Goal: Task Accomplishment & Management: Manage account settings

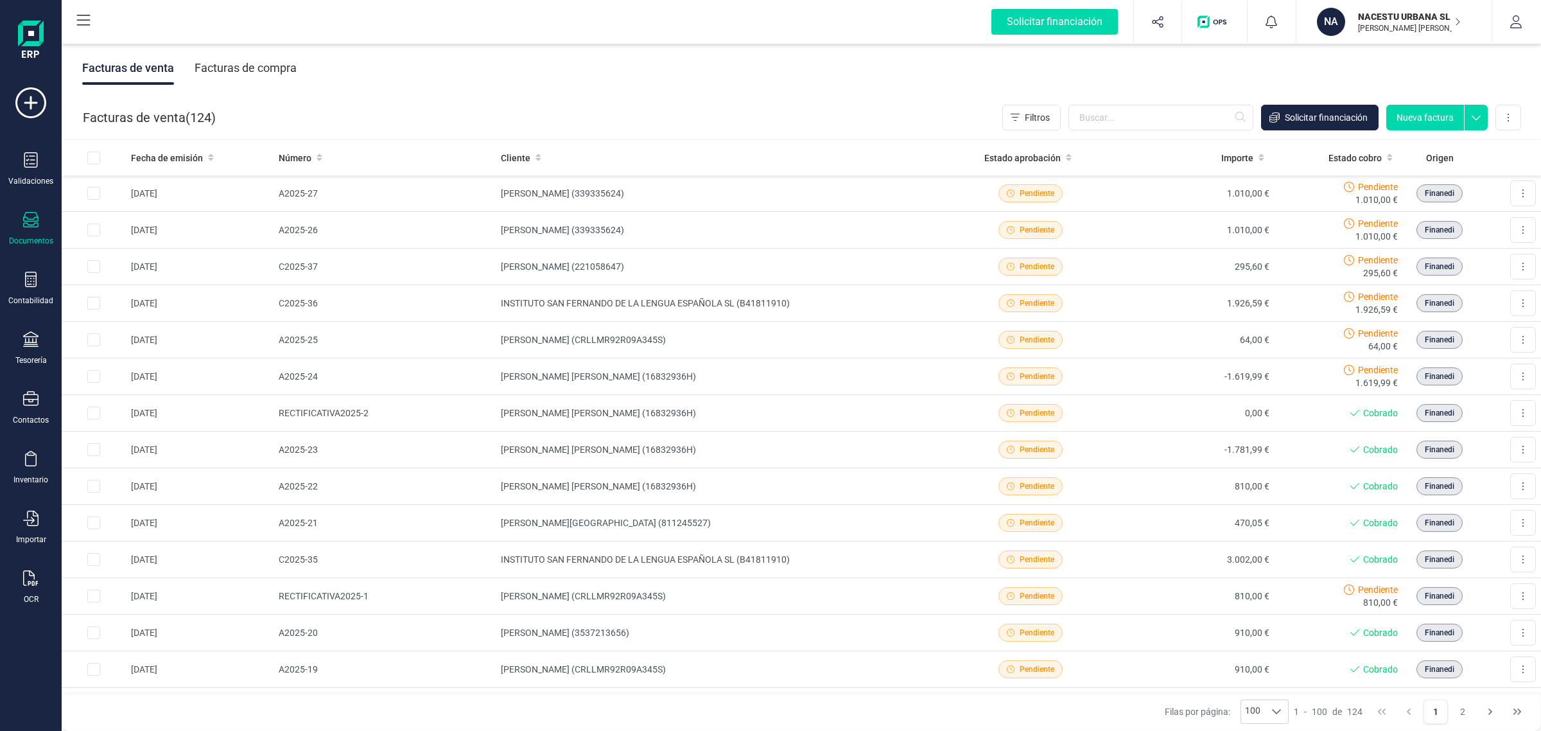
click at [10, 353] on div "Tesorería" at bounding box center [30, 348] width 51 height 34
click at [138, 218] on span "Cuentas bancarias" at bounding box center [156, 218] width 113 height 15
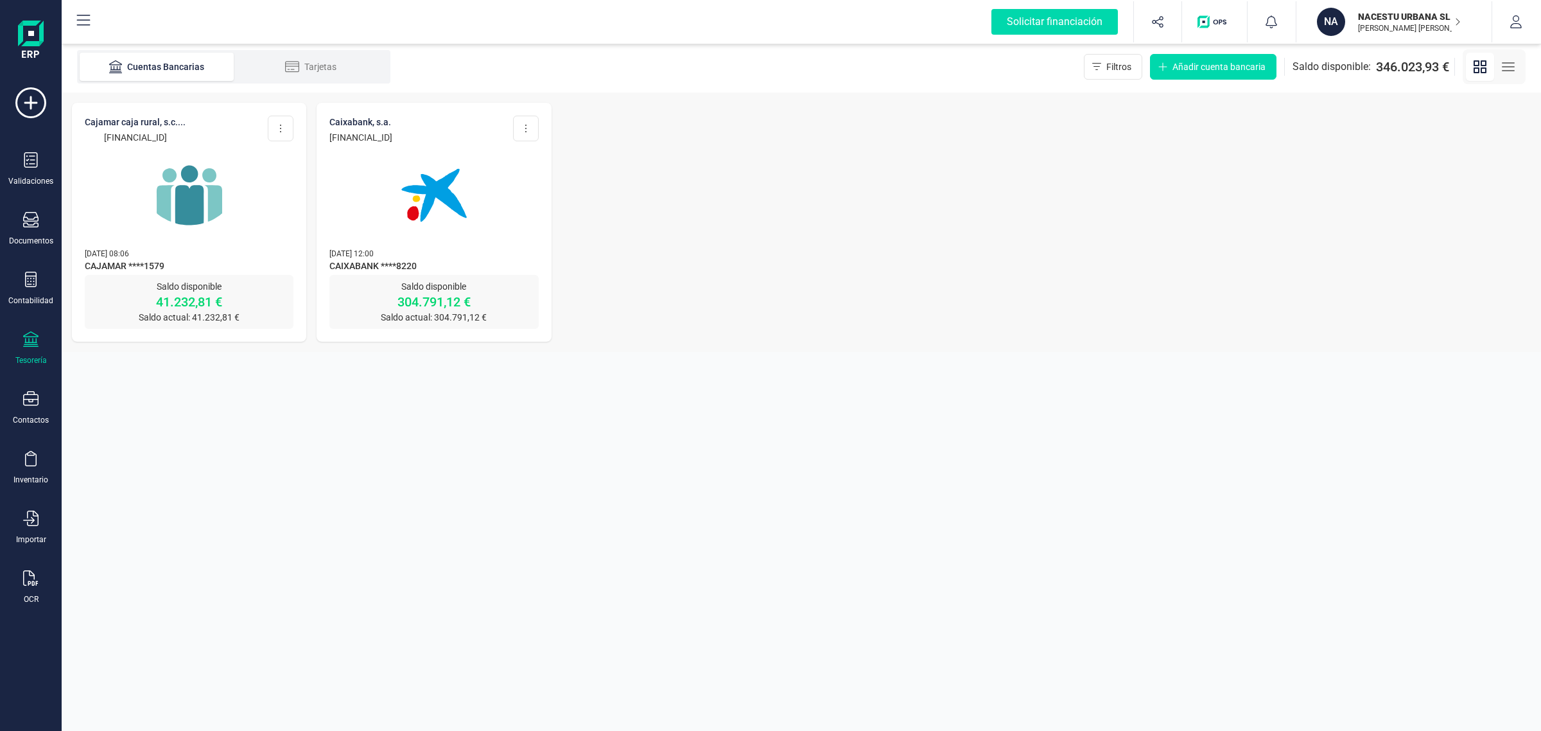
click at [148, 236] on img at bounding box center [189, 195] width 108 height 108
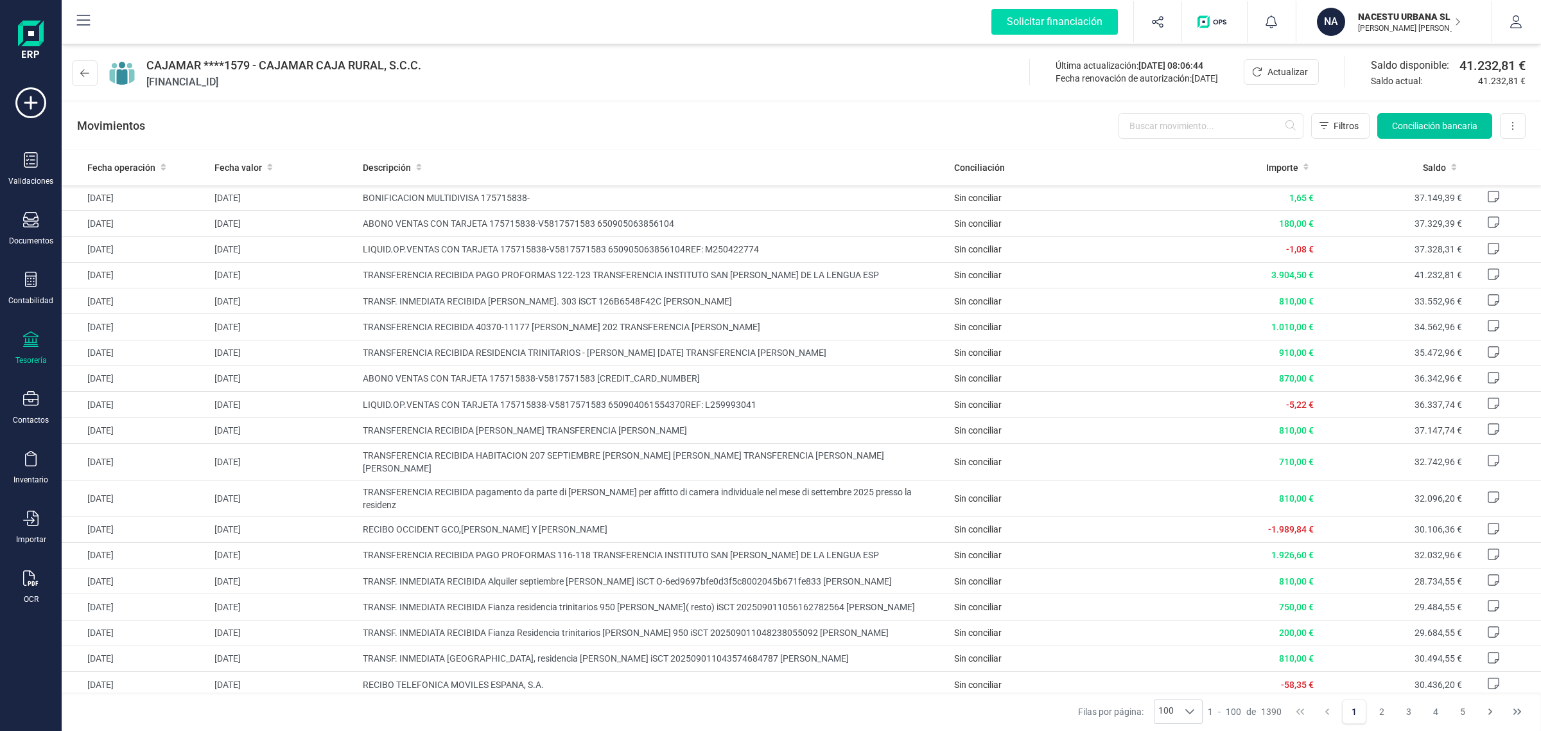
click at [1407, 120] on span "Conciliación bancaria" at bounding box center [1434, 125] width 85 height 13
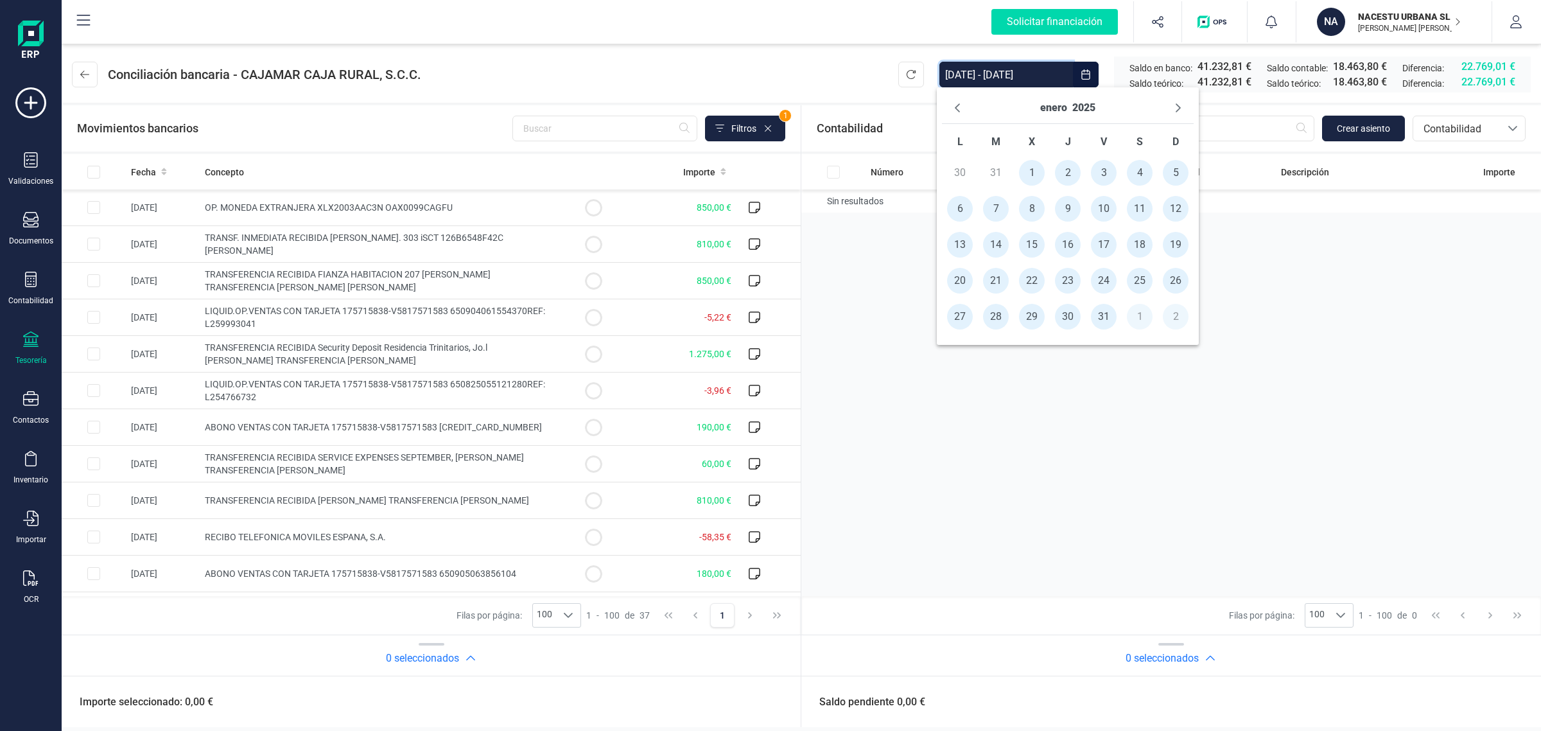
click at [1050, 71] on input "[DATE] - [DATE]" at bounding box center [1006, 75] width 134 height 26
click at [1037, 172] on span "1" at bounding box center [1032, 173] width 26 height 26
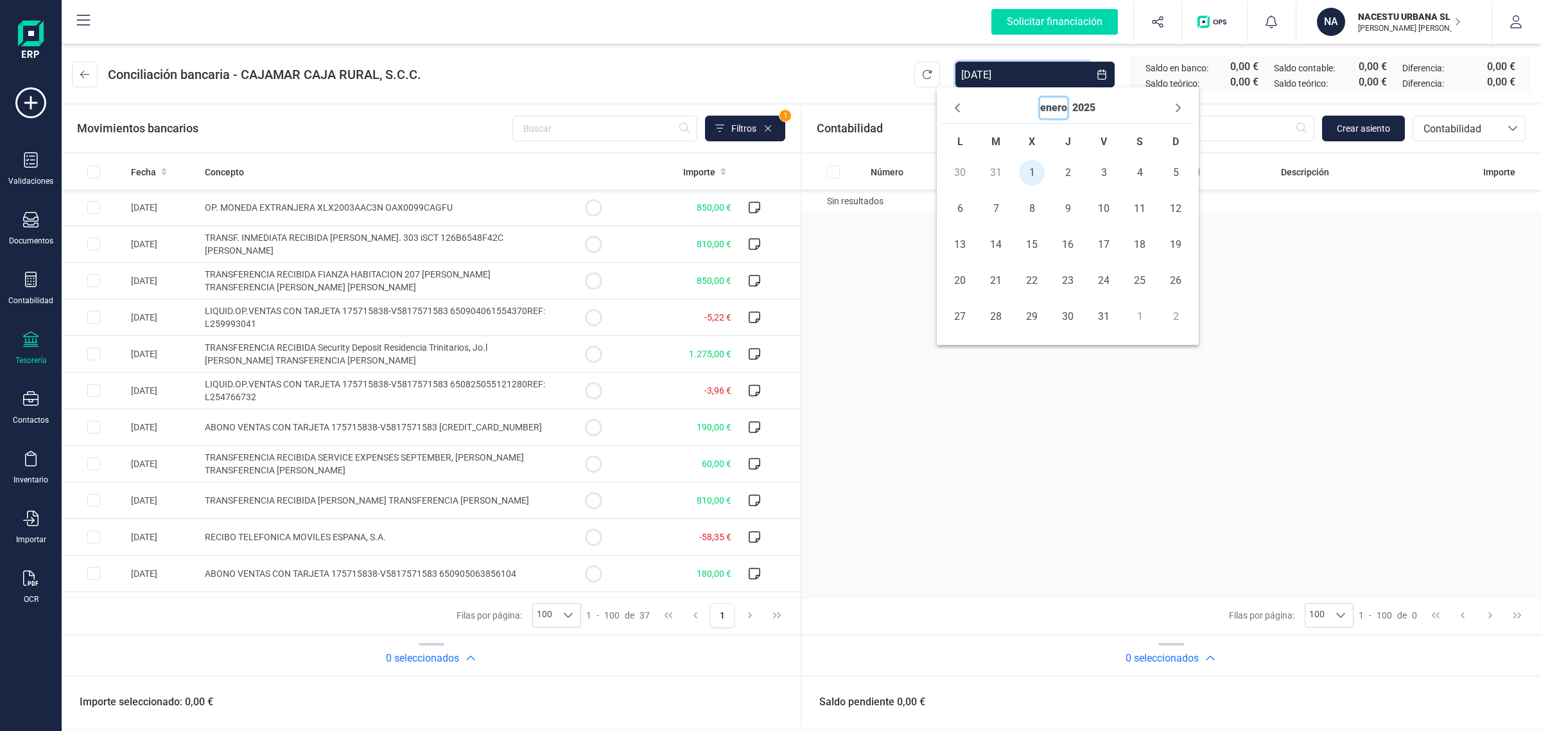
click at [1056, 106] on button "enero" at bounding box center [1053, 108] width 27 height 21
click at [1087, 193] on span "ago" at bounding box center [1086, 193] width 83 height 26
click at [1186, 318] on span "31" at bounding box center [1194, 317] width 26 height 26
type input "[DATE] - [DATE]"
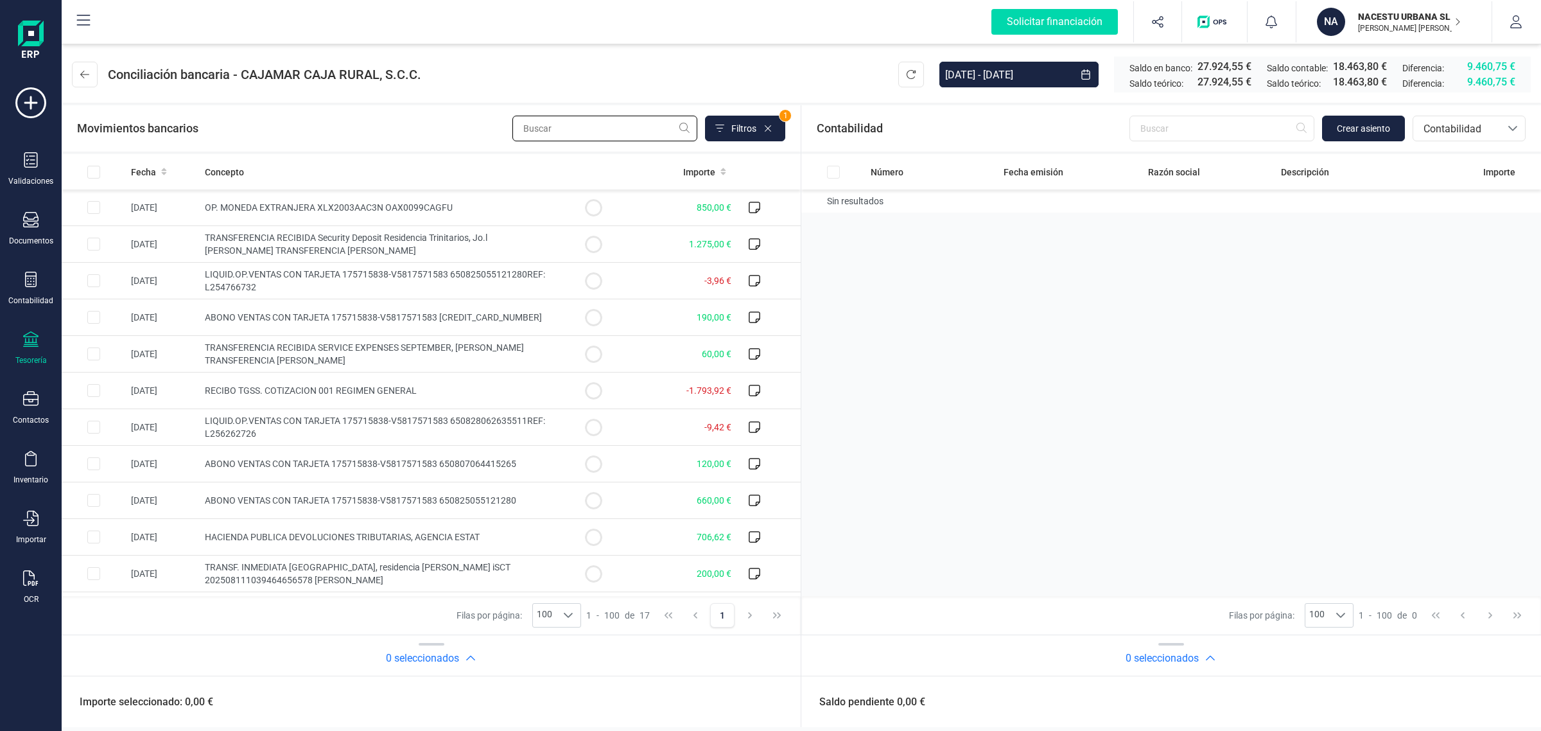
click at [609, 128] on input "text" at bounding box center [604, 129] width 185 height 26
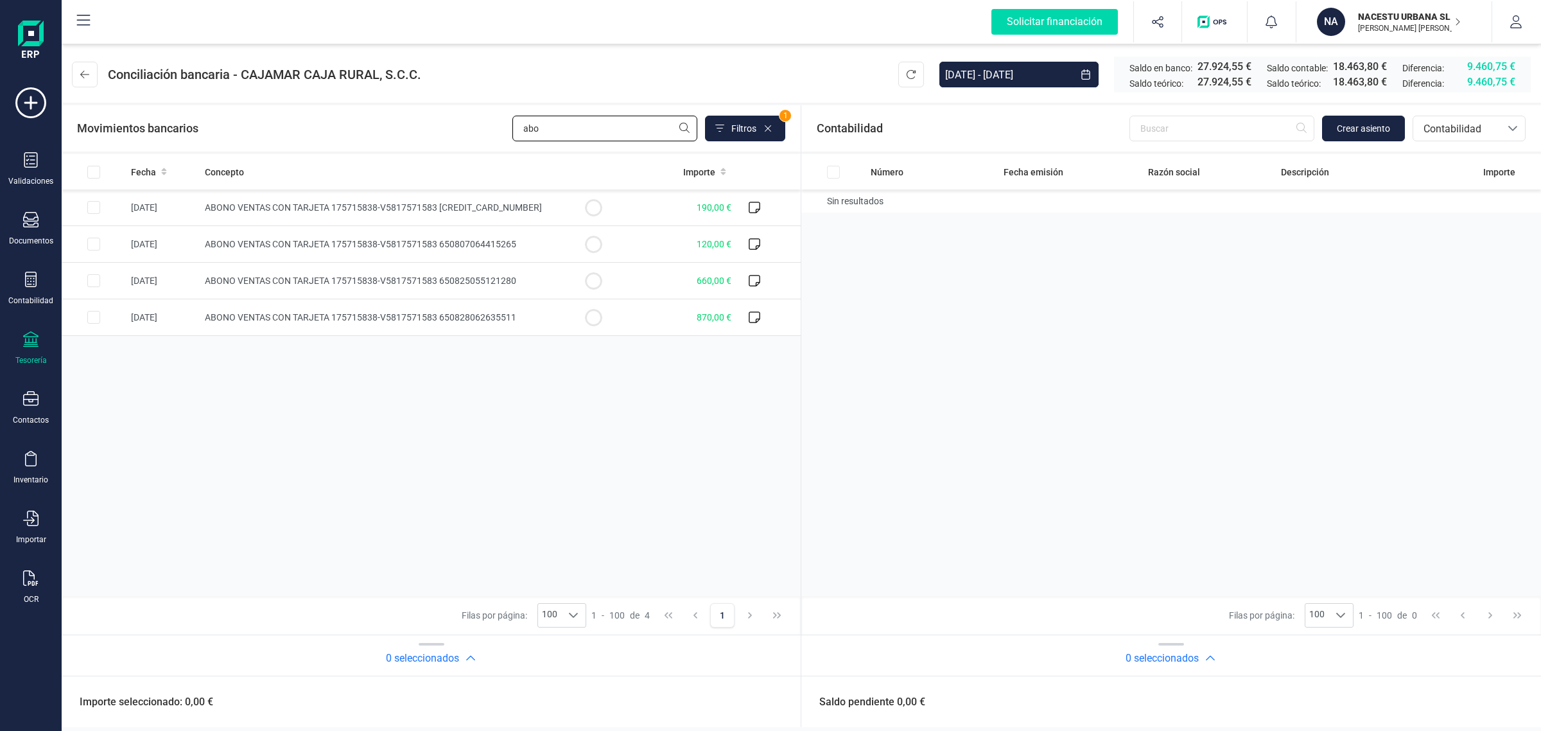
type input "abo"
click at [492, 424] on div "Fecha Concepto Importe [DATE] ABONO VENTAS CON TARJETA 175715838-V5817571583 [C…" at bounding box center [431, 375] width 739 height 442
drag, startPoint x: 681, startPoint y: 284, endPoint x: 707, endPoint y: 290, distance: 26.5
click at [681, 284] on td "660,00 €" at bounding box center [680, 281] width 111 height 37
checkbox input "true"
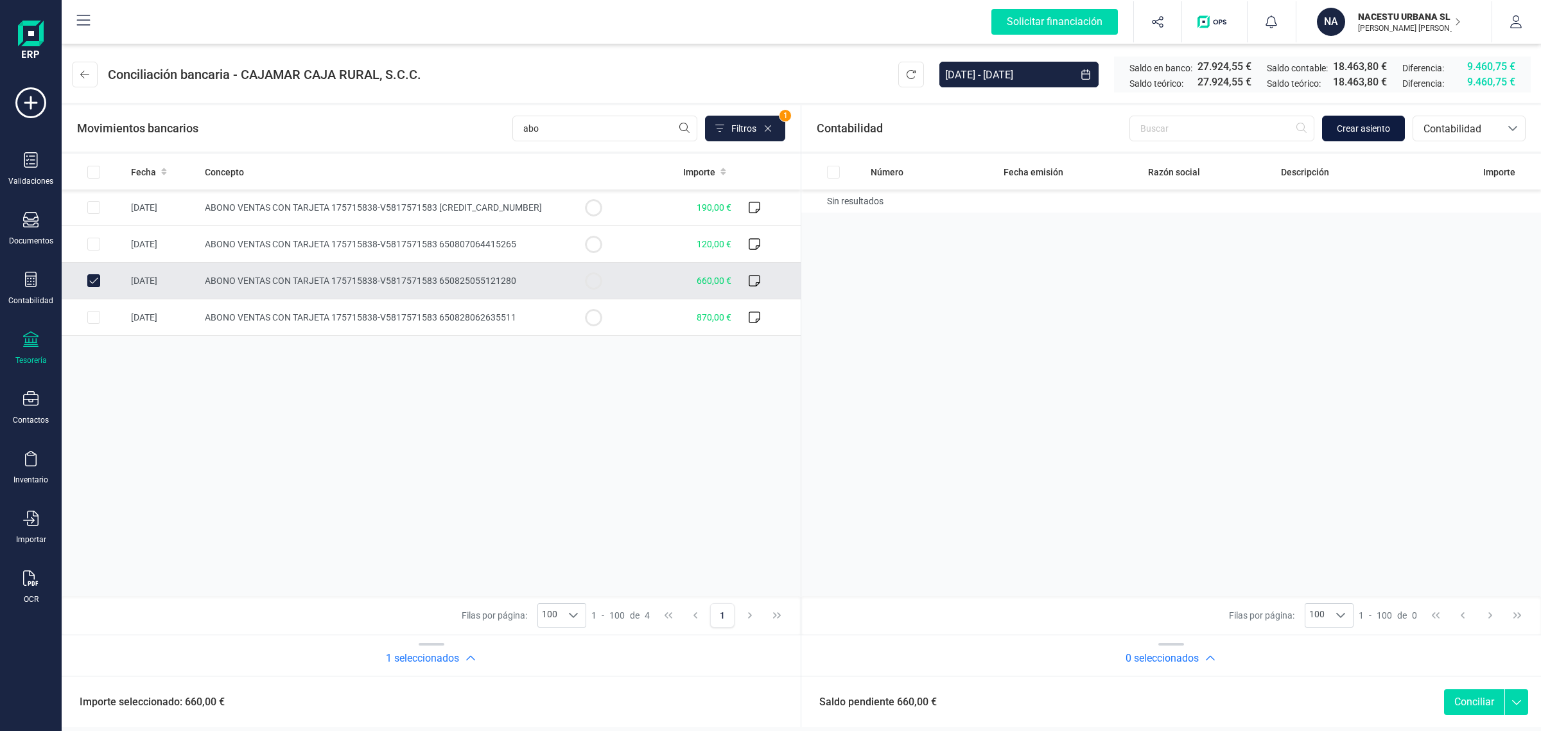
click at [1363, 128] on span "Crear asiento" at bounding box center [1363, 128] width 53 height 13
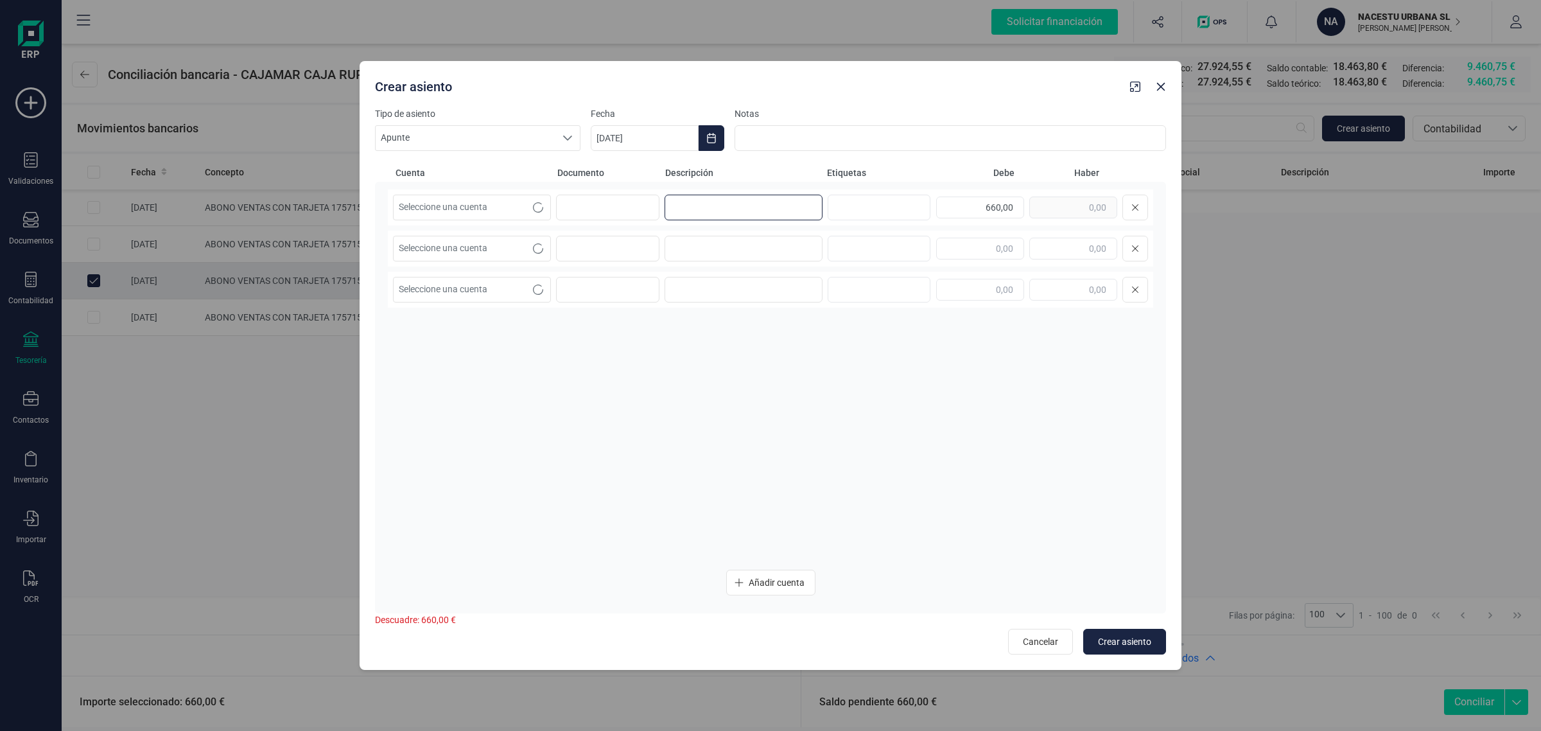
click at [803, 207] on input at bounding box center [744, 208] width 158 height 26
paste input "[PERSON_NAME] [PERSON_NAME]"
type input "[PERSON_NAME] [PERSON_NAME]"
click at [713, 236] on input at bounding box center [744, 249] width 158 height 26
paste input "[PERSON_NAME] [PERSON_NAME]"
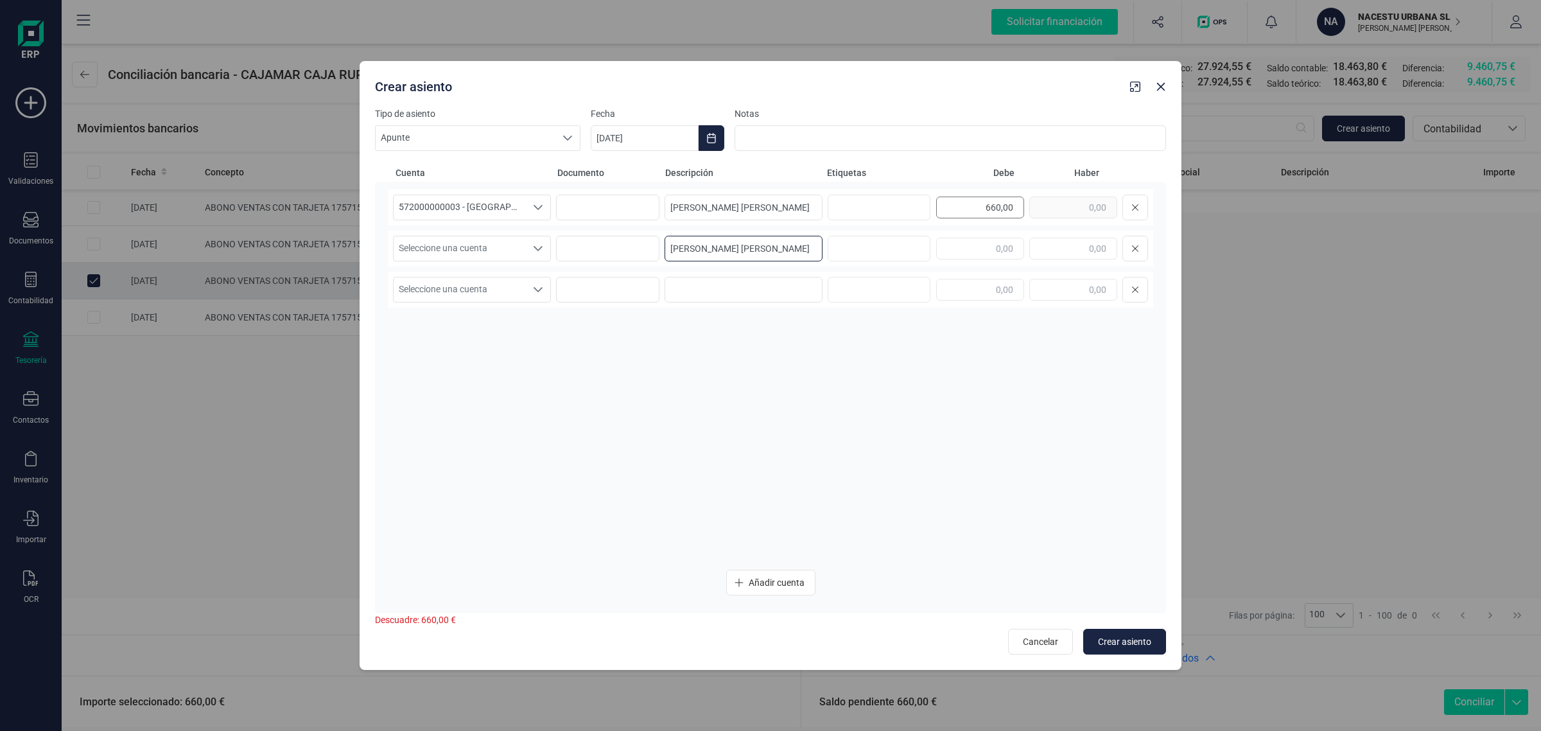
type input "[PERSON_NAME] [PERSON_NAME]"
click at [1055, 207] on div "660,00" at bounding box center [1042, 208] width 212 height 26
click at [1071, 249] on input "text" at bounding box center [1073, 249] width 88 height 22
paste input "660,00"
type input "660,00"
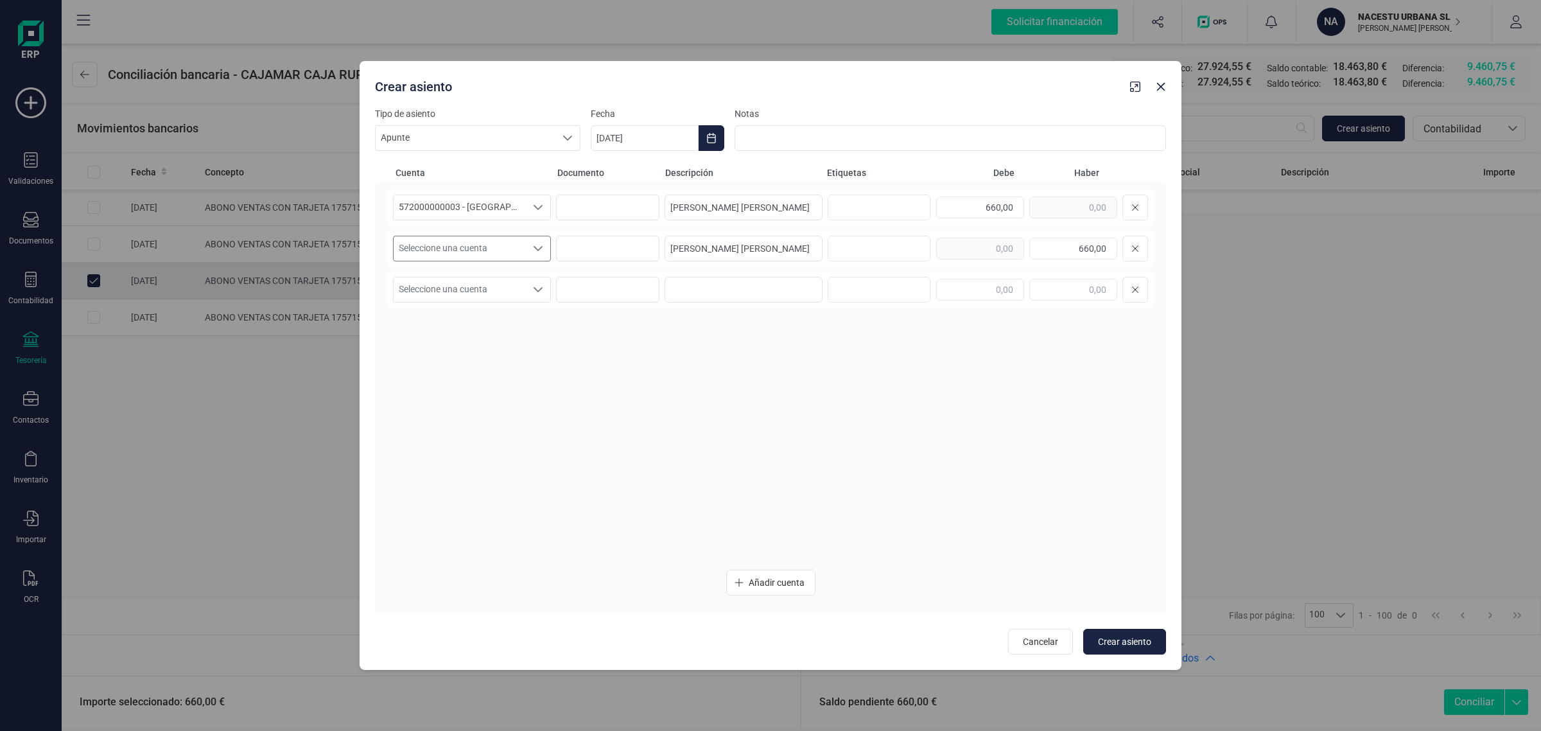
click at [457, 254] on span "Seleccione una cuenta" at bounding box center [460, 248] width 132 height 24
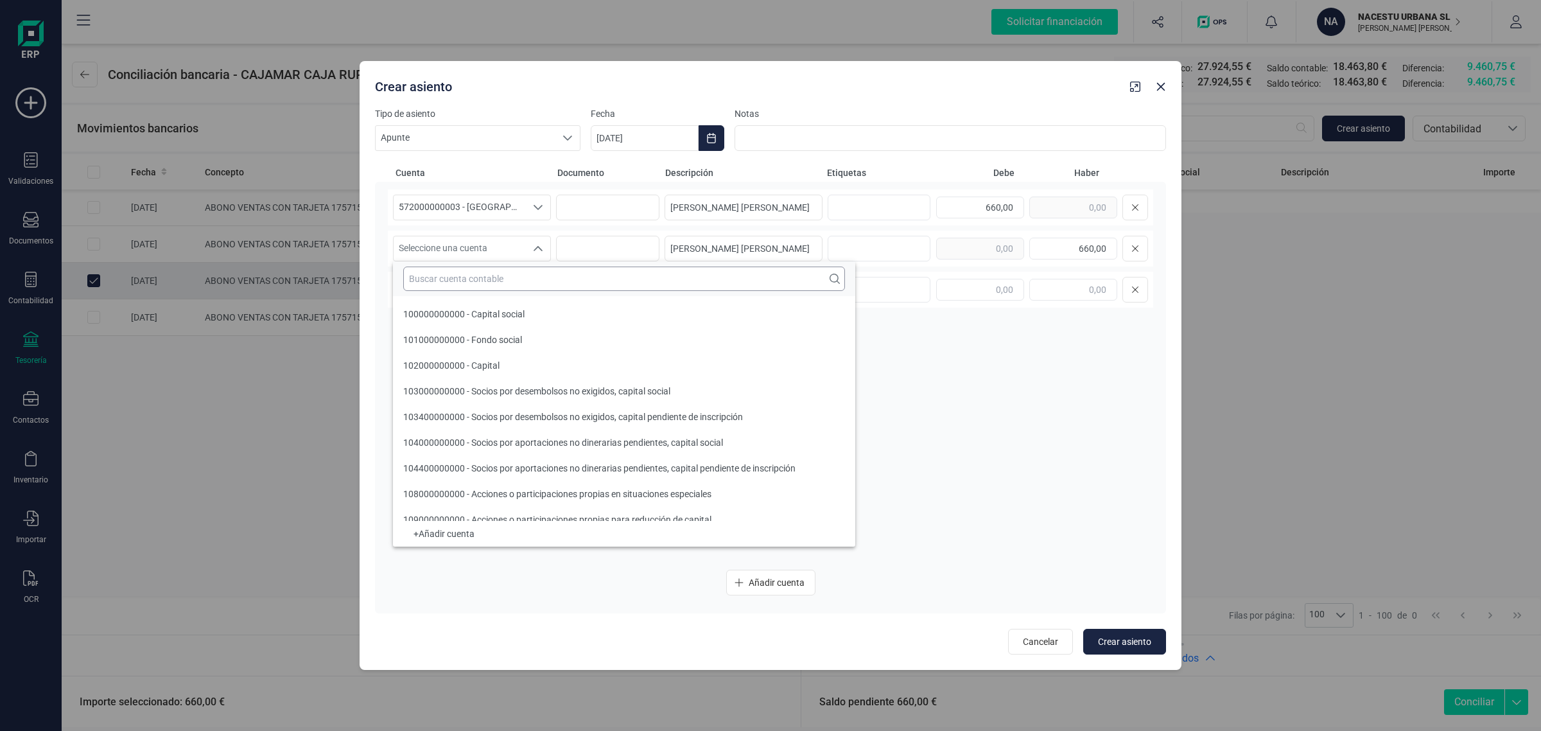
click at [428, 276] on input "text" at bounding box center [624, 278] width 442 height 24
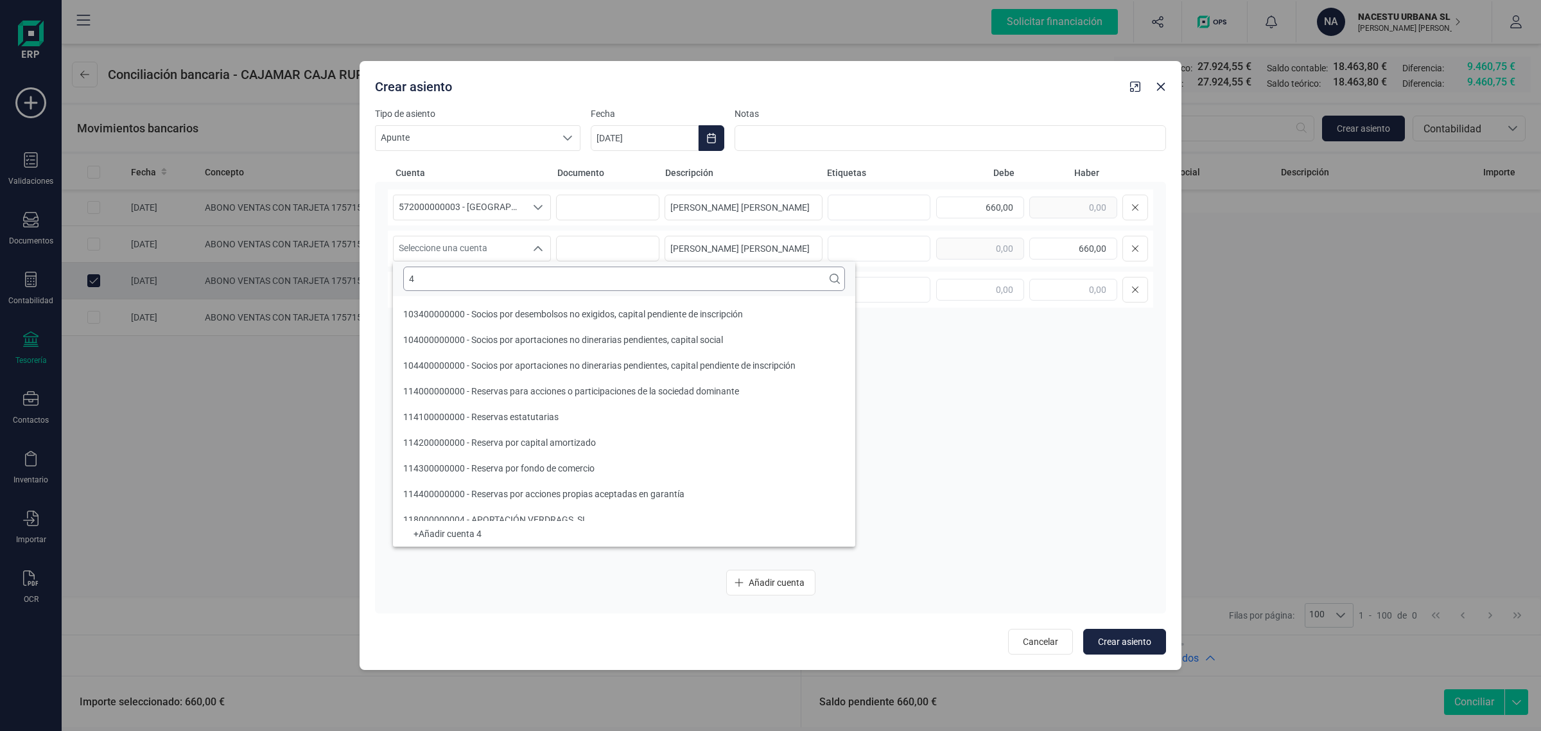
scroll to position [4, 0]
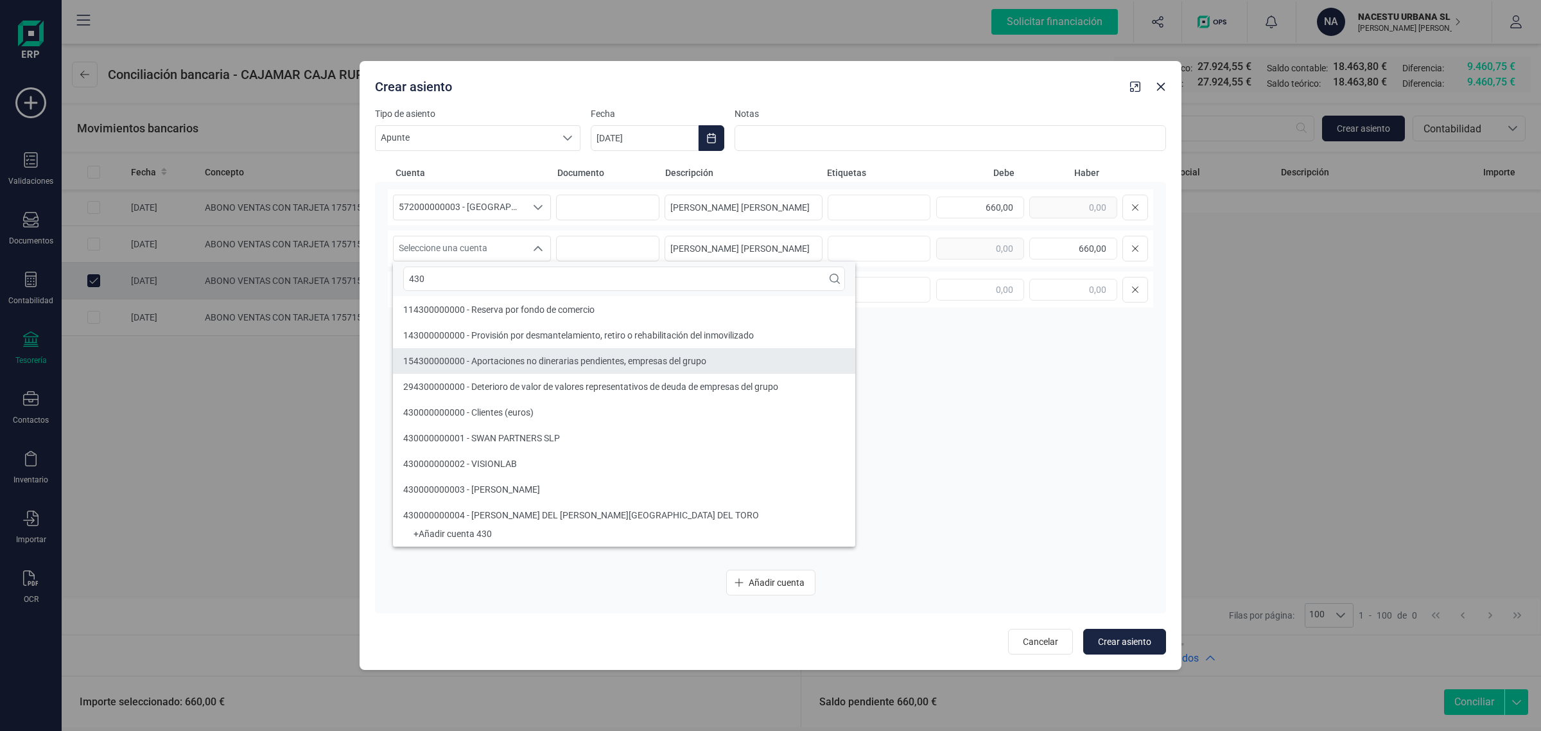
type input "430"
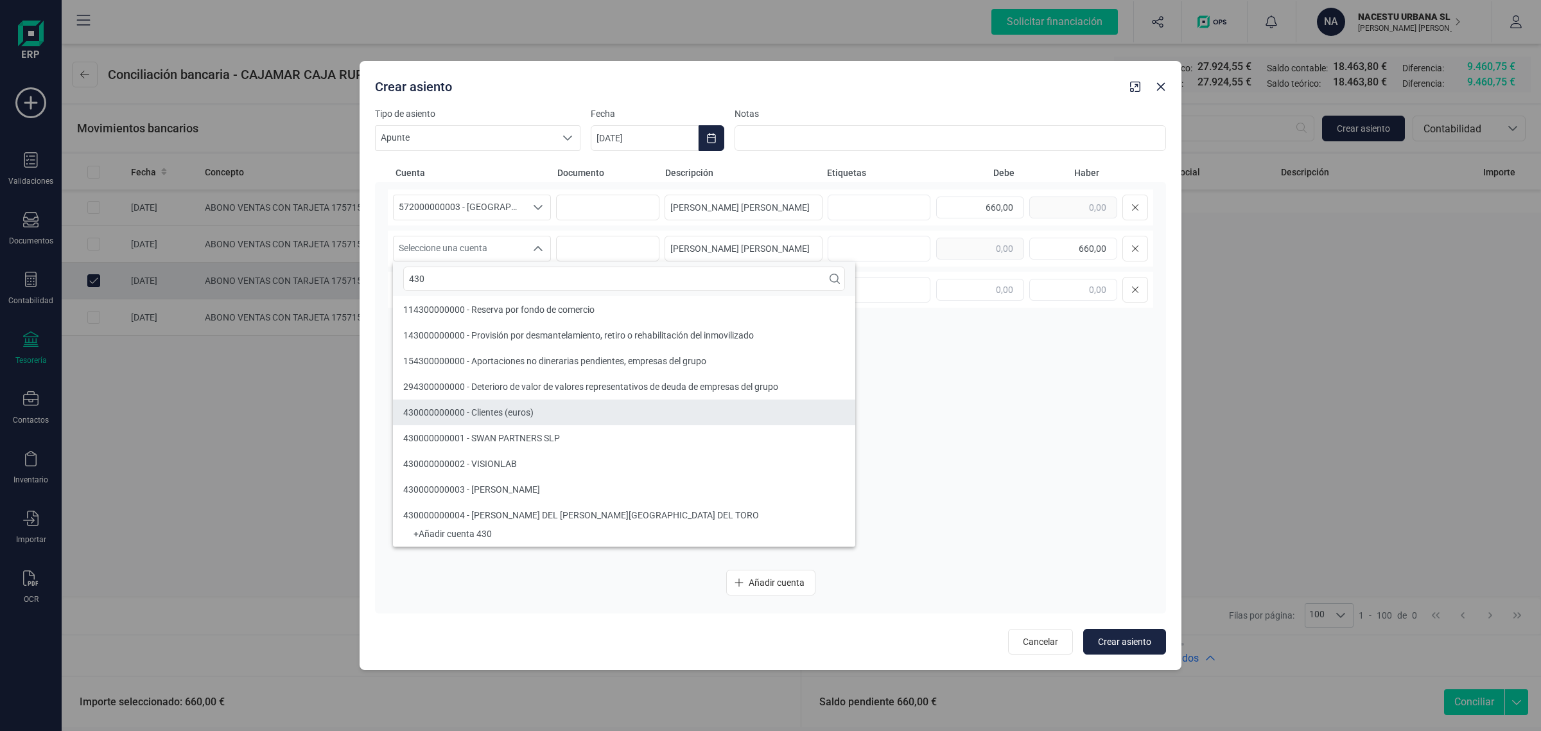
click at [498, 414] on span "430000000000 - Clientes (euros)" at bounding box center [468, 412] width 130 height 10
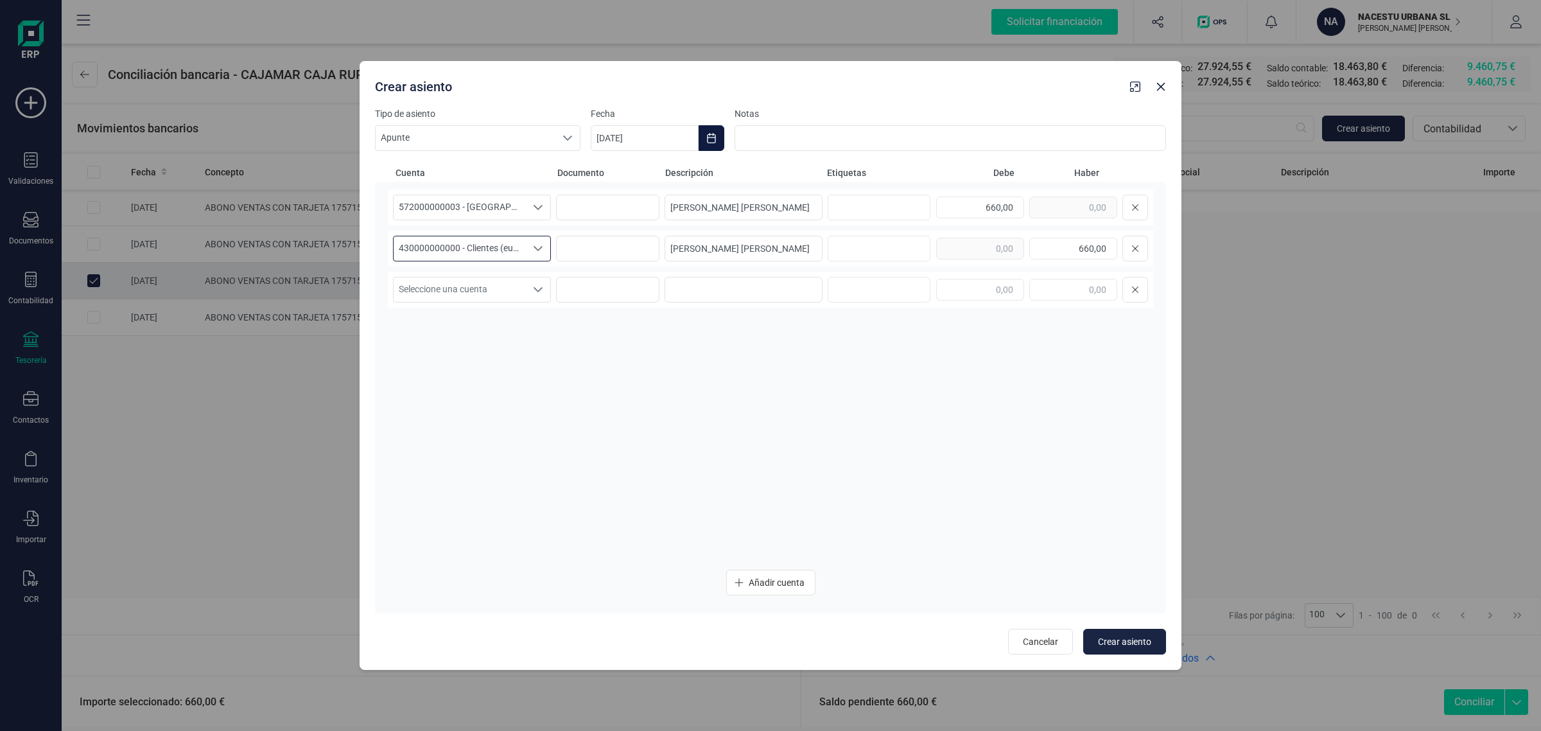
click at [719, 137] on button "Choose Date" at bounding box center [712, 138] width 26 height 26
click at [616, 175] on icon "Previous Month" at bounding box center [616, 176] width 10 height 10
click at [630, 396] on span "25" at bounding box center [627, 396] width 26 height 26
type input "[DATE]"
click at [1109, 647] on span "Crear asiento" at bounding box center [1124, 641] width 53 height 13
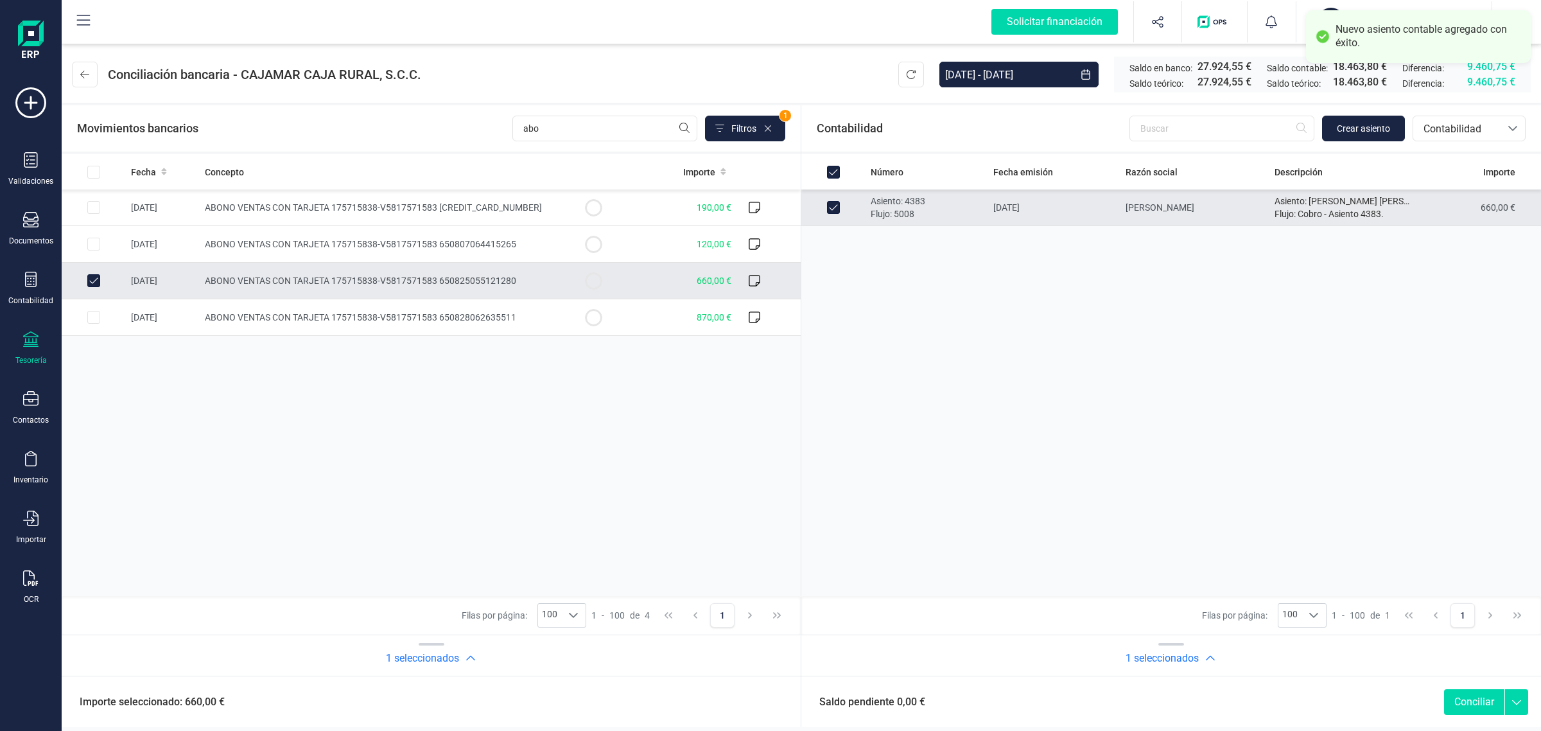
click at [1472, 692] on button "Conciliar" at bounding box center [1474, 702] width 60 height 26
checkbox input "false"
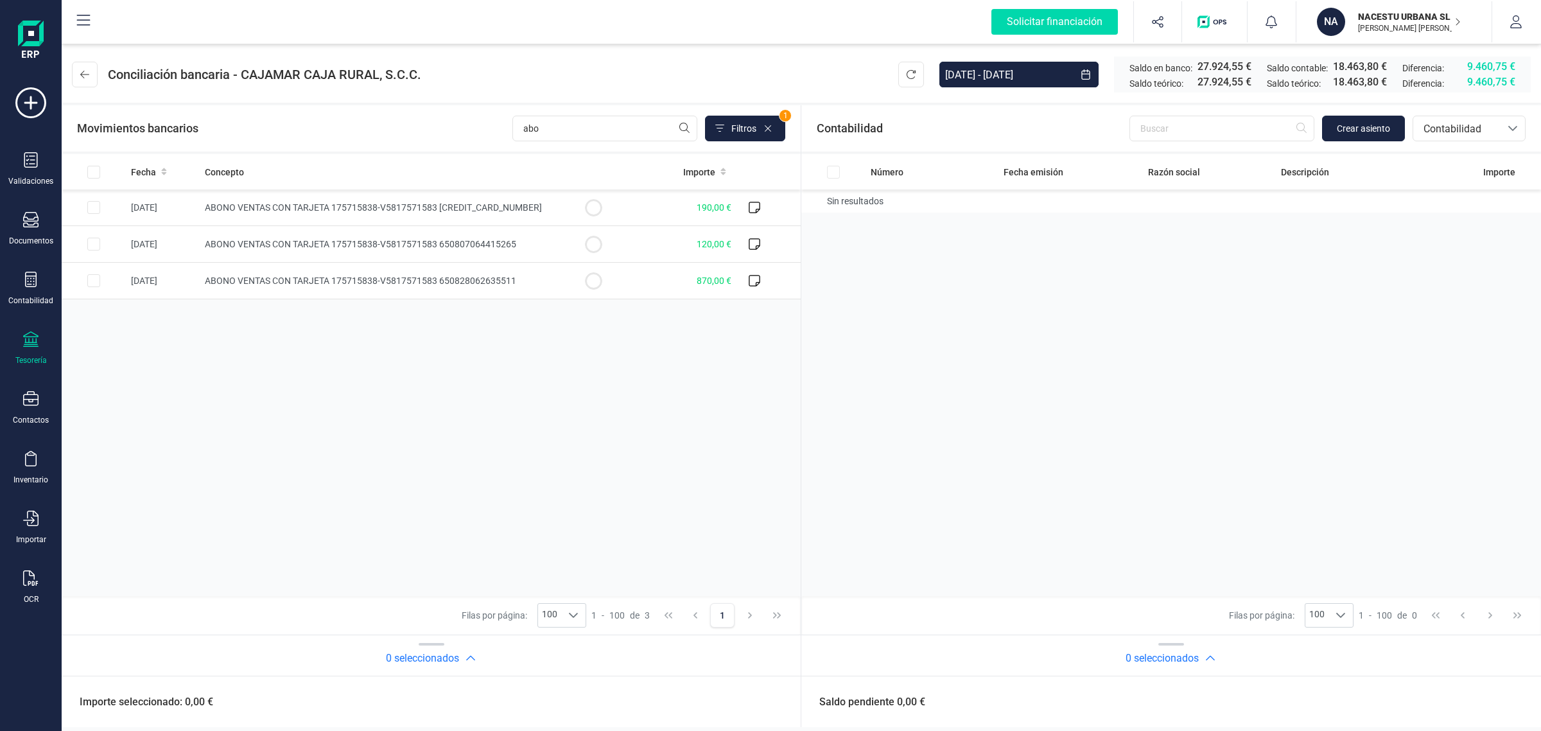
click at [347, 300] on div "Fecha Concepto Importe [DATE] ABONO VENTAS CON TARJETA 175715838-V5817571583 [C…" at bounding box center [431, 375] width 739 height 442
drag, startPoint x: 602, startPoint y: 124, endPoint x: 347, endPoint y: 150, distance: 256.2
click at [347, 150] on div "Movimientos bancarios abo Filtros 1" at bounding box center [431, 128] width 739 height 46
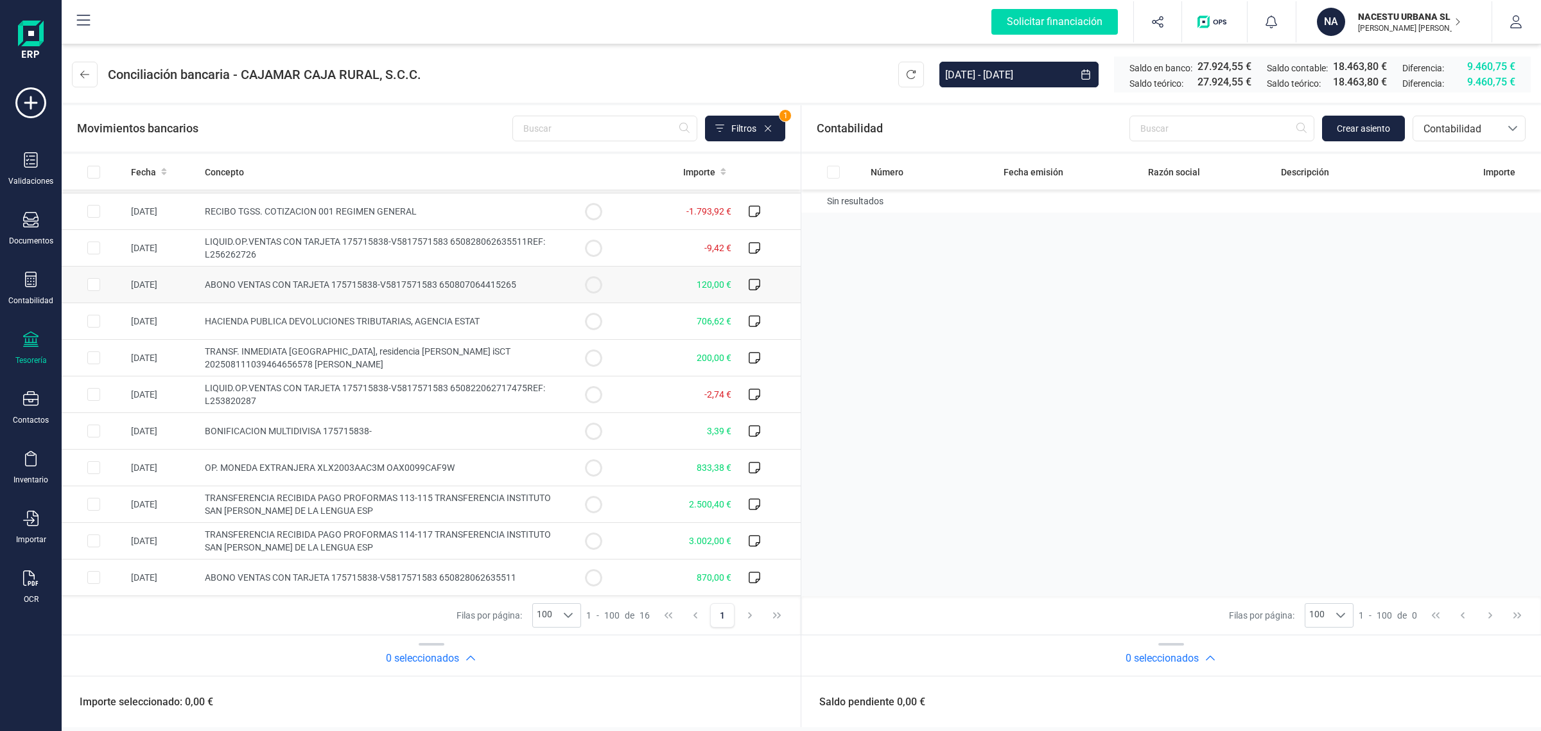
scroll to position [180, 0]
click at [91, 505] on input "Row Selected d2aa7f11-6c01-4719-a151-d64274f79cfa" at bounding box center [93, 504] width 13 height 13
checkbox input "true"
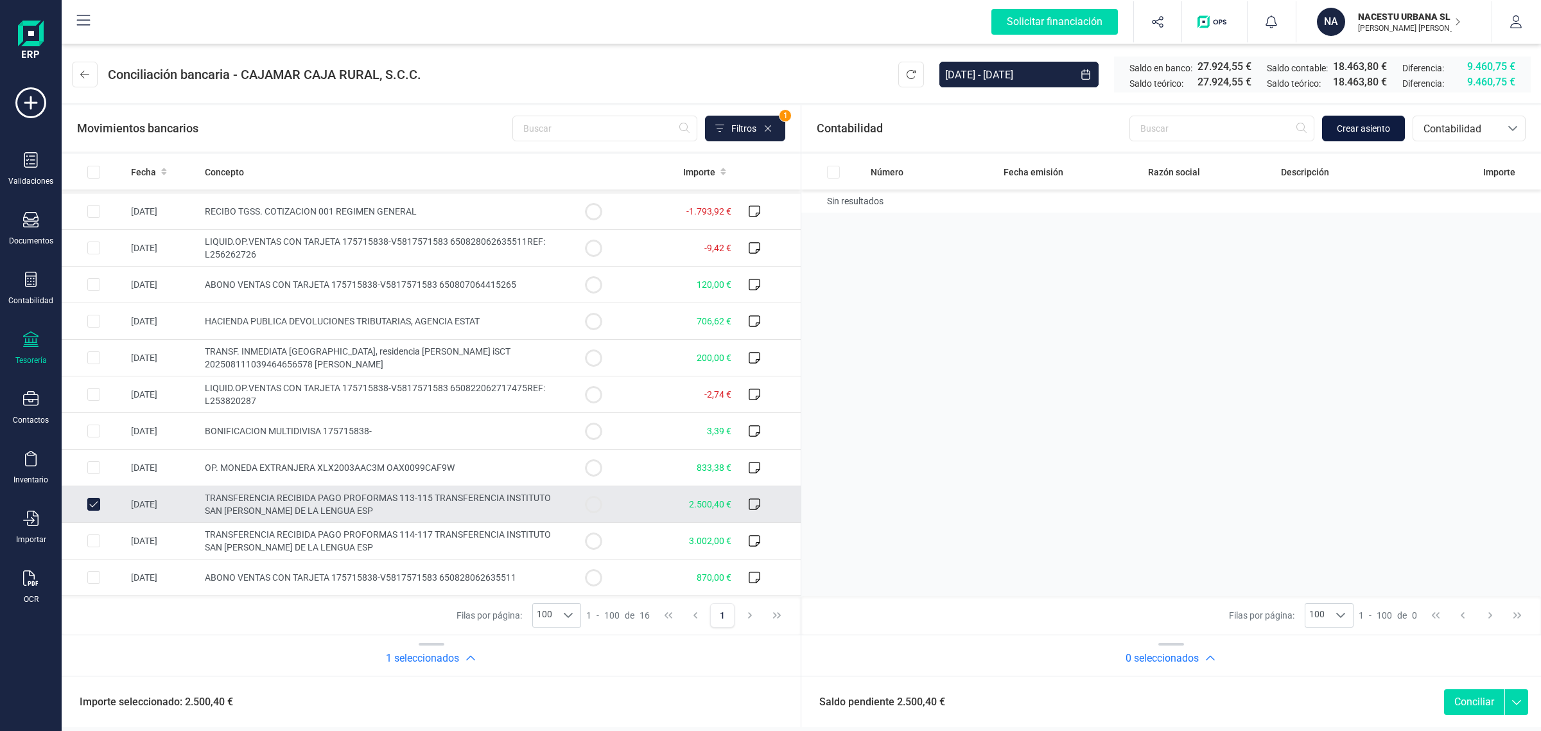
click at [1369, 132] on span "Crear asiento" at bounding box center [1363, 128] width 53 height 13
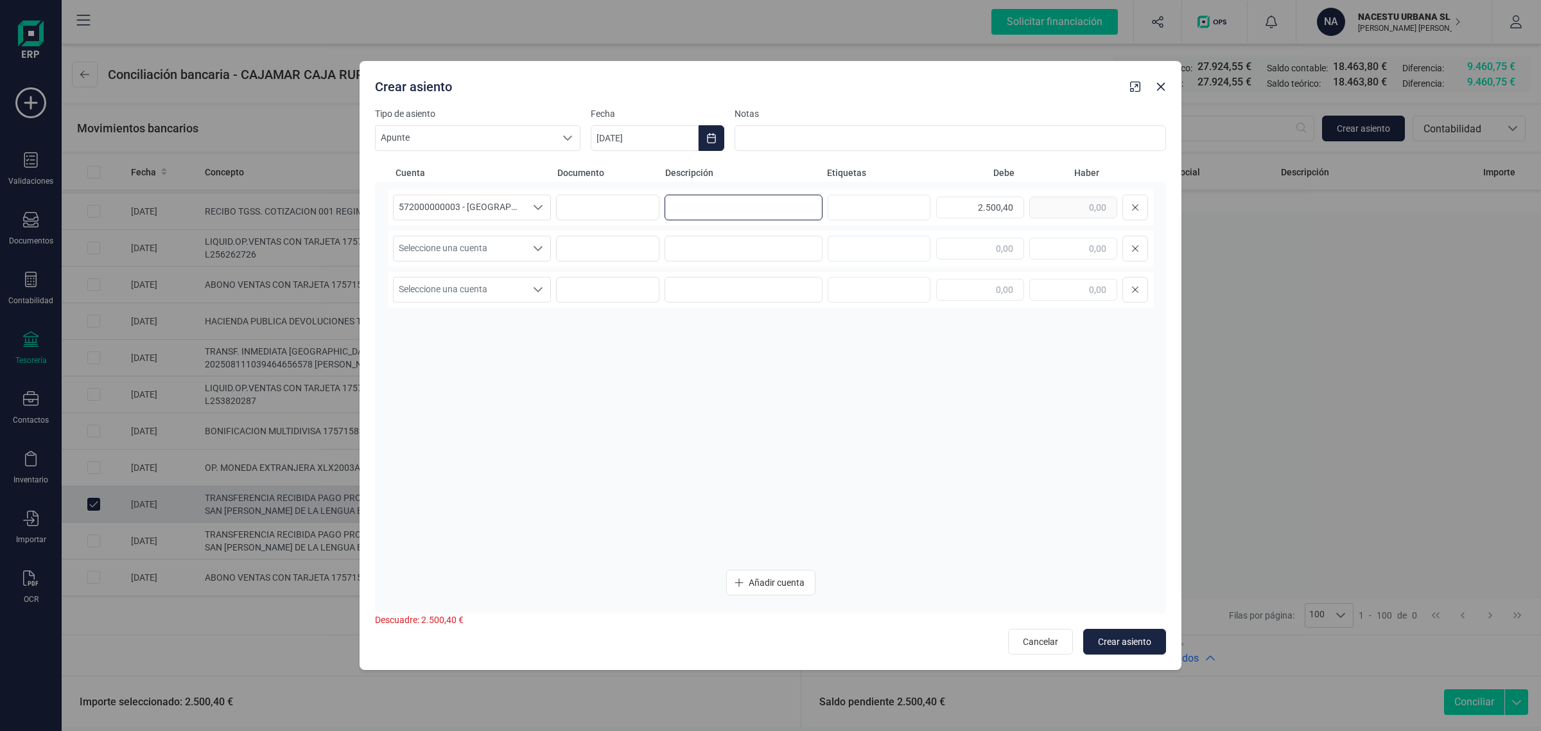
click at [717, 213] on input at bounding box center [744, 208] width 158 height 26
paste input "[GEOGRAPHIC_DATA][PERSON_NAME]"
type input "[GEOGRAPHIC_DATA][PERSON_NAME]"
click at [702, 239] on input at bounding box center [744, 249] width 158 height 26
paste input "[GEOGRAPHIC_DATA][PERSON_NAME]"
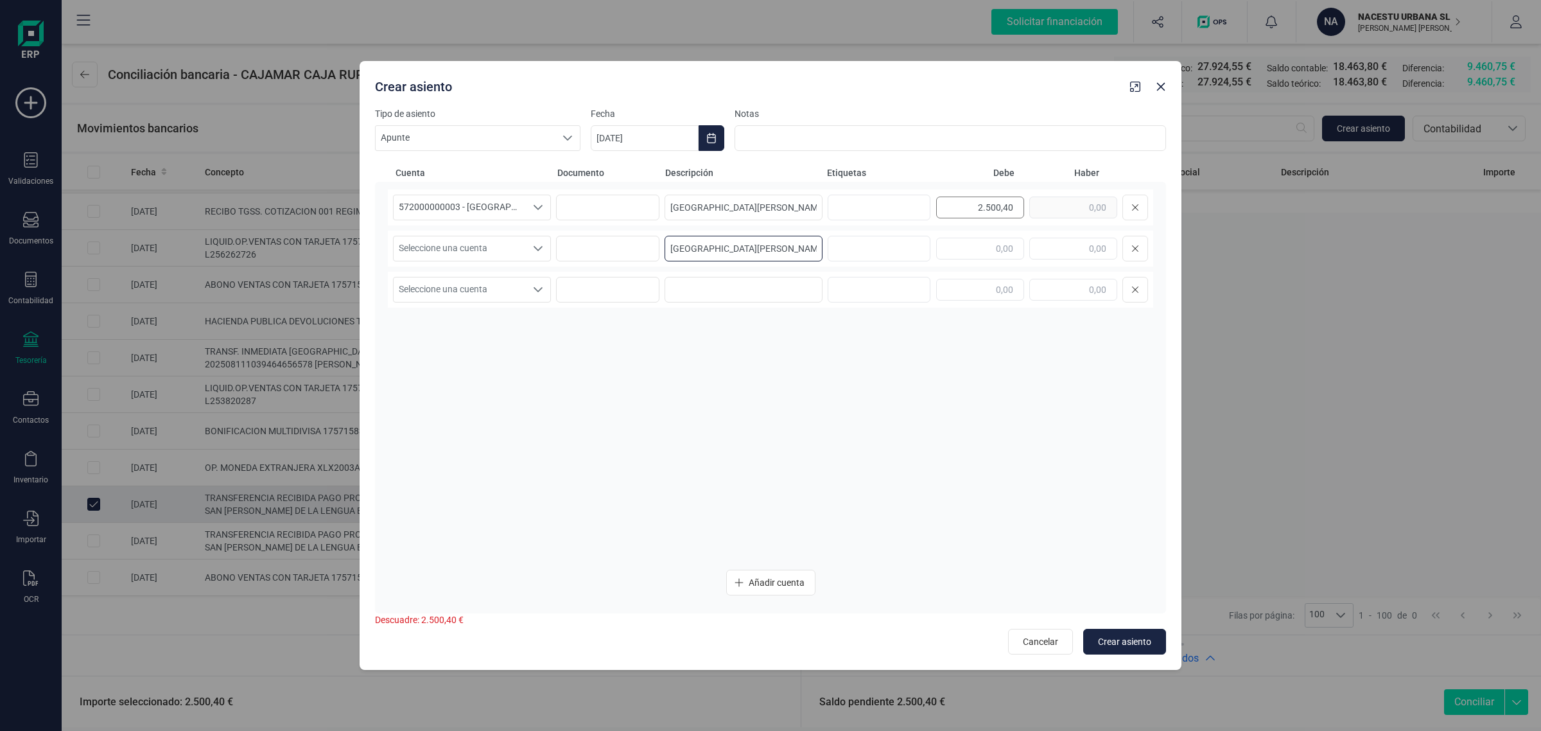
type input "[GEOGRAPHIC_DATA][PERSON_NAME]"
click at [1050, 213] on div "2.500,40" at bounding box center [1042, 208] width 212 height 26
click at [1071, 248] on input "text" at bounding box center [1073, 249] width 88 height 22
paste input "2.500,40"
type input "2.500,40"
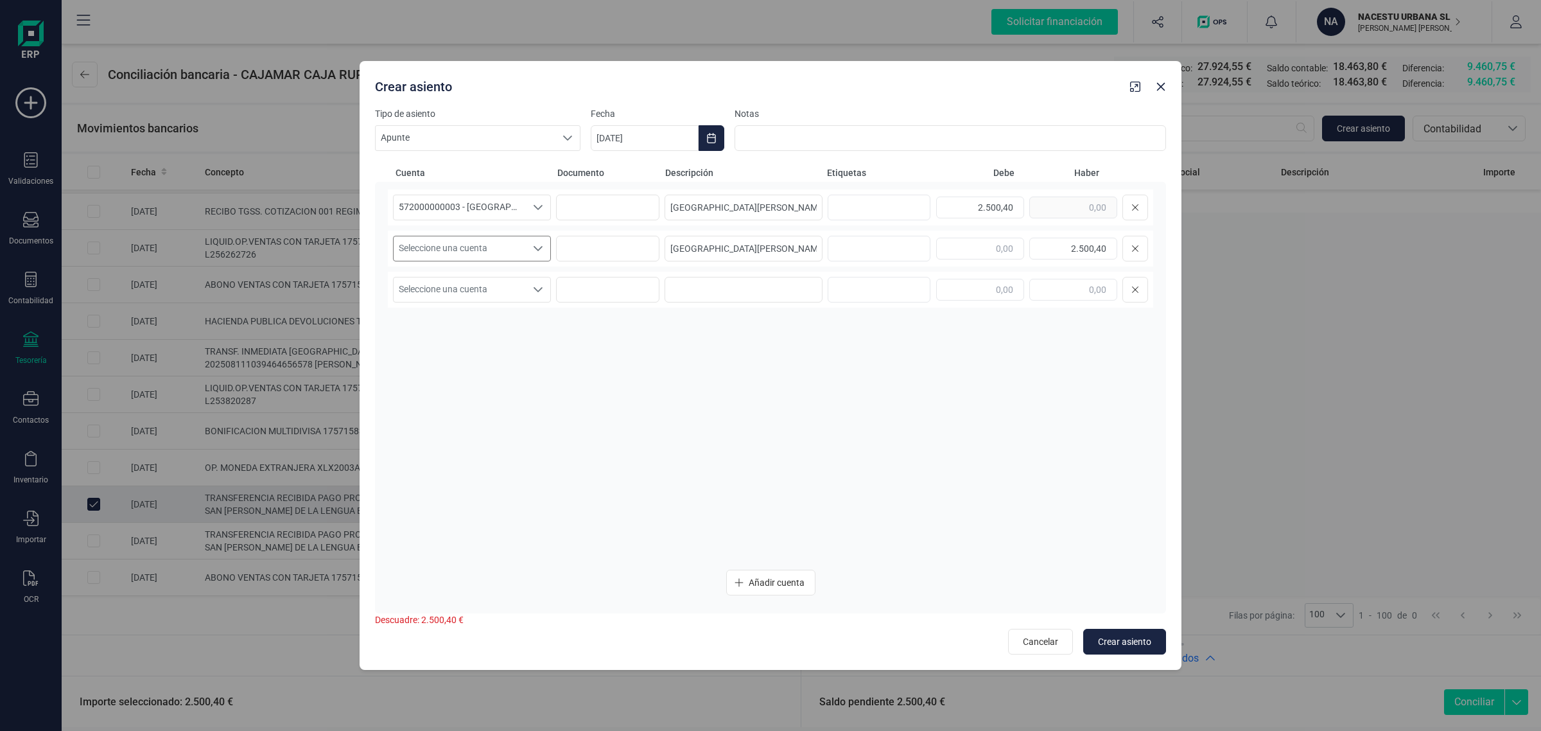
click at [486, 236] on span "Seleccione una cuenta" at bounding box center [460, 248] width 132 height 24
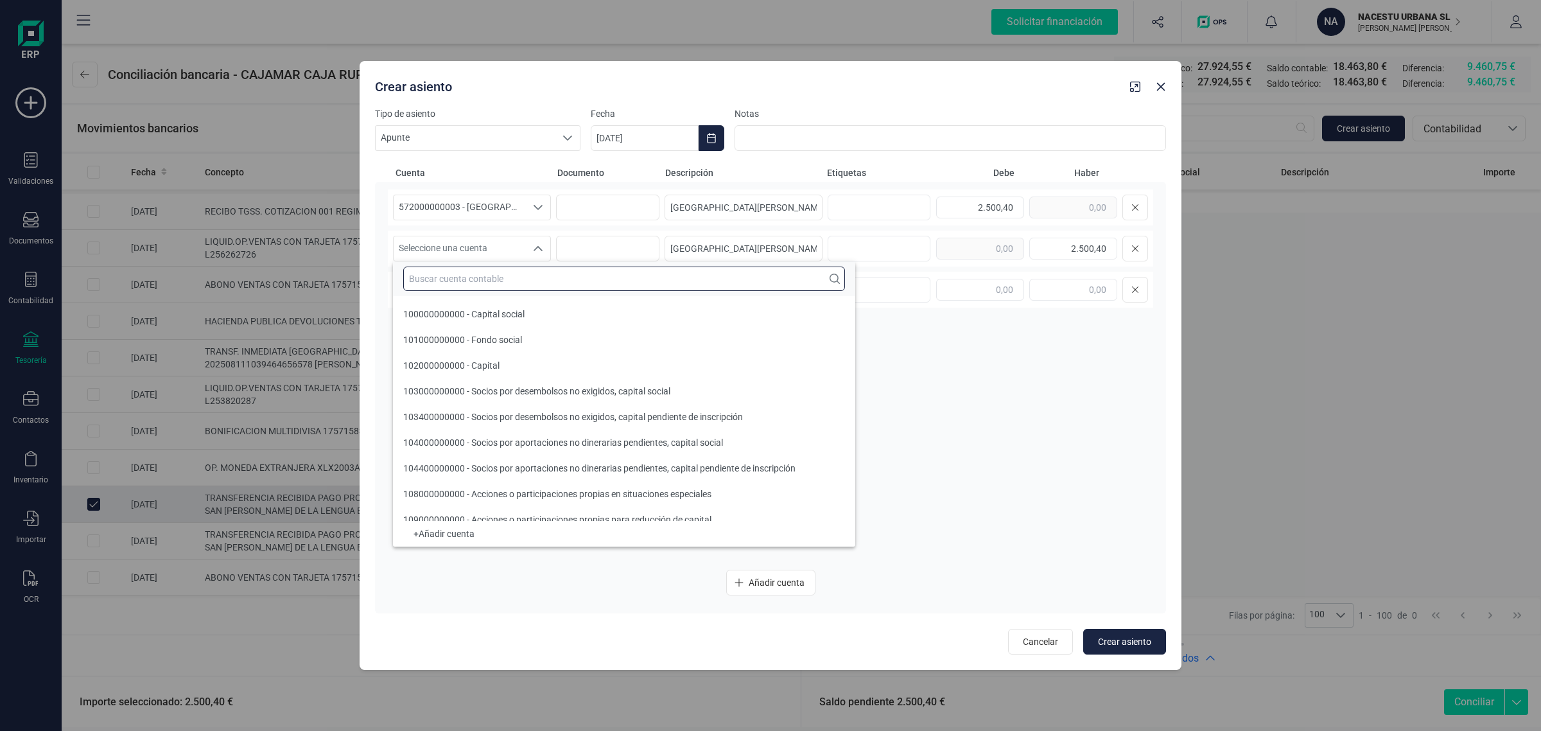
click at [459, 279] on input "text" at bounding box center [624, 278] width 442 height 24
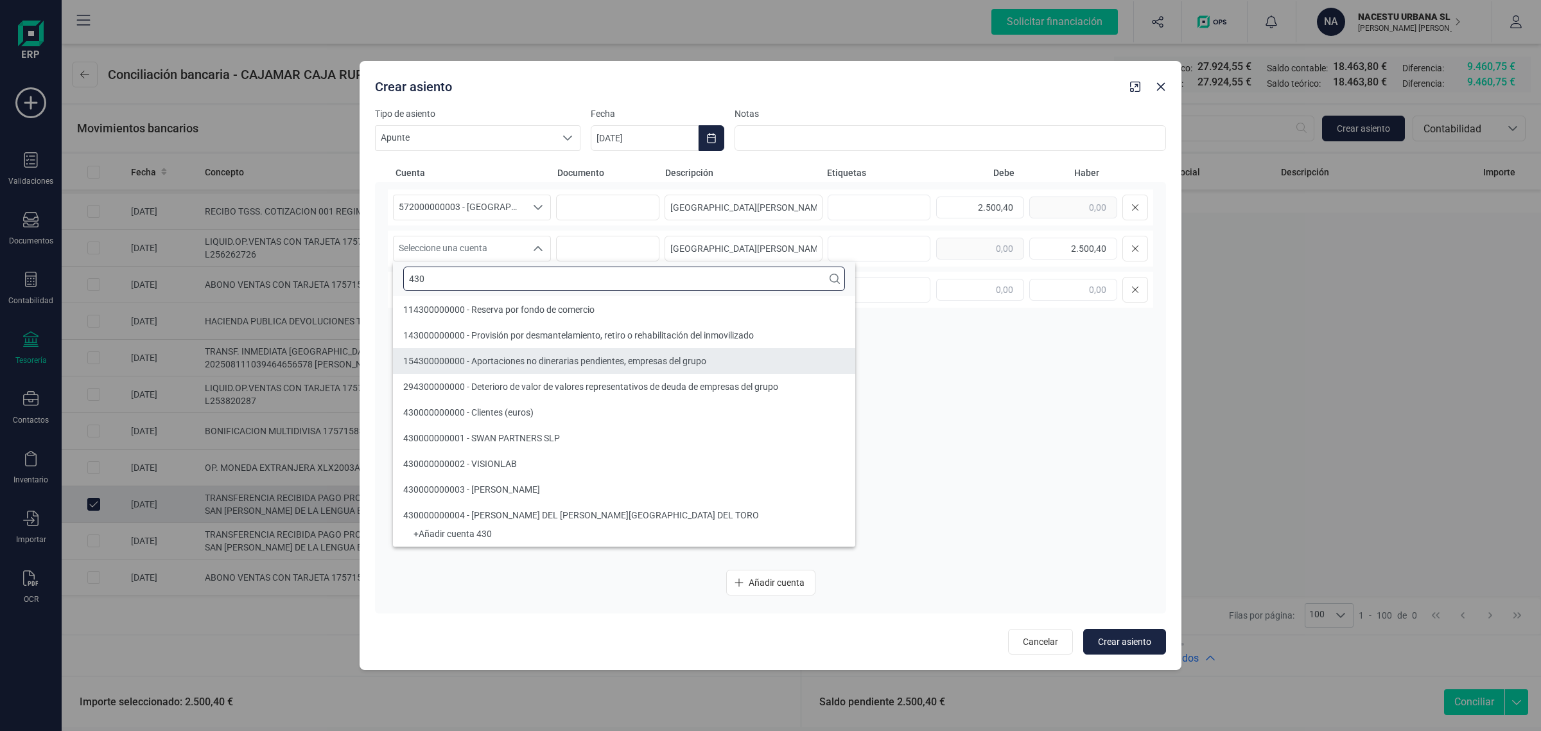
type input "430"
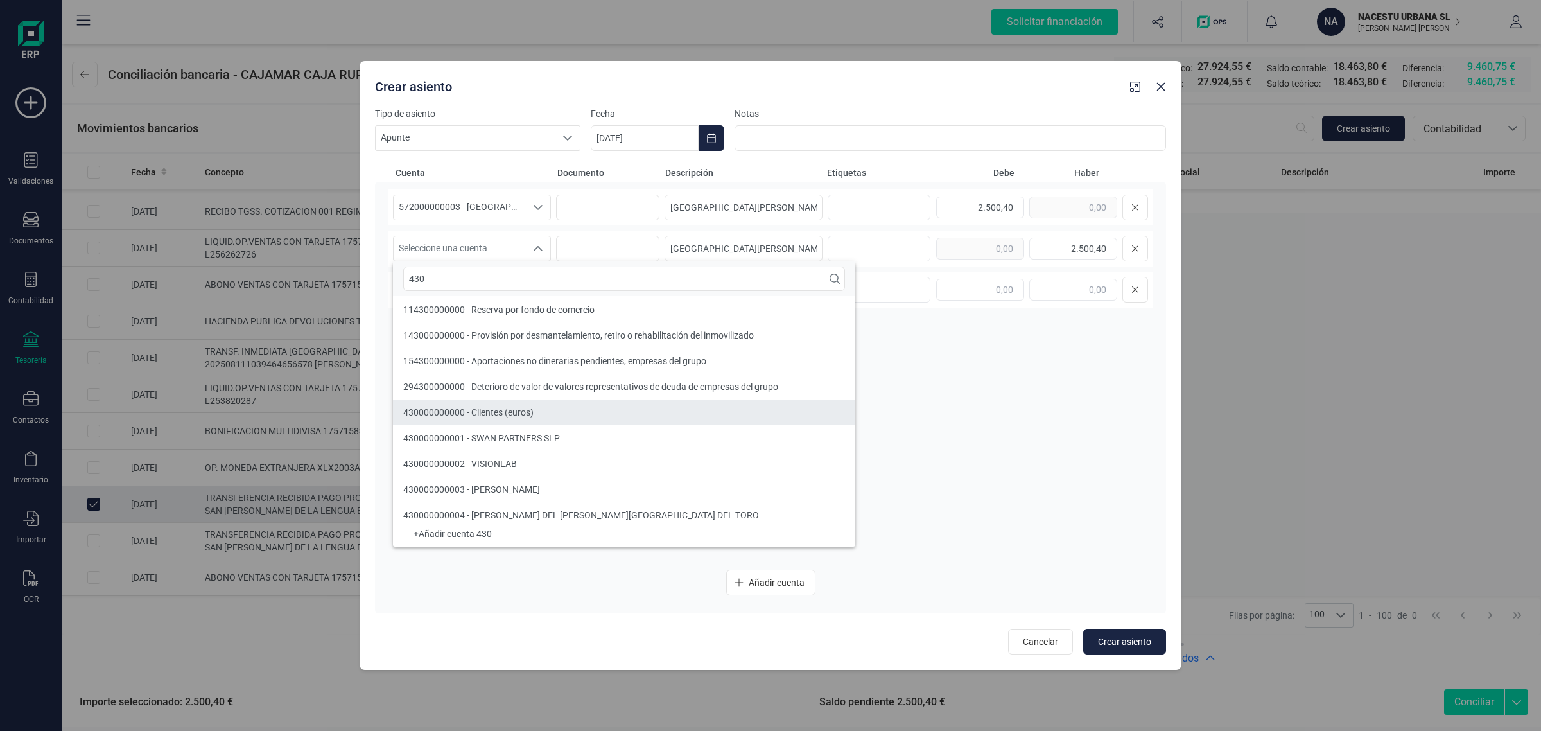
click at [495, 409] on span "430000000000 - Clientes (euros)" at bounding box center [468, 412] width 130 height 10
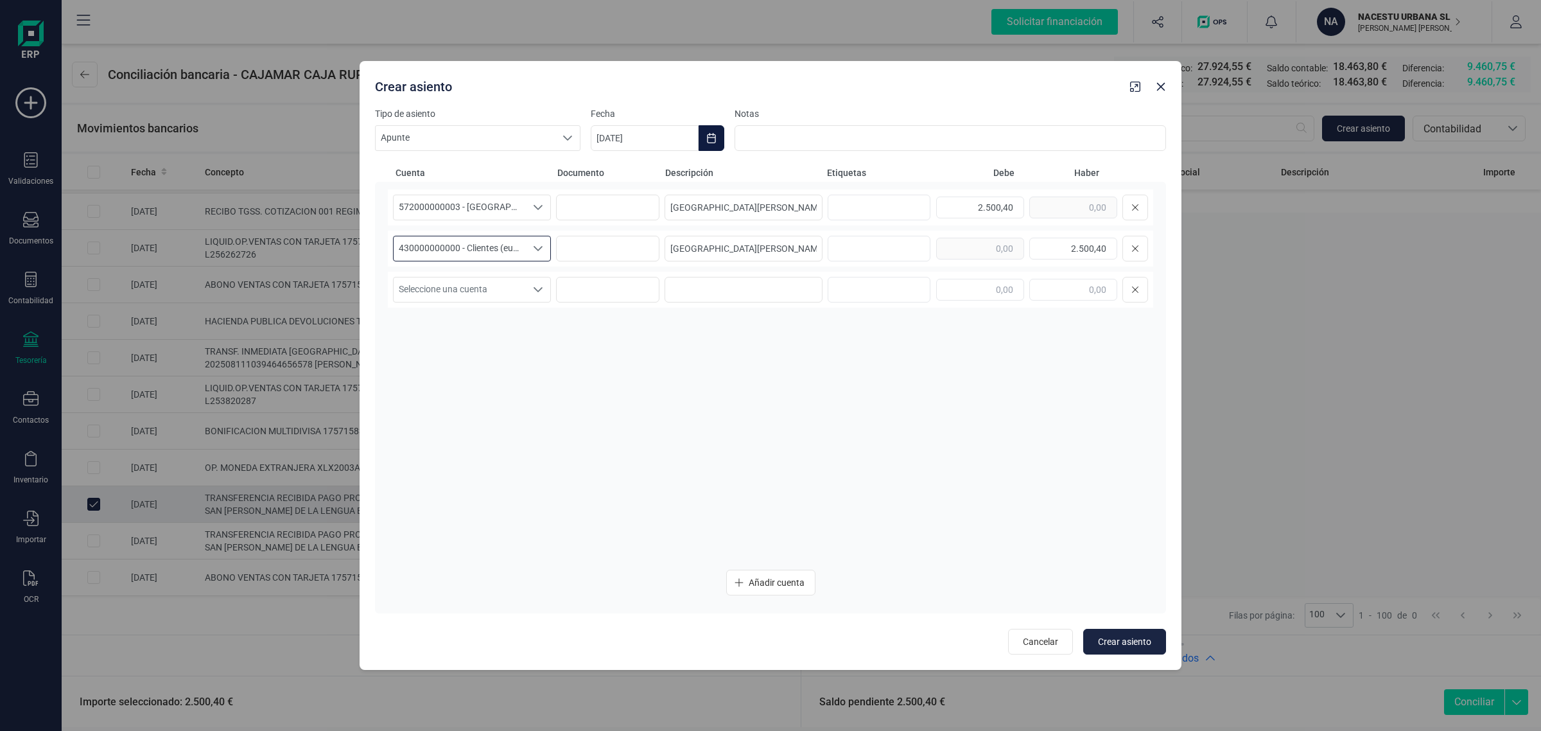
click at [711, 139] on icon "Choose Date" at bounding box center [711, 138] width 10 height 10
click at [620, 175] on icon "Previous Month" at bounding box center [616, 176] width 10 height 10
click at [784, 398] on span "28" at bounding box center [783, 396] width 26 height 26
click at [711, 133] on icon "Choose Date" at bounding box center [711, 138] width 10 height 10
click at [670, 390] on span "26" at bounding box center [679, 396] width 26 height 26
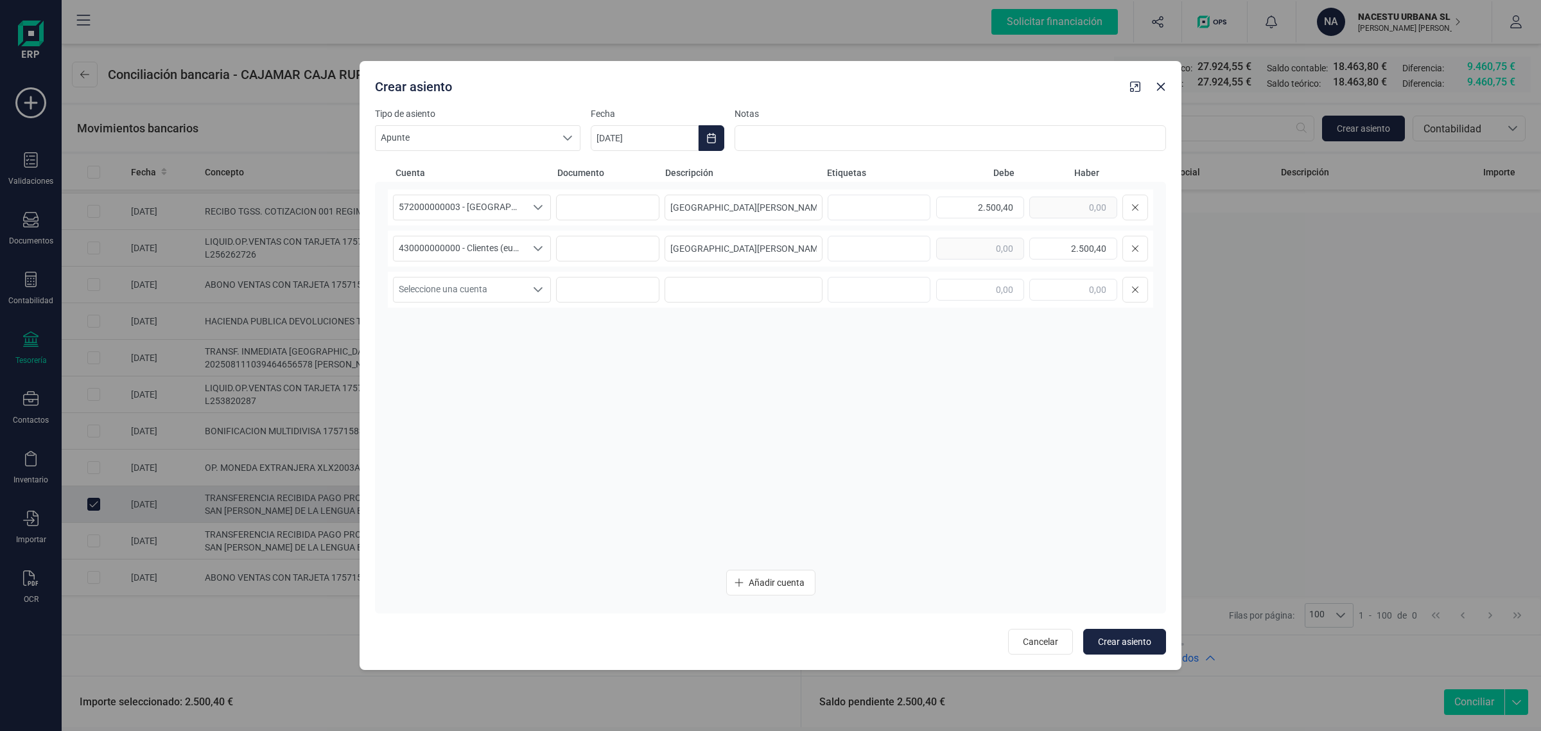
click at [643, 471] on div "572000000003 - [GEOGRAPHIC_DATA] -1579 572000000003 - CAJAMAR -1579 Instituto S…" at bounding box center [770, 374] width 765 height 370
click at [1125, 640] on span "Crear asiento" at bounding box center [1124, 641] width 53 height 13
type input "[DATE]"
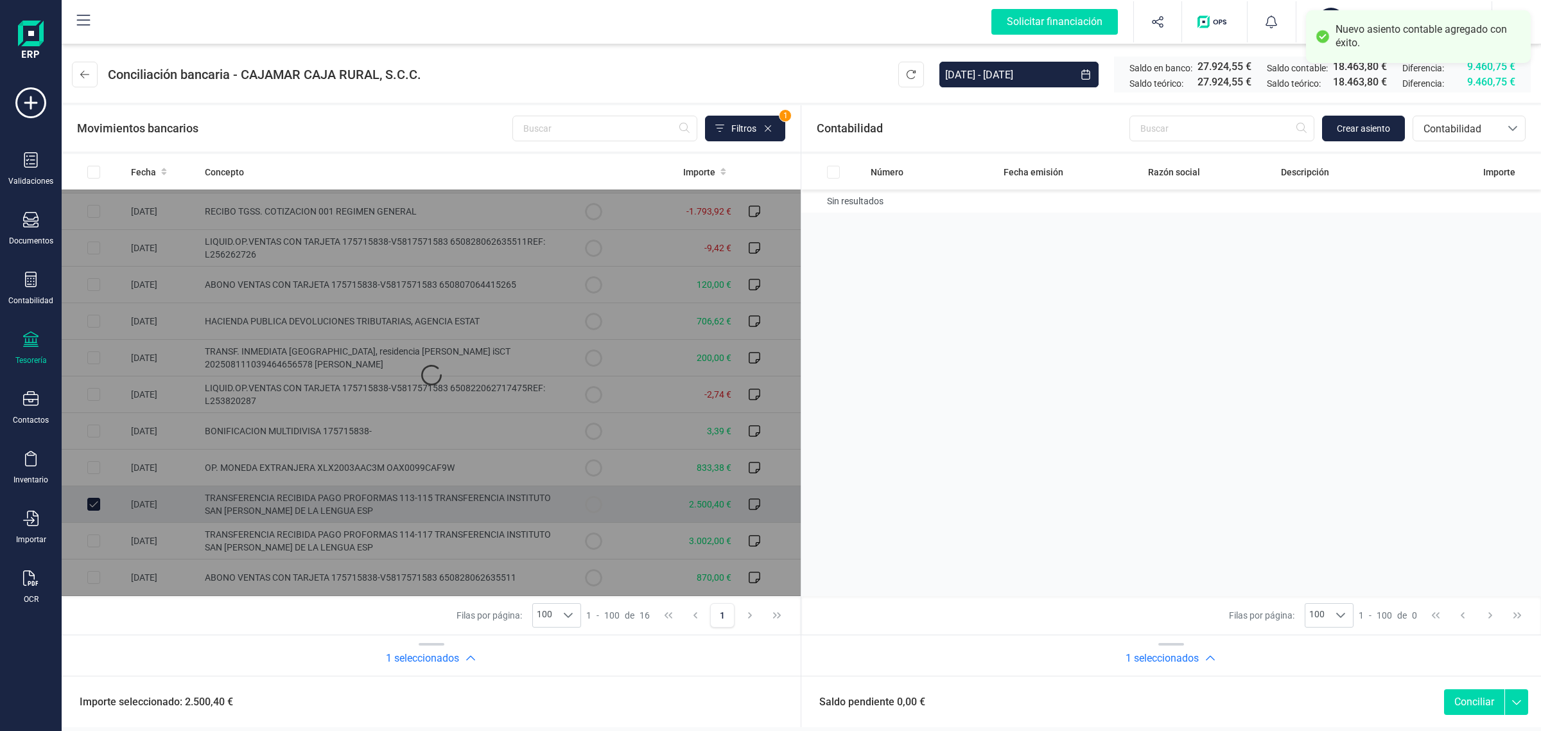
scroll to position [0, 0]
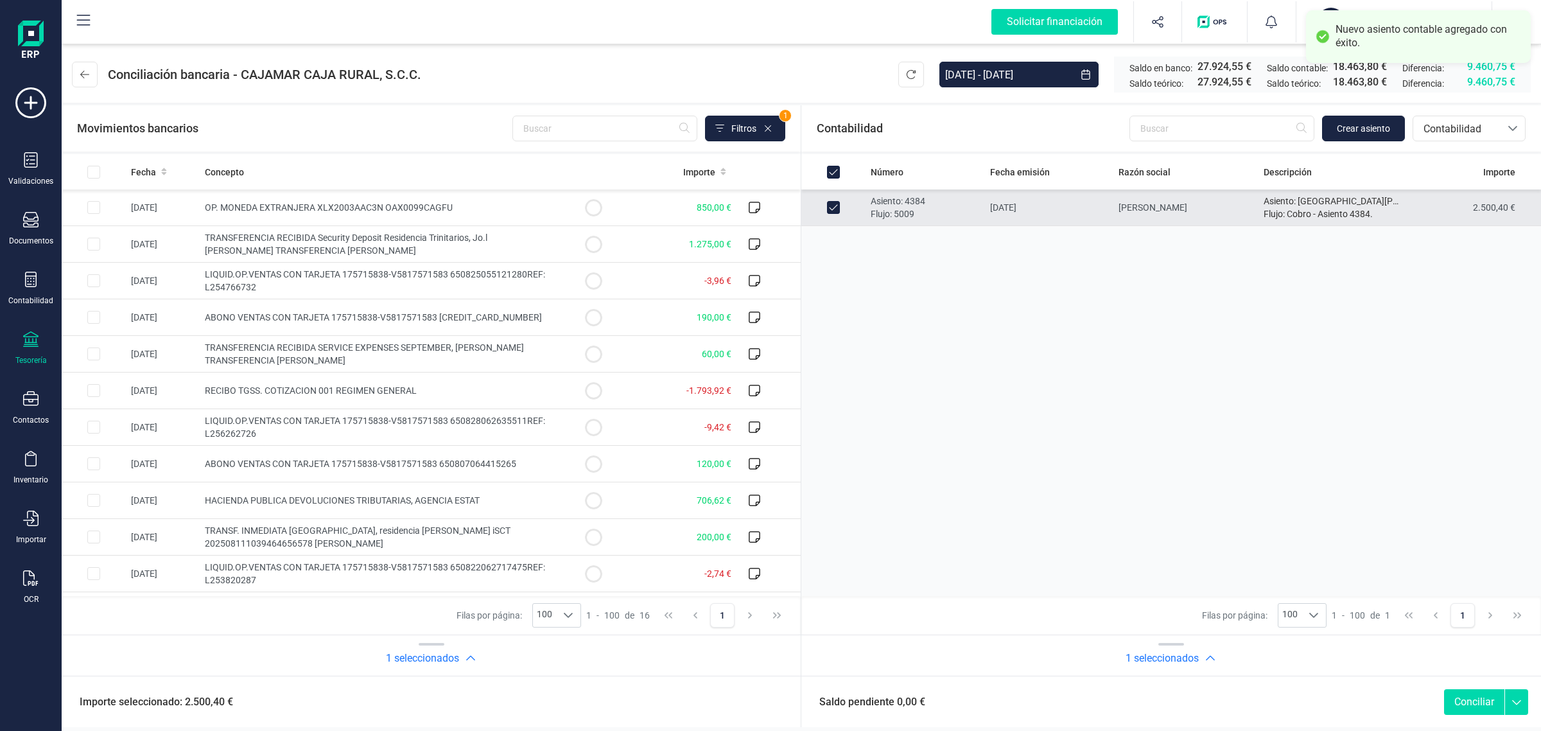
click at [1456, 701] on button "Conciliar" at bounding box center [1474, 702] width 60 height 26
checkbox input "false"
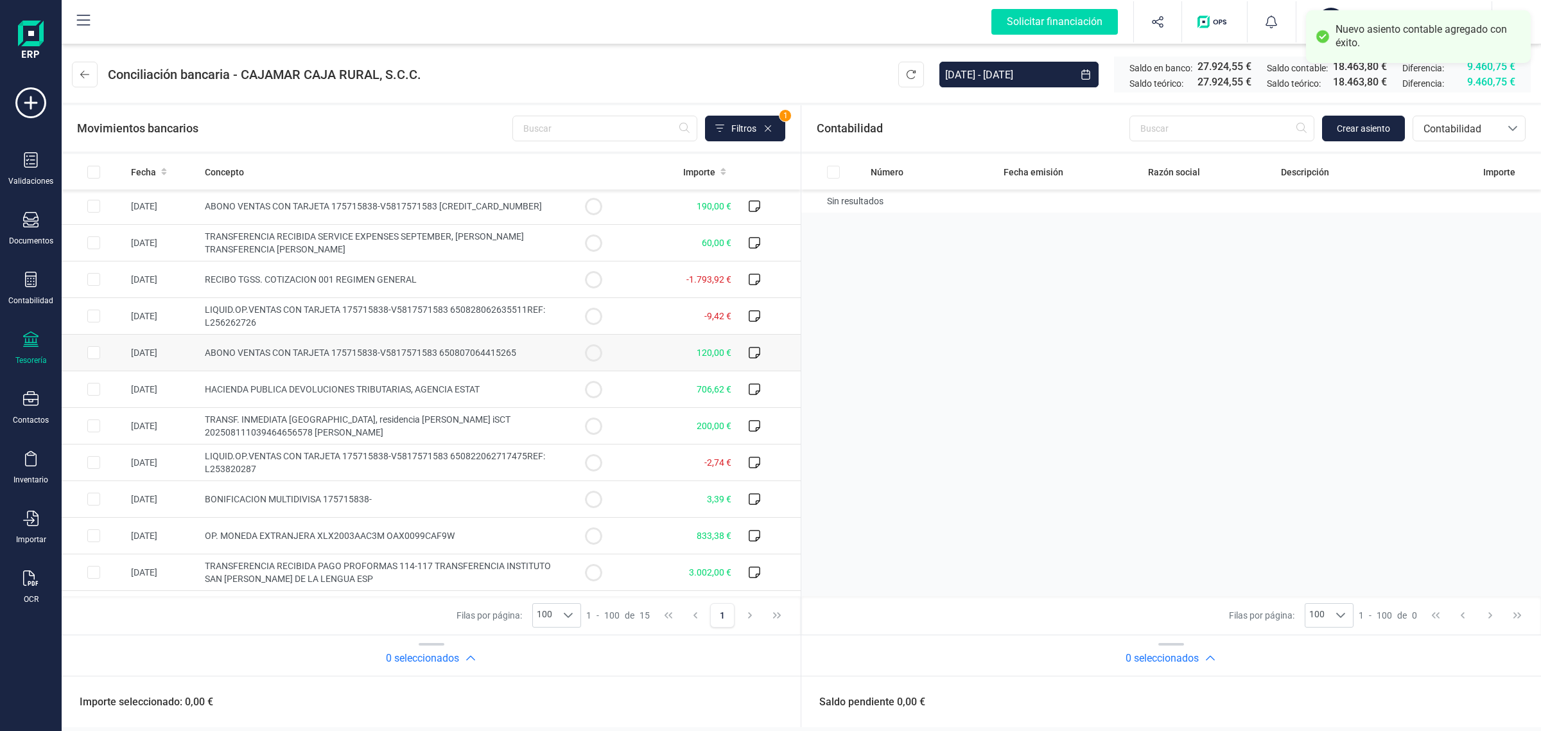
scroll to position [144, 0]
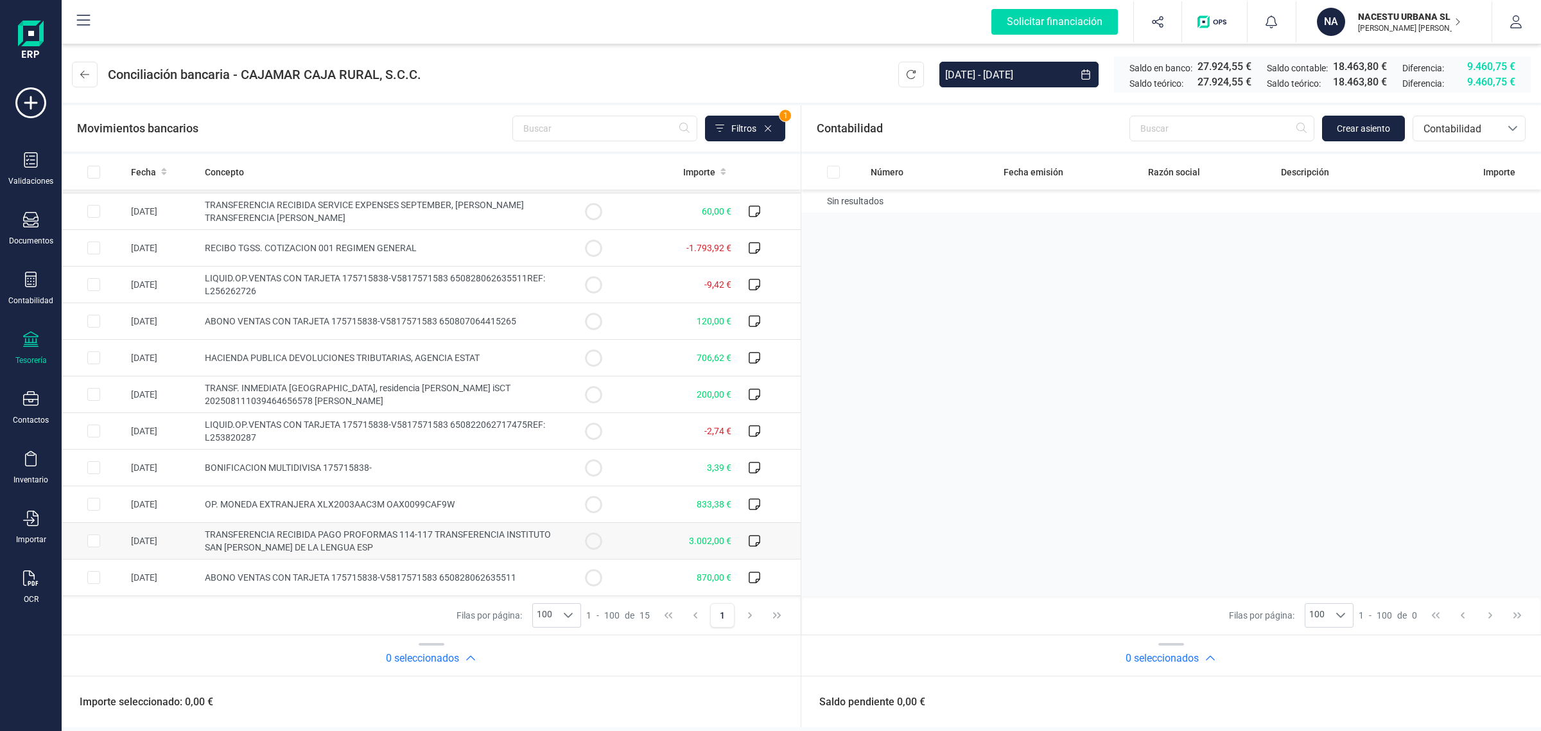
click at [482, 543] on td "TRANSFERENCIA RECIBIDA PAGO PROFORMAS 114-117 TRANSFERENCIA INSTITUTO SAN [PERS…" at bounding box center [380, 541] width 361 height 37
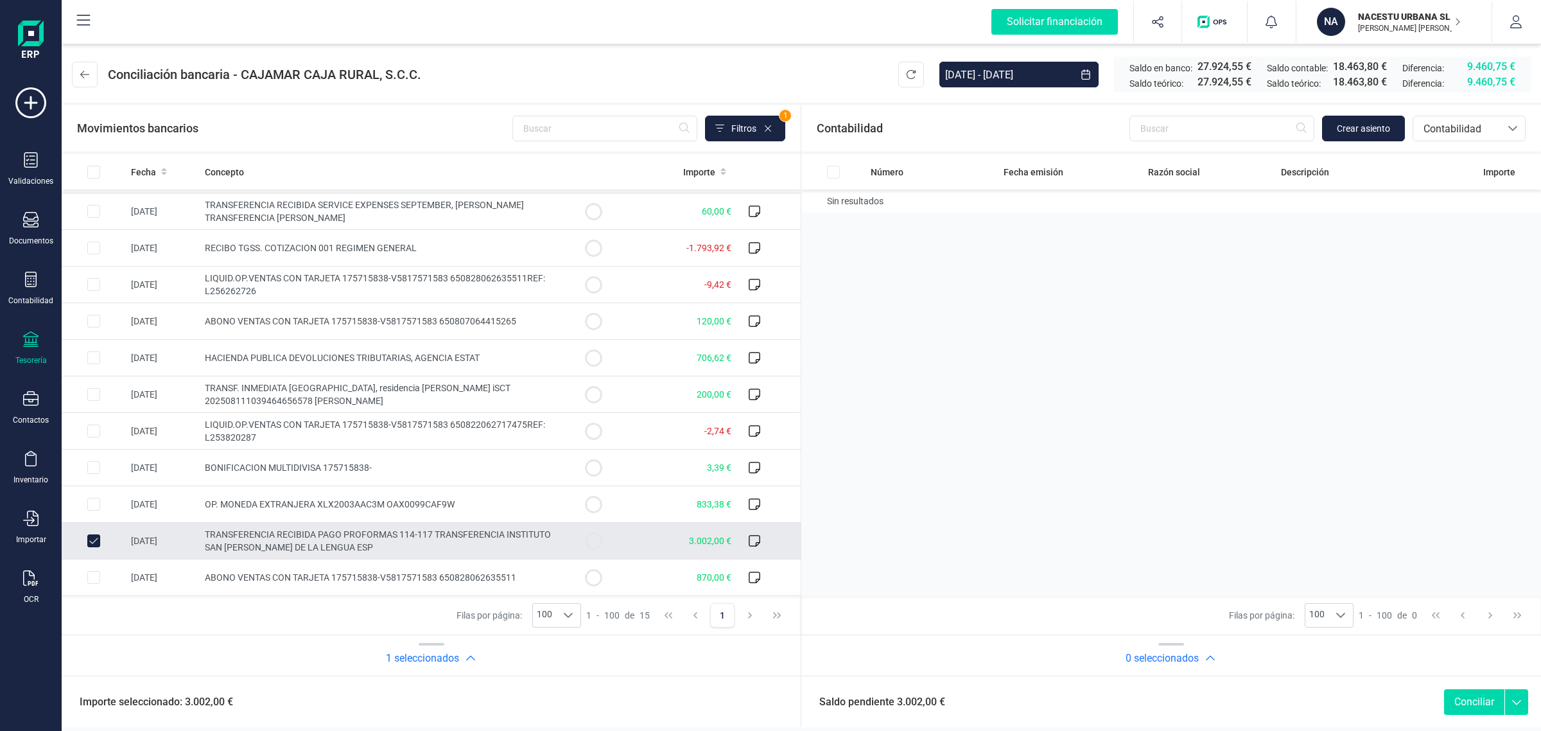
click at [91, 541] on input "Row Unselected 4ca4f8fd-37f6-4829-bab5-f083b75ad806" at bounding box center [93, 540] width 13 height 13
checkbox input "false"
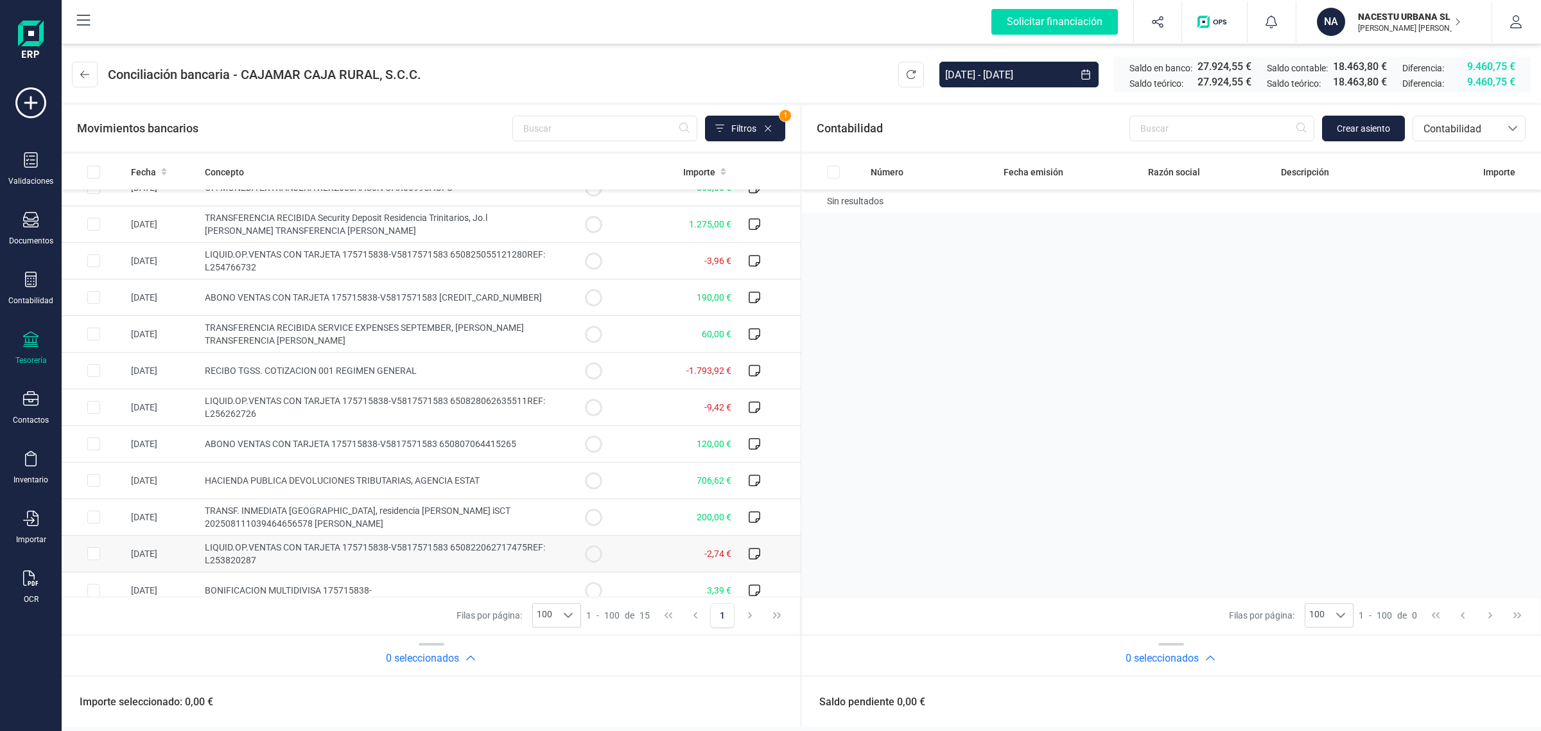
scroll to position [0, 0]
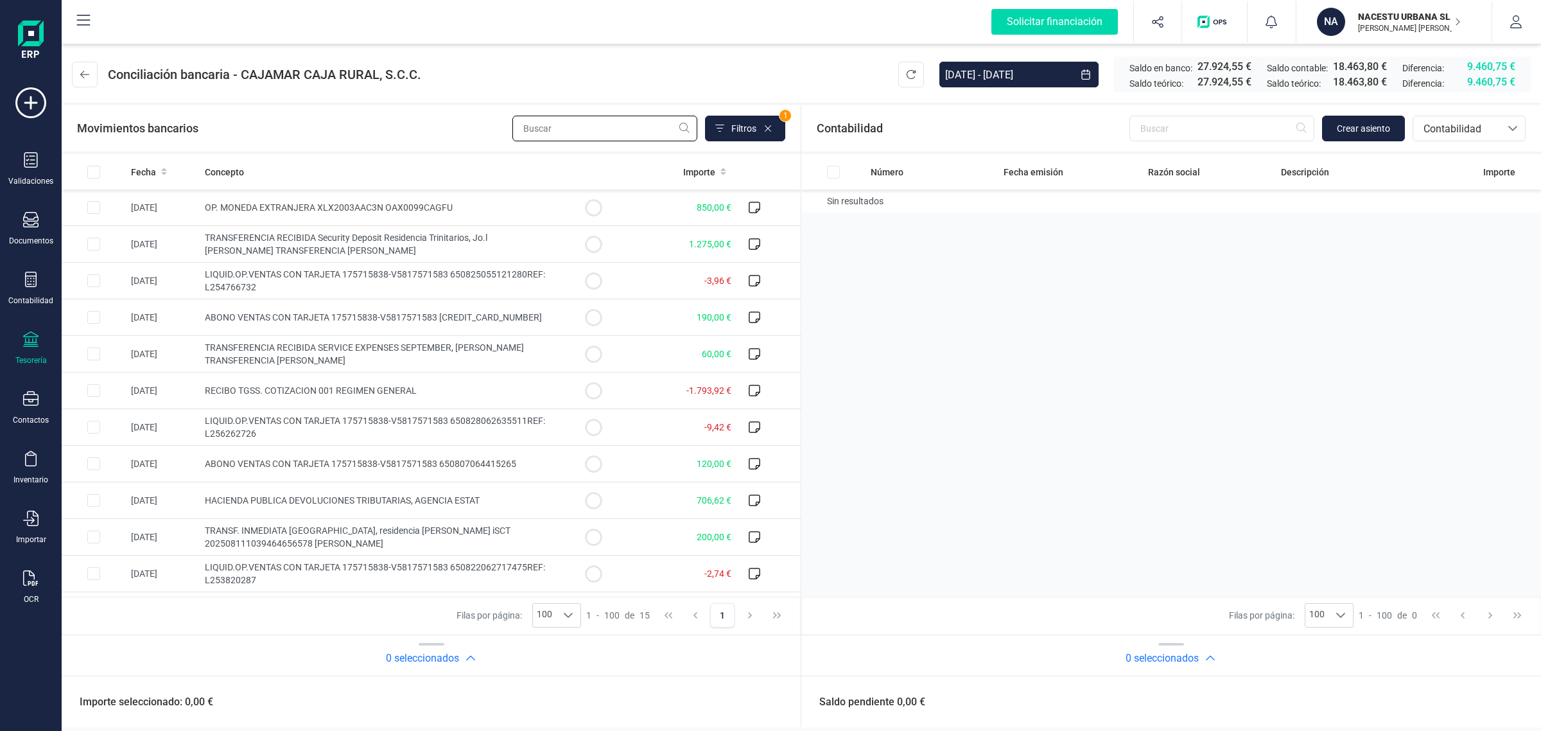
click at [592, 126] on input "text" at bounding box center [604, 129] width 185 height 26
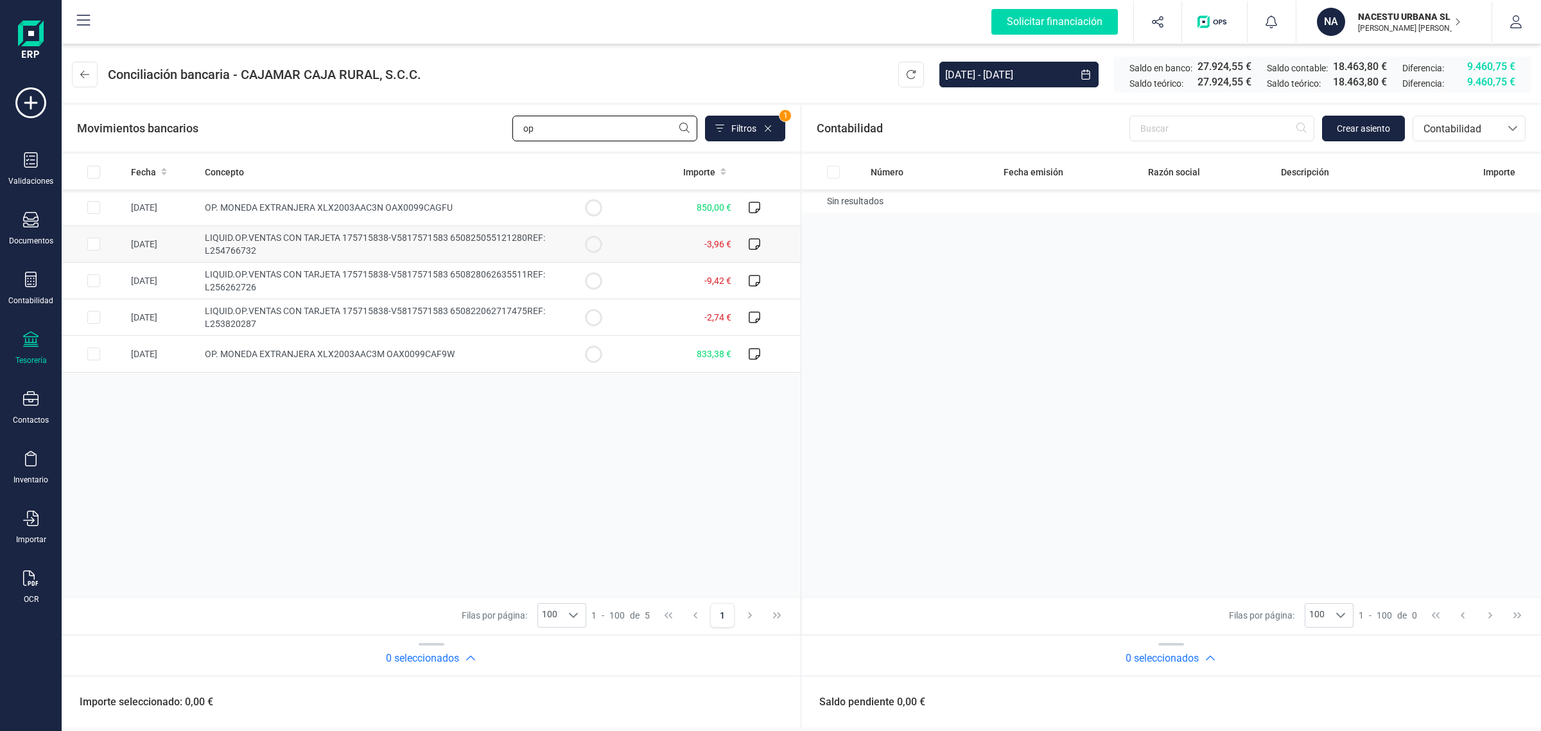
type input "op"
click at [378, 249] on td "LIQUID.OP.VENTAS CON TARJETA 175715838-V5817571583 650825055121280REF: L2547667…" at bounding box center [380, 244] width 361 height 37
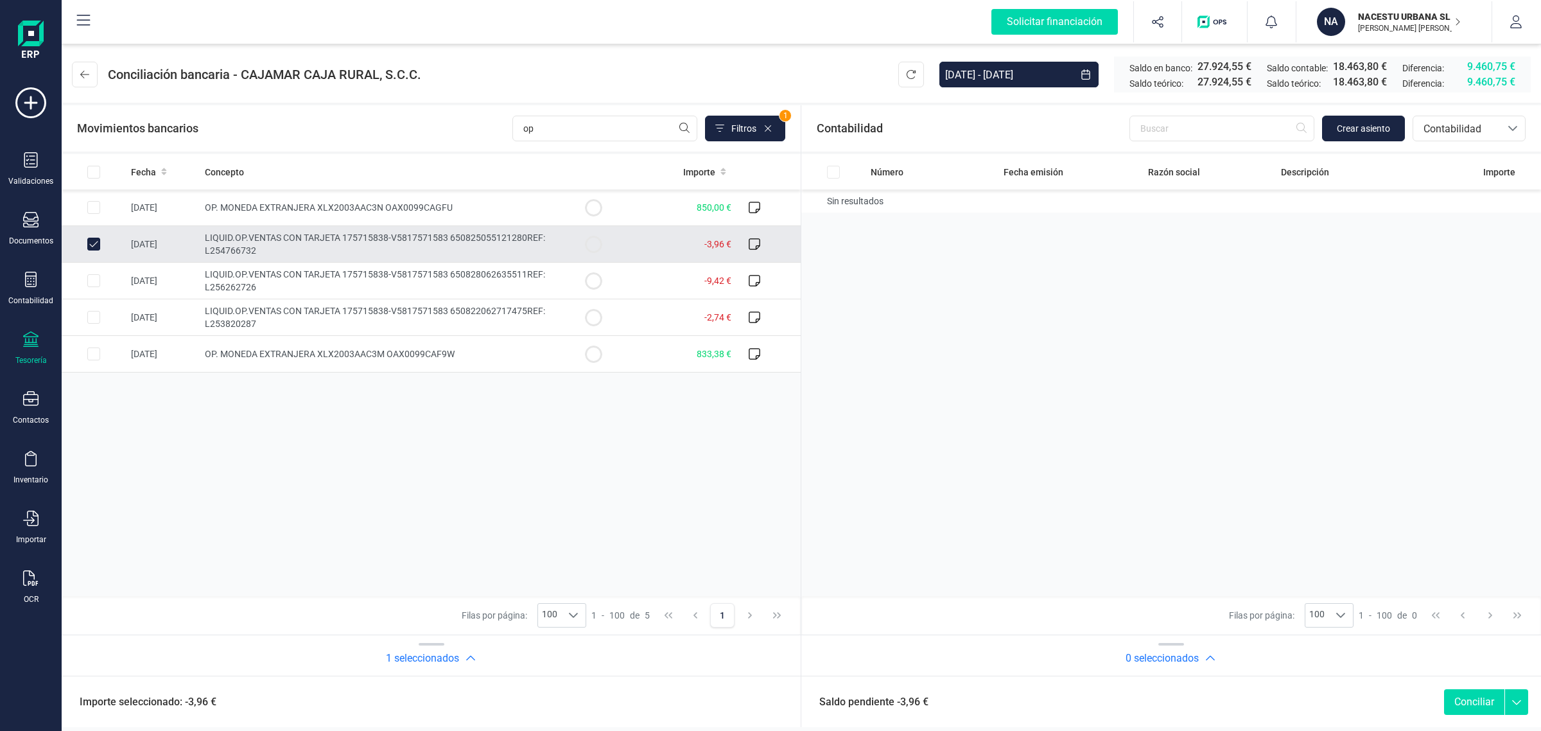
click at [98, 241] on input "Row Unselected c2435ae2-5ca8-49f7-ba73-37a4cf9a4b12" at bounding box center [93, 244] width 13 height 13
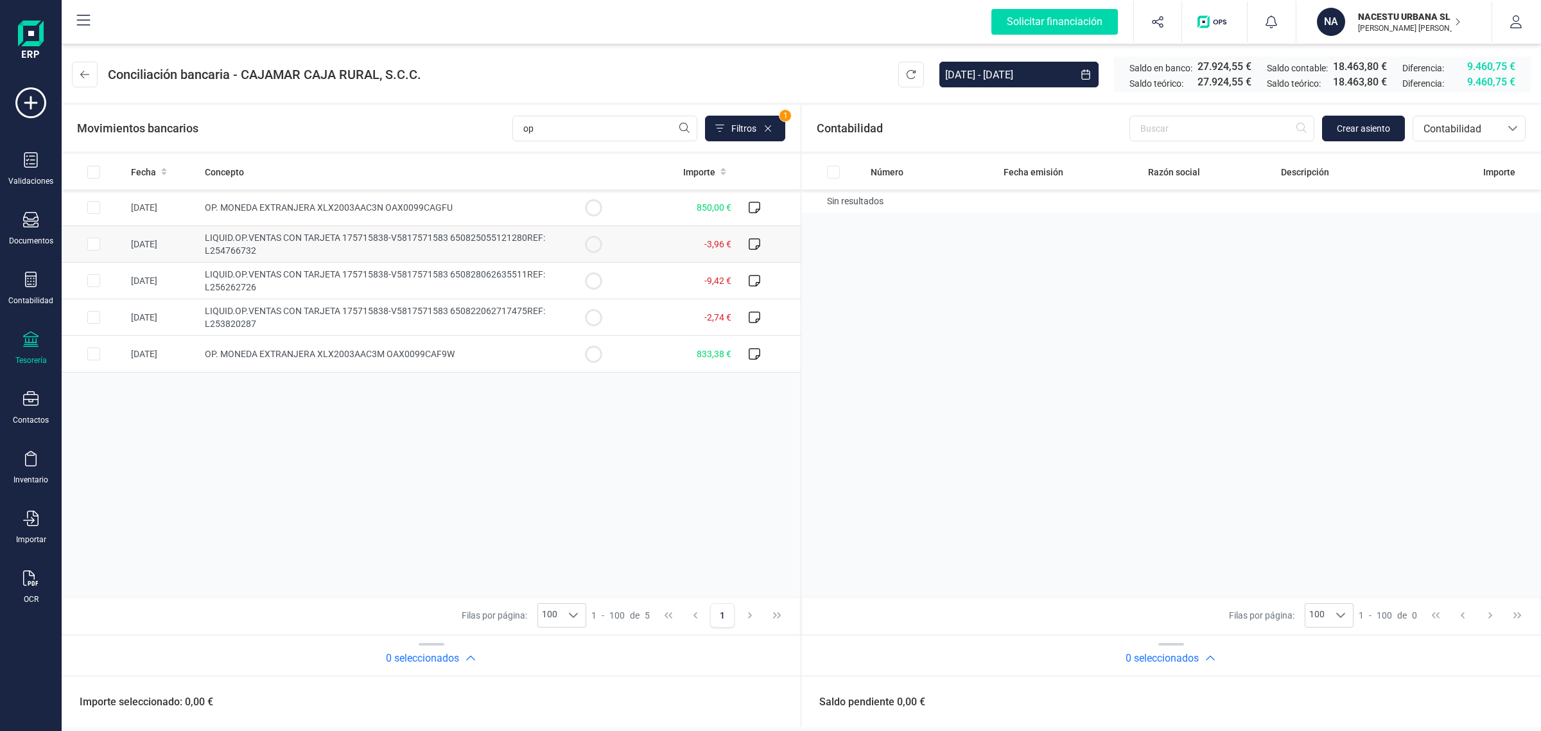
click at [100, 243] on td at bounding box center [94, 244] width 64 height 37
checkbox input "true"
click at [90, 281] on input "Row Selected f13d1ca8-3c58-416c-8f82-5f683afa34ed" at bounding box center [93, 280] width 13 height 13
checkbox input "true"
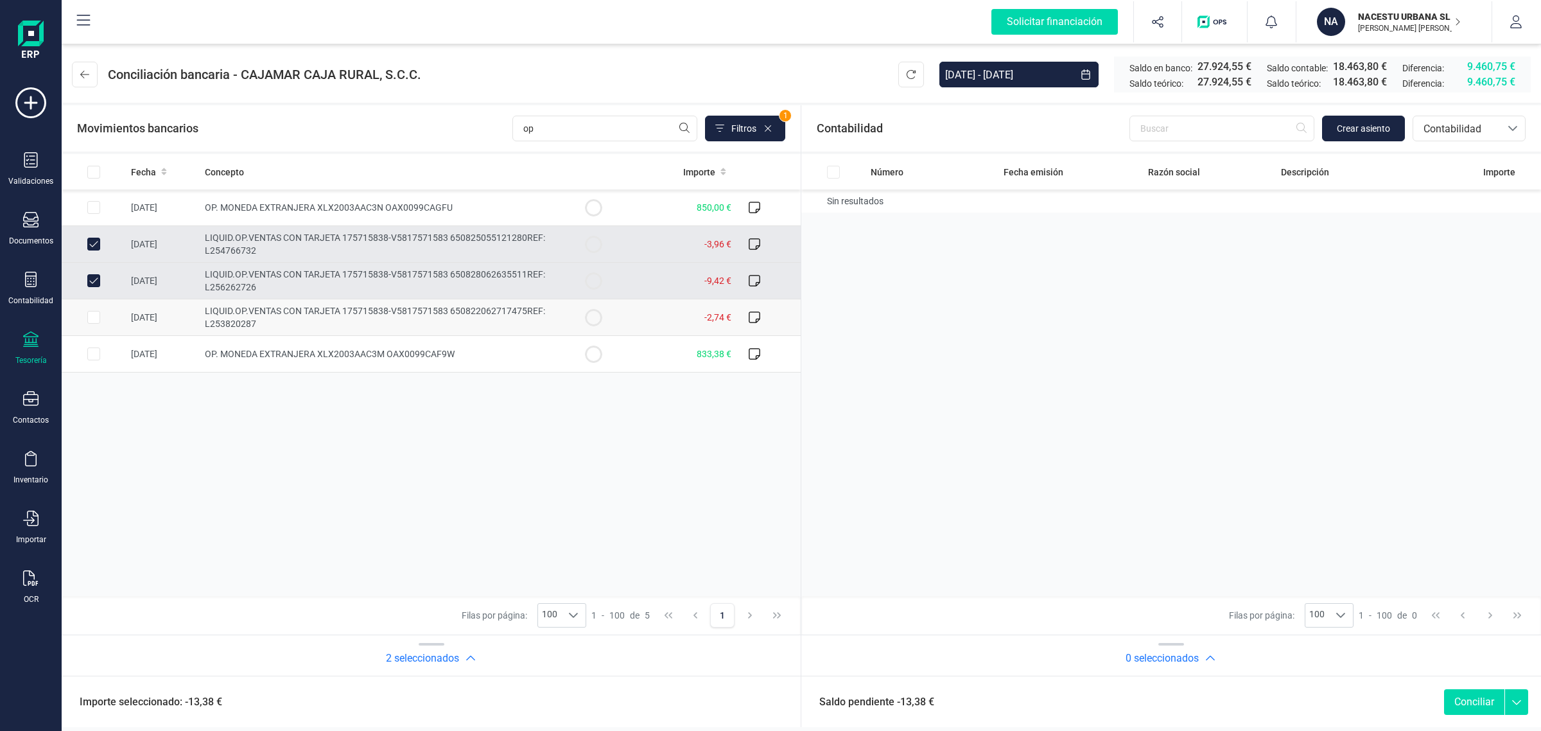
click at [94, 317] on input "Row Selected 4034f090-54c0-4531-a1e5-b435e60fd5dc" at bounding box center [93, 317] width 13 height 13
checkbox input "true"
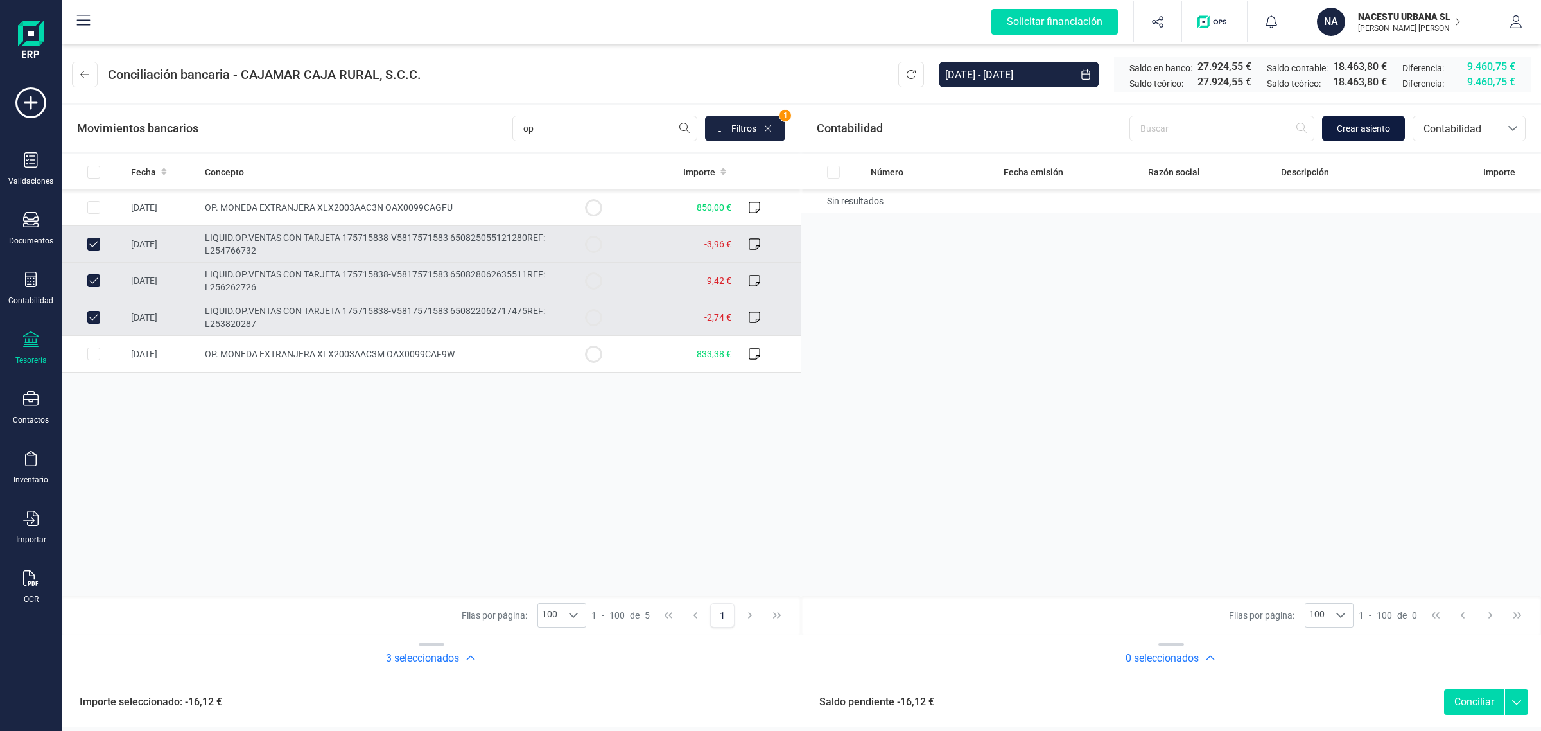
click at [1382, 127] on span "Crear asiento" at bounding box center [1363, 128] width 53 height 13
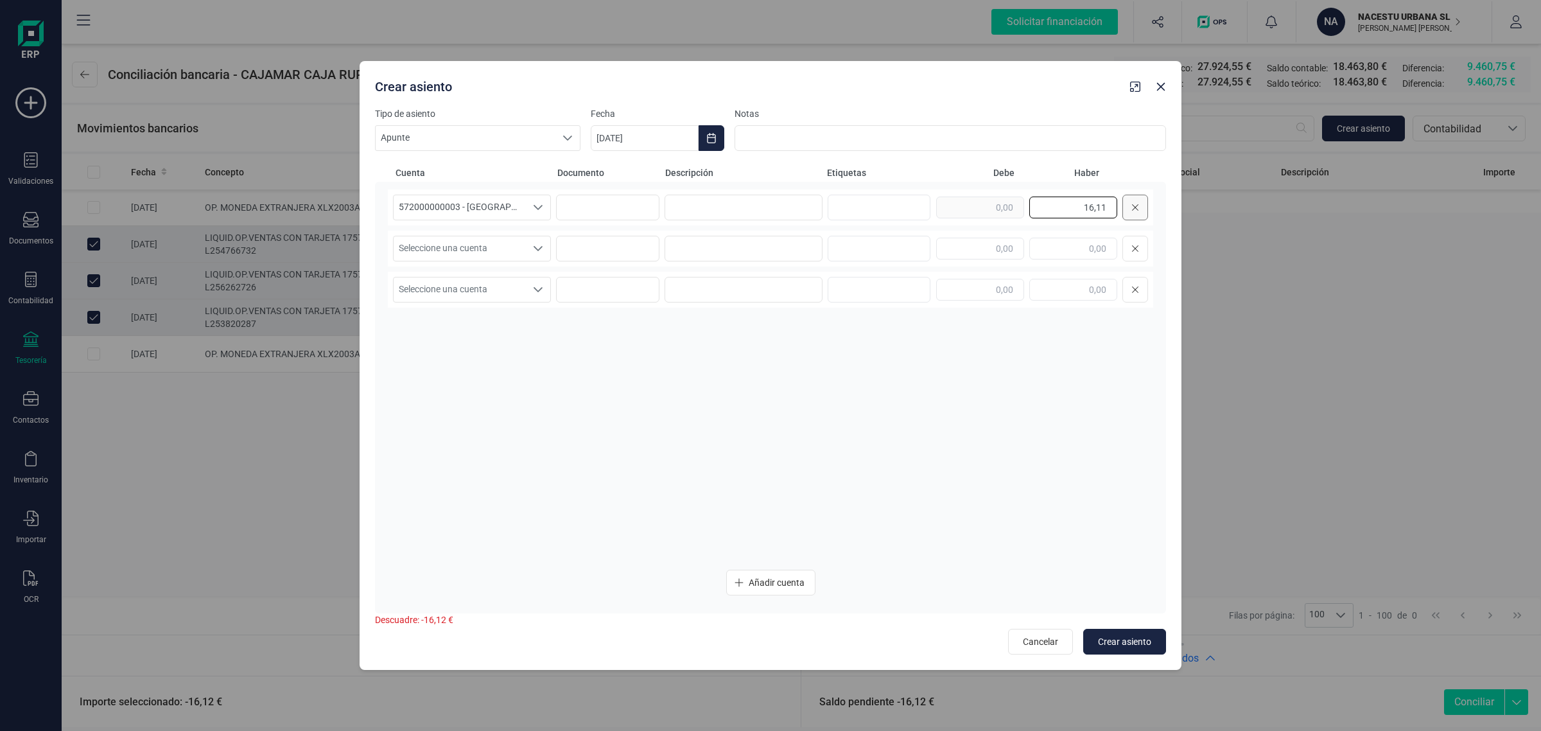
drag, startPoint x: 1038, startPoint y: 213, endPoint x: 1141, endPoint y: 219, distance: 102.9
click at [1141, 219] on div "16,11" at bounding box center [1042, 208] width 212 height 26
click at [1004, 241] on input "text" at bounding box center [980, 249] width 88 height 22
paste input "16,11"
type input "16,11"
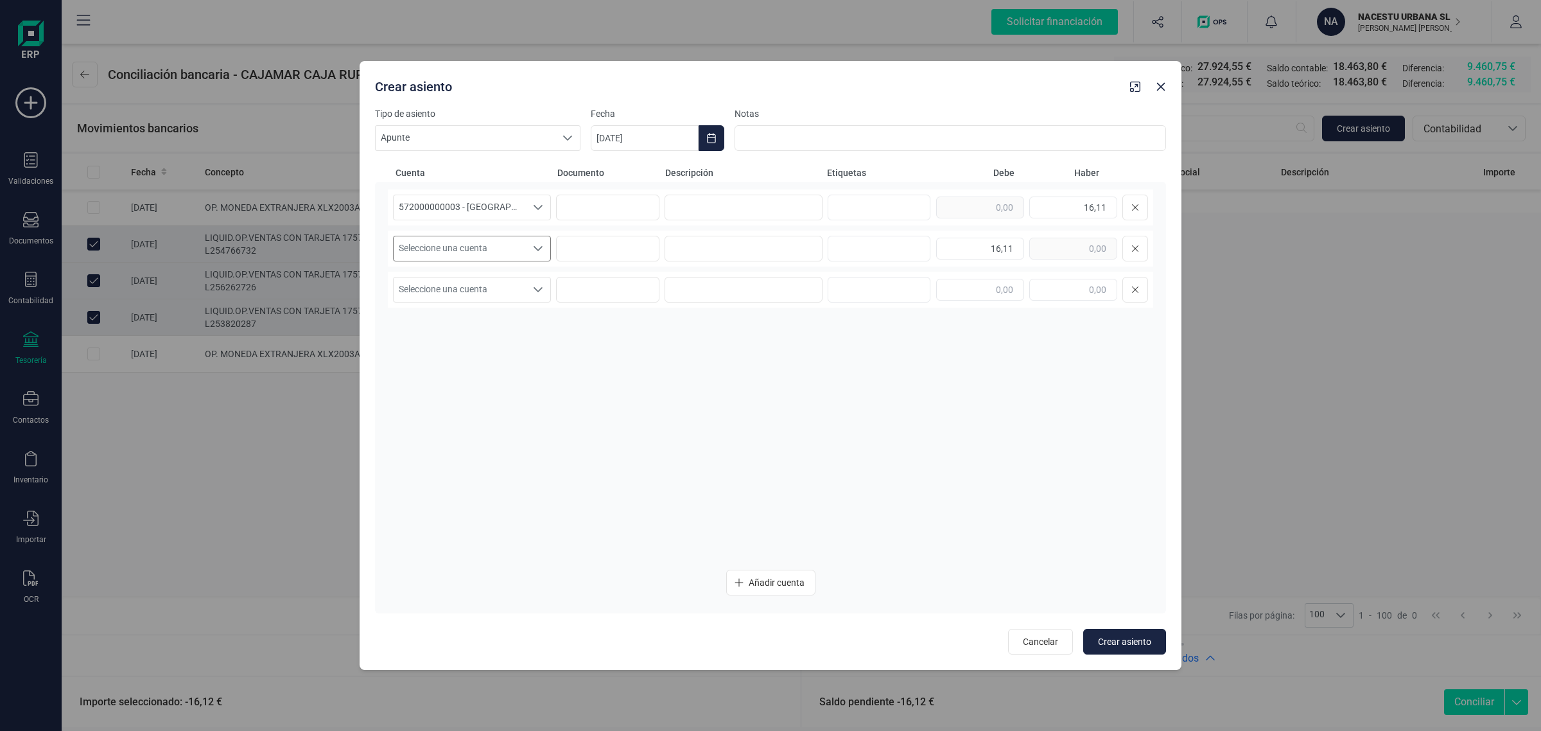
click at [501, 254] on span "Seleccione una cuenta" at bounding box center [460, 248] width 132 height 24
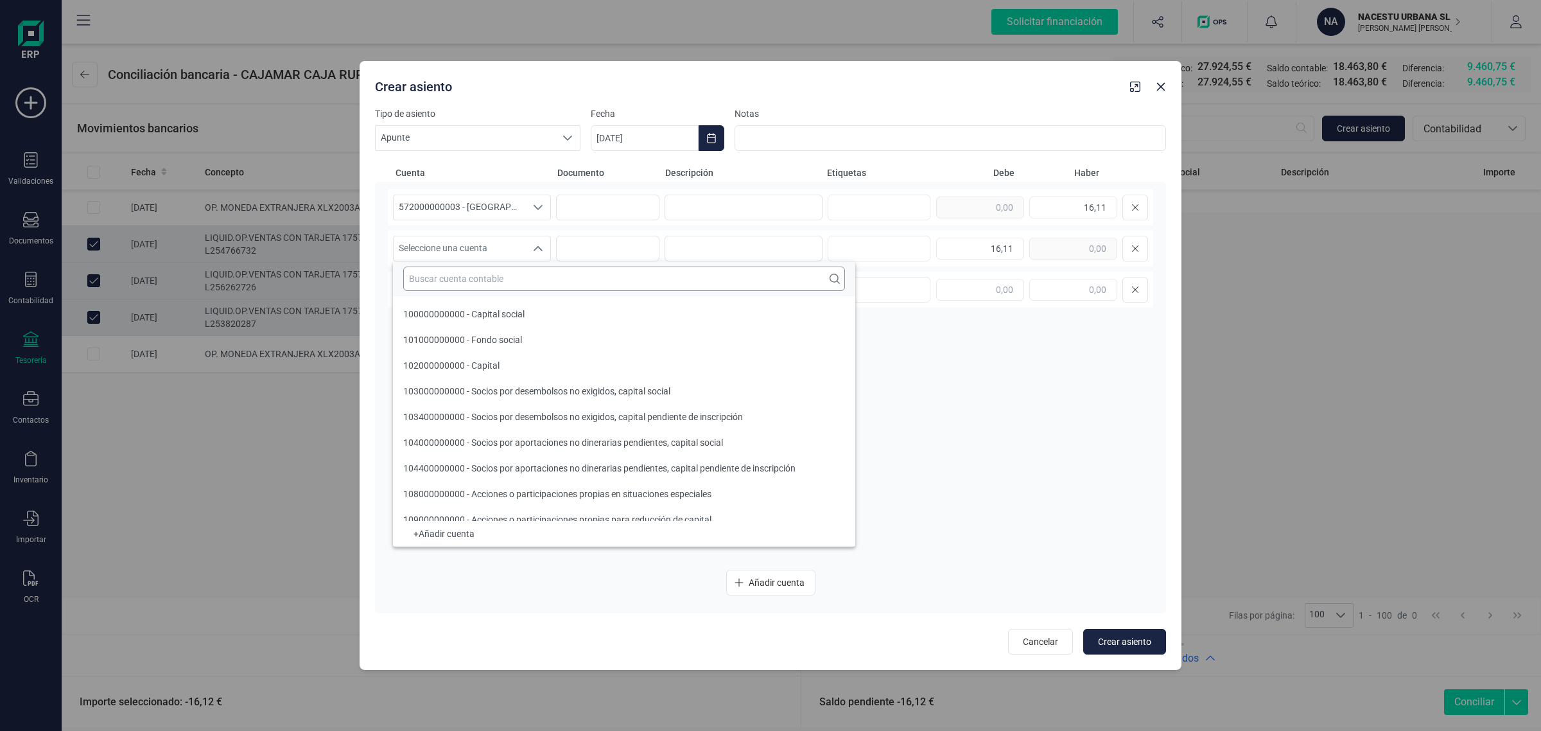
click at [453, 277] on input "text" at bounding box center [624, 278] width 442 height 24
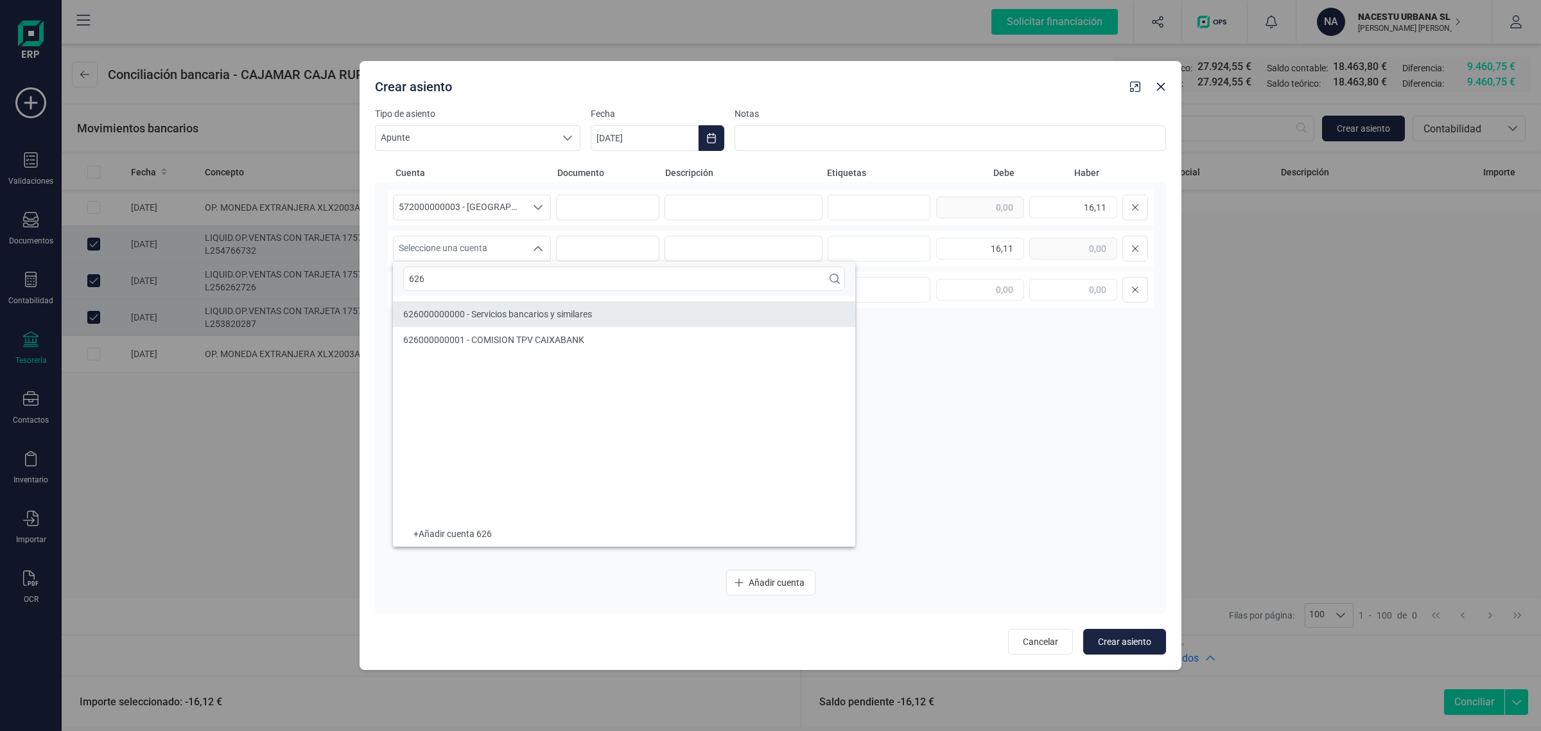
type input "626"
click at [476, 311] on span "626000000000 - Servicios bancarios y similares" at bounding box center [497, 314] width 189 height 10
click at [695, 202] on input at bounding box center [744, 208] width 158 height 26
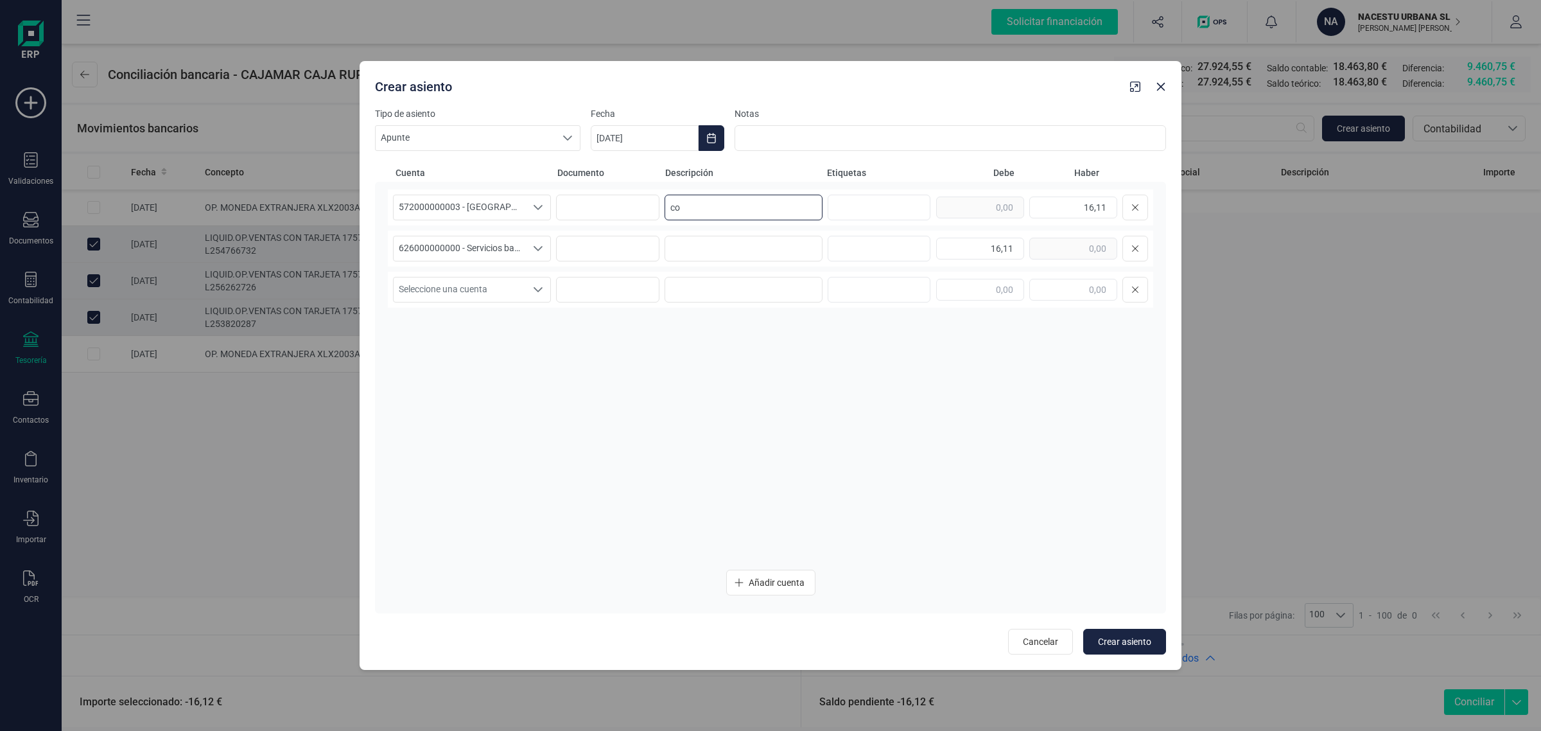
type input "c"
drag, startPoint x: 742, startPoint y: 205, endPoint x: 605, endPoint y: 216, distance: 136.6
click at [605, 216] on div "572000000003 - [GEOGRAPHIC_DATA] -1579 572000000003 - [GEOGRAPHIC_DATA] -1579 C…" at bounding box center [770, 207] width 765 height 36
type input "COMISIONES"
click at [688, 248] on input at bounding box center [744, 249] width 158 height 26
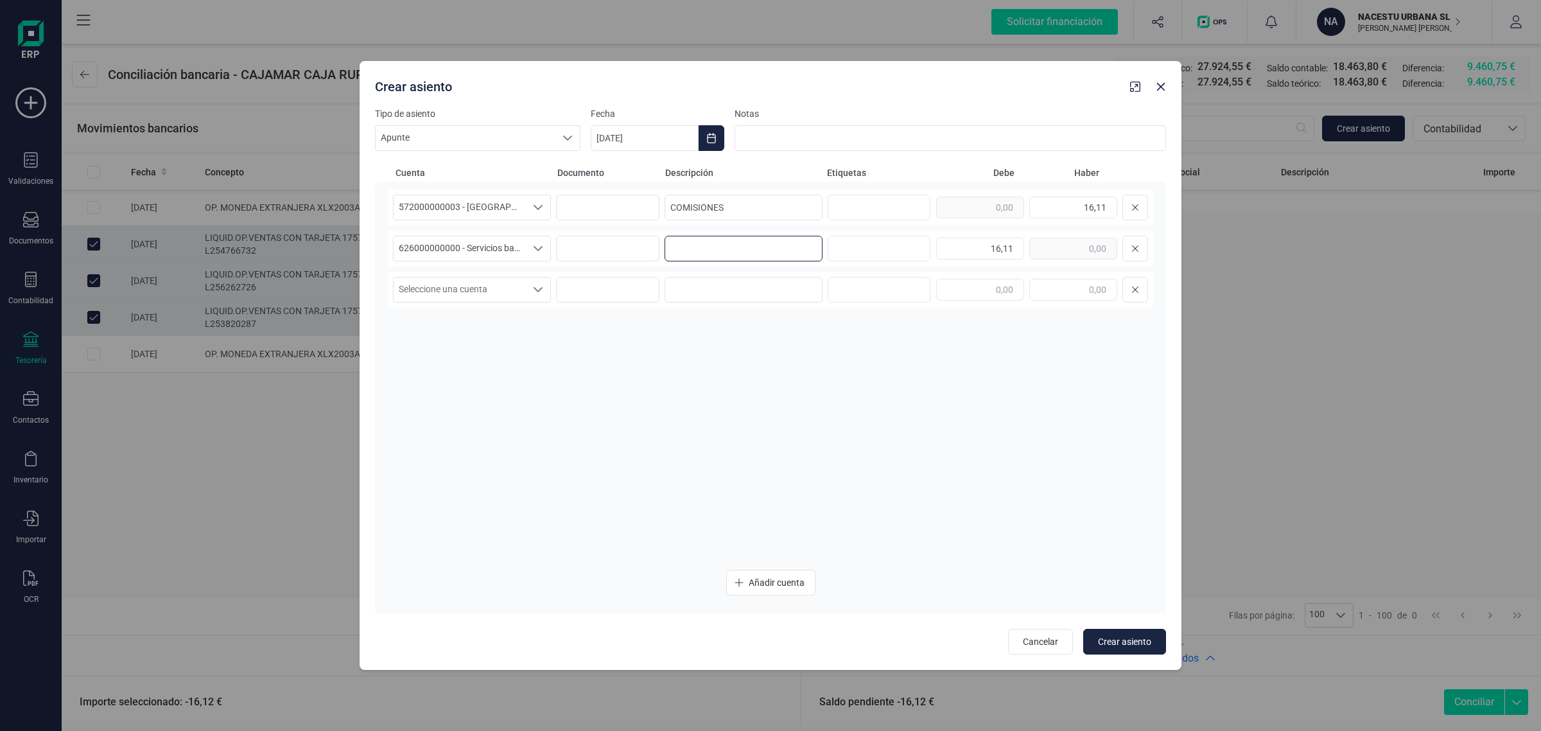
paste input "COMISIONES"
type input "COMISIONES"
click at [716, 136] on icon "Choose Date" at bounding box center [711, 138] width 10 height 10
click at [617, 174] on icon "Previous Month" at bounding box center [616, 176] width 5 height 9
click at [939, 394] on span "31" at bounding box center [940, 396] width 26 height 26
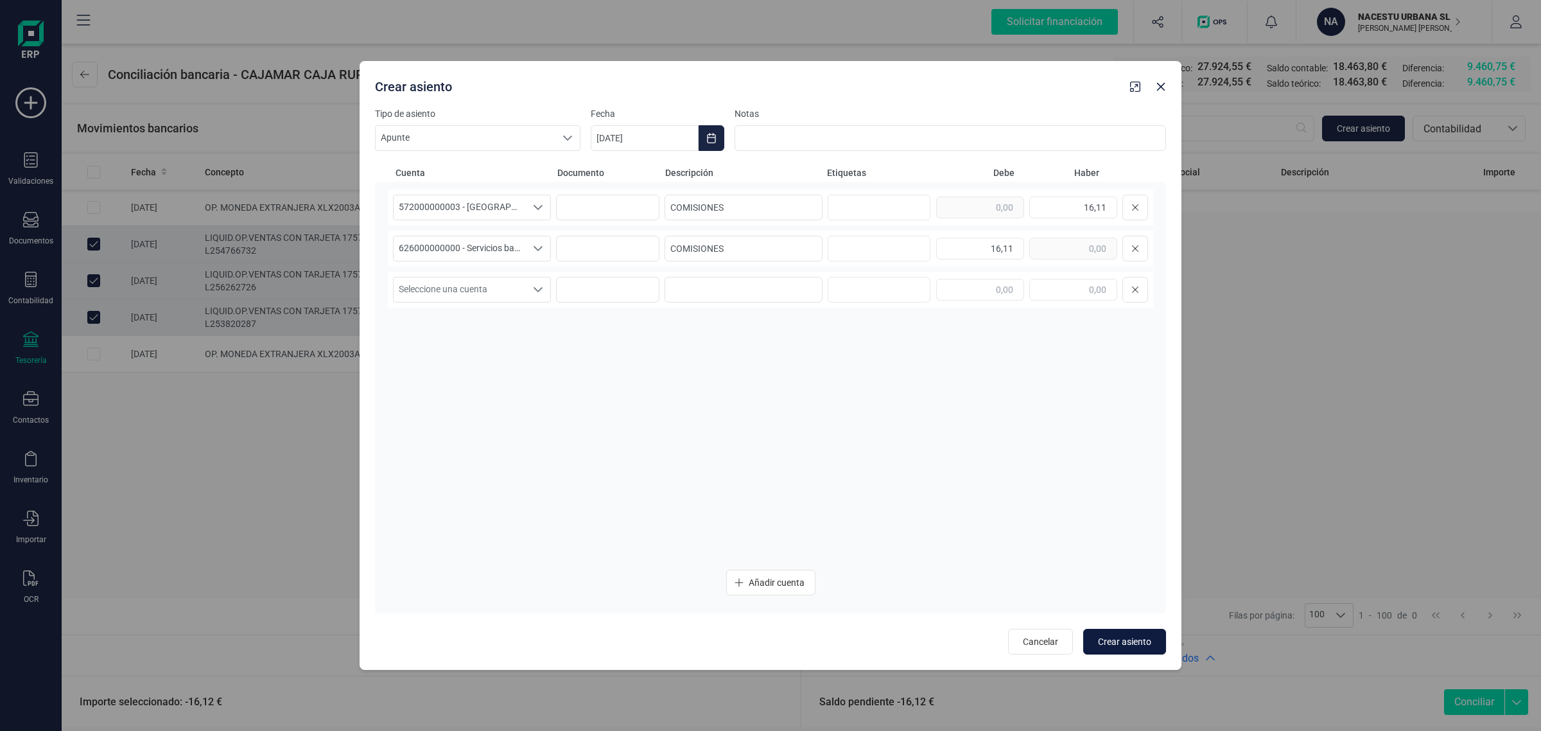
click at [1133, 649] on button "Crear asiento" at bounding box center [1124, 642] width 83 height 26
type input "[DATE]"
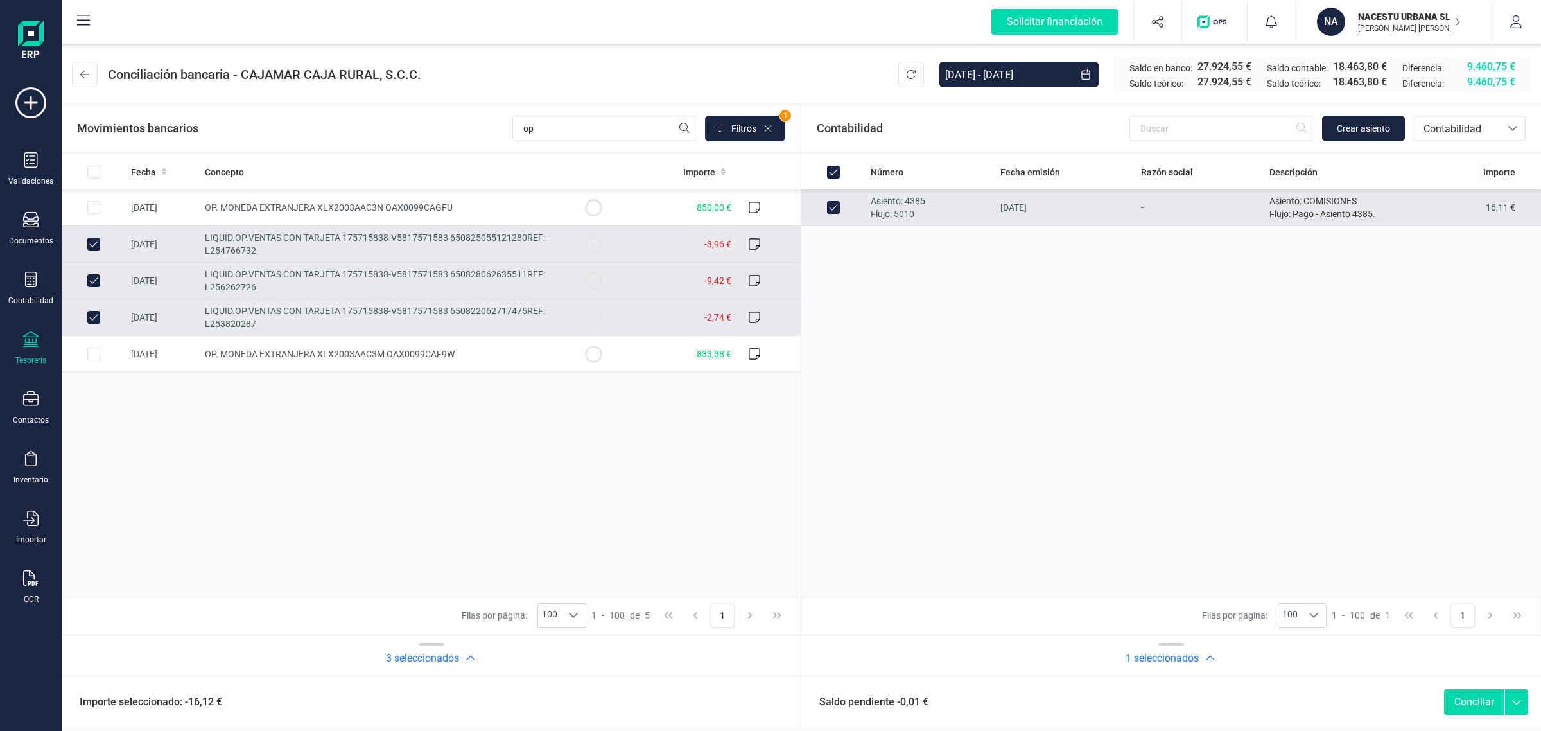
click at [1040, 209] on td "[DATE]" at bounding box center [1065, 207] width 140 height 37
checkbox input "false"
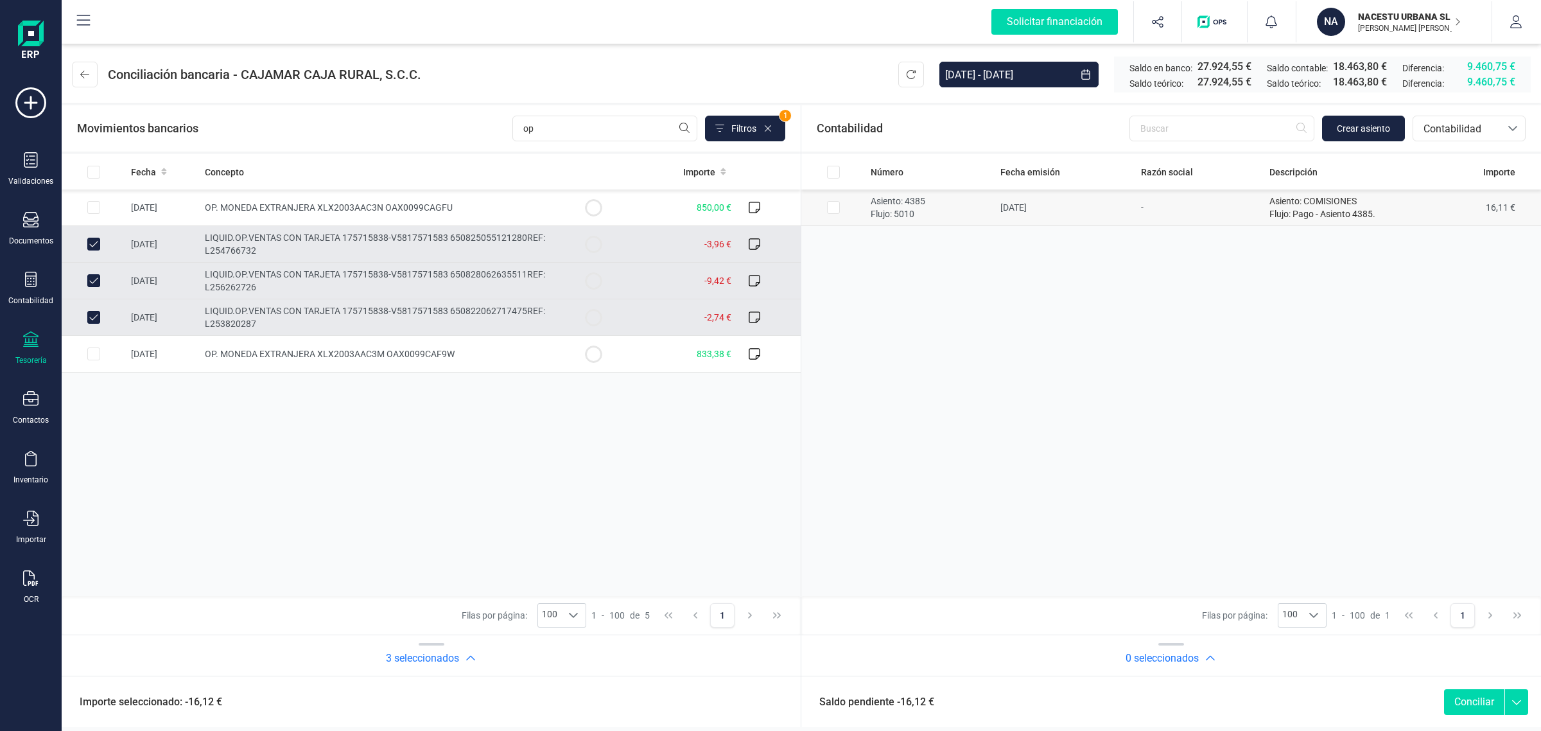
click at [1040, 209] on td "[DATE]" at bounding box center [1065, 207] width 140 height 37
checkbox input "true"
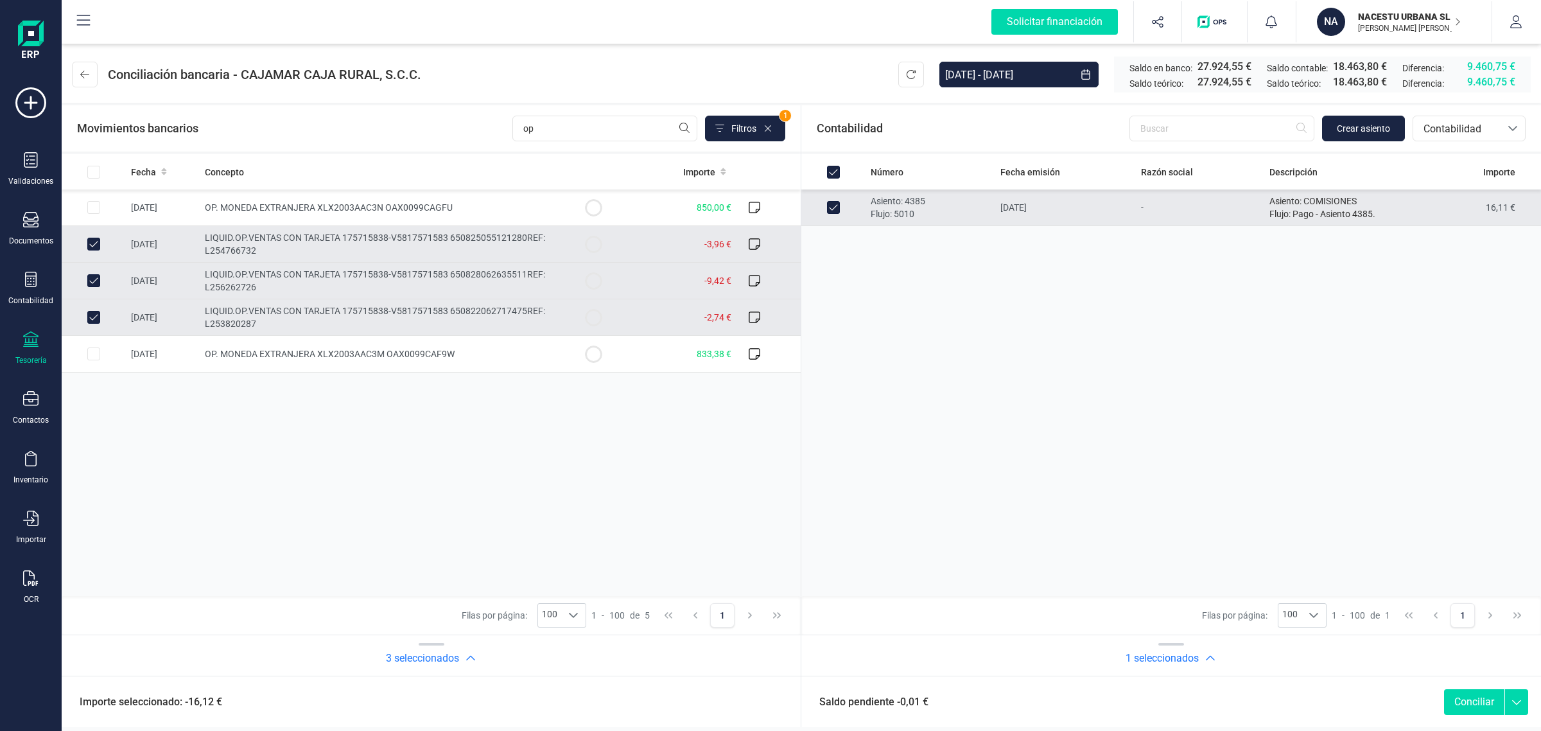
click at [835, 209] on input "Row Unselected daaff29f-3f94-4e71-b07d-61c98c60d18c" at bounding box center [833, 207] width 13 height 13
checkbox input "false"
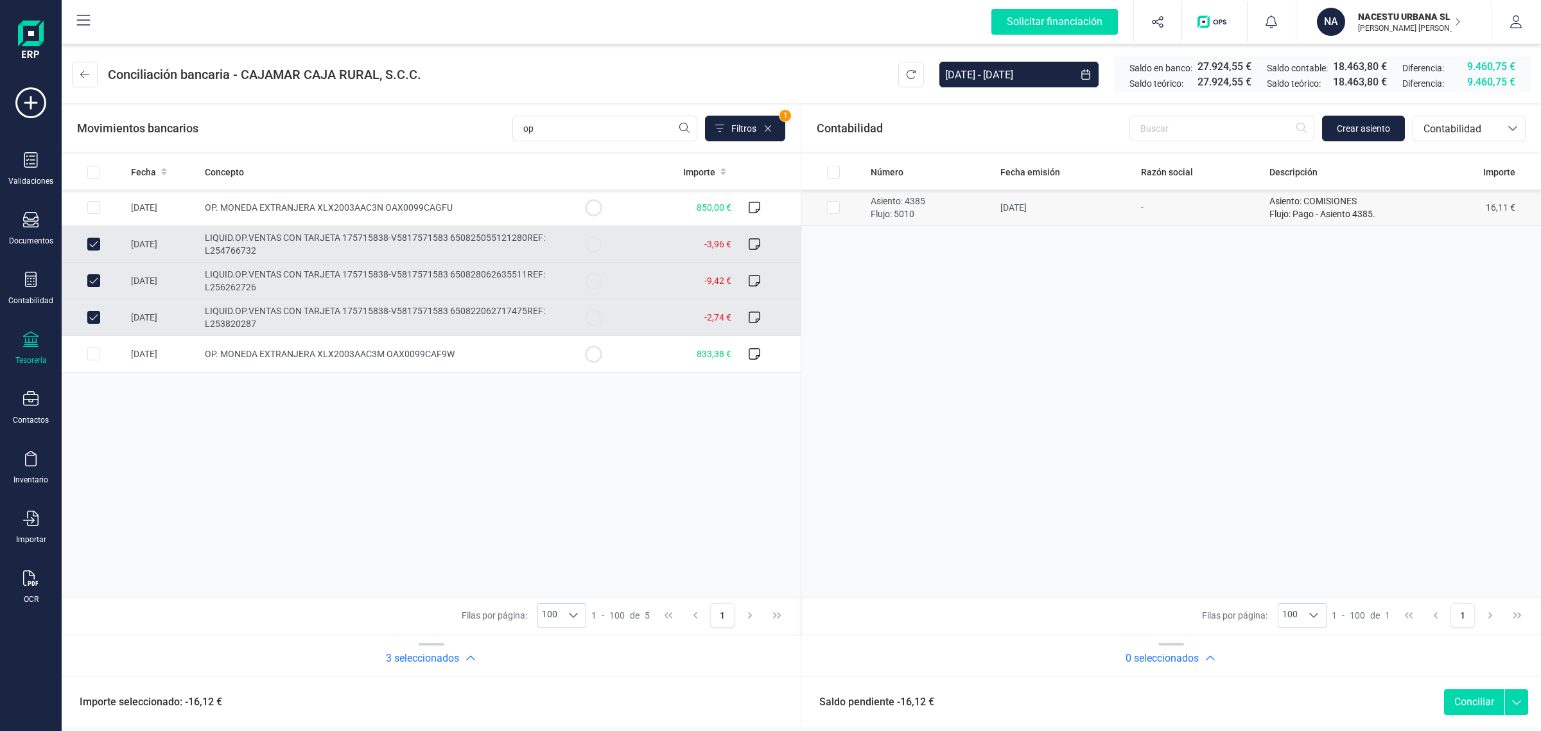
click at [1057, 214] on td "[DATE]" at bounding box center [1065, 207] width 140 height 37
checkbox input "true"
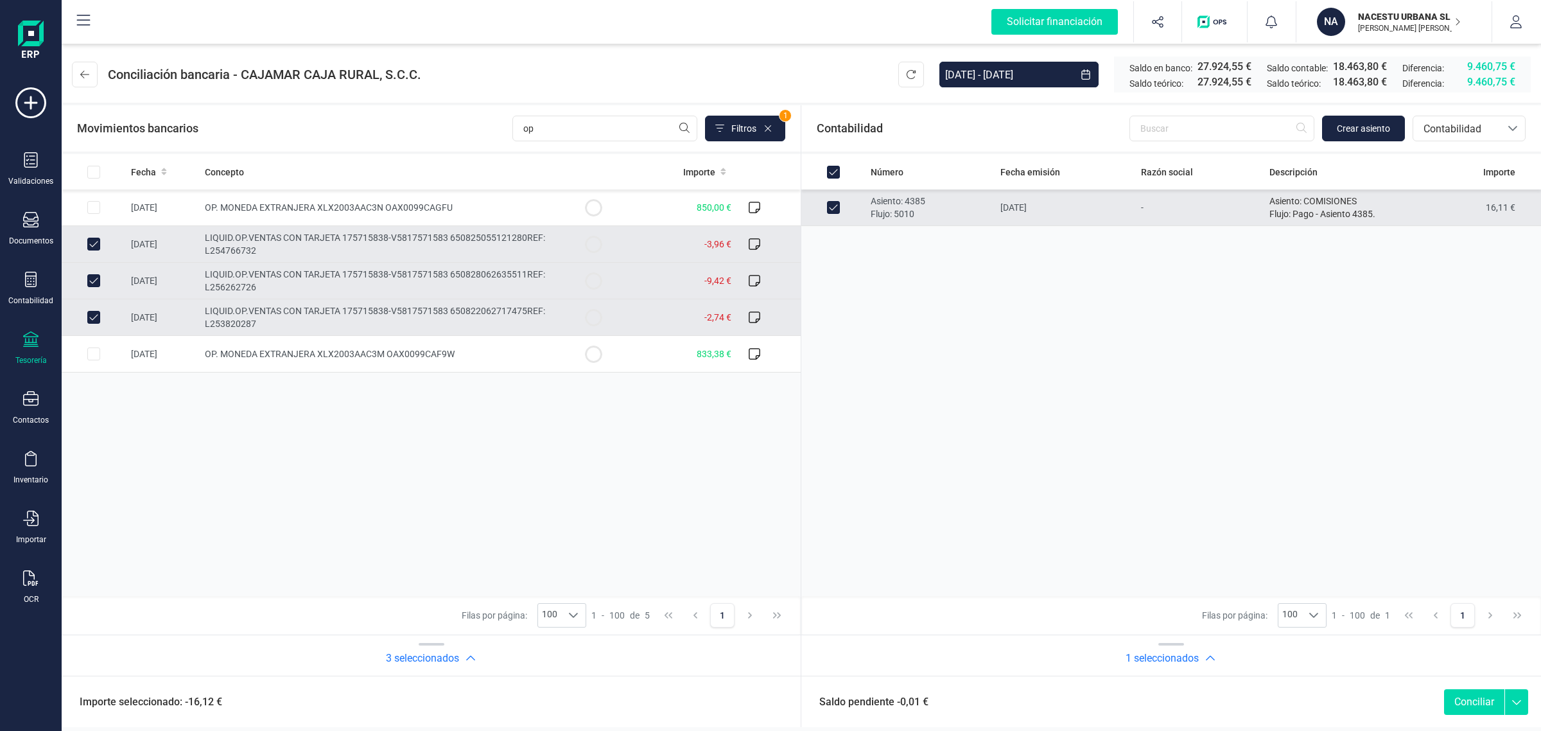
drag, startPoint x: 1057, startPoint y: 214, endPoint x: 948, endPoint y: 350, distance: 174.5
click at [949, 354] on div "Número Fecha emisión Razón social Descripción Importe Asiento: 4385 Flujo: 5010…" at bounding box center [1171, 375] width 740 height 442
click at [833, 205] on input "Row Unselected daaff29f-3f94-4e71-b07d-61c98c60d18c" at bounding box center [833, 207] width 13 height 13
checkbox input "false"
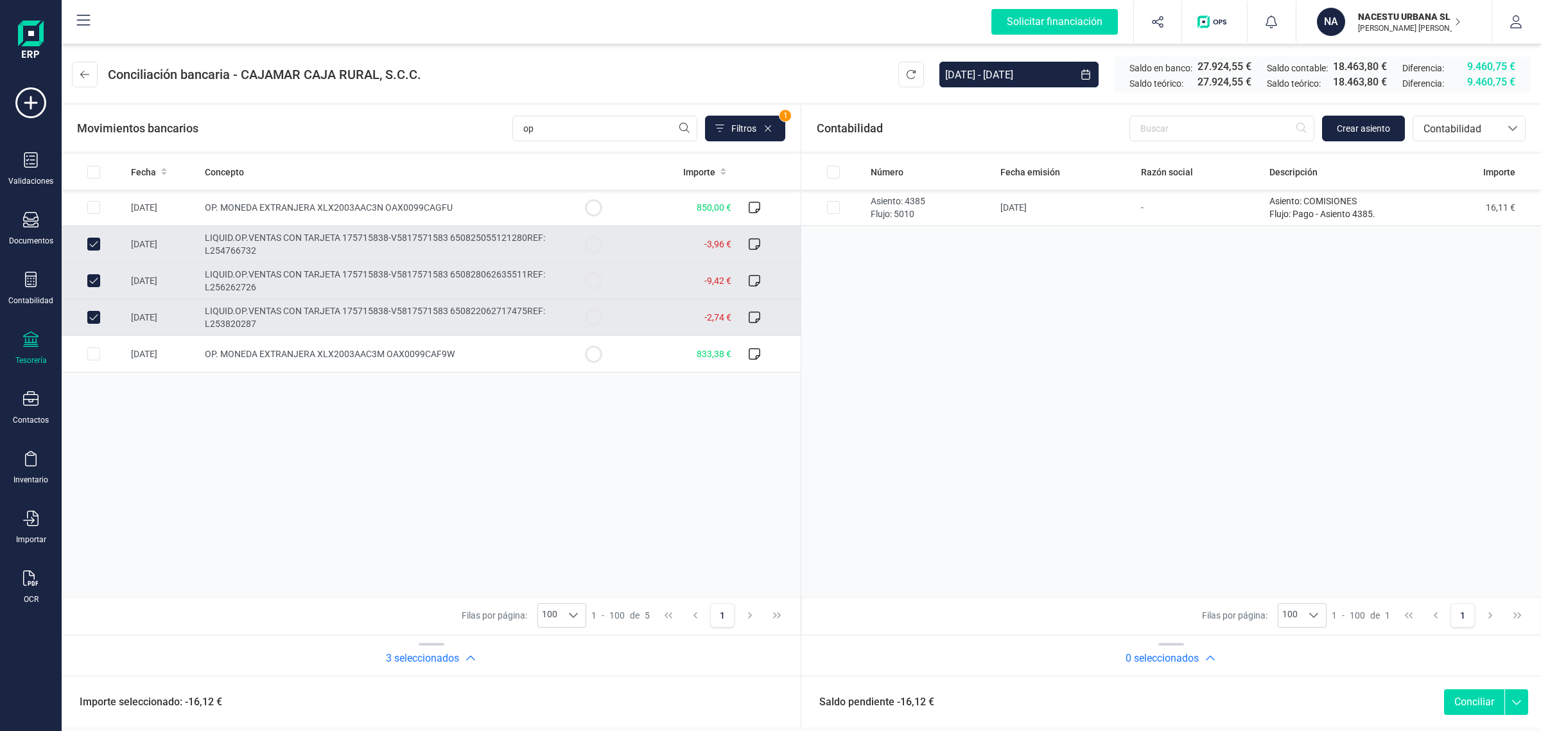
drag, startPoint x: 96, startPoint y: 246, endPoint x: 88, endPoint y: 272, distance: 27.0
click at [94, 246] on input "Row Unselected c2435ae2-5ca8-49f7-ba73-37a4cf9a4b12" at bounding box center [93, 244] width 13 height 13
checkbox input "false"
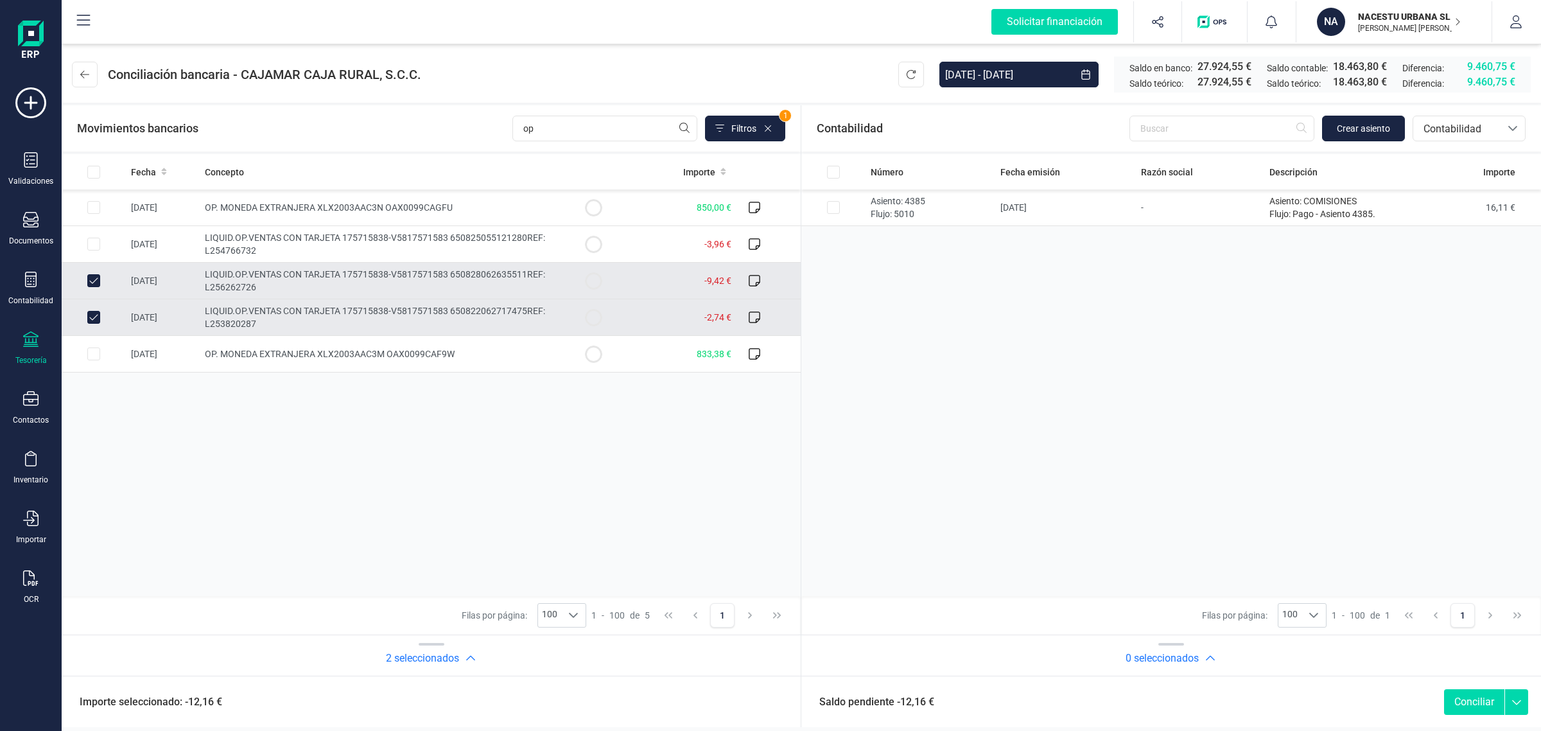
click at [90, 274] on div "Row Unselected f13d1ca8-3c58-416c-8f82-5f683afa34ed" at bounding box center [93, 280] width 13 height 13
checkbox input "false"
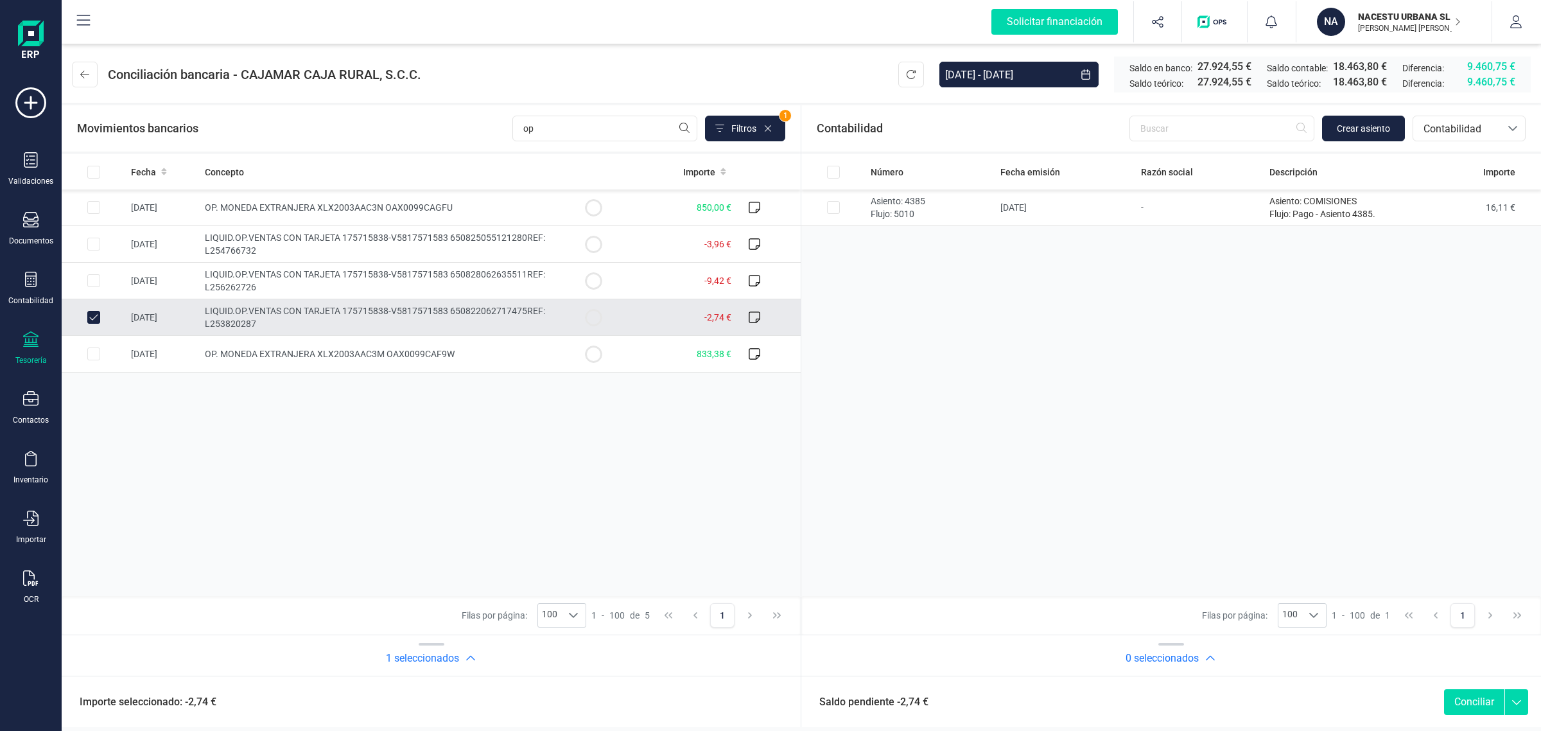
click at [95, 307] on td at bounding box center [94, 317] width 64 height 37
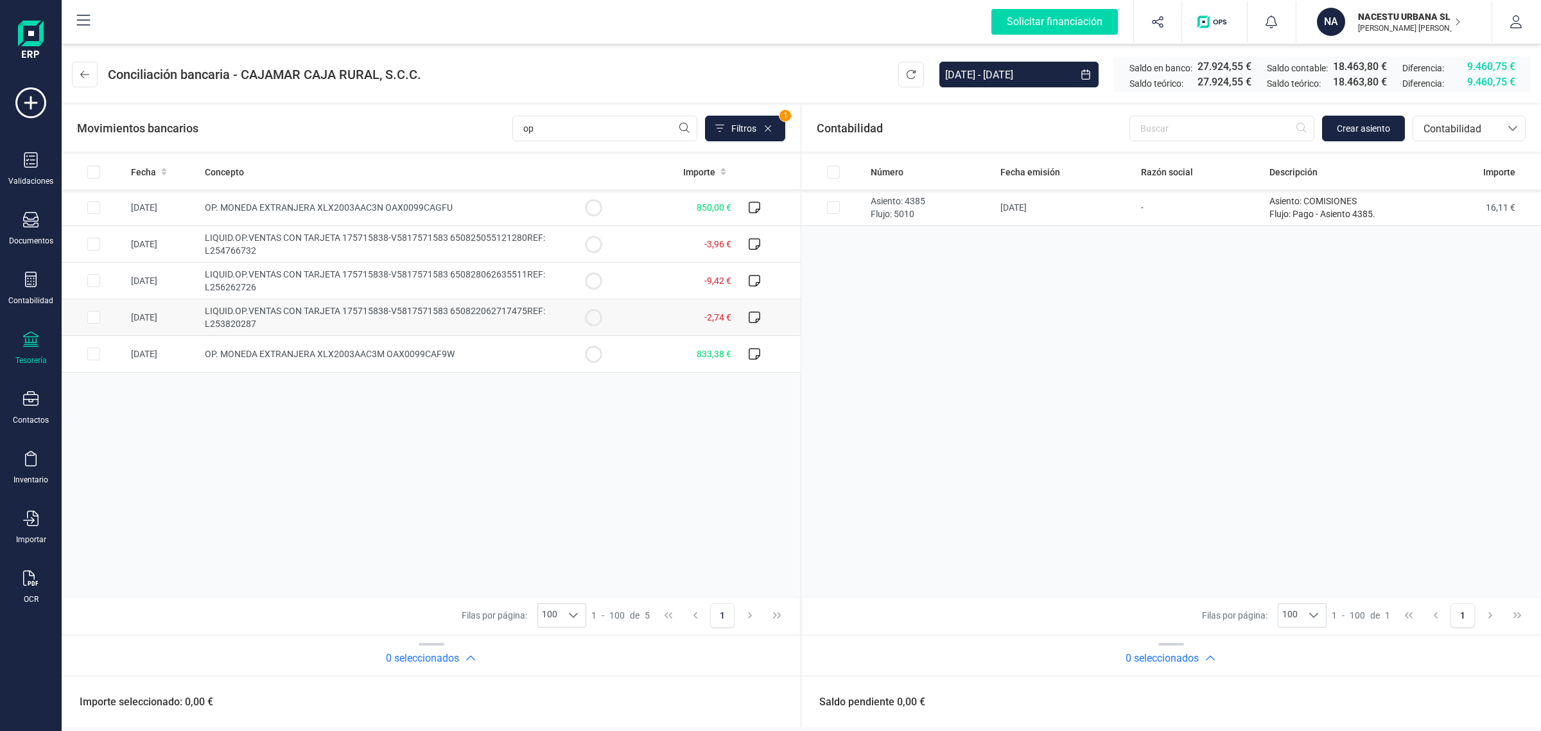
drag, startPoint x: 94, startPoint y: 316, endPoint x: 94, endPoint y: 300, distance: 15.4
click at [94, 315] on input "Row Selected 4034f090-54c0-4531-a1e5-b435e60fd5dc" at bounding box center [93, 317] width 13 height 13
checkbox input "true"
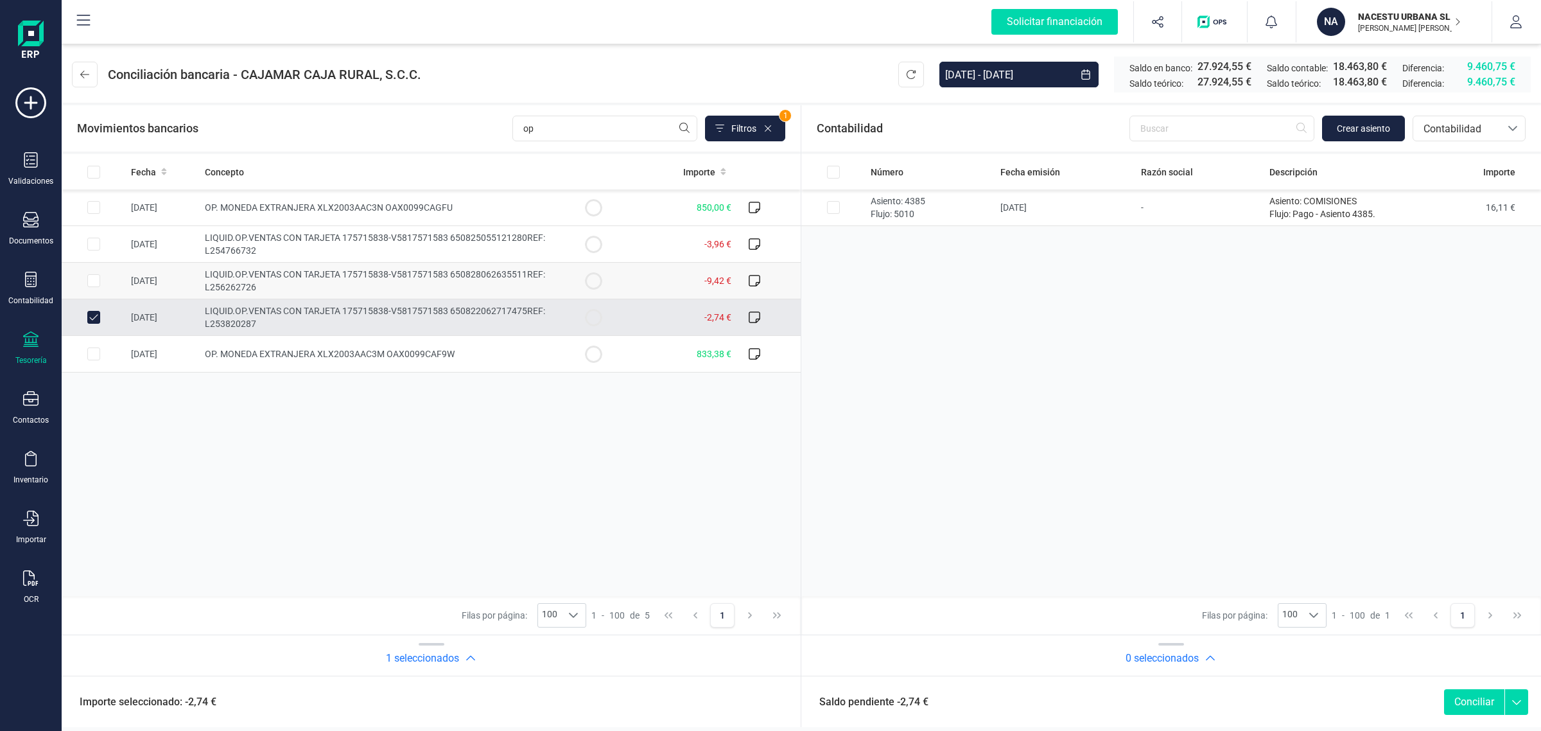
click at [94, 274] on input "Row Selected f13d1ca8-3c58-416c-8f82-5f683afa34ed" at bounding box center [93, 280] width 13 height 13
checkbox input "true"
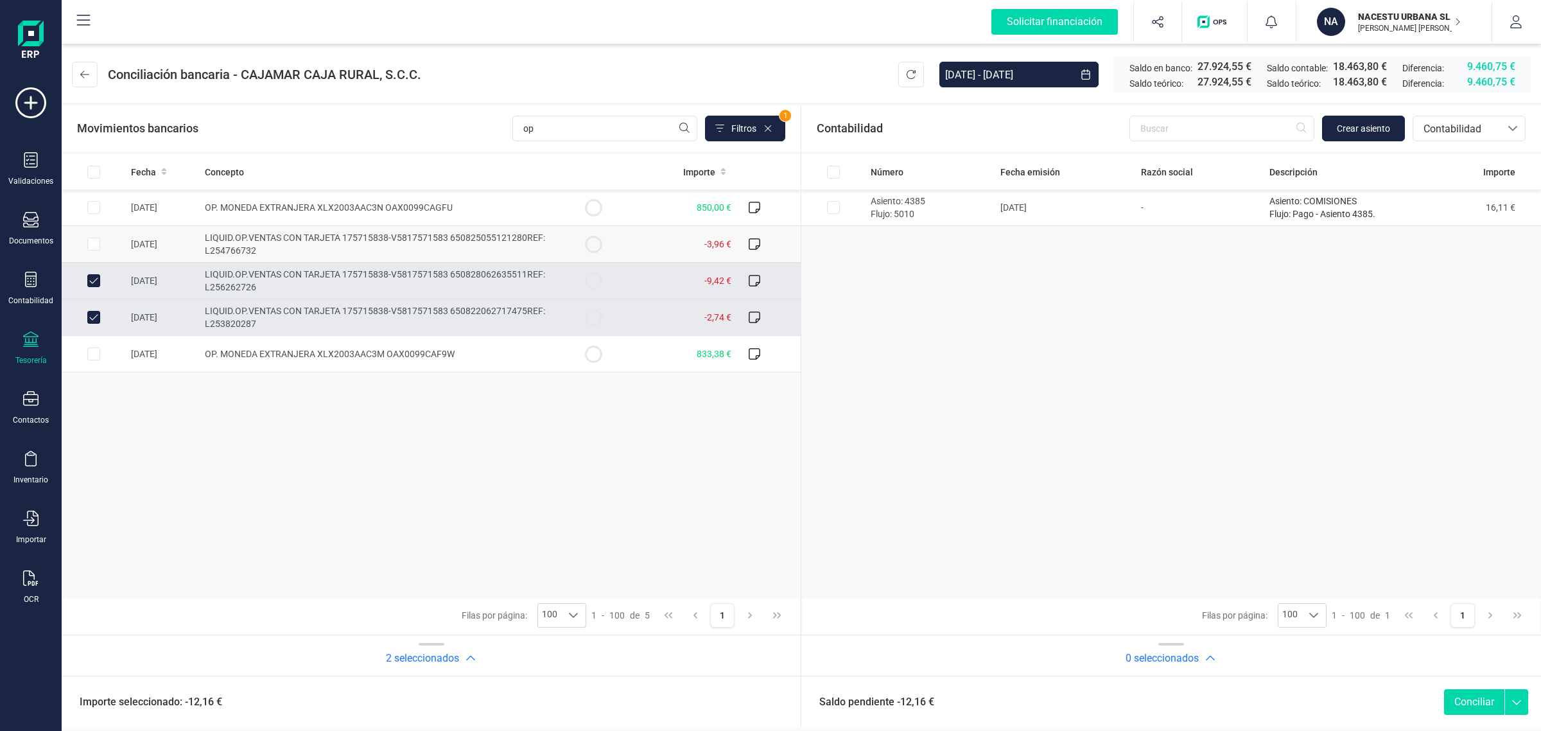
click at [95, 245] on input "Row Selected c2435ae2-5ca8-49f7-ba73-37a4cf9a4b12" at bounding box center [93, 244] width 13 height 13
checkbox input "true"
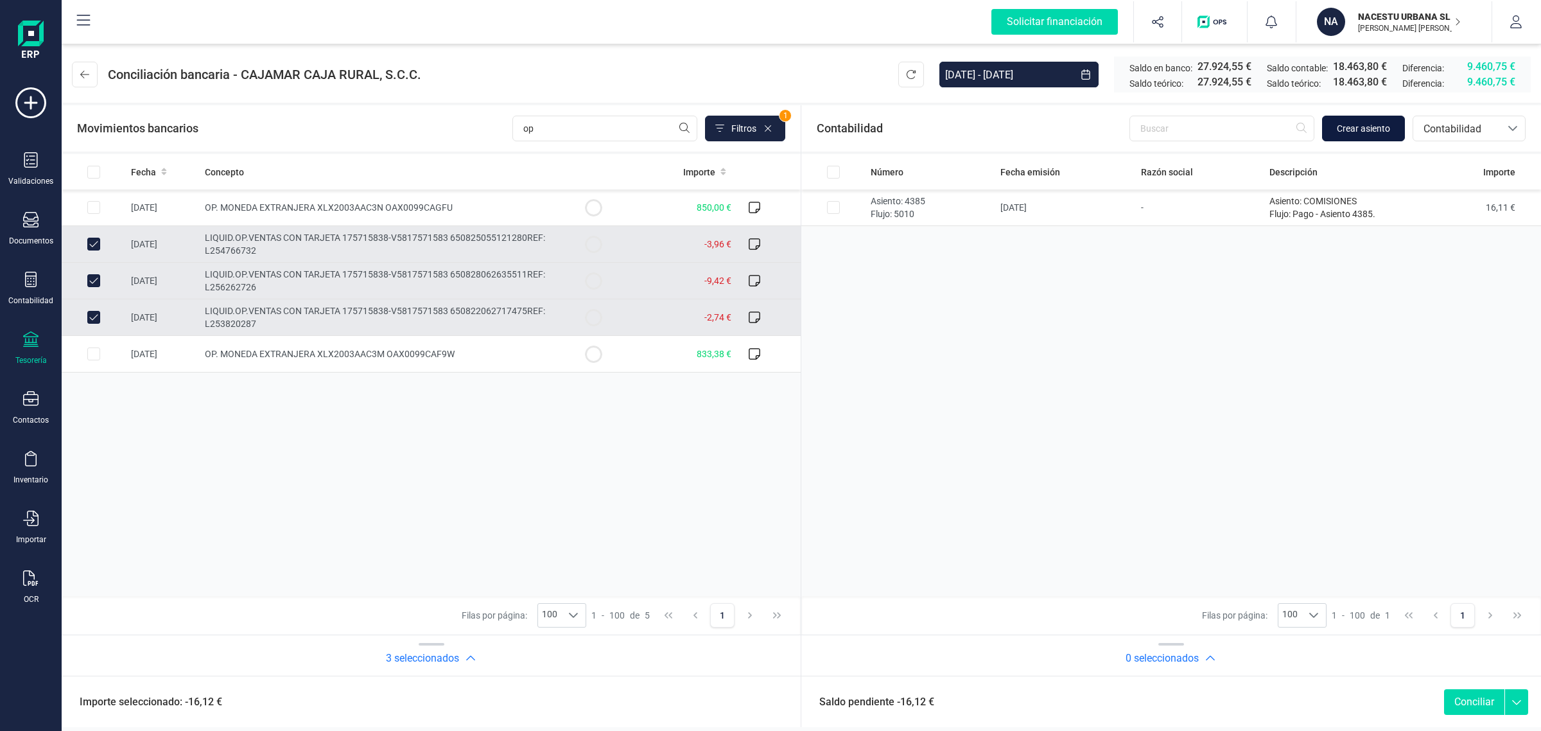
click at [1384, 117] on button "Crear asiento" at bounding box center [1363, 129] width 83 height 26
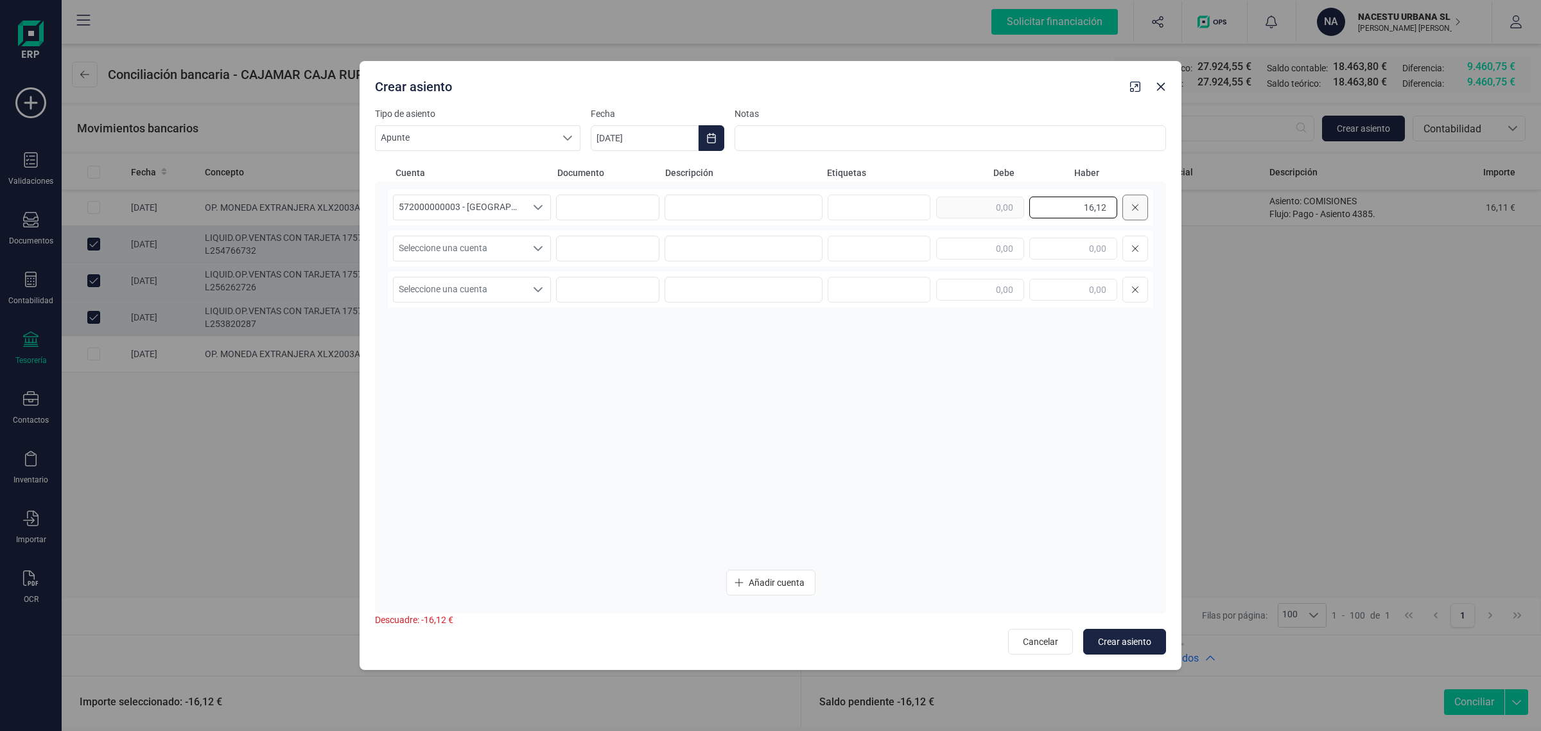
drag, startPoint x: 1057, startPoint y: 209, endPoint x: 1138, endPoint y: 211, distance: 80.9
click at [1138, 211] on div "16,12" at bounding box center [1042, 208] width 212 height 26
click at [1013, 244] on input "text" at bounding box center [980, 249] width 88 height 22
paste input "16,12"
type input "16,12"
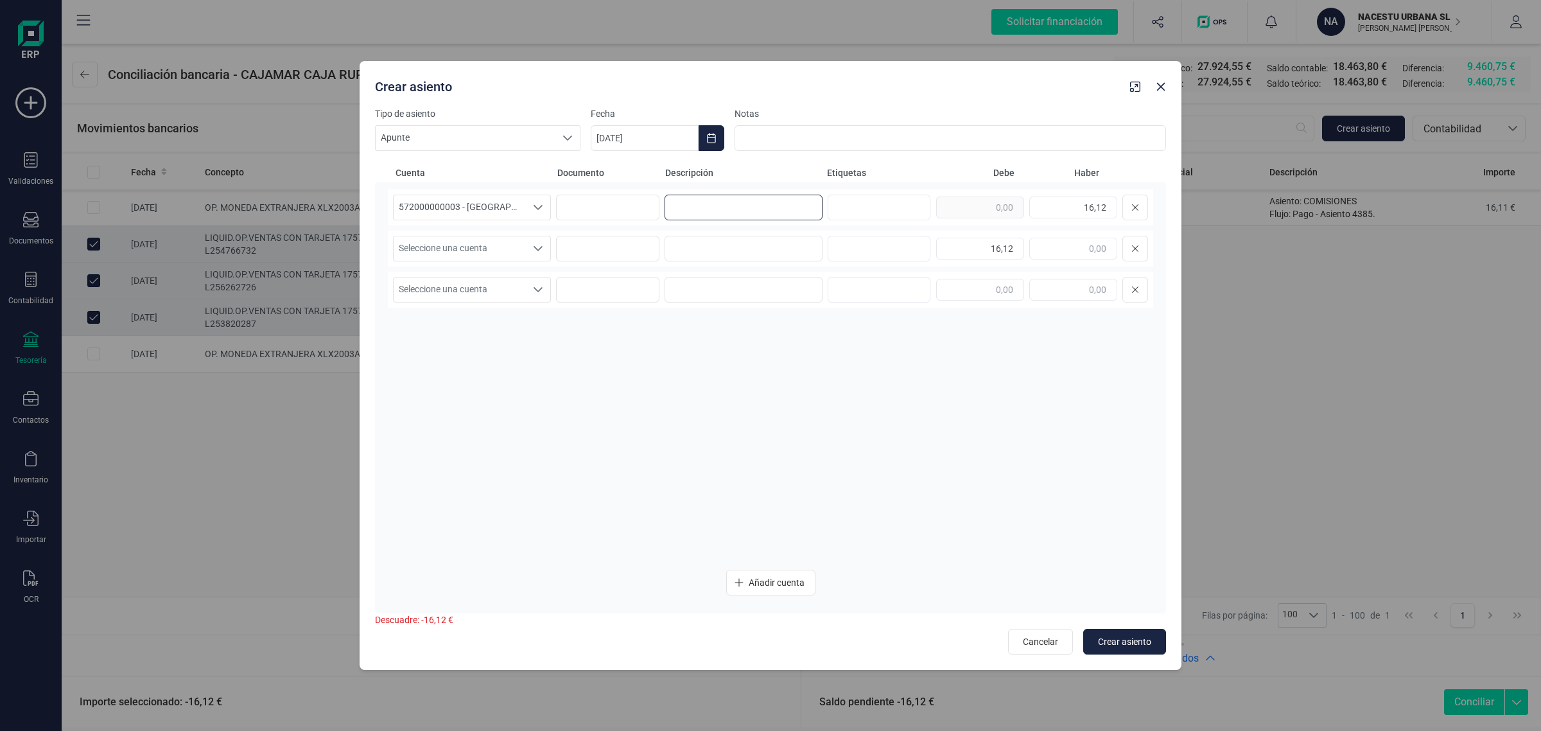
click at [702, 209] on input at bounding box center [744, 208] width 158 height 26
drag, startPoint x: 748, startPoint y: 203, endPoint x: 638, endPoint y: 215, distance: 111.1
click at [638, 215] on div "572000000003 - [GEOGRAPHIC_DATA] -1579 572000000003 - [GEOGRAPHIC_DATA] -1579 5…" at bounding box center [770, 207] width 765 height 36
type input "COMISIONES"
click at [715, 241] on input at bounding box center [744, 249] width 158 height 26
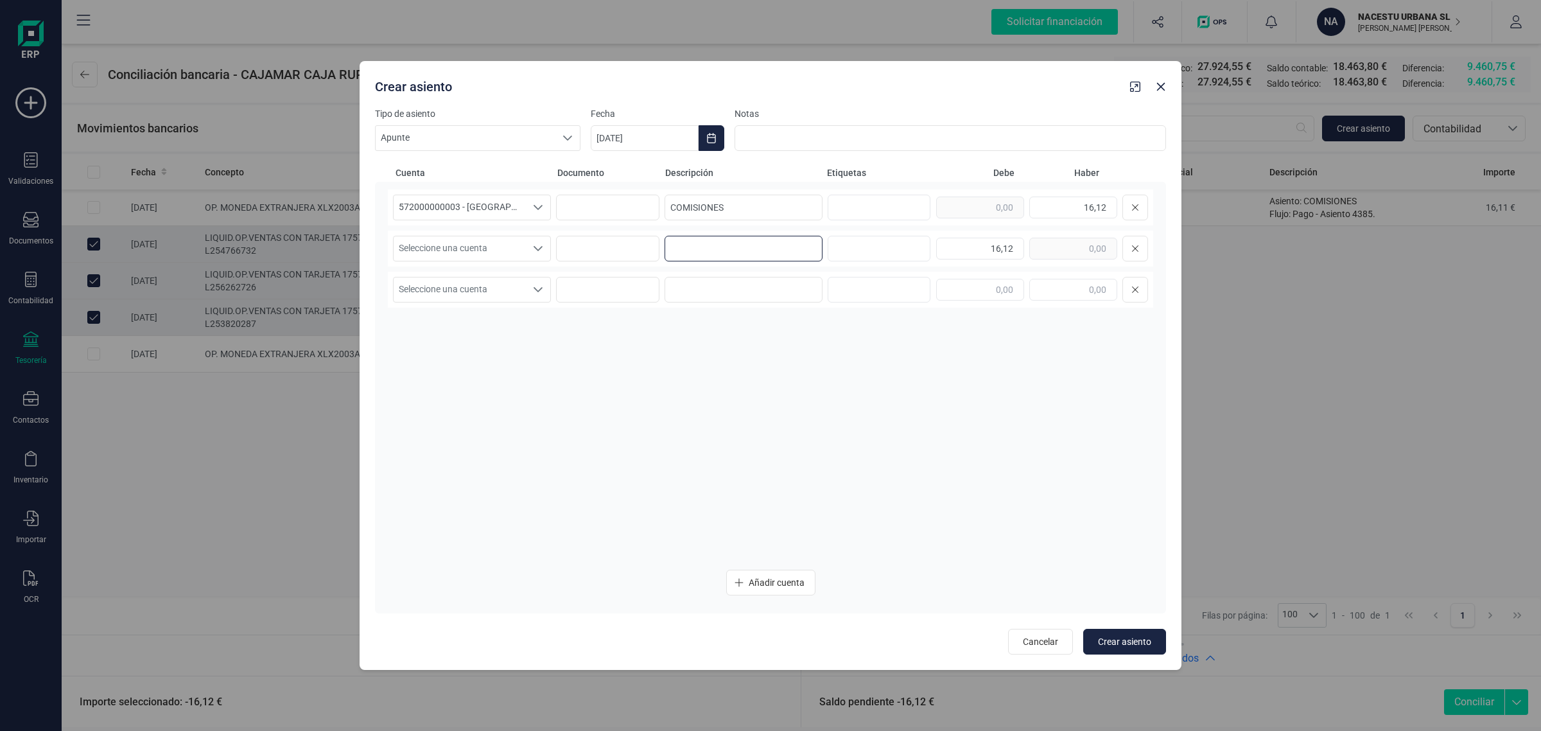
paste input "COMISIONES"
type input "COMISIONES"
click at [472, 244] on span "Seleccione una cuenta" at bounding box center [460, 248] width 132 height 24
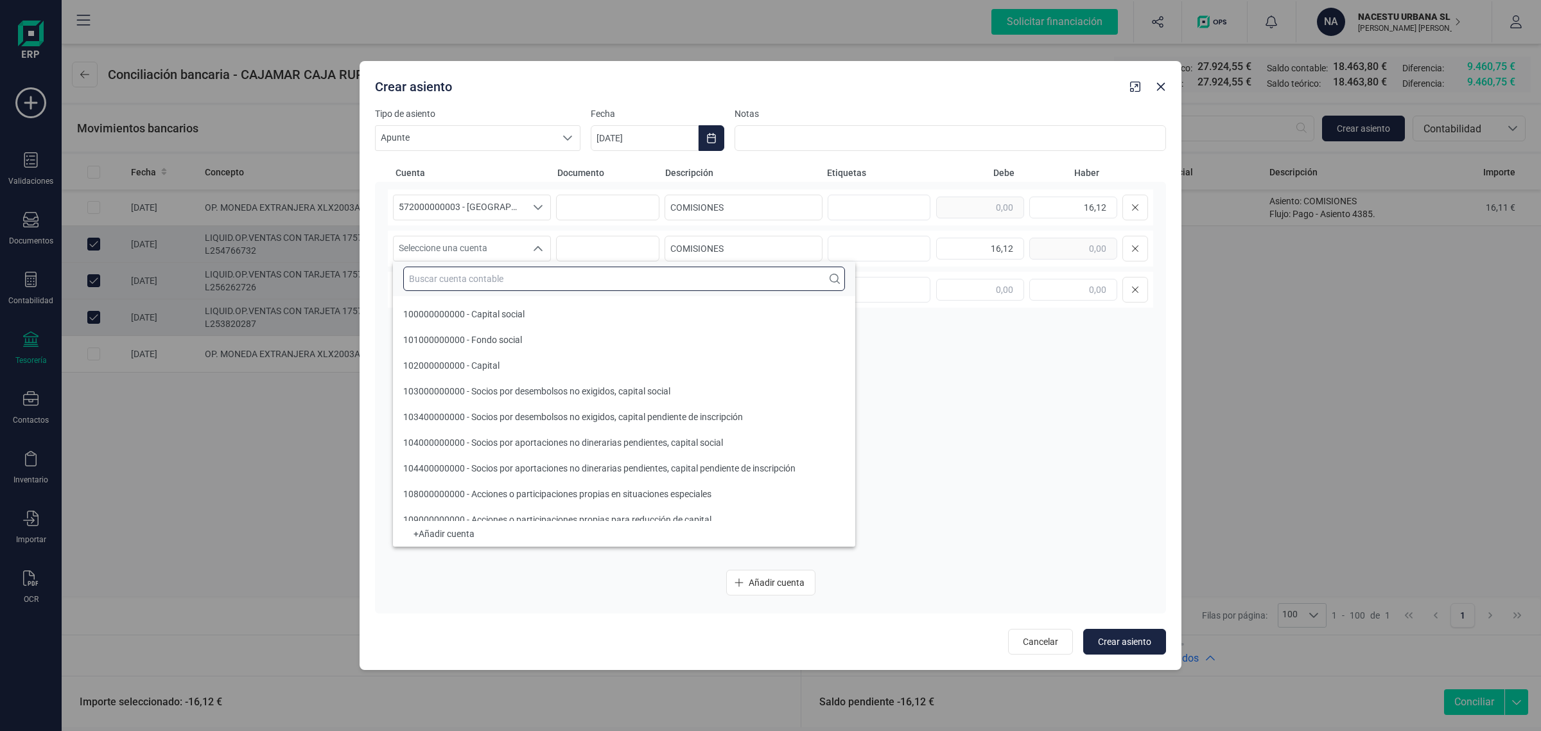
click at [454, 280] on input "text" at bounding box center [624, 278] width 442 height 24
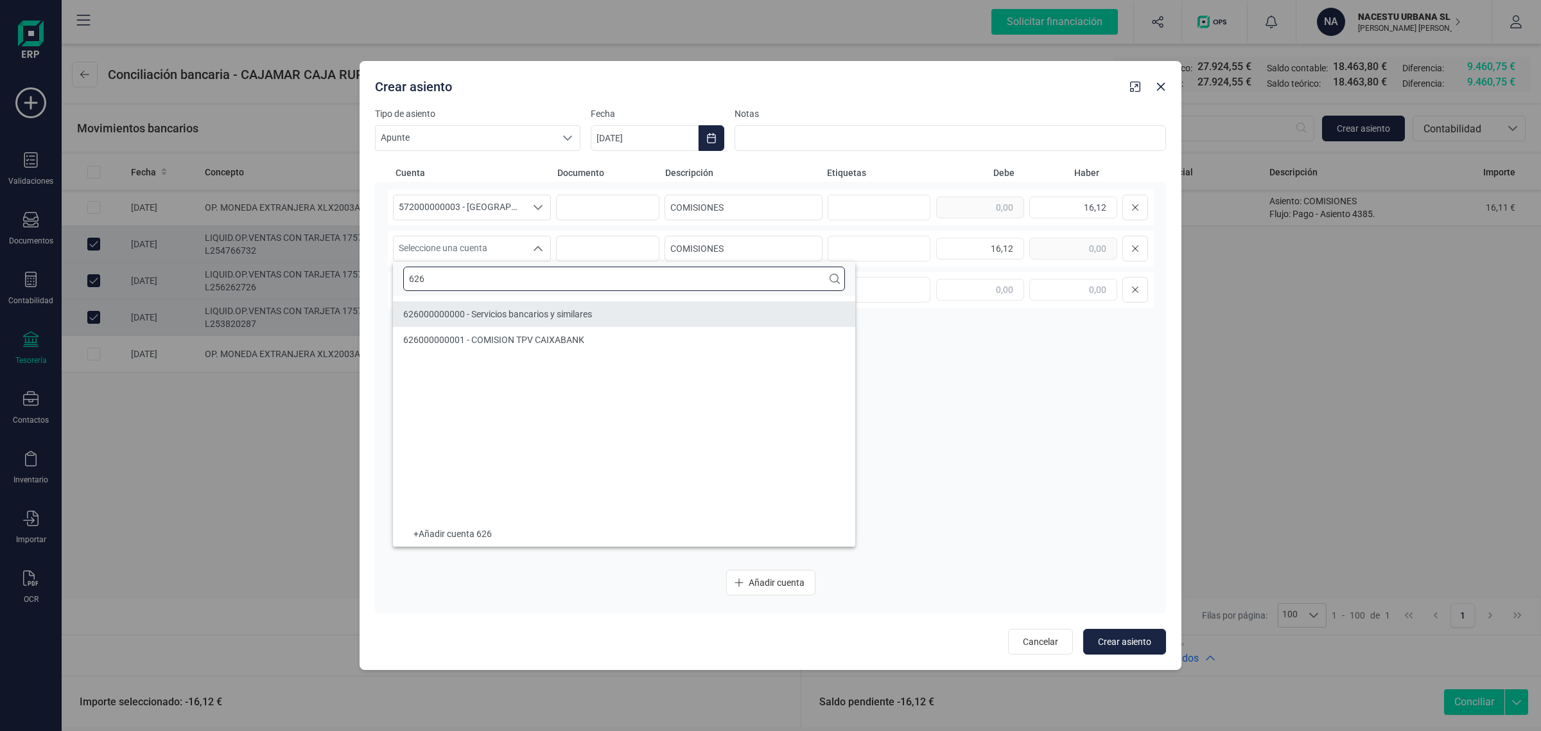
type input "626"
click at [503, 318] on span "626000000000 - Servicios bancarios y similares" at bounding box center [497, 314] width 189 height 10
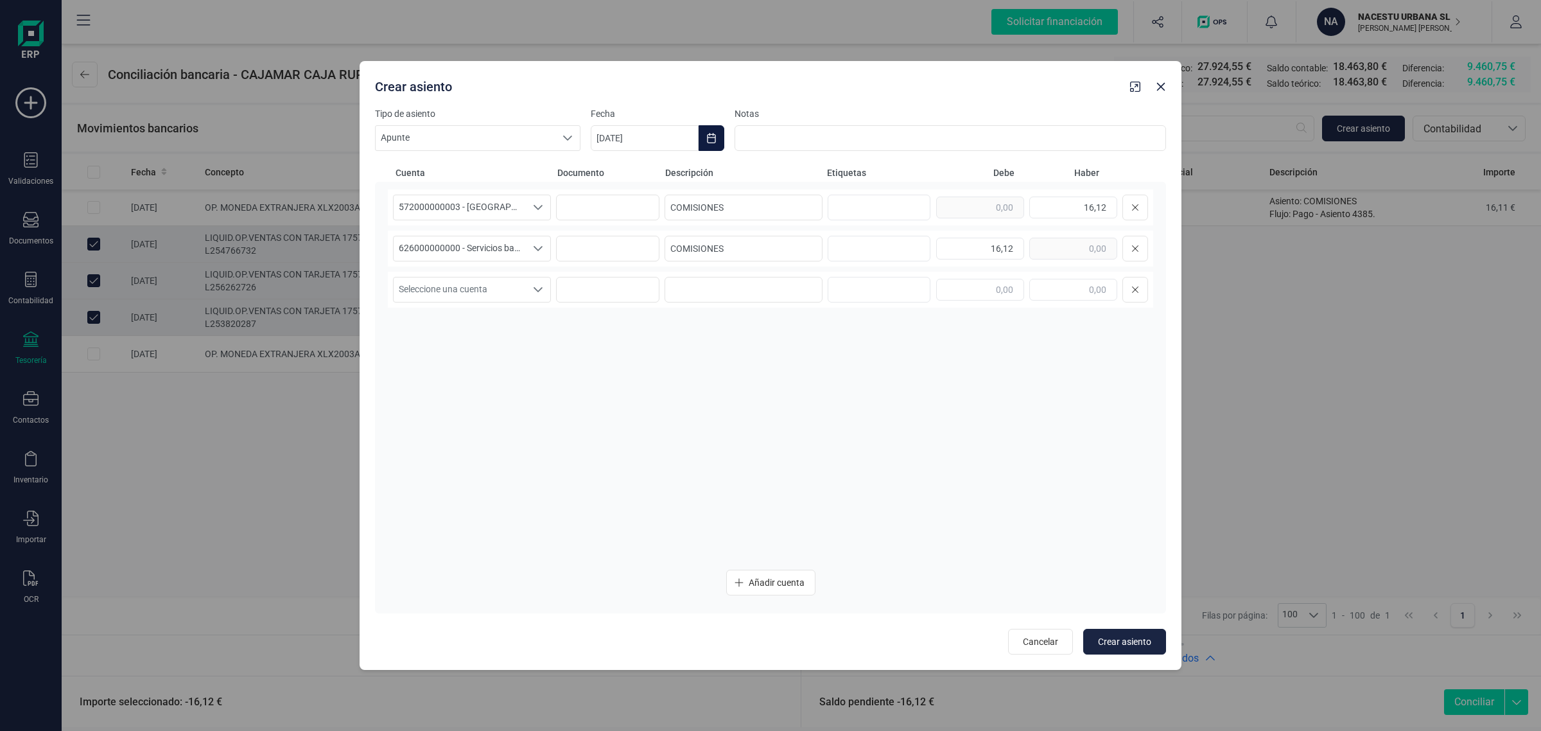
click at [710, 137] on icon "Choose Date" at bounding box center [711, 138] width 8 height 10
click at [614, 172] on icon "Previous Month" at bounding box center [616, 176] width 10 height 10
click at [947, 388] on span "31" at bounding box center [940, 396] width 26 height 26
click at [1100, 632] on button "Crear asiento" at bounding box center [1124, 642] width 83 height 26
type input "[DATE]"
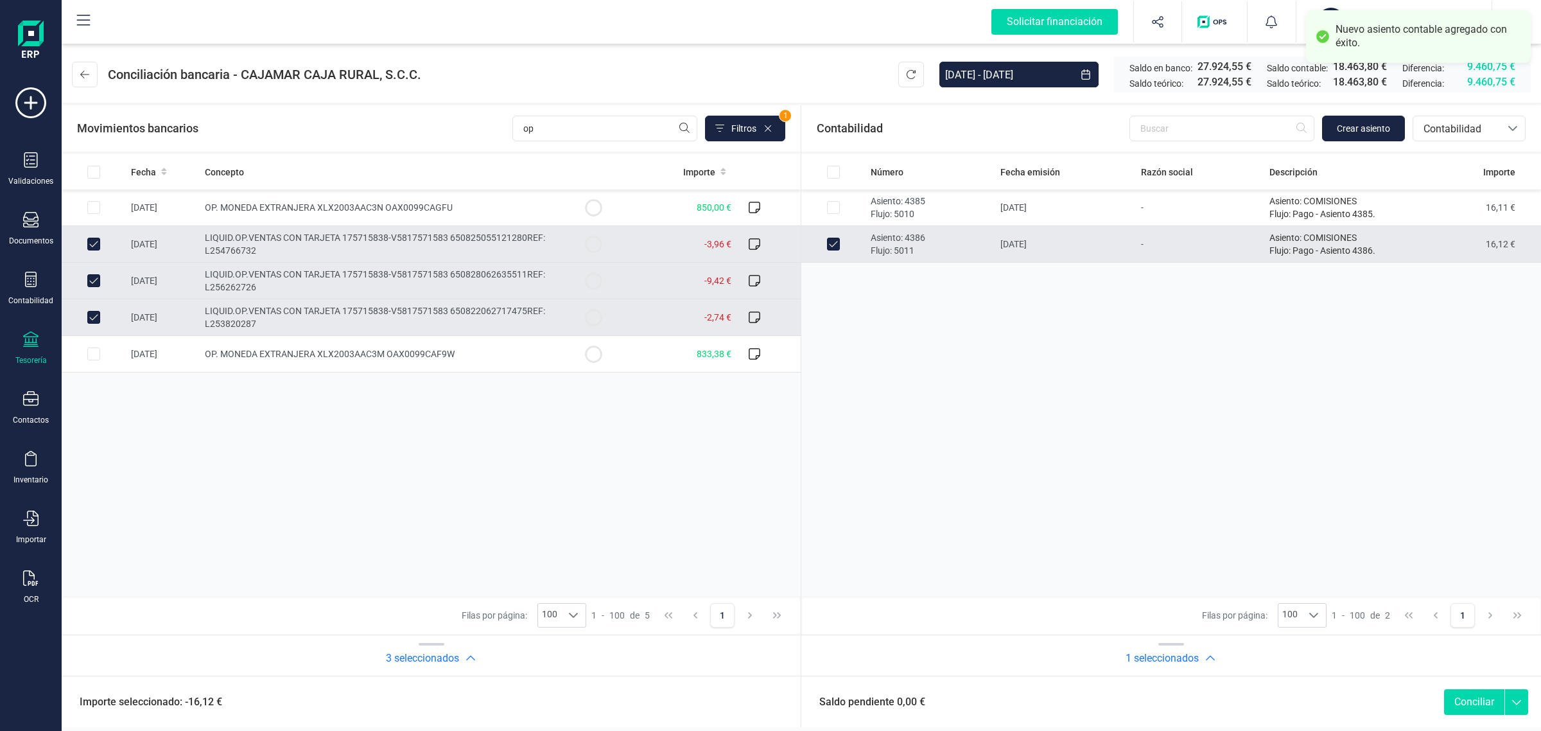
click at [1455, 698] on button "Conciliar" at bounding box center [1474, 702] width 60 height 26
checkbox input "false"
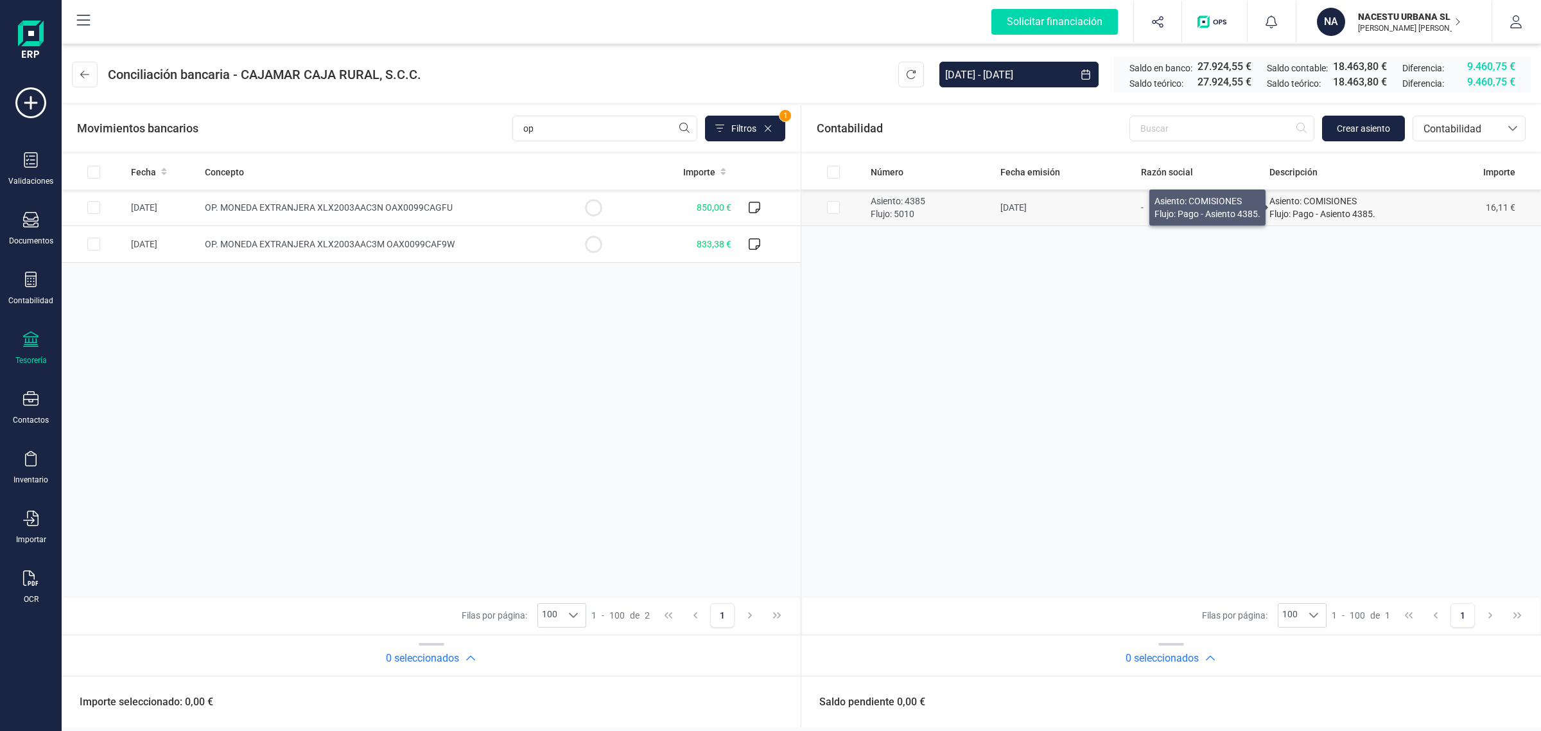
click at [1402, 205] on p "Asiento: COMISIONES" at bounding box center [1337, 201] width 137 height 13
checkbox input "true"
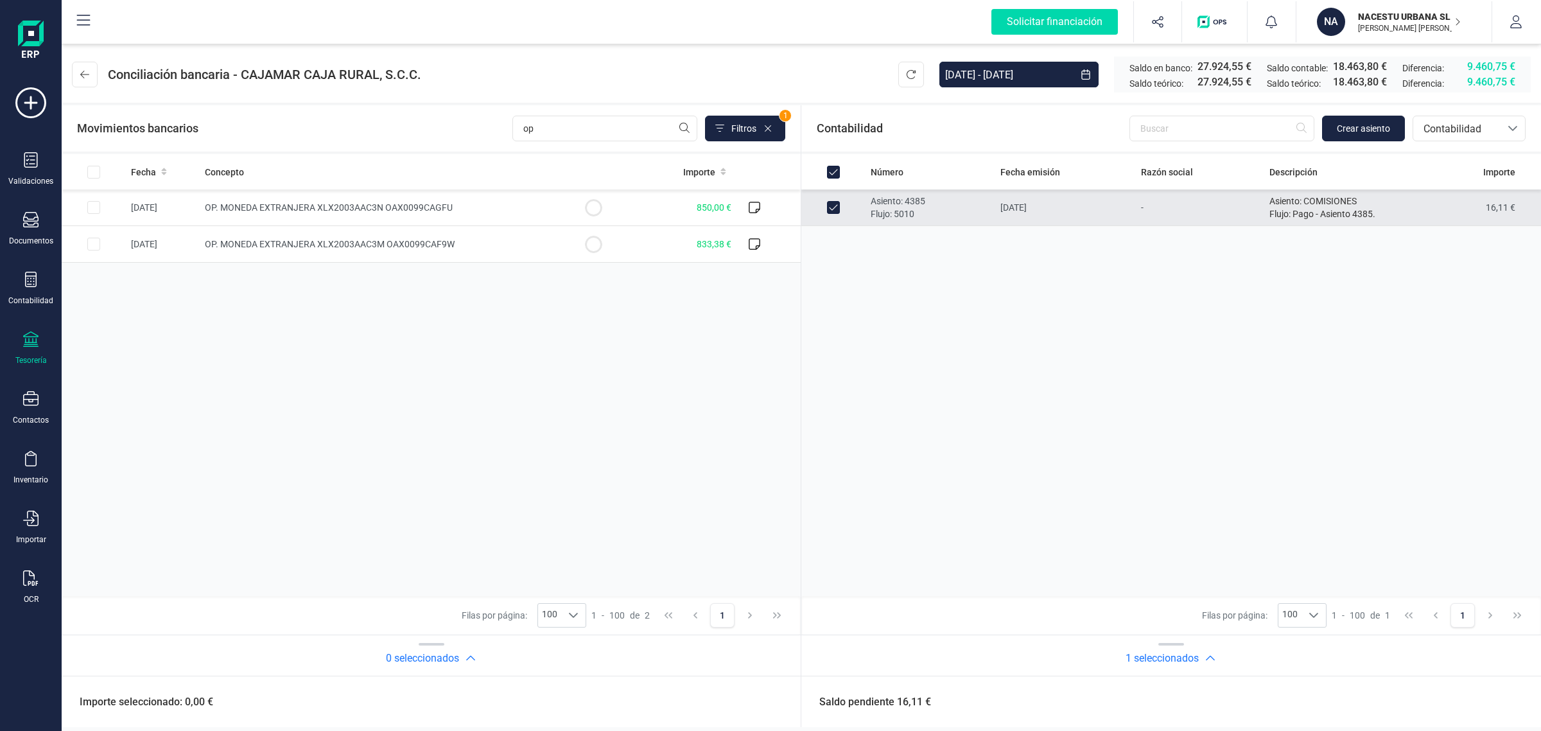
drag, startPoint x: 1402, startPoint y: 205, endPoint x: 1439, endPoint y: 220, distance: 40.1
click at [1439, 220] on td "16,11 €" at bounding box center [1477, 207] width 128 height 37
checkbox input "false"
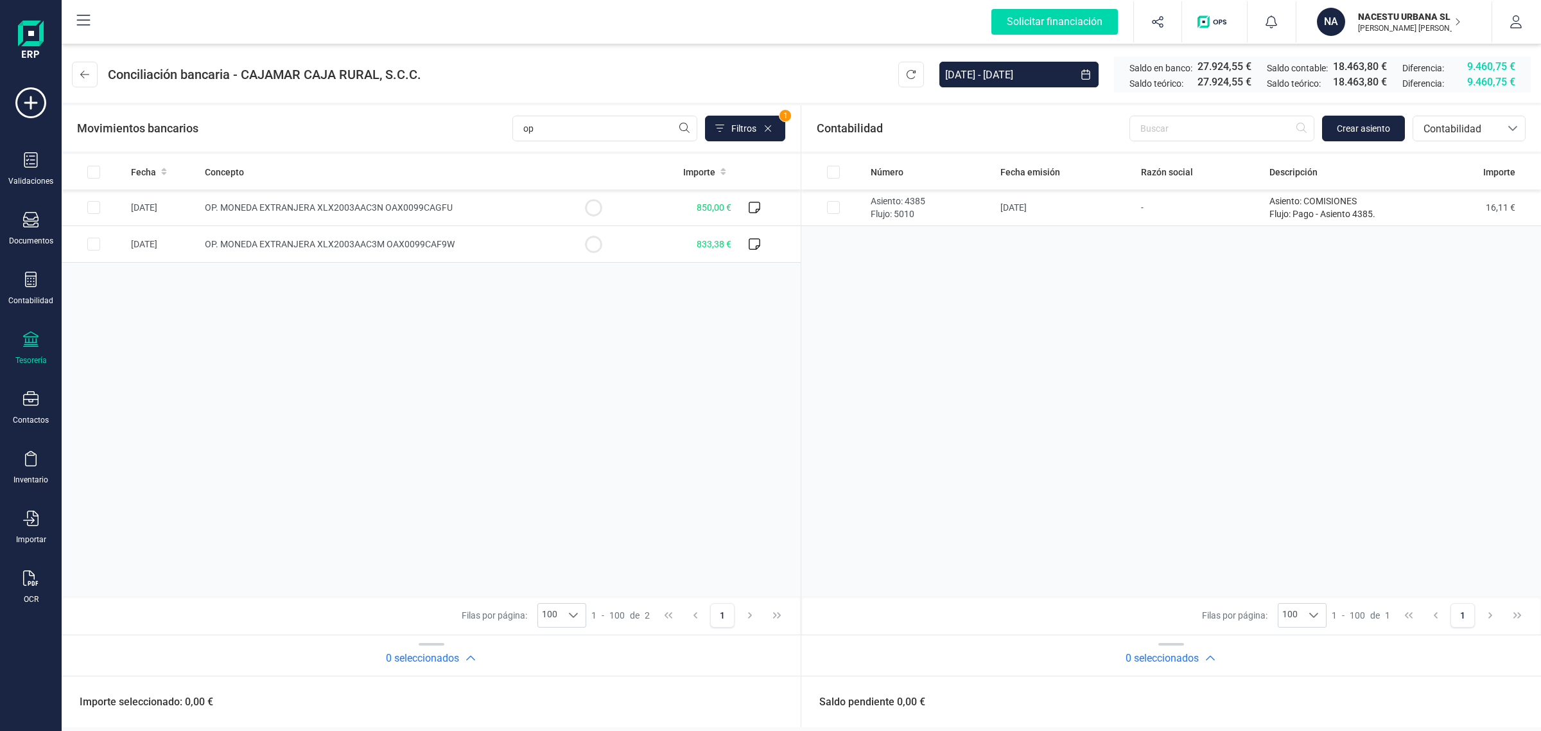
click at [199, 380] on div "Fecha Concepto Importe [DATE] OP. MONEDA EXTRANJERA XLX2003AAC3N OAX0099CAGFU 8…" at bounding box center [431, 375] width 739 height 442
click at [379, 296] on div "Fecha Concepto Importe [DATE] OP. MONEDA EXTRANJERA XLX2003AAC3N OAX0099CAGFU 8…" at bounding box center [431, 375] width 739 height 442
drag, startPoint x: 625, startPoint y: 130, endPoint x: 433, endPoint y: 138, distance: 191.5
click at [433, 138] on div "Movimientos bancarios op Filtros 1" at bounding box center [431, 129] width 708 height 26
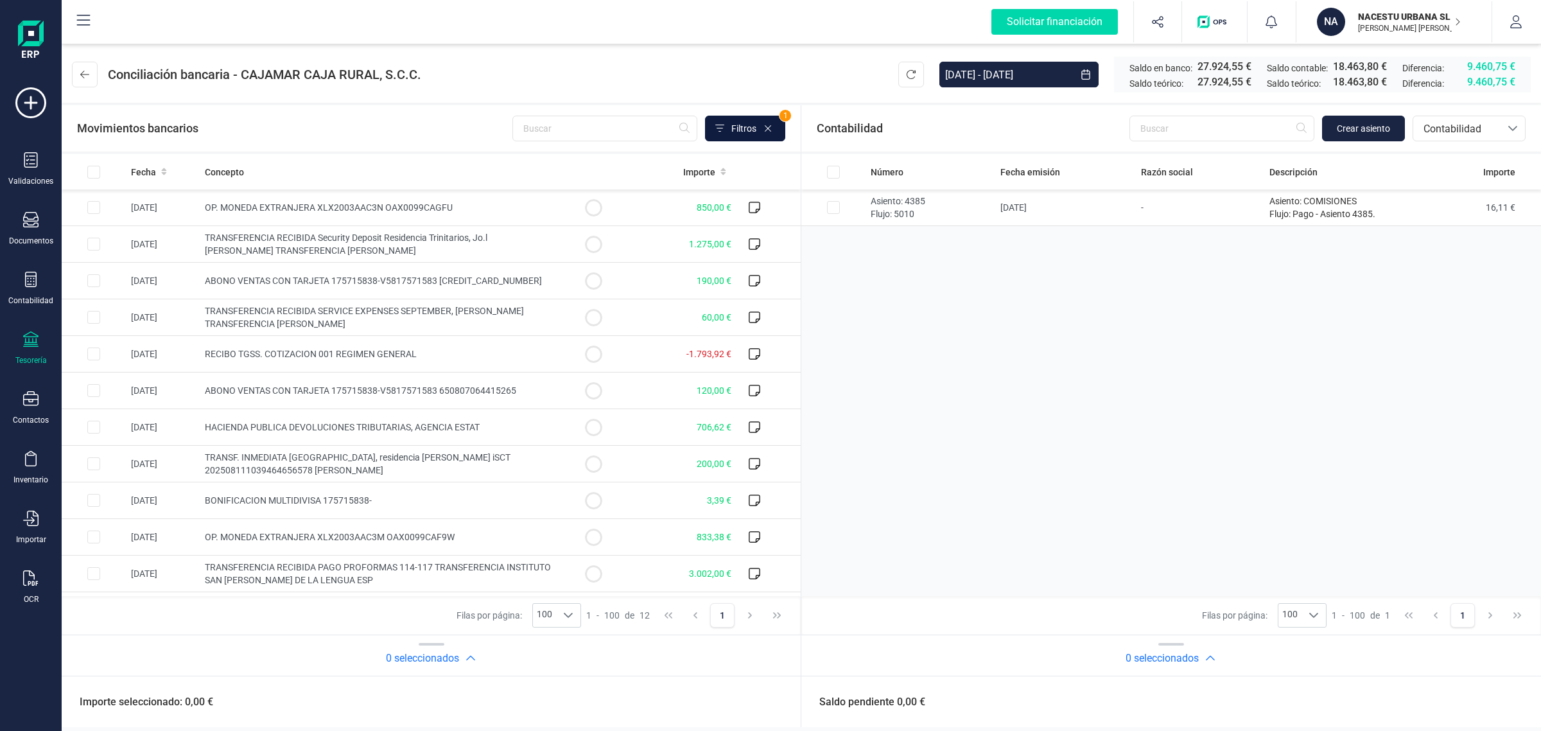
click at [755, 129] on span "Filtros" at bounding box center [743, 128] width 25 height 13
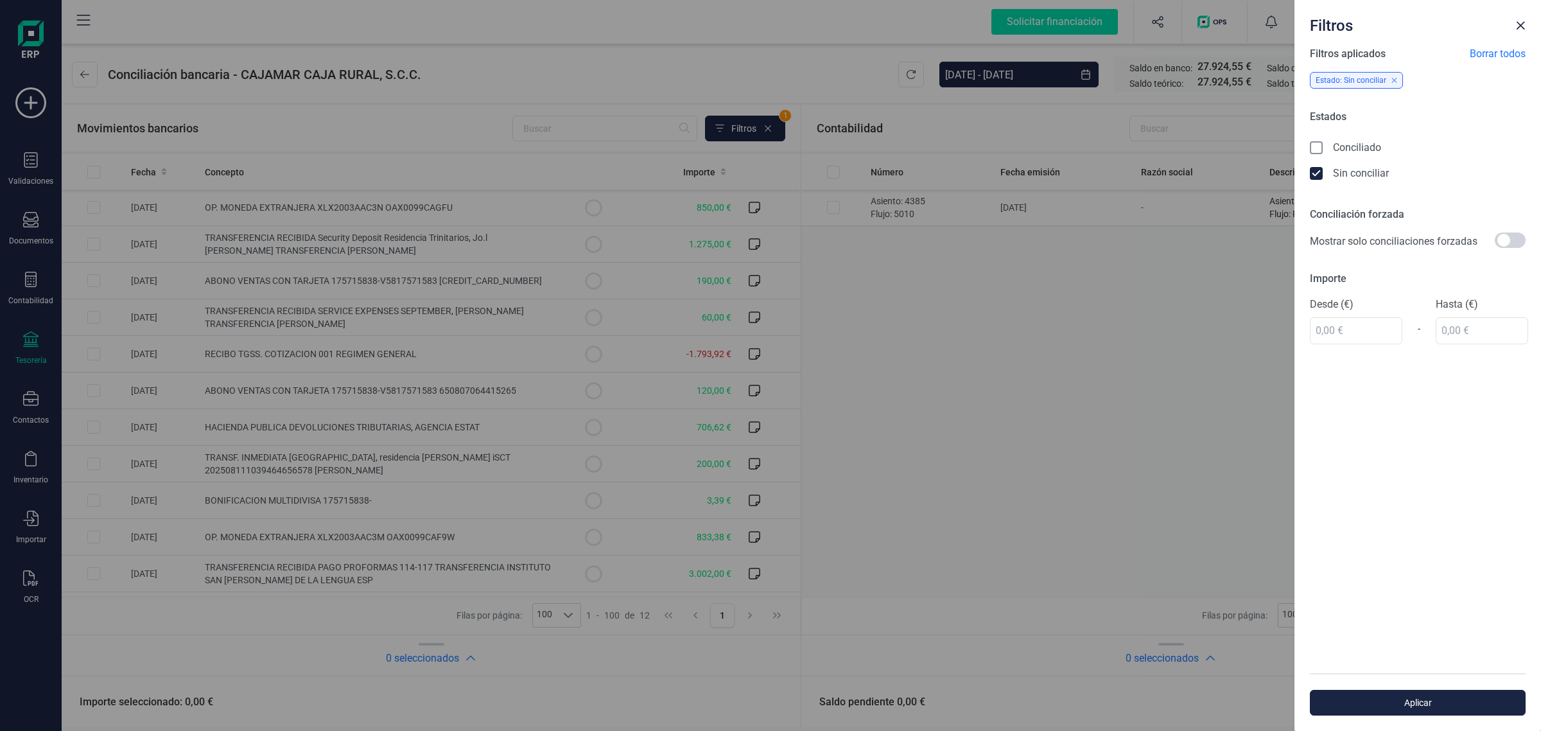
click at [949, 403] on div "Filtros Filtros aplicados Borrar todos Estado: Sin conciliar Estados Conciliado…" at bounding box center [770, 365] width 1541 height 731
click at [1526, 23] on button "Close" at bounding box center [1520, 25] width 21 height 21
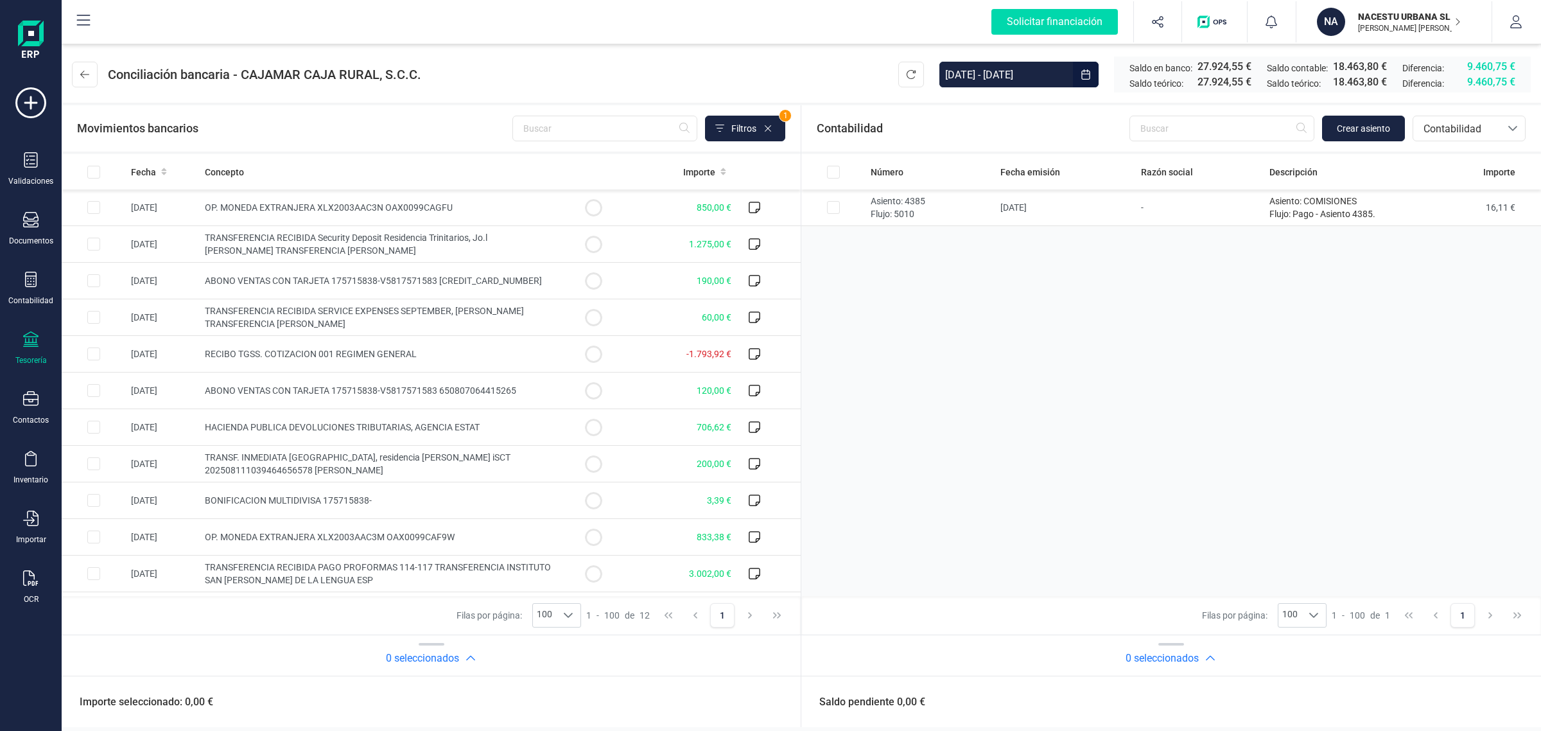
click at [979, 74] on input "[DATE] - [DATE]" at bounding box center [1006, 75] width 134 height 26
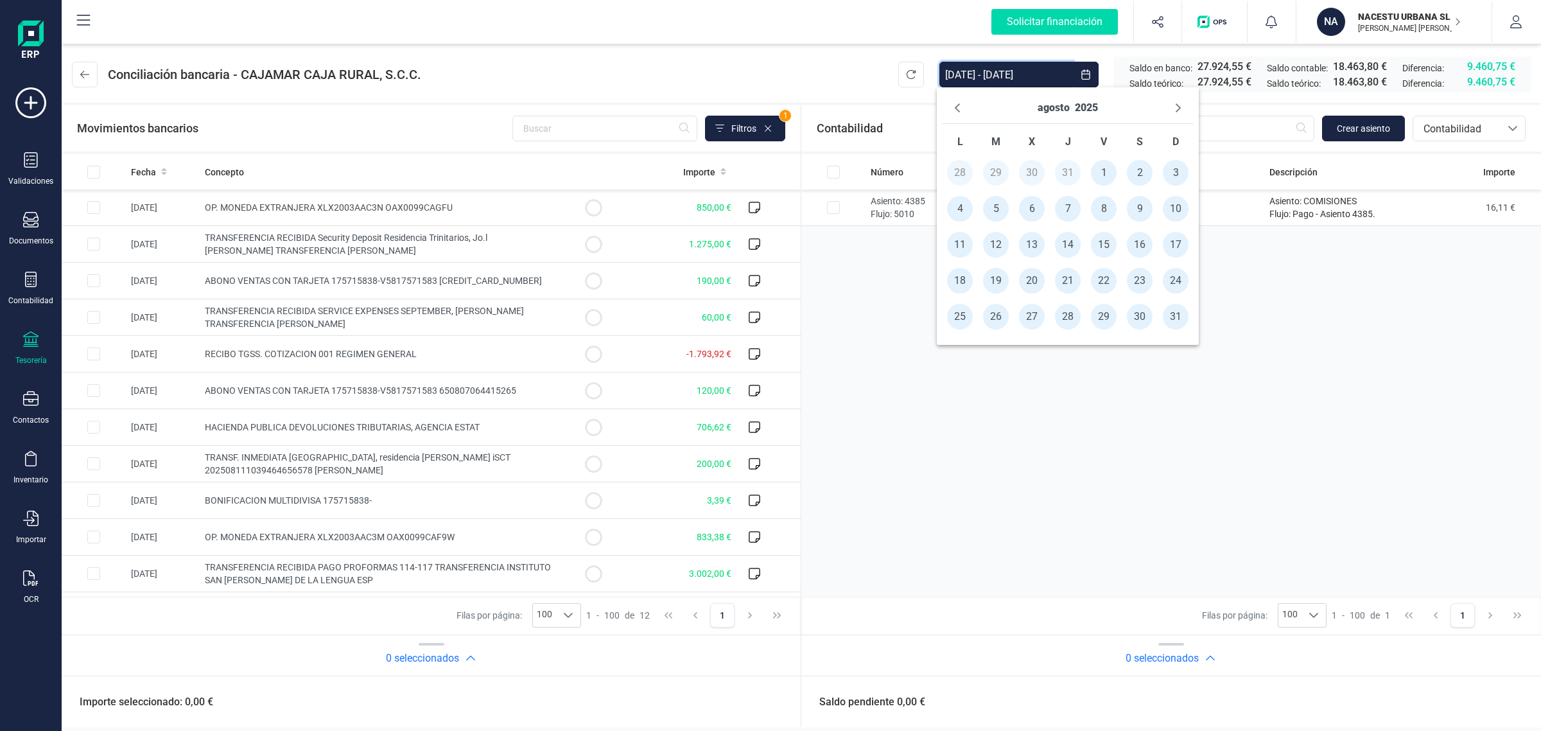
click at [932, 425] on div "Número Fecha emisión Razón social Descripción Importe Asiento: 4385 Flujo: 5010…" at bounding box center [1171, 375] width 740 height 442
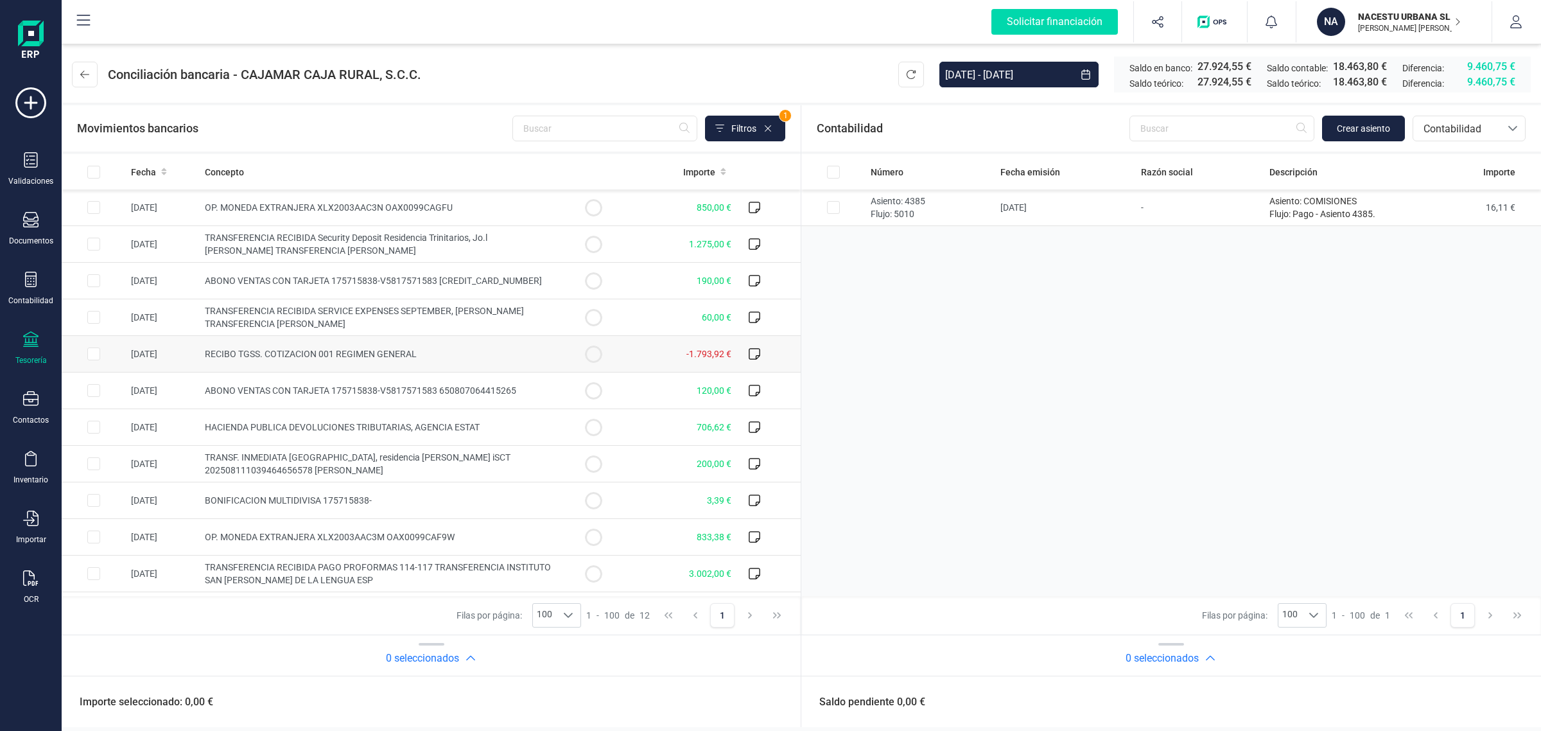
click at [448, 358] on td "RECIBO TGSS. COTIZACION 001 REGIMEN GENERAL" at bounding box center [380, 354] width 361 height 37
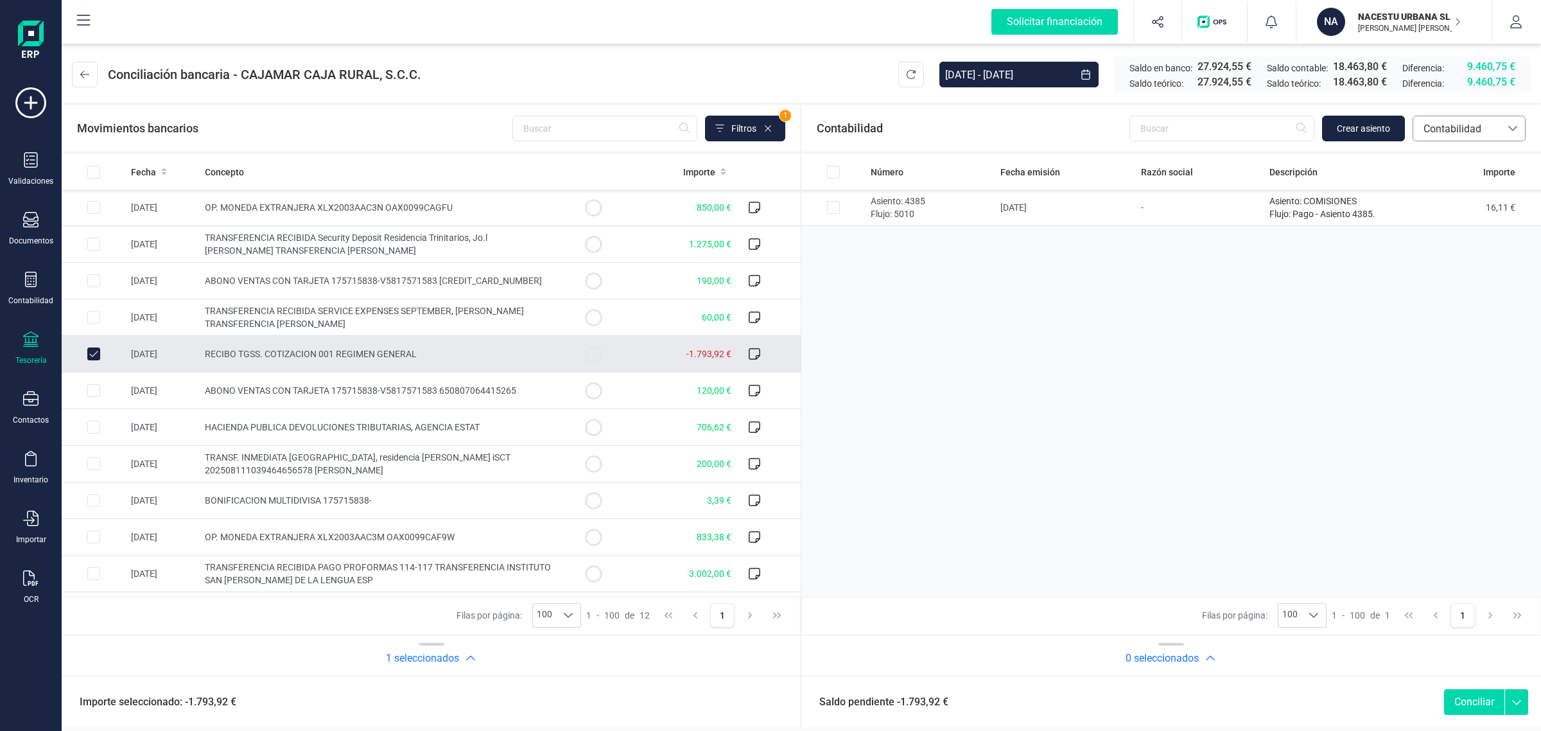
click at [1504, 117] on div at bounding box center [1513, 128] width 24 height 24
click at [1456, 155] on span "Contabilidad" at bounding box center [1452, 159] width 58 height 15
click at [1469, 122] on span "Contabilidad" at bounding box center [1456, 128] width 77 height 15
click at [1173, 349] on div "Número Fecha emisión Razón social Descripción Importe Asiento: 4385 Flujo: 5010…" at bounding box center [1171, 375] width 740 height 442
click at [304, 351] on span "RECIBO TGSS. COTIZACION 001 REGIMEN GENERAL" at bounding box center [311, 354] width 212 height 10
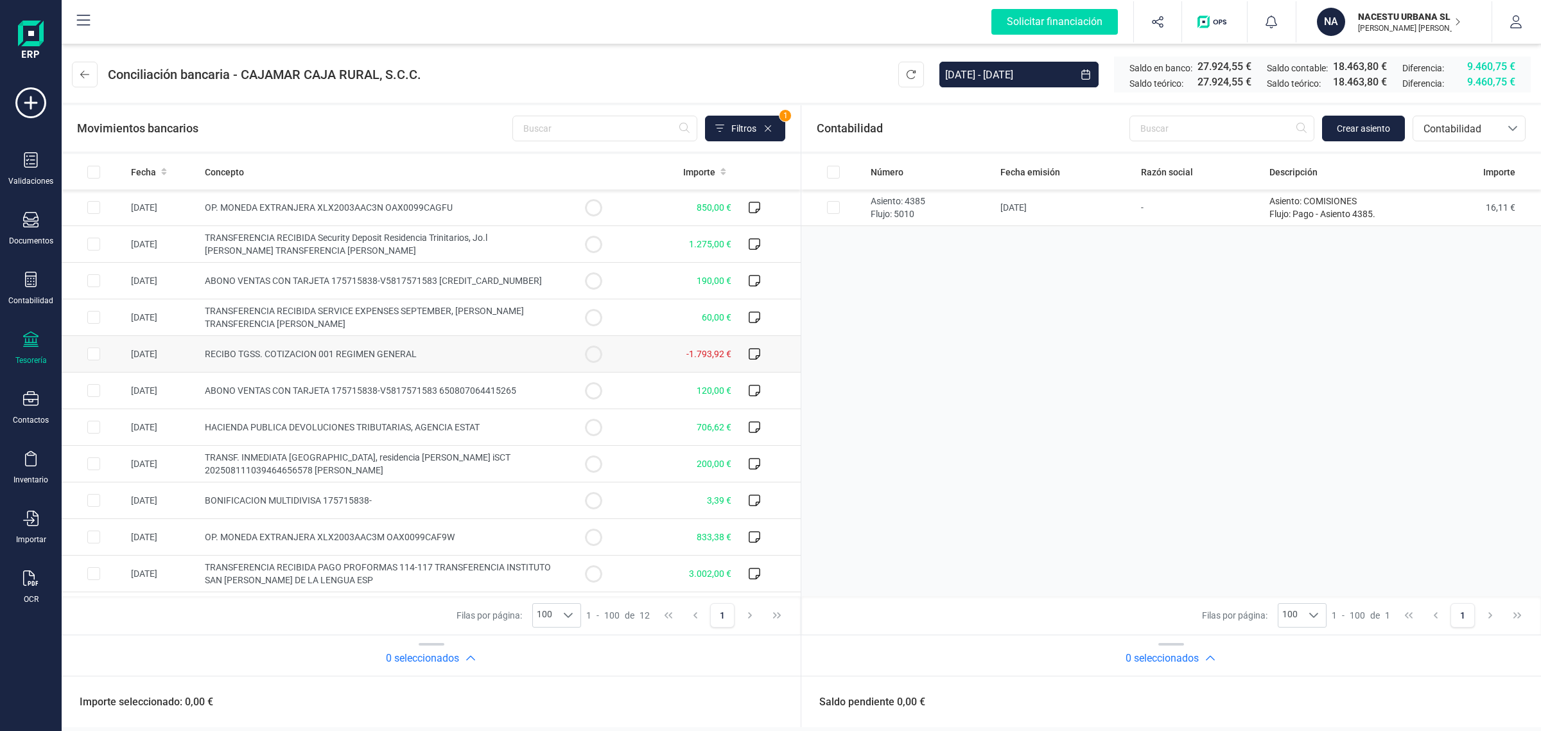
click at [625, 353] on td "-1.793,92 €" at bounding box center [680, 354] width 111 height 37
checkbox input "true"
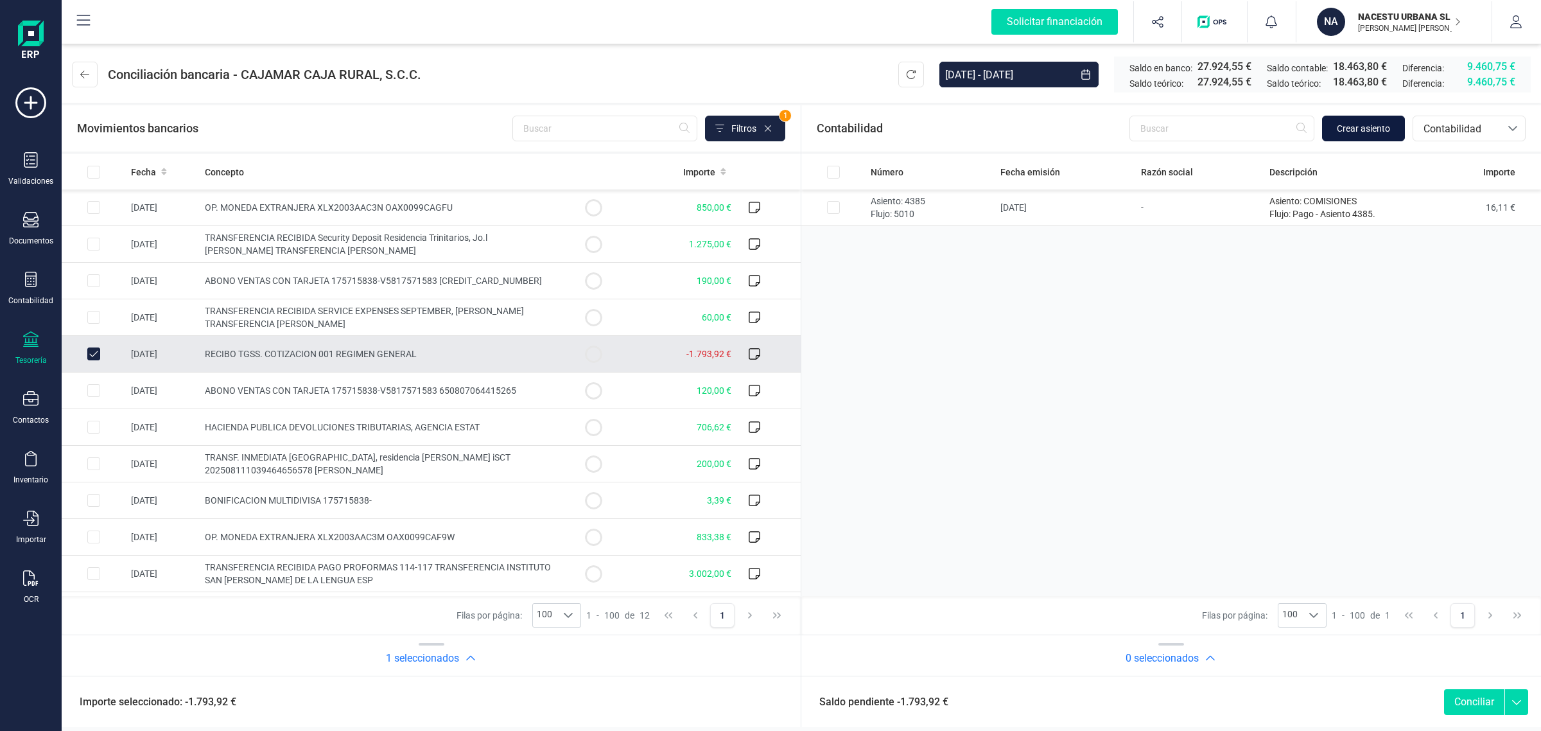
click at [1344, 136] on button "Crear asiento" at bounding box center [1363, 129] width 83 height 26
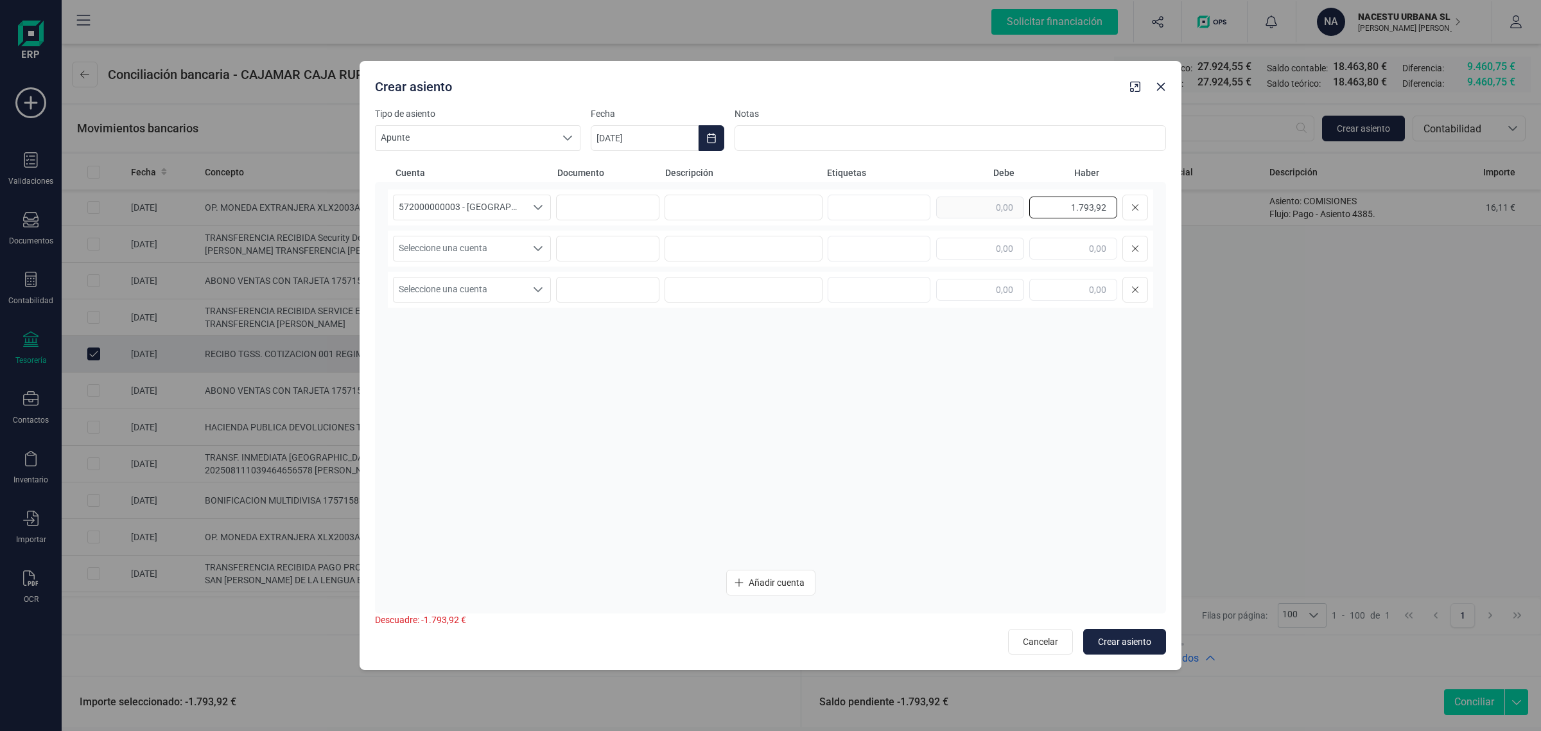
drag, startPoint x: 1039, startPoint y: 211, endPoint x: 1156, endPoint y: 211, distance: 116.9
click at [1156, 211] on div "572000000003 - [GEOGRAPHIC_DATA] -1579 572000000003 - [GEOGRAPHIC_DATA] -1579 5…" at bounding box center [770, 397] width 791 height 431
click at [977, 246] on input "text" at bounding box center [980, 249] width 88 height 22
paste input "1.793,92"
type input "1.793,92"
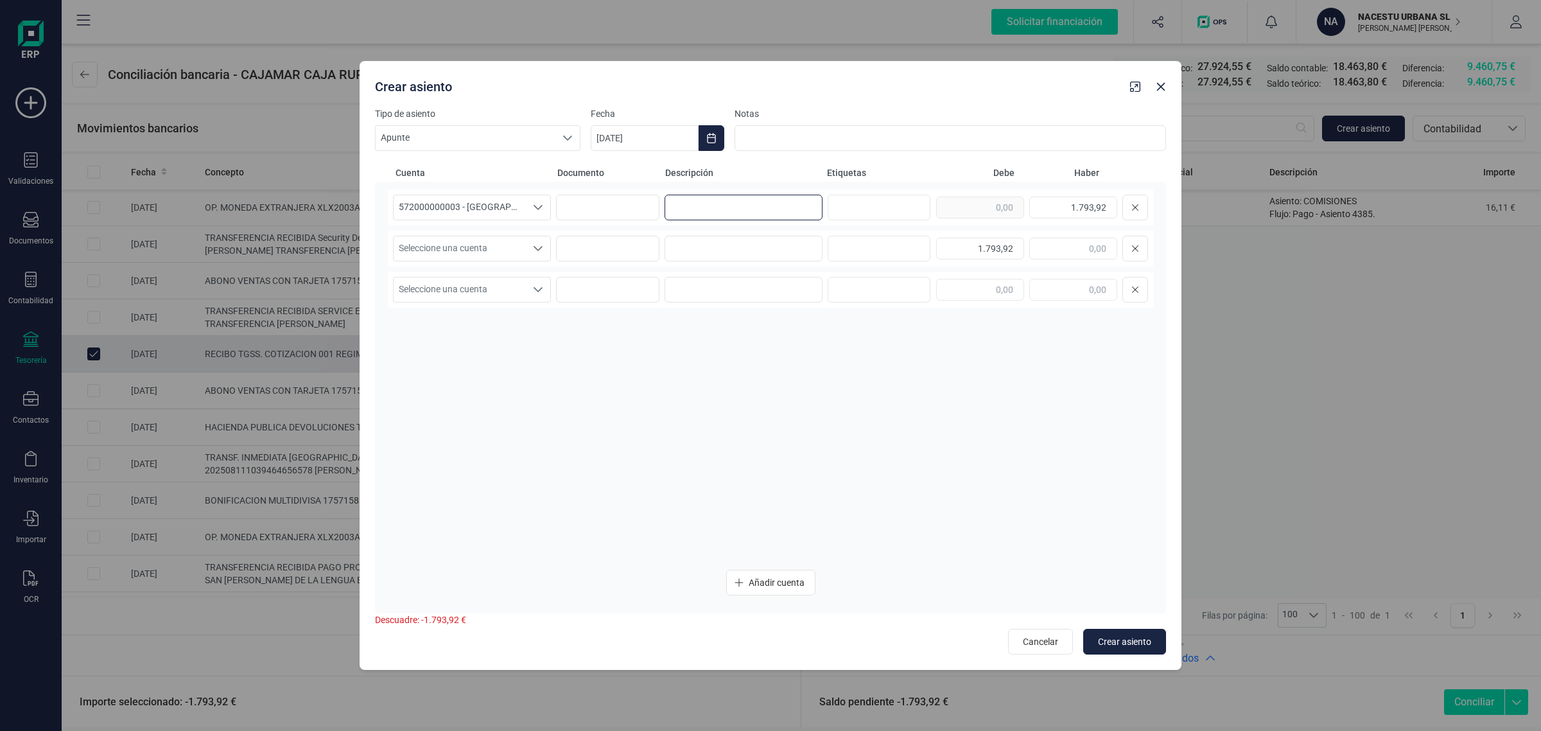
click at [697, 205] on input at bounding box center [744, 208] width 158 height 26
drag, startPoint x: 711, startPoint y: 203, endPoint x: 623, endPoint y: 206, distance: 88.0
click at [623, 206] on div "572000000003 - [GEOGRAPHIC_DATA] -1579 572000000003 - [GEOGRAPHIC_DATA] -1579 5…" at bounding box center [770, 207] width 765 height 36
type input "TGSS"
click at [673, 252] on input at bounding box center [744, 249] width 158 height 26
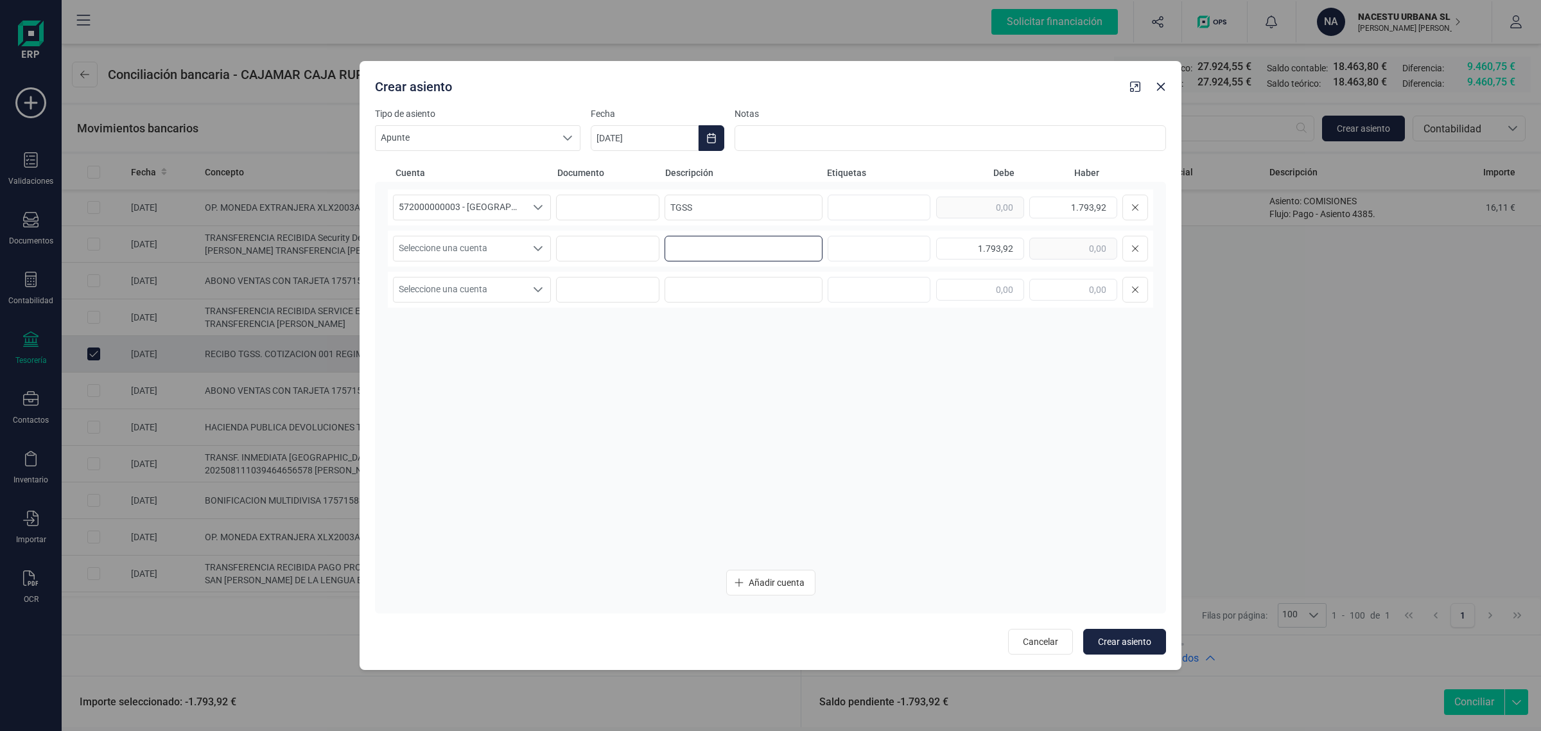
paste input "TGSS"
type input "TGSS"
click at [705, 132] on button "Choose Date" at bounding box center [712, 138] width 26 height 26
click at [616, 180] on icon "Previous Month" at bounding box center [616, 176] width 10 height 10
click at [830, 396] on span "29" at bounding box center [835, 396] width 26 height 26
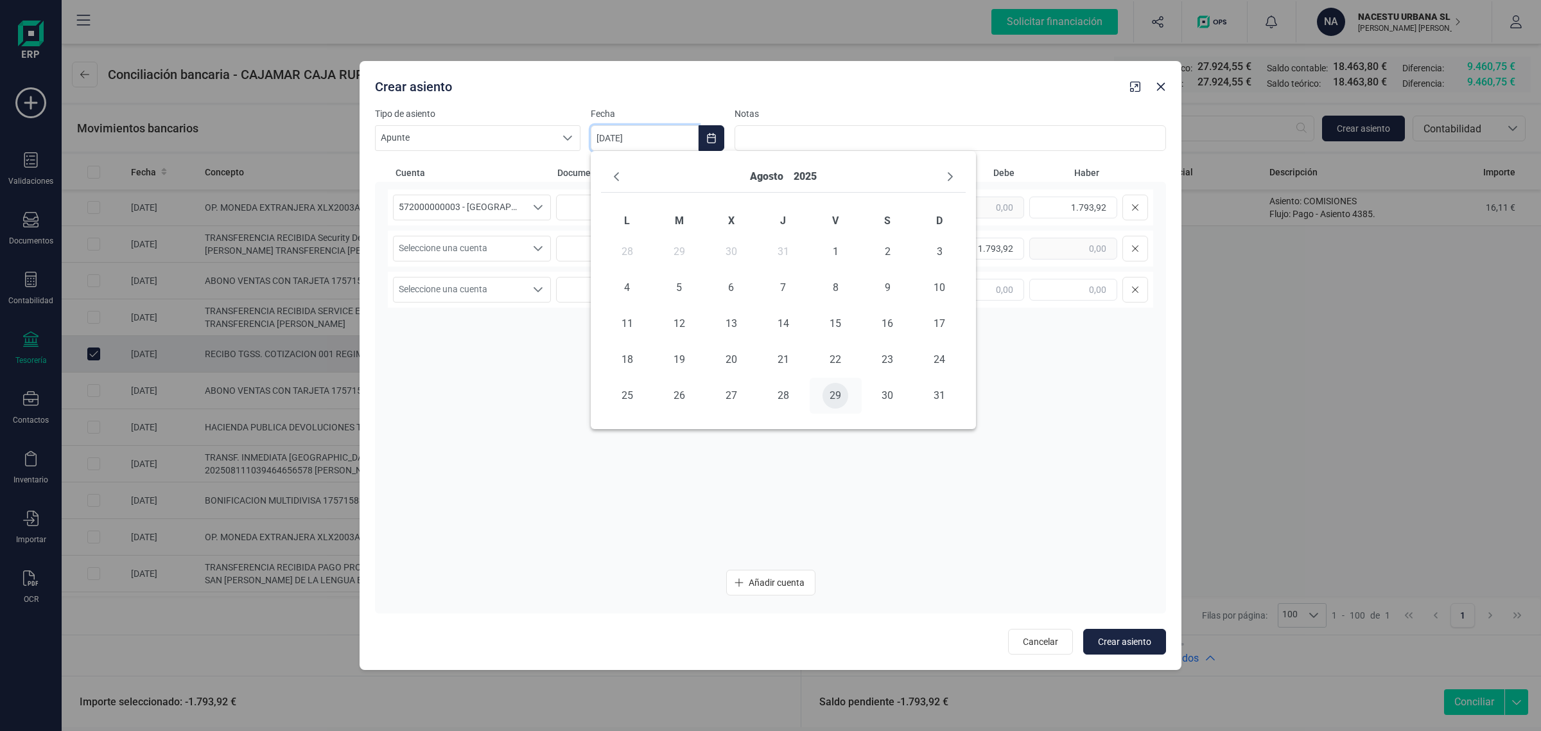
type input "[DATE]"
click at [495, 248] on span "Seleccione una cuenta" at bounding box center [460, 248] width 132 height 24
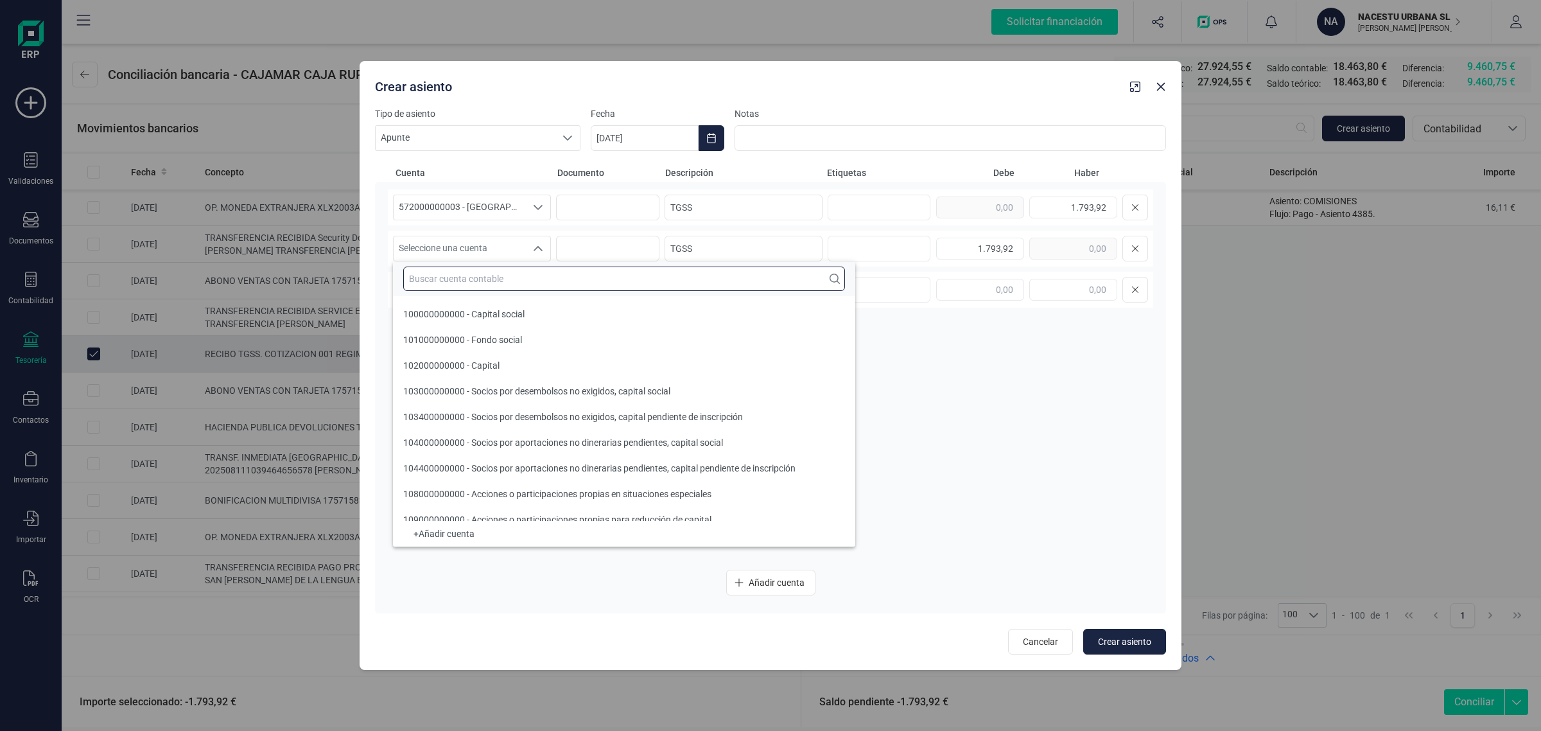
click at [449, 281] on input "text" at bounding box center [624, 278] width 442 height 24
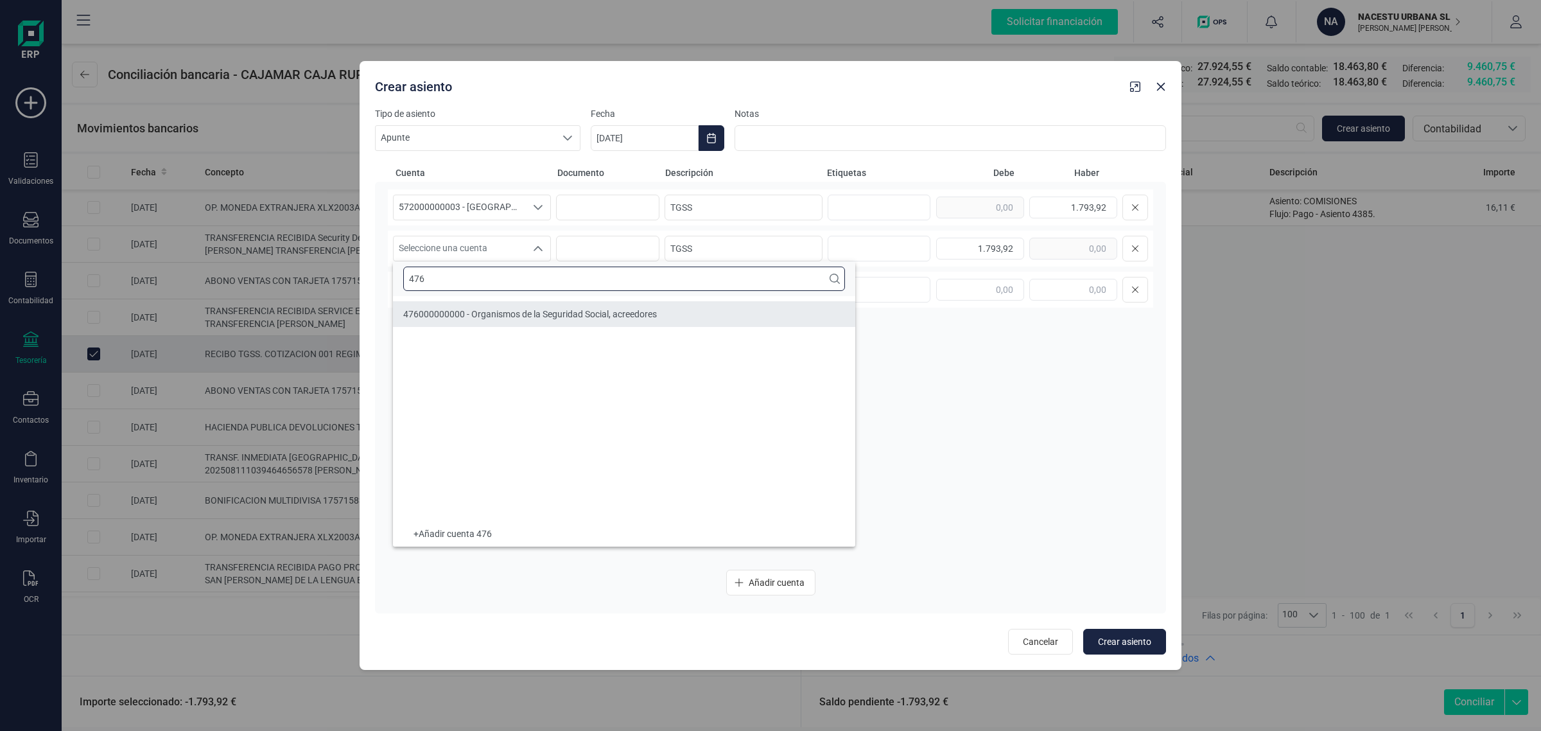
type input "476"
click at [489, 313] on span "476000000000 - Organismos de la Seguridad Social, acreedores" at bounding box center [530, 314] width 254 height 10
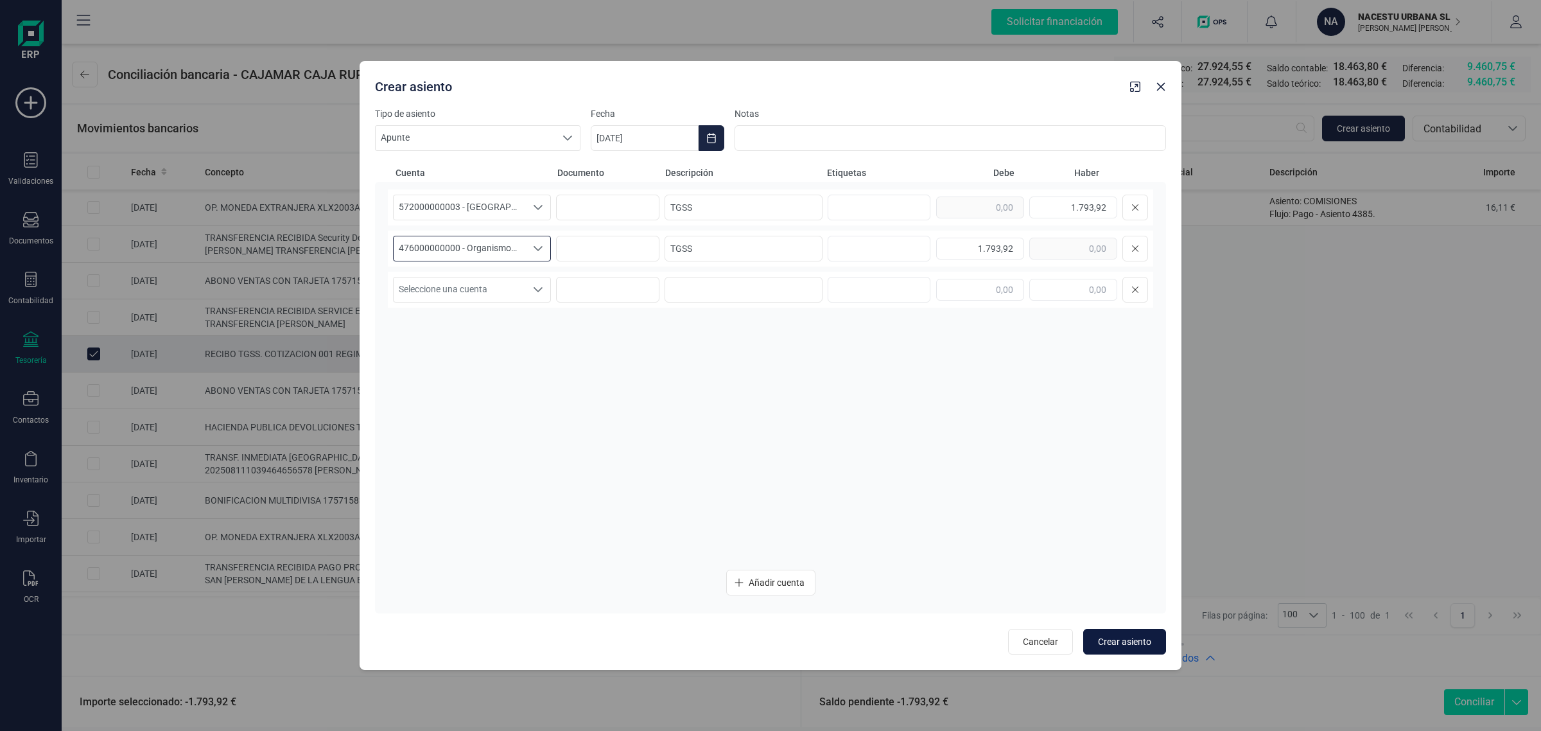
click at [1120, 639] on span "Crear asiento" at bounding box center [1124, 641] width 53 height 13
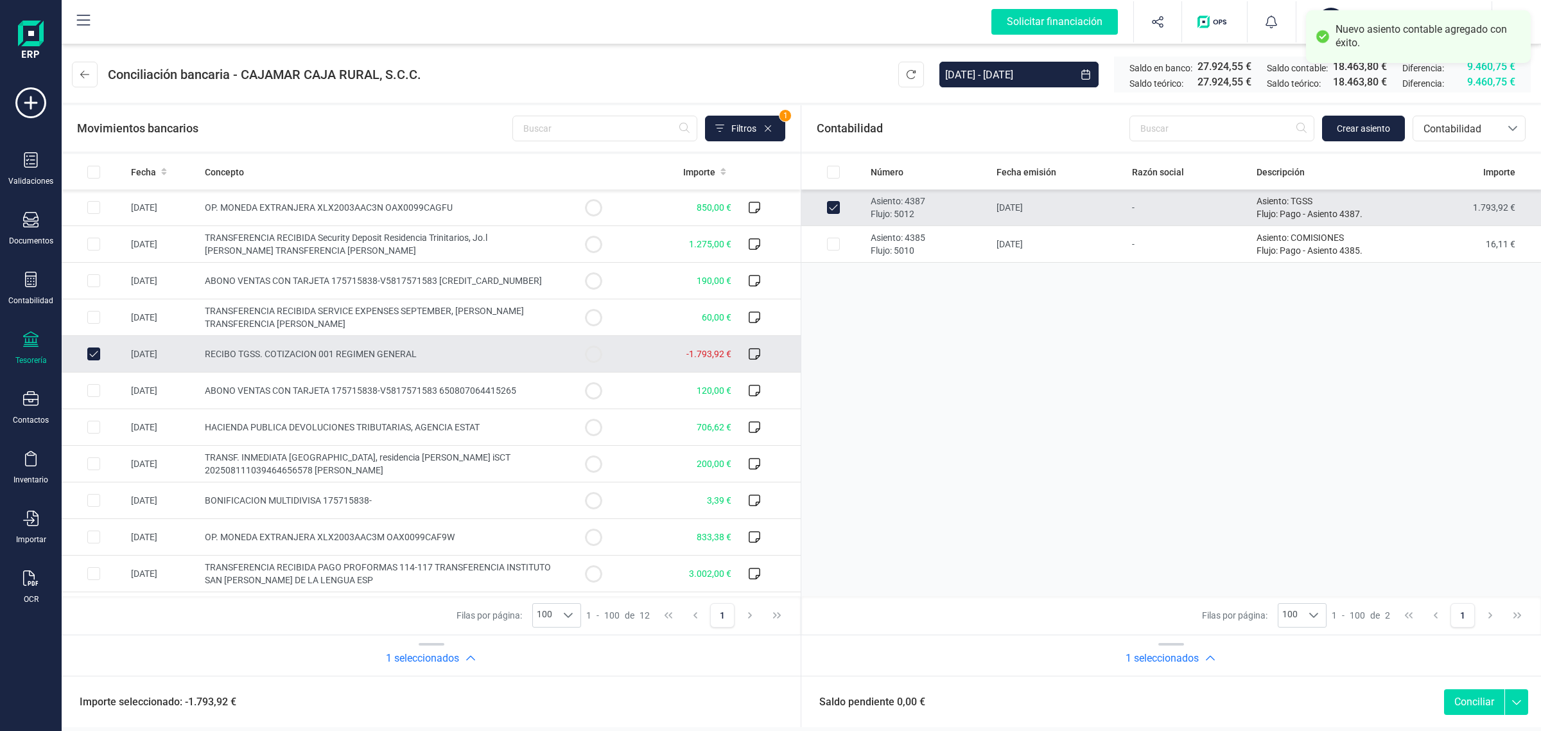
click at [1467, 701] on button "Conciliar" at bounding box center [1474, 702] width 60 height 26
checkbox input "false"
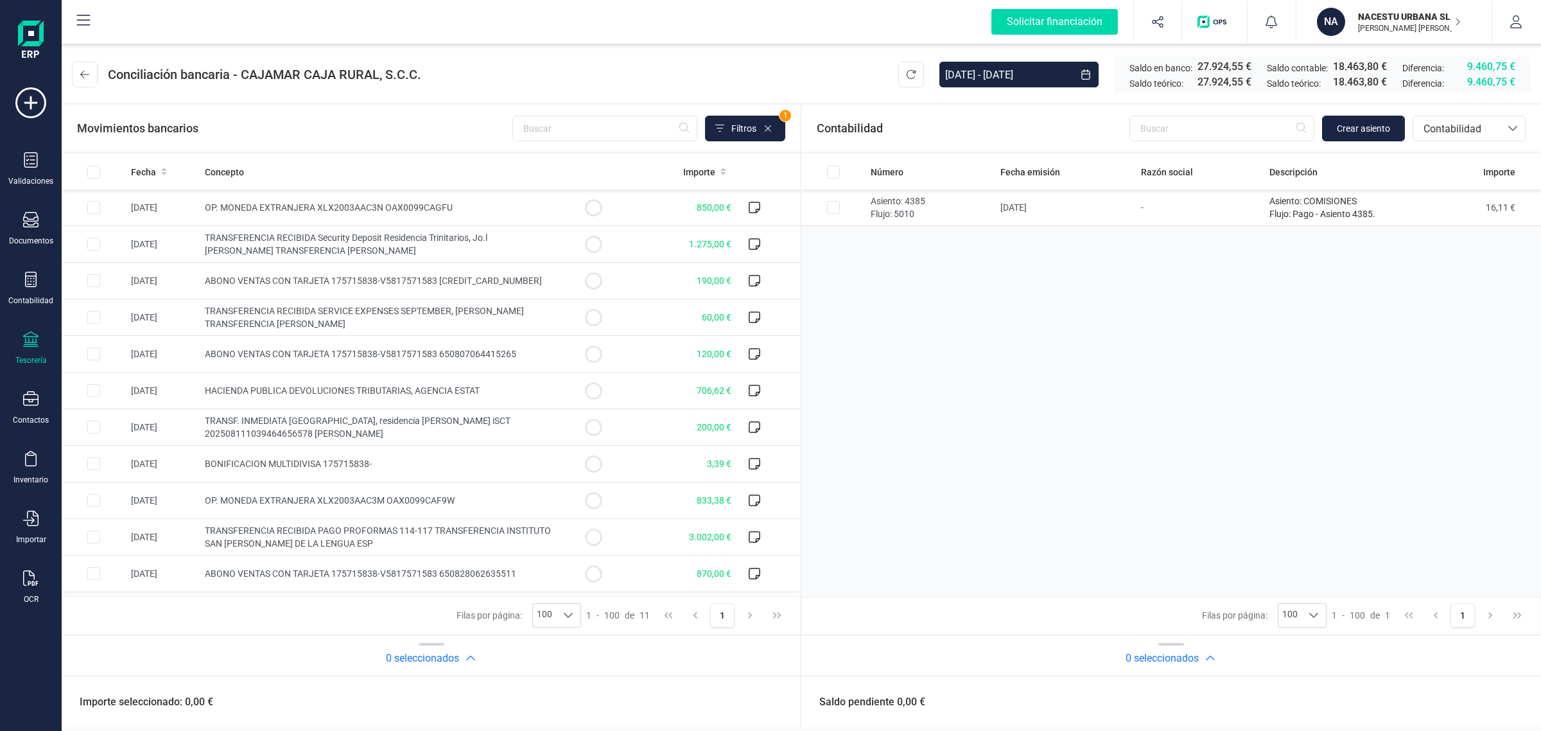
click at [1391, 13] on p "NACESTU URBANA SL" at bounding box center [1409, 16] width 103 height 13
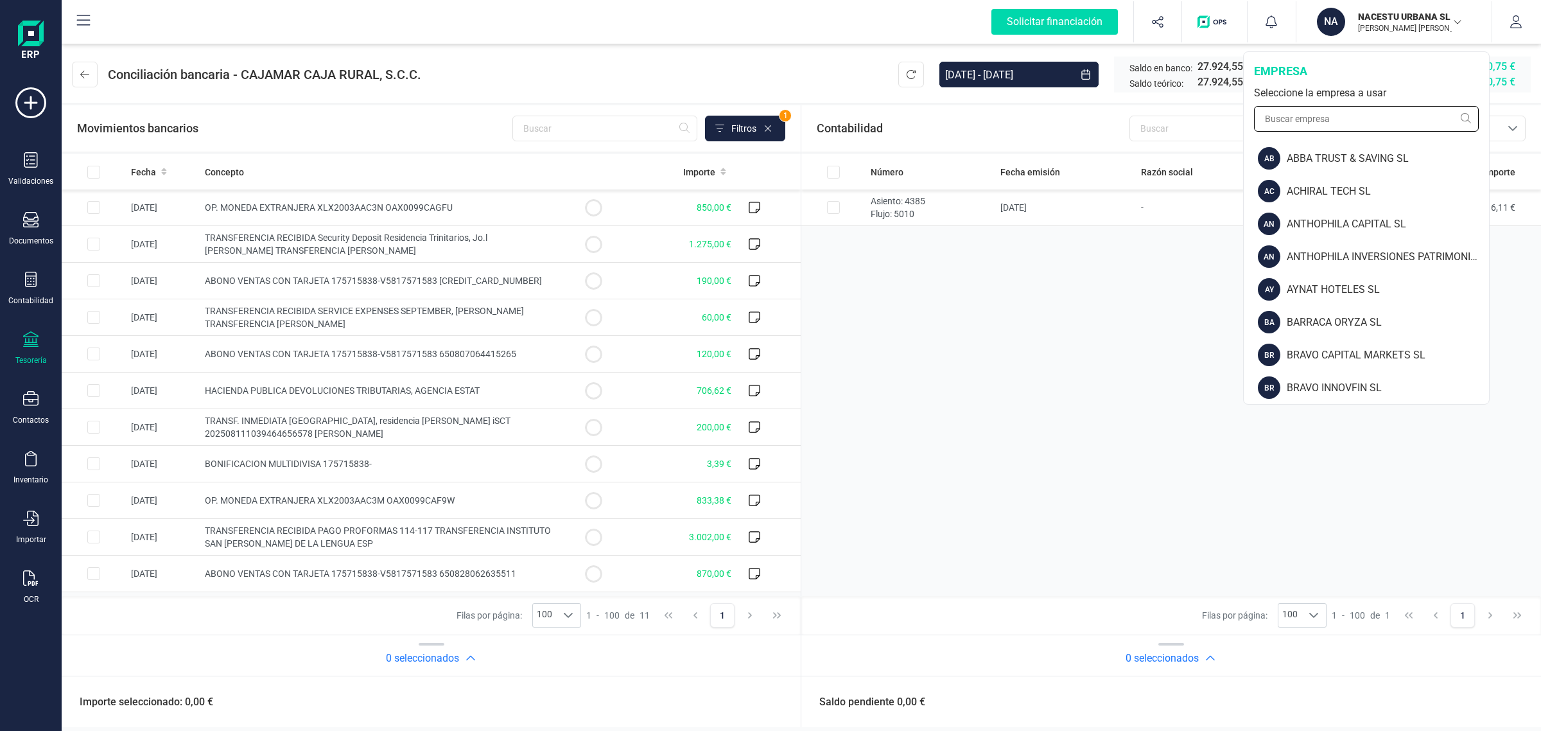
click at [1300, 119] on input "text" at bounding box center [1366, 119] width 225 height 26
type input "A"
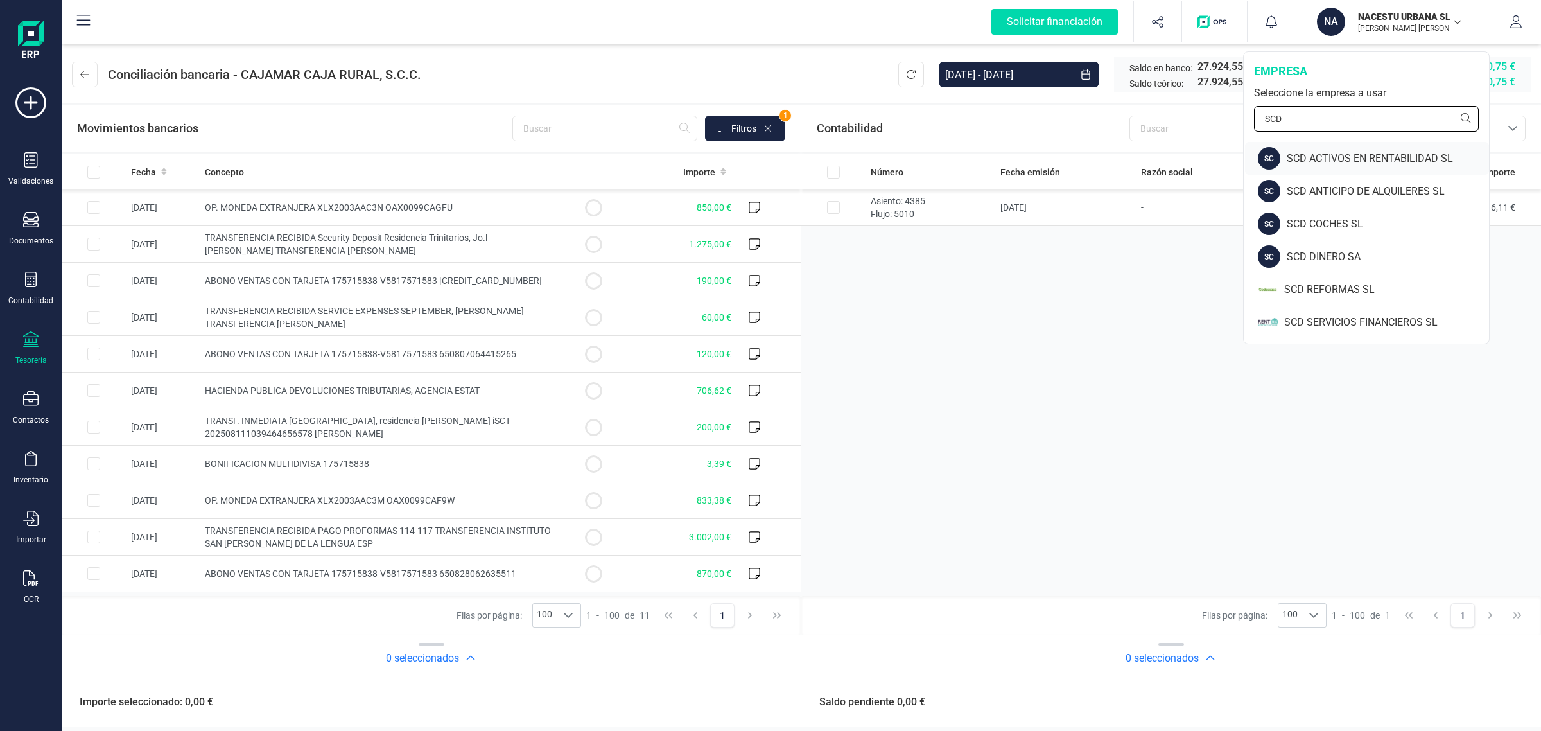
type input "SCD"
click at [1331, 157] on div "SCD ACTIVOS EN RENTABILIDAD SL" at bounding box center [1388, 158] width 202 height 15
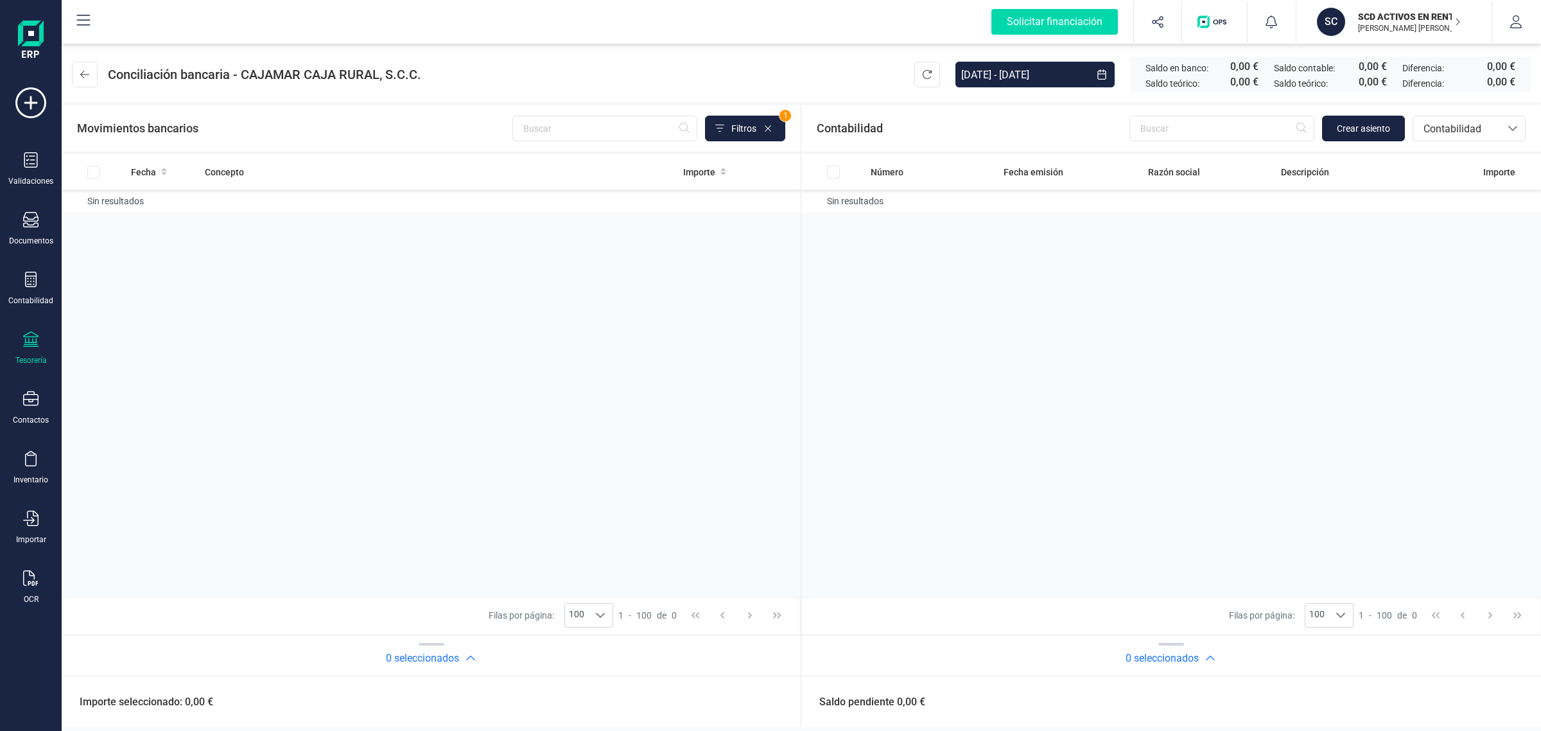
click at [32, 341] on icon at bounding box center [30, 338] width 15 height 15
click at [152, 193] on div "Tesorería" at bounding box center [159, 182] width 175 height 44
click at [152, 216] on span "Cuentas bancarias" at bounding box center [154, 218] width 113 height 15
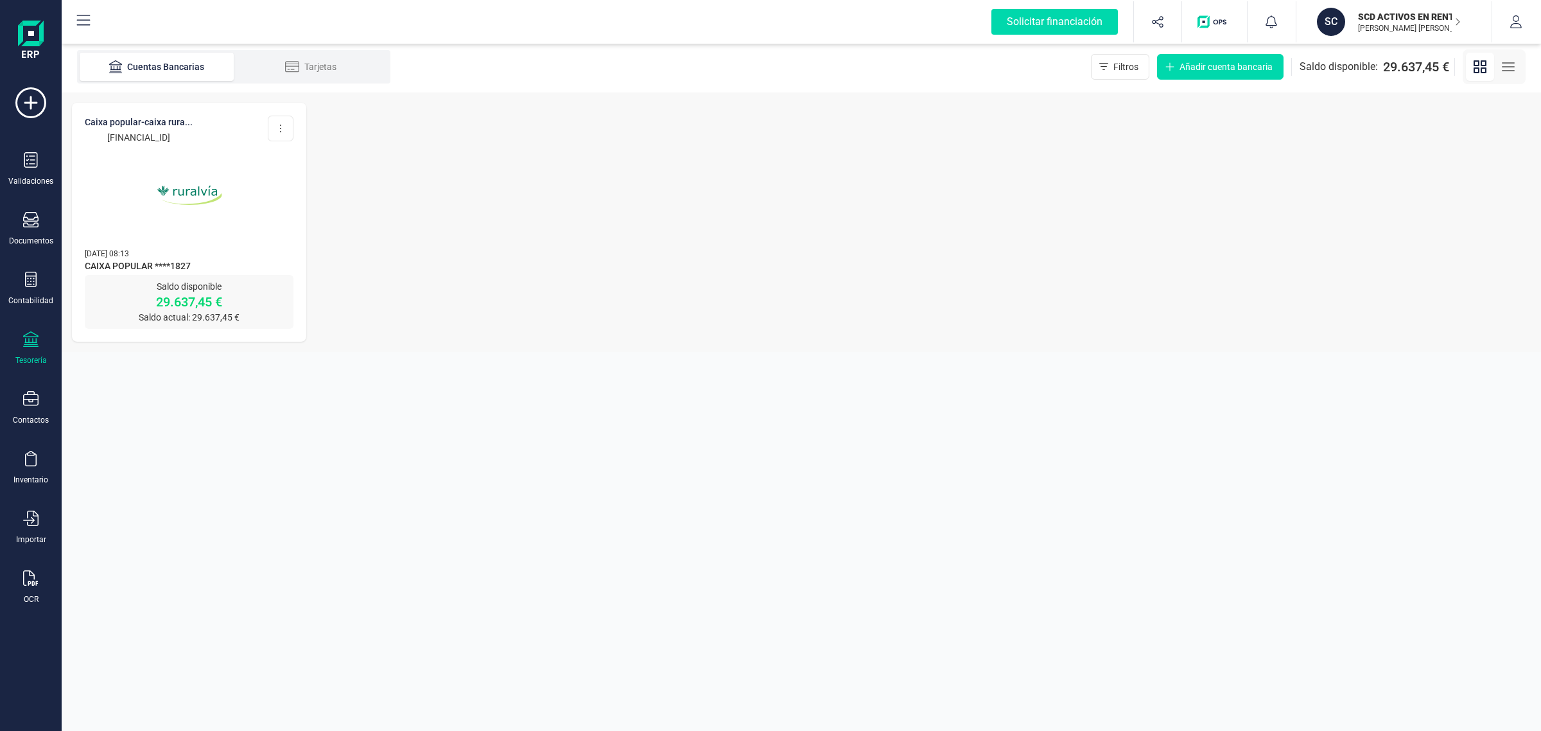
click at [300, 239] on div "CAIXA POPULAR-CAIXA RURA... [FINANCIAL_ID] Editar cuenta Actualizar Desconectar…" at bounding box center [189, 189] width 234 height 172
click at [229, 235] on img at bounding box center [189, 195] width 108 height 108
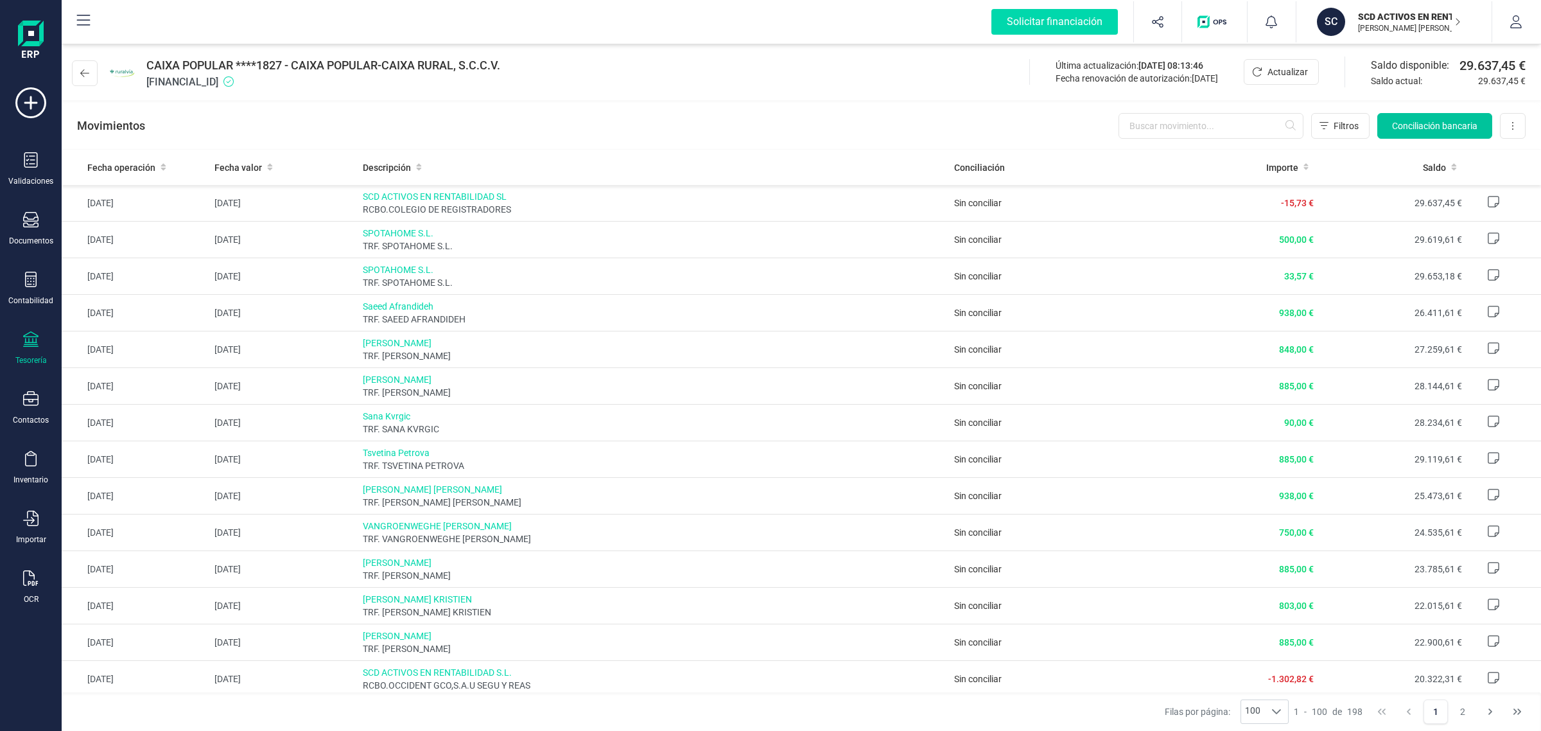
click at [1403, 125] on span "Conciliación bancaria" at bounding box center [1434, 125] width 85 height 13
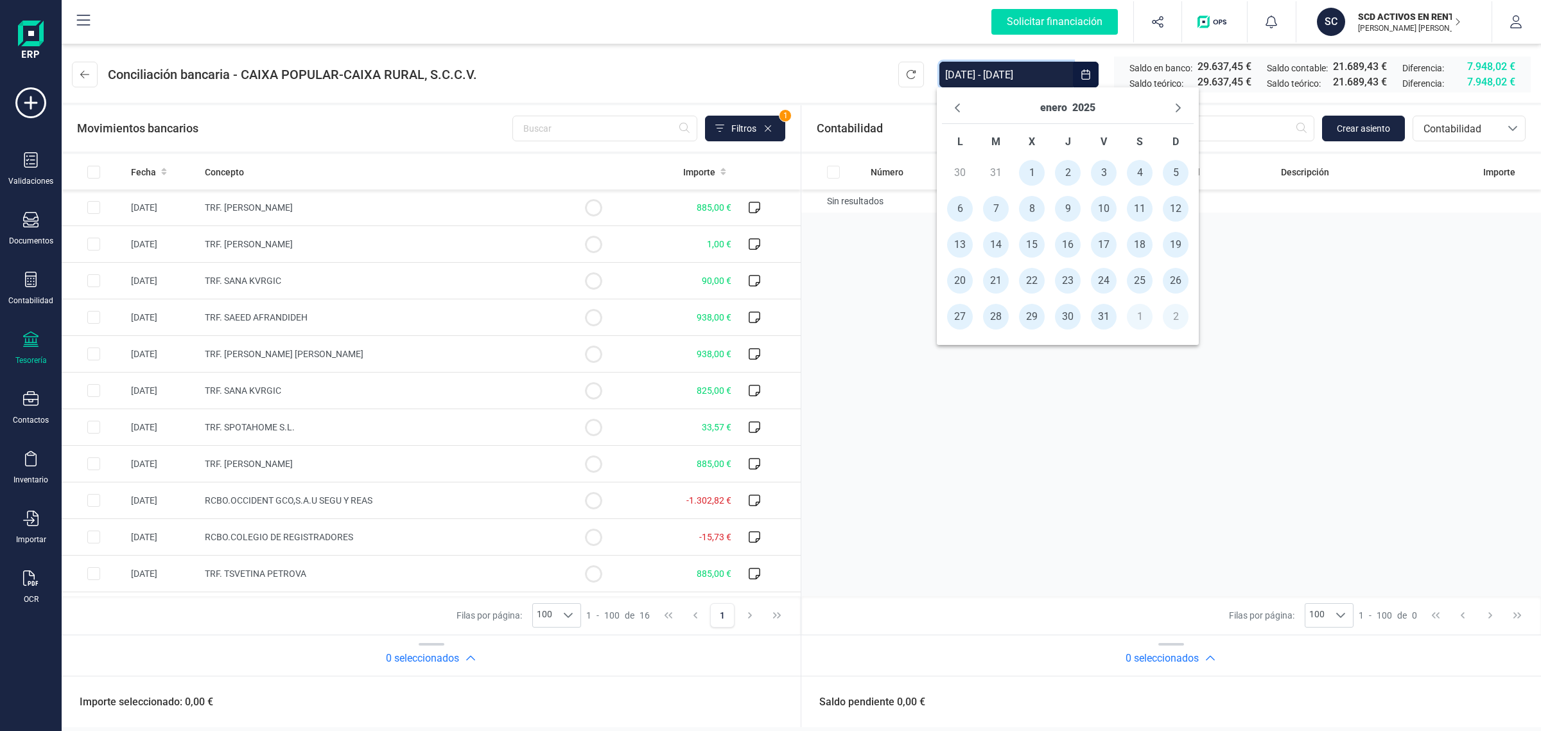
click at [980, 73] on input "[DATE] - [DATE]" at bounding box center [1006, 75] width 134 height 26
click at [1031, 173] on span "1" at bounding box center [1032, 173] width 26 height 26
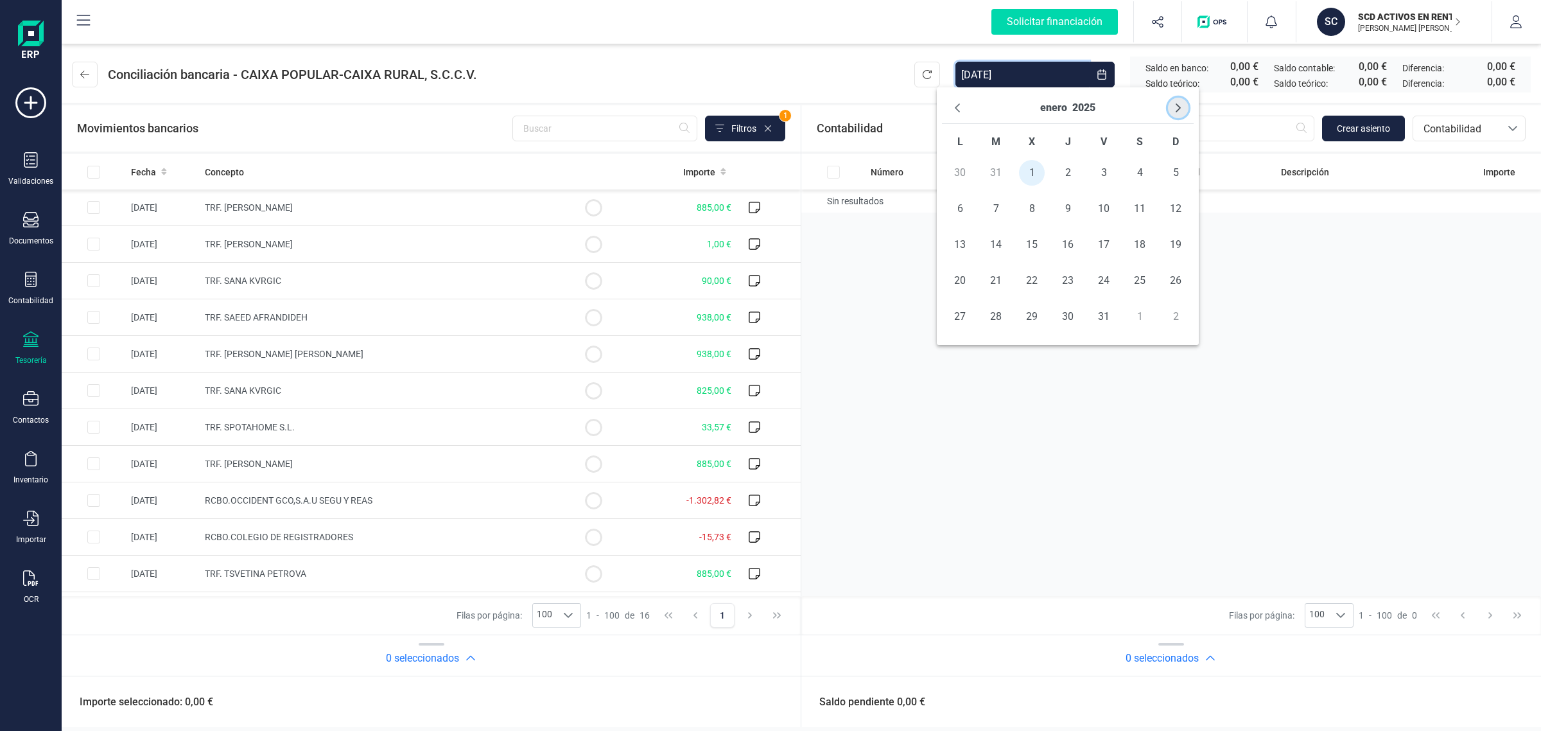
click at [1183, 111] on icon "Next Month" at bounding box center [1178, 108] width 10 height 10
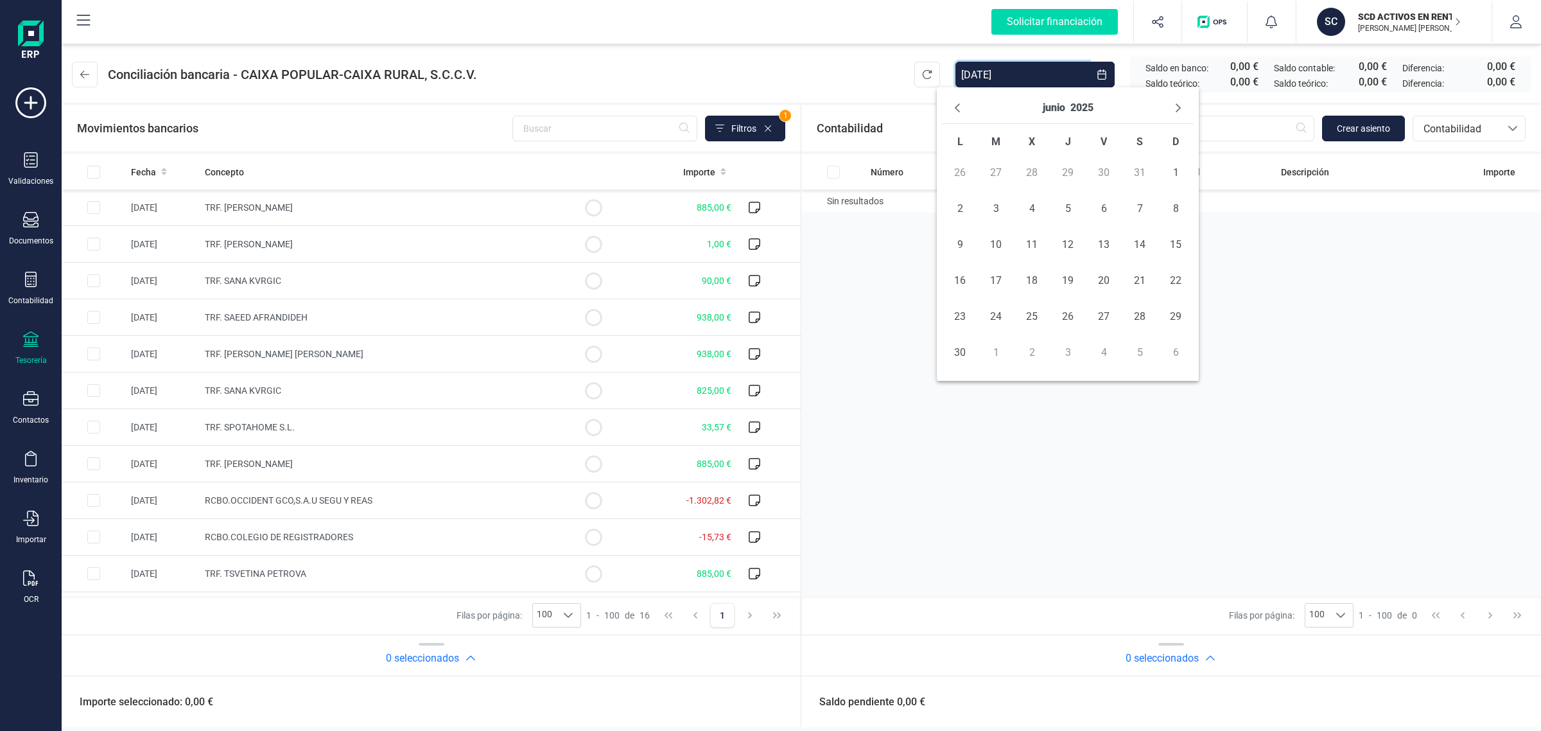
click at [1183, 111] on icon "Next Month" at bounding box center [1178, 108] width 10 height 10
click at [1176, 318] on span "31" at bounding box center [1176, 317] width 26 height 26
type input "[DATE] - [DATE]"
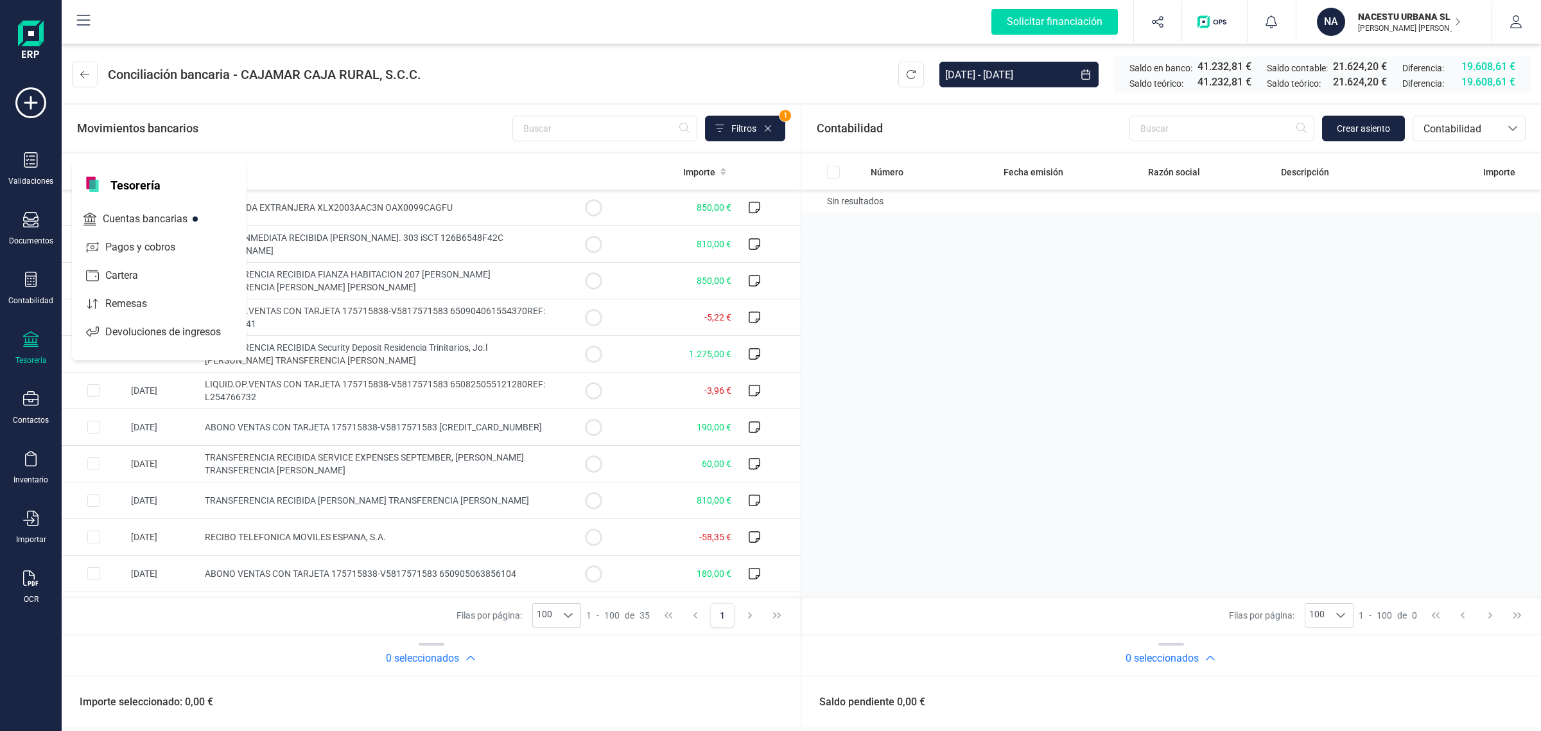
scroll to position [878, 0]
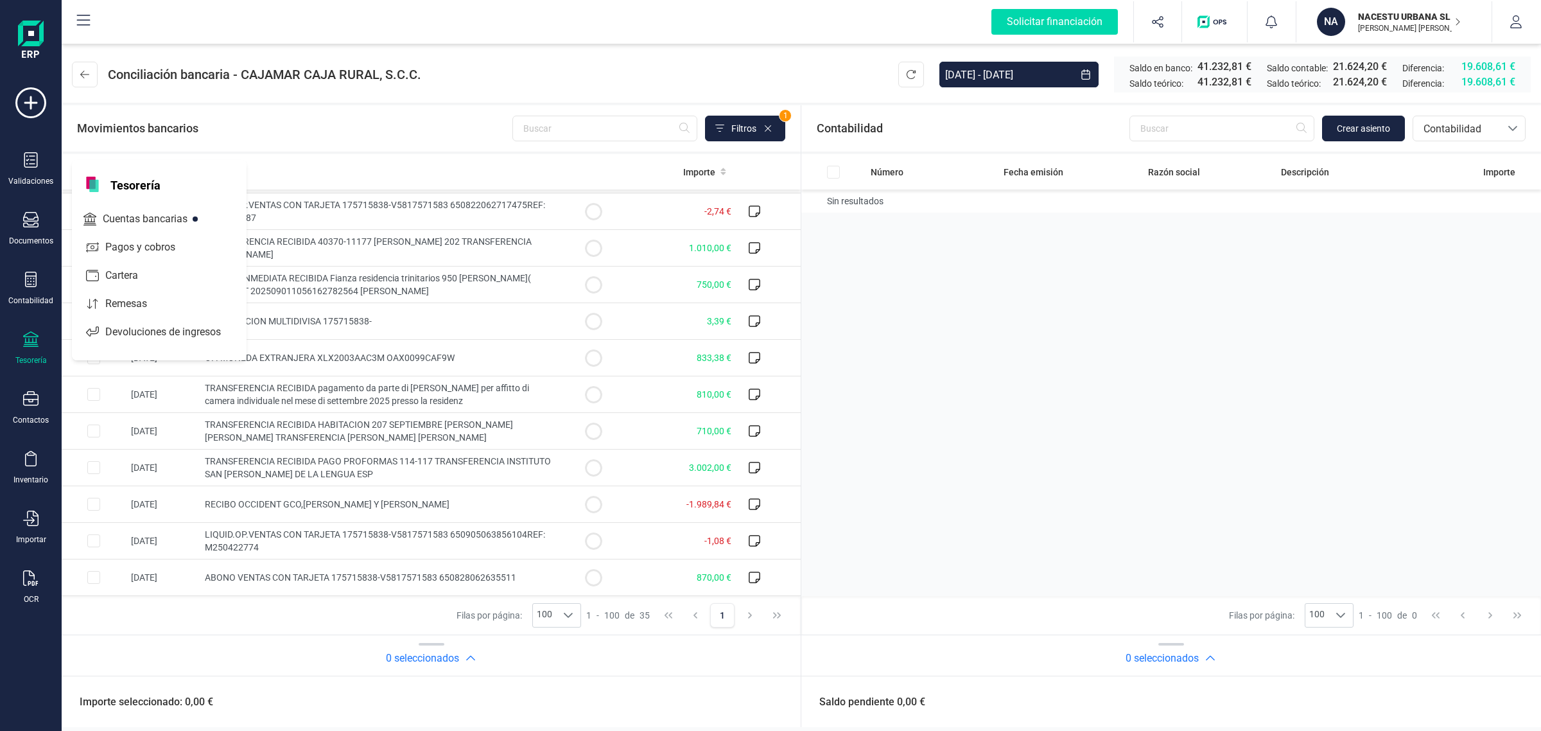
click at [134, 219] on span "Cuentas bancarias" at bounding box center [154, 218] width 113 height 15
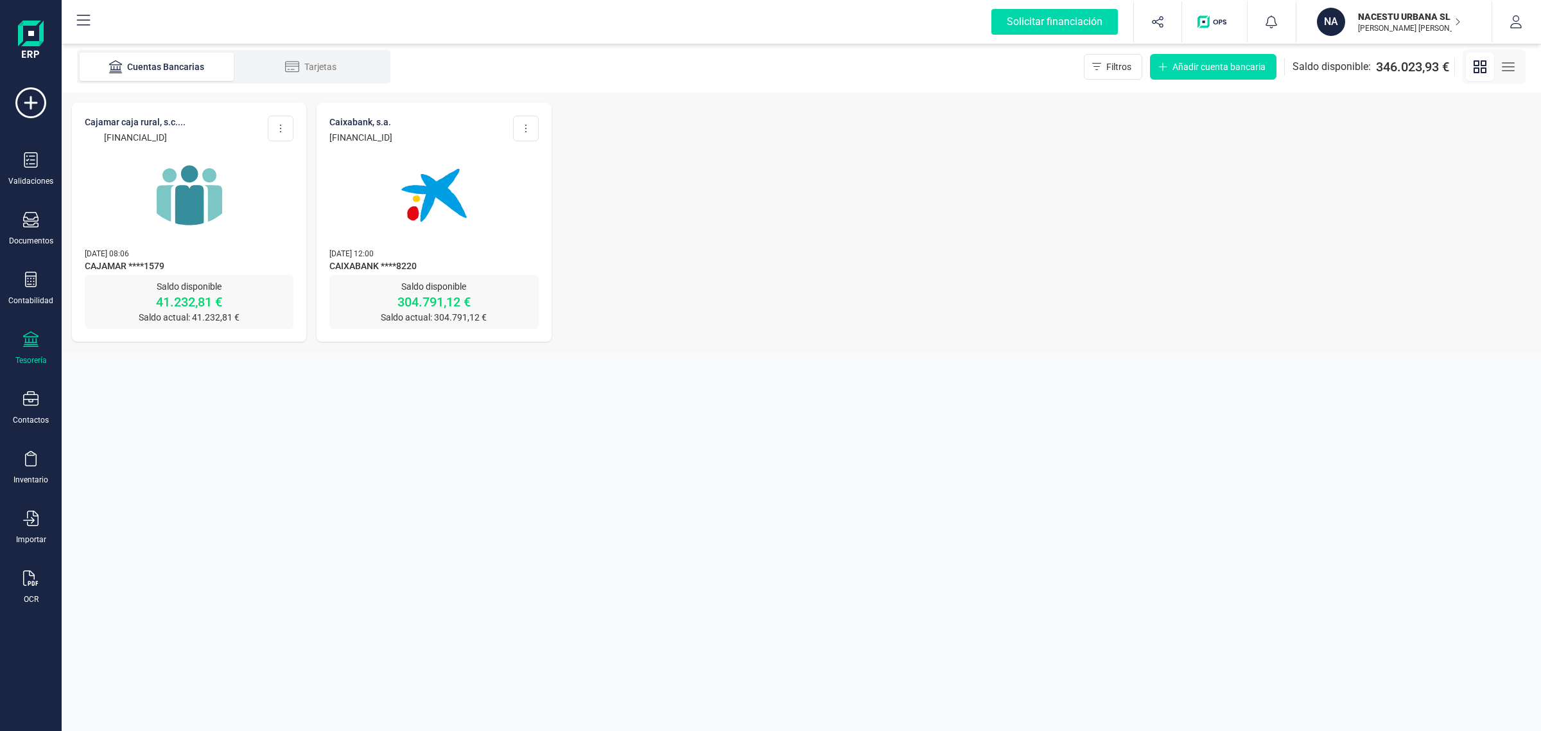
click at [204, 309] on p "41.232,81 €" at bounding box center [189, 302] width 209 height 18
click at [233, 211] on img at bounding box center [189, 195] width 108 height 108
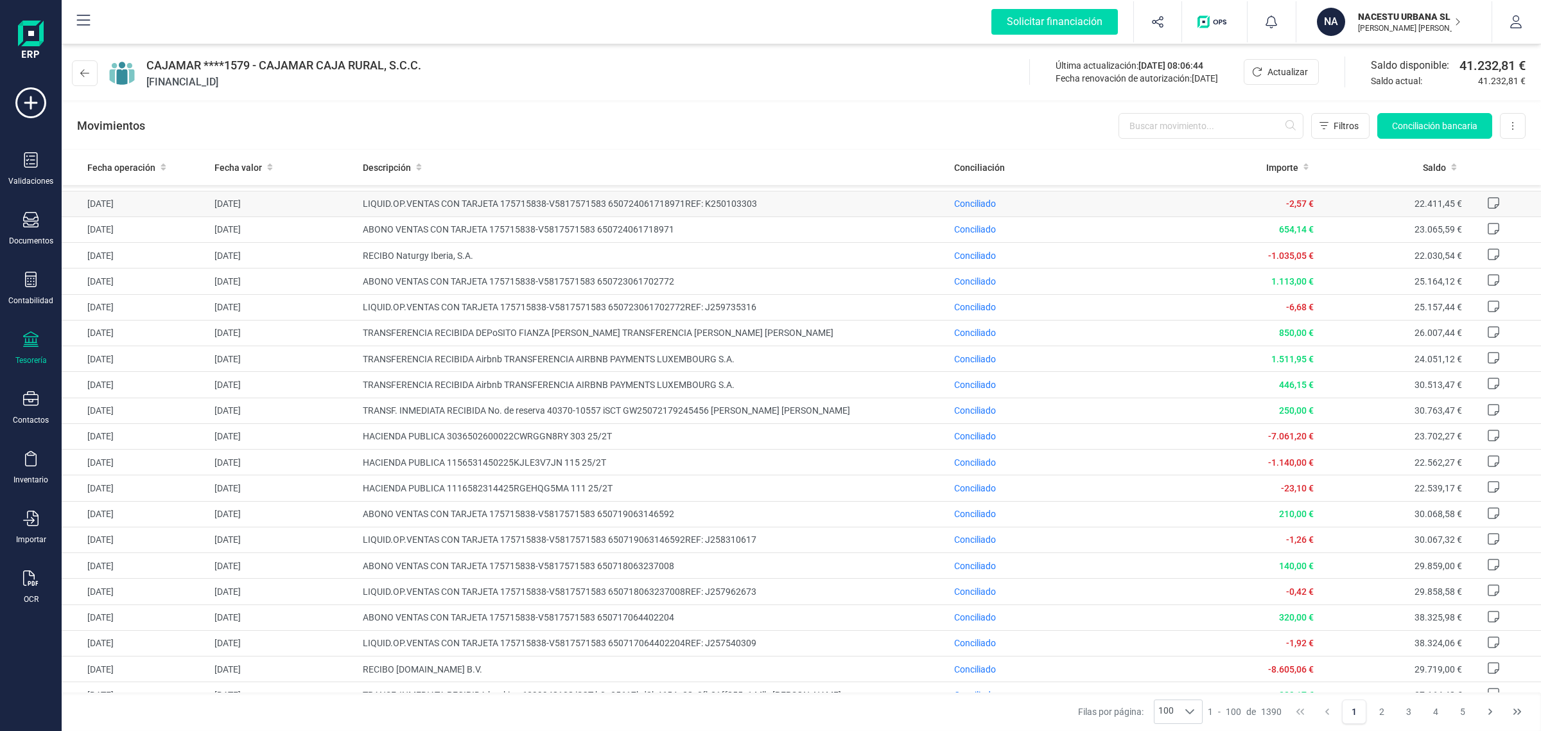
scroll to position [2006, 0]
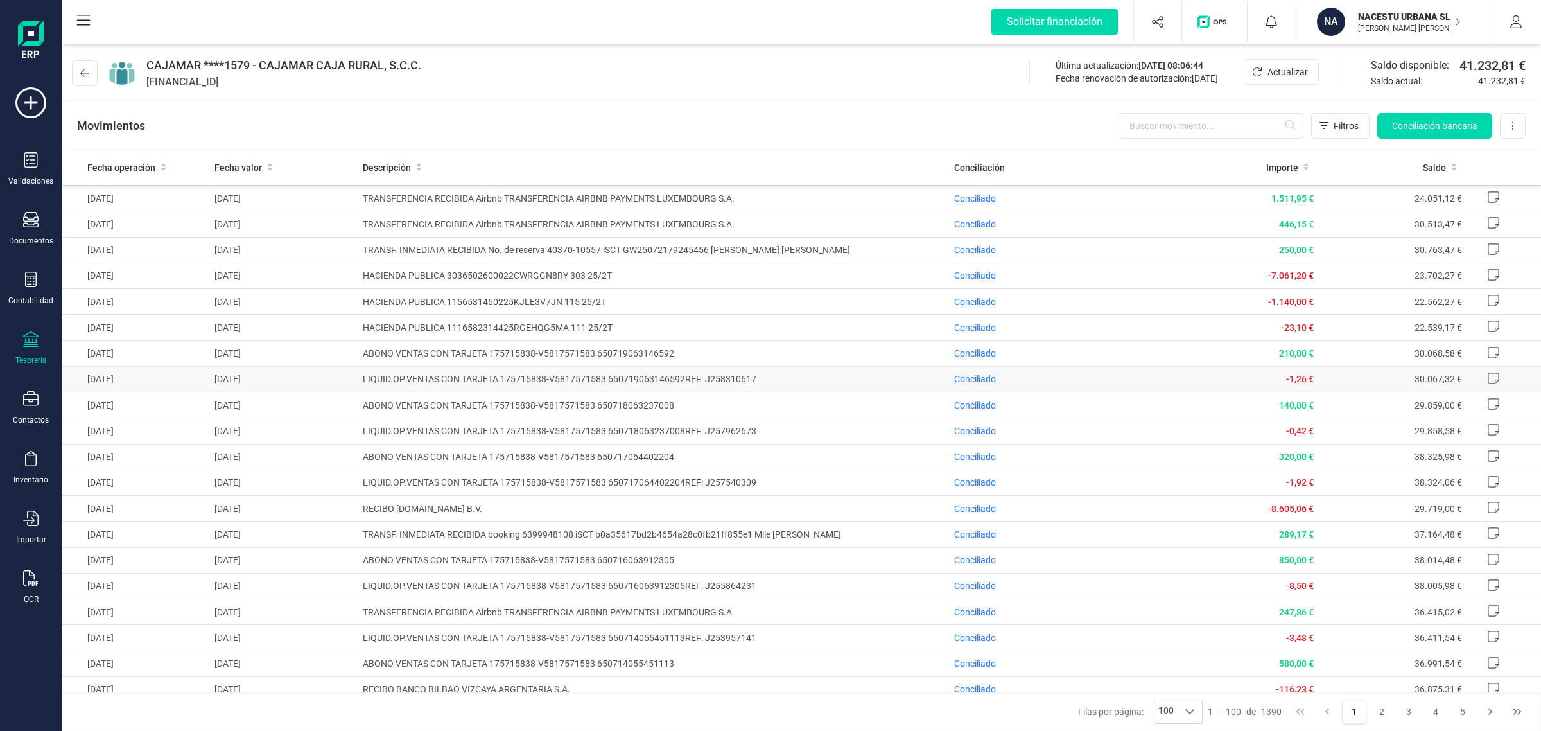
click at [970, 384] on span "Conciliado" at bounding box center [975, 379] width 42 height 10
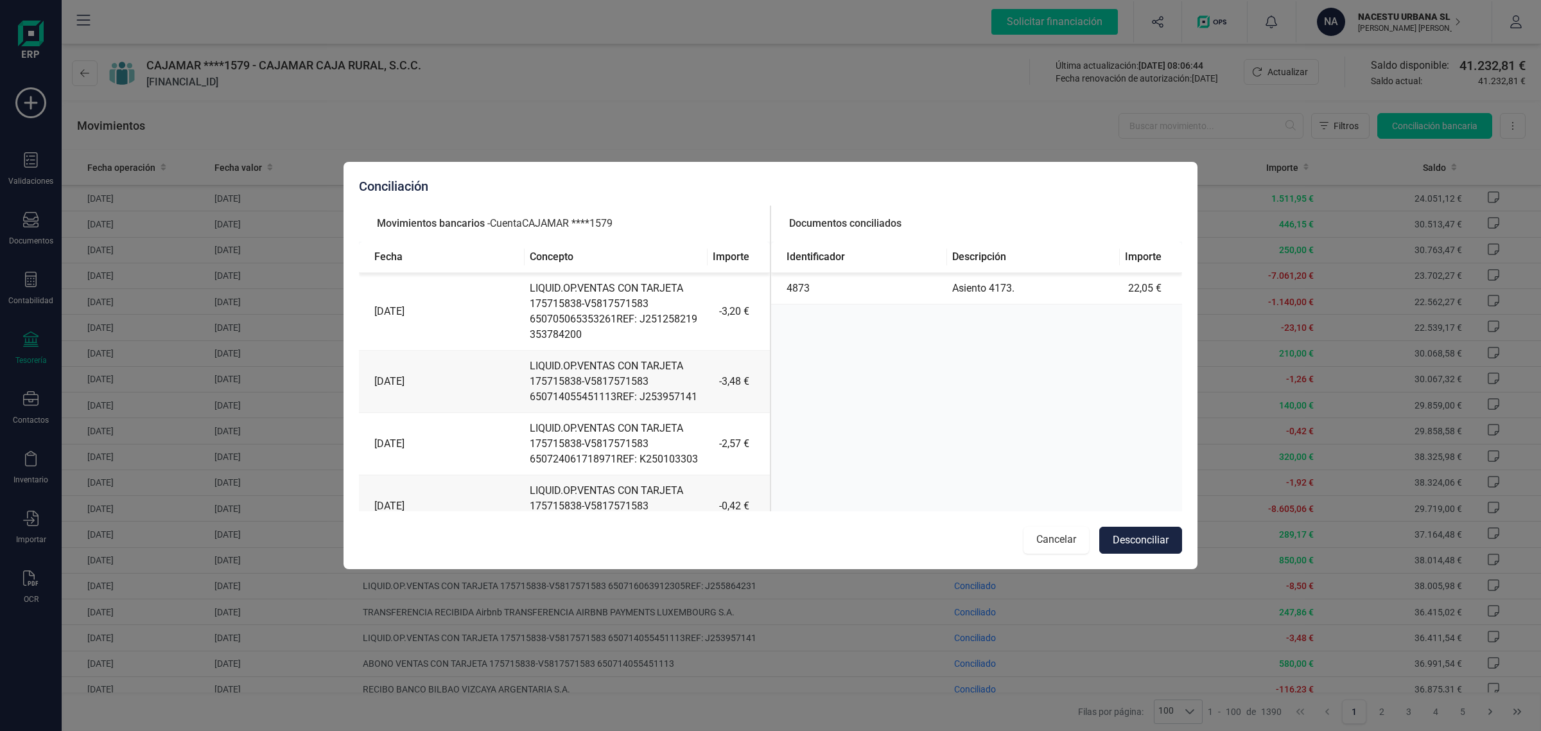
click at [1054, 536] on button "Cancelar" at bounding box center [1055, 540] width 65 height 27
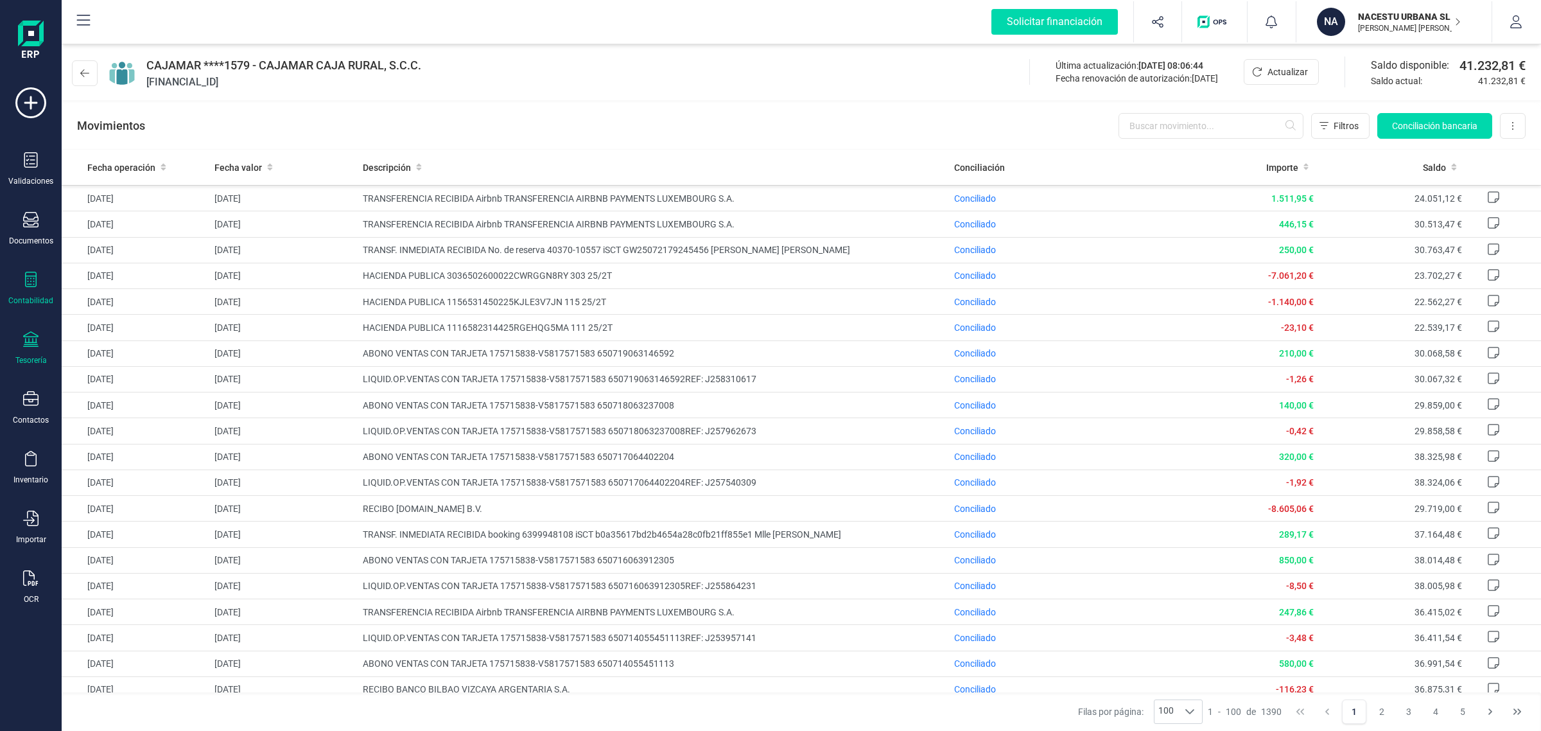
click at [37, 278] on icon at bounding box center [30, 279] width 15 height 15
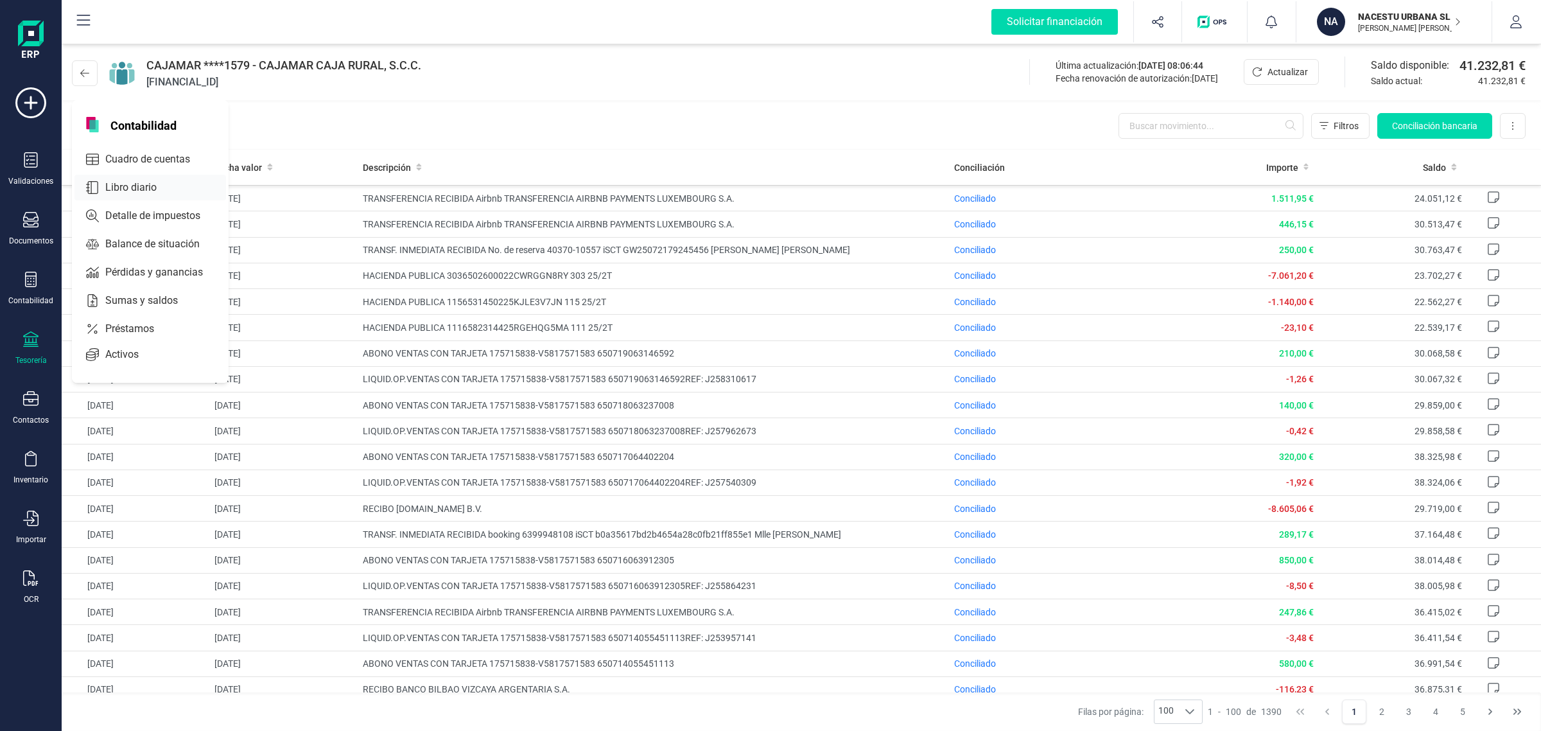
click at [137, 182] on span "Libro diario" at bounding box center [140, 187] width 80 height 15
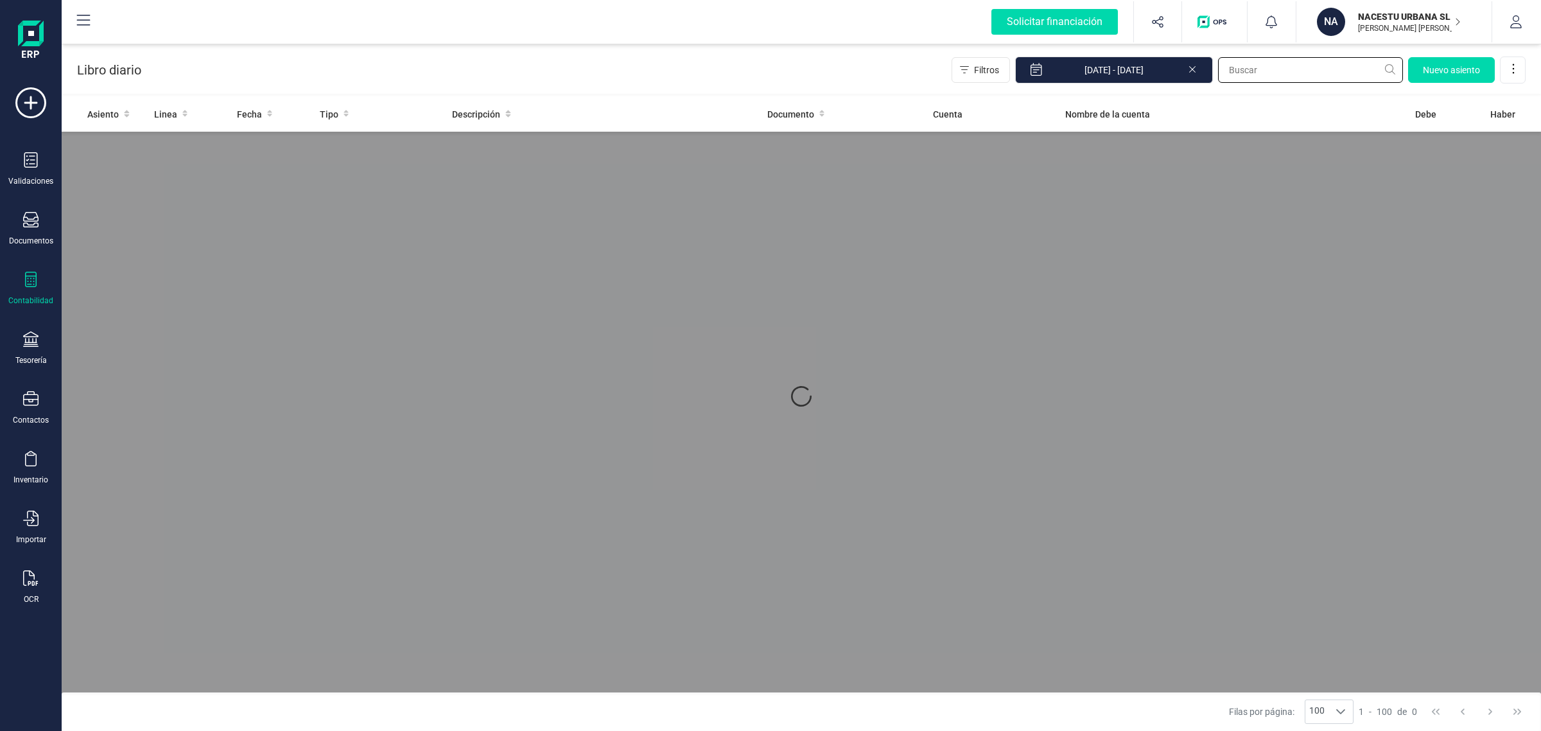
click at [1252, 69] on input "text" at bounding box center [1310, 70] width 185 height 26
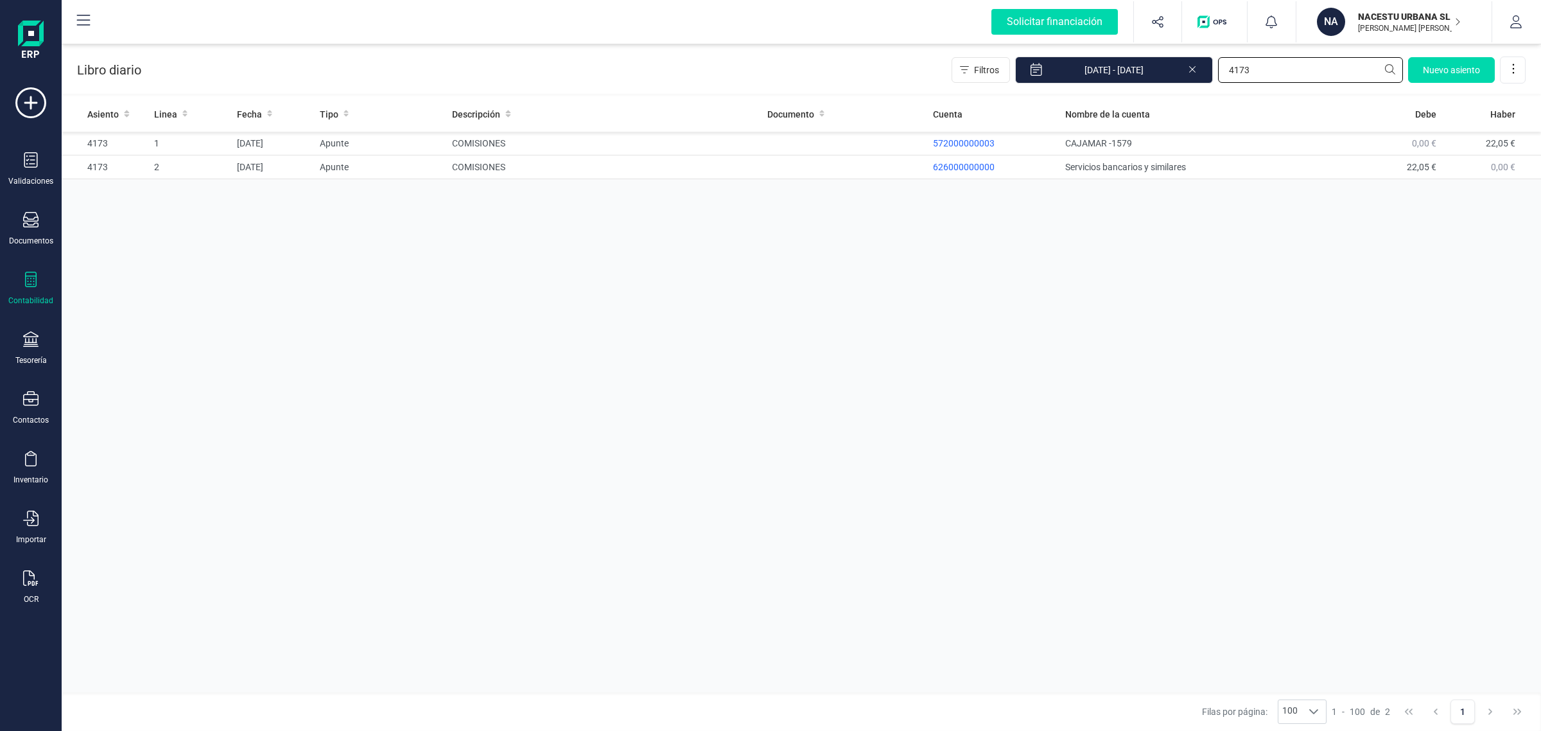
type input "4173"
click at [23, 352] on div "Tesorería" at bounding box center [30, 348] width 51 height 34
click at [140, 213] on span "Cuentas bancarias" at bounding box center [156, 218] width 113 height 15
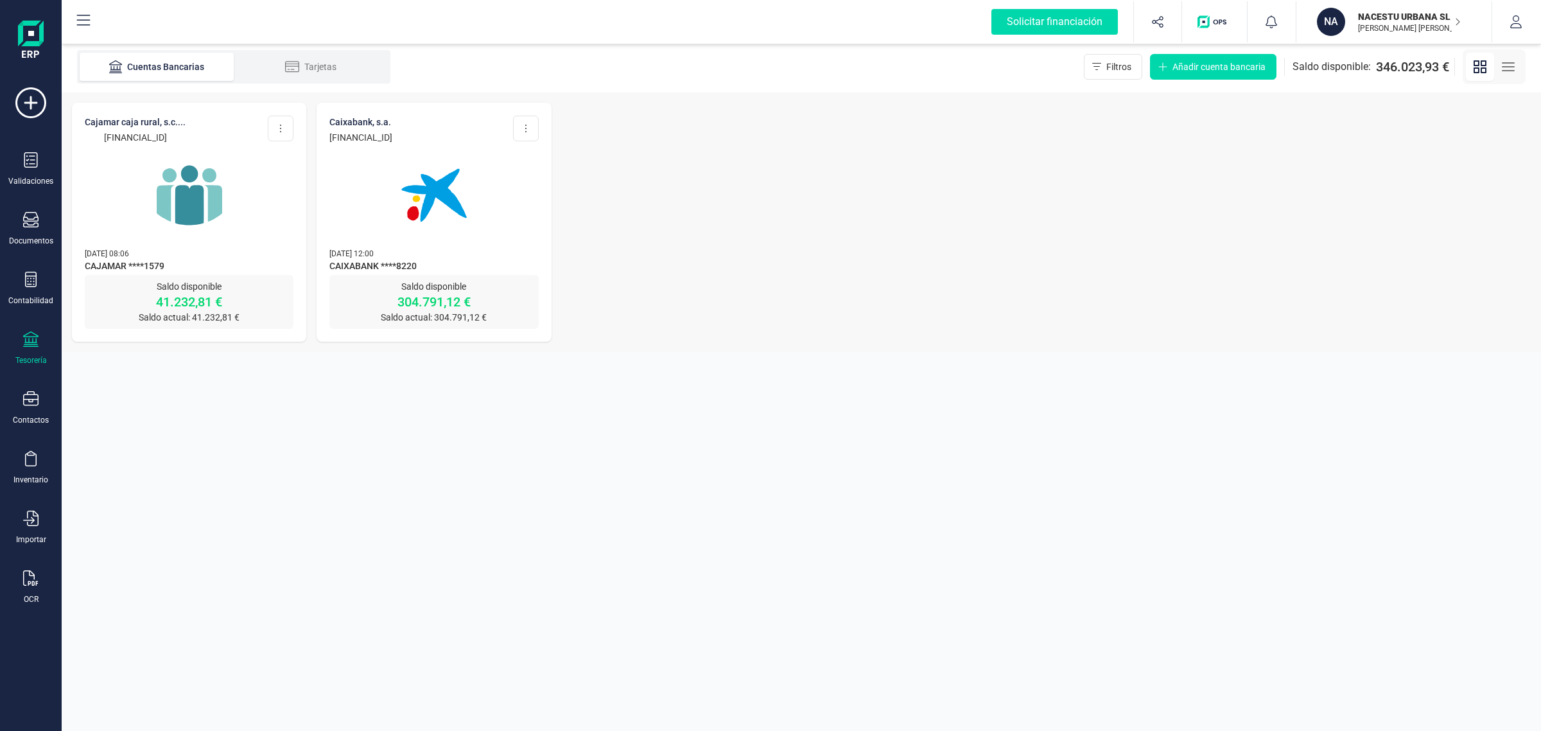
click at [196, 231] on img at bounding box center [189, 195] width 108 height 108
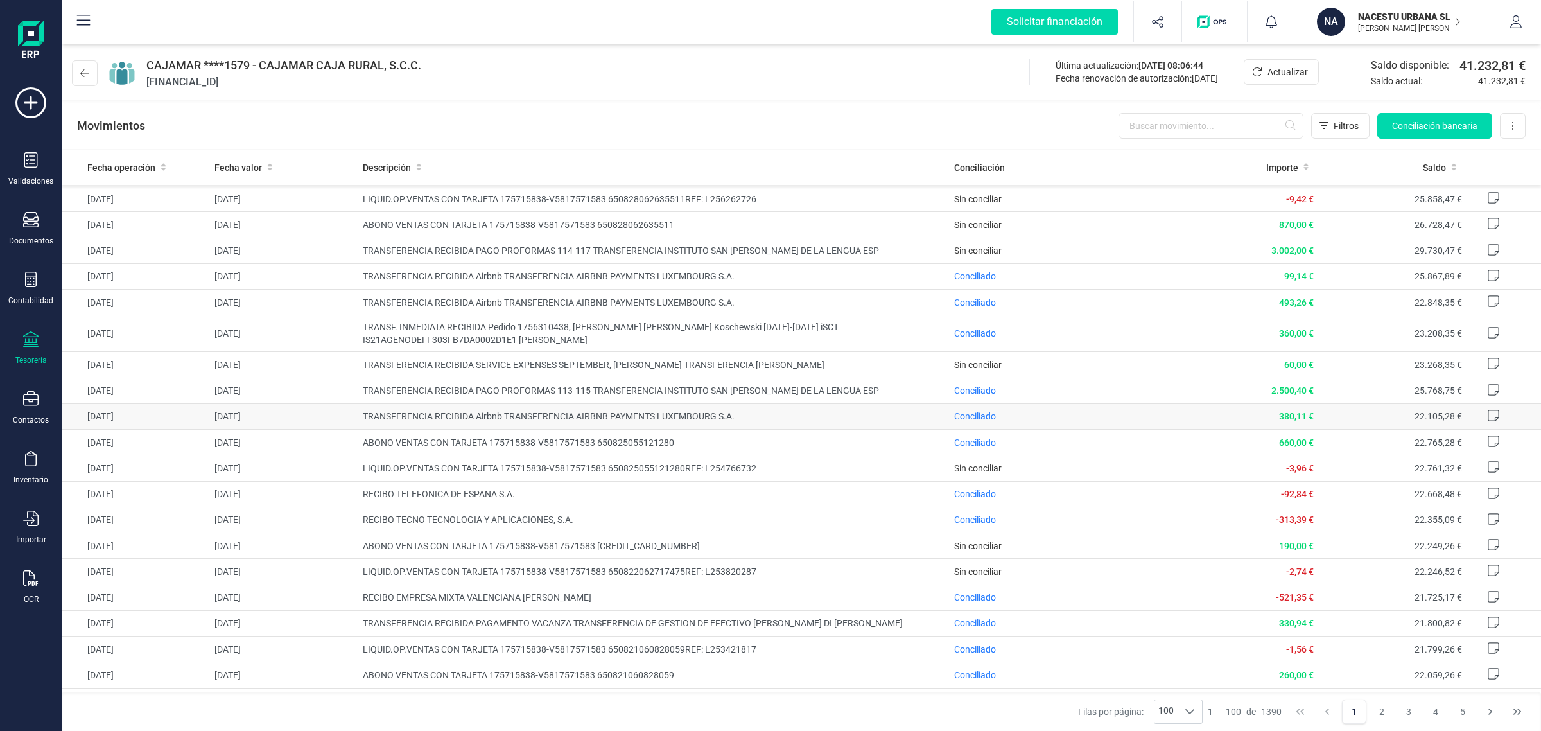
scroll to position [562, 0]
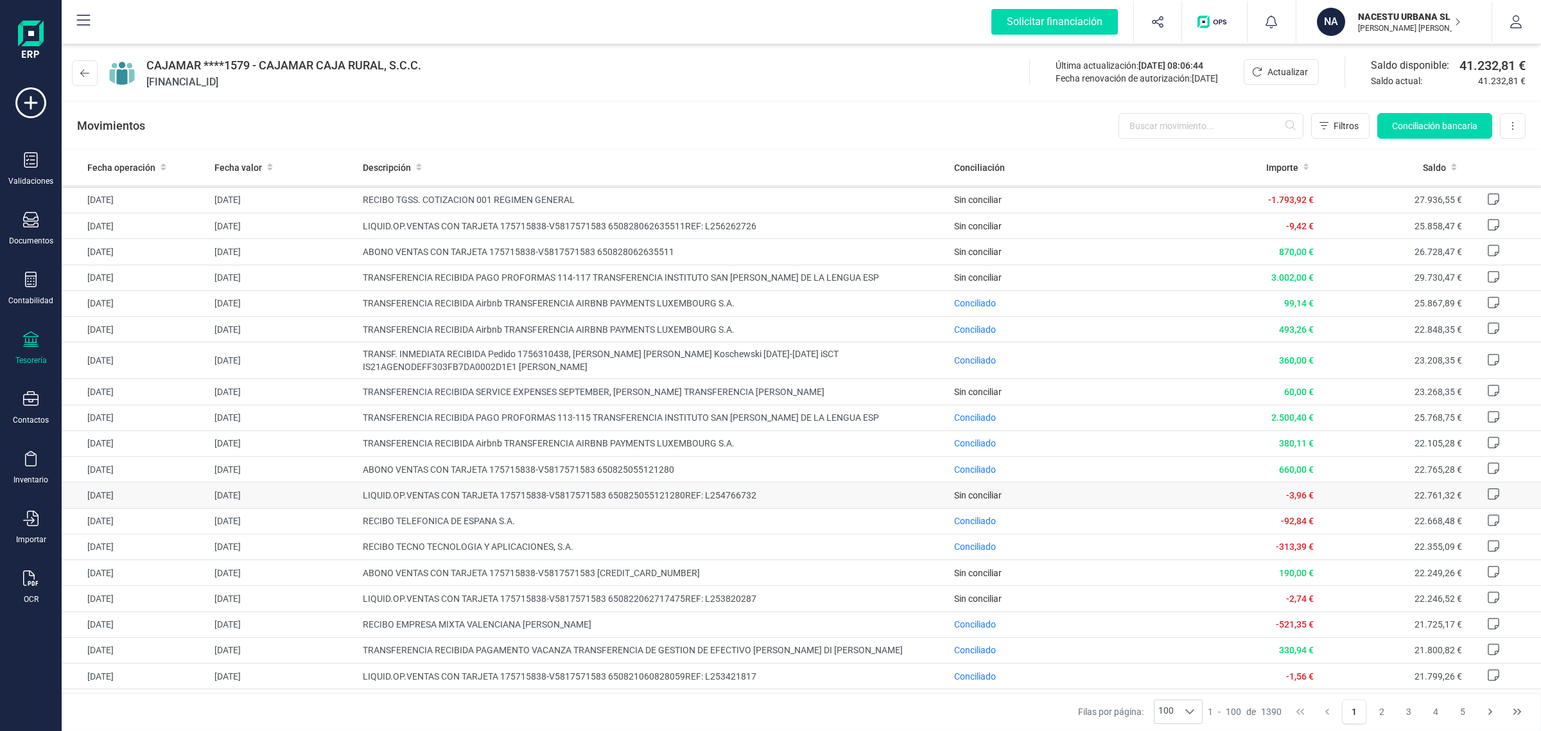
click at [833, 489] on span "LIQUID.OP.VENTAS CON TARJETA 175715838-V5817571583 650825055121280REF: L2547667…" at bounding box center [654, 495] width 582 height 13
click at [23, 341] on icon at bounding box center [30, 338] width 15 height 15
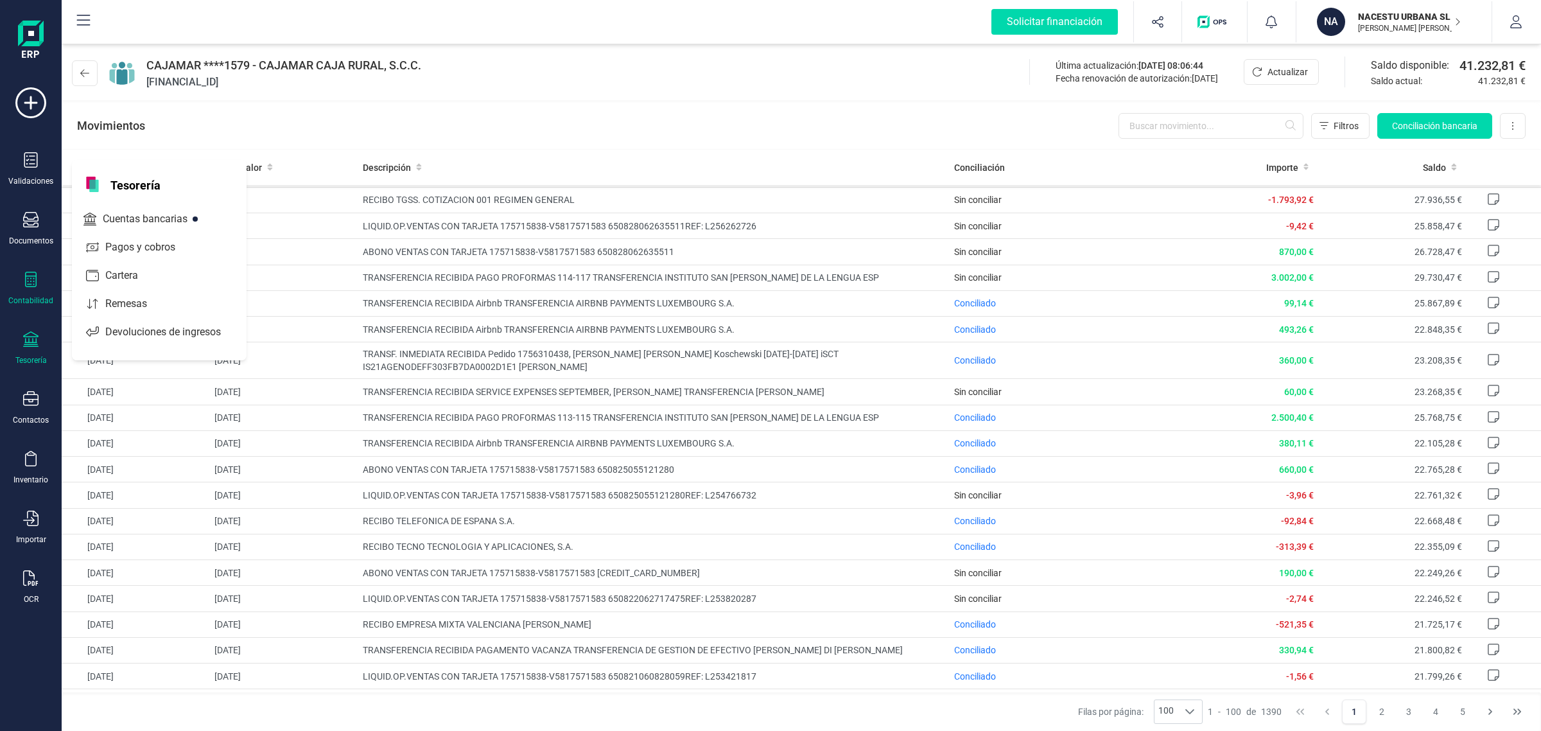
click at [36, 280] on icon at bounding box center [31, 279] width 12 height 15
click at [156, 181] on span "Libro diario" at bounding box center [140, 187] width 80 height 15
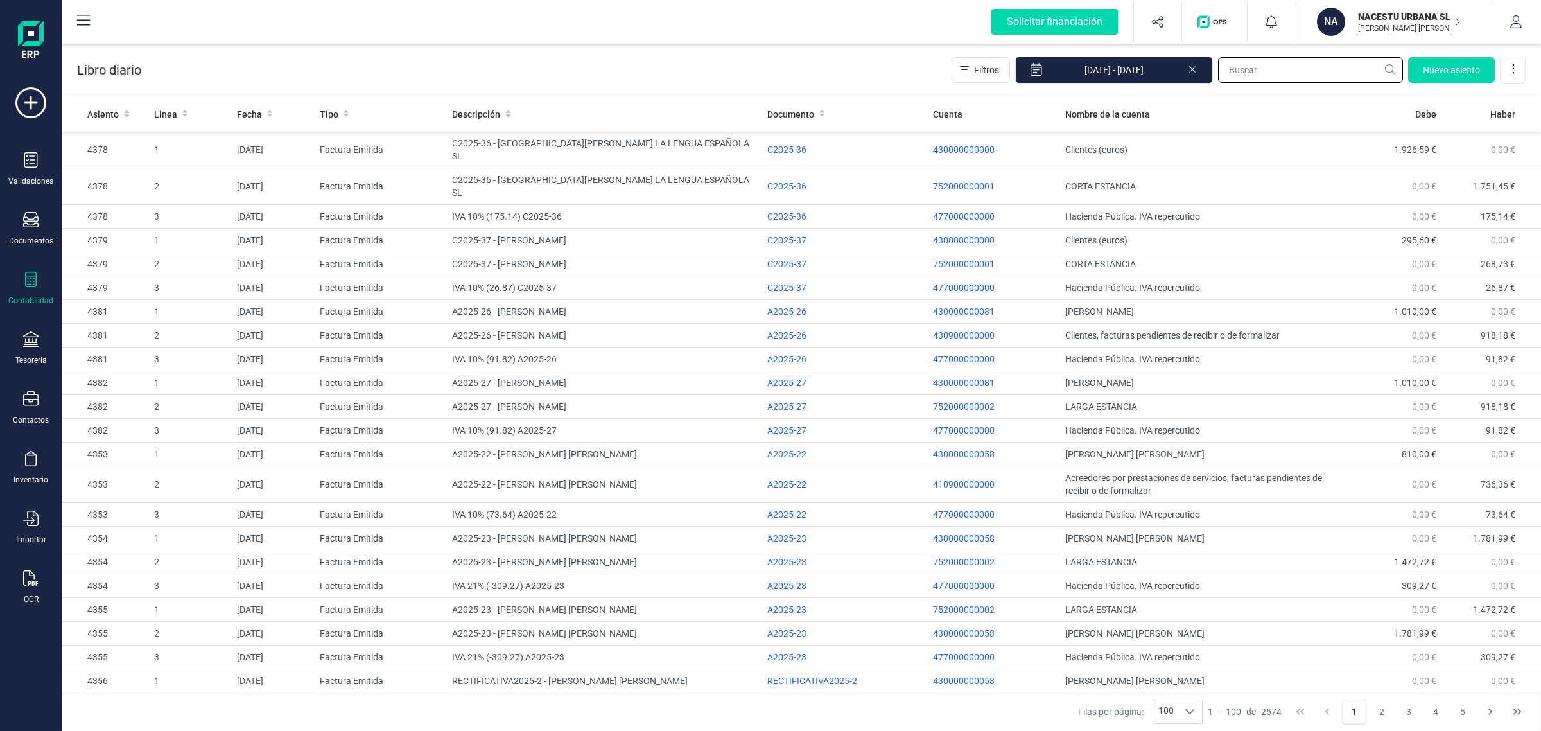
click at [1281, 69] on input "text" at bounding box center [1310, 70] width 185 height 26
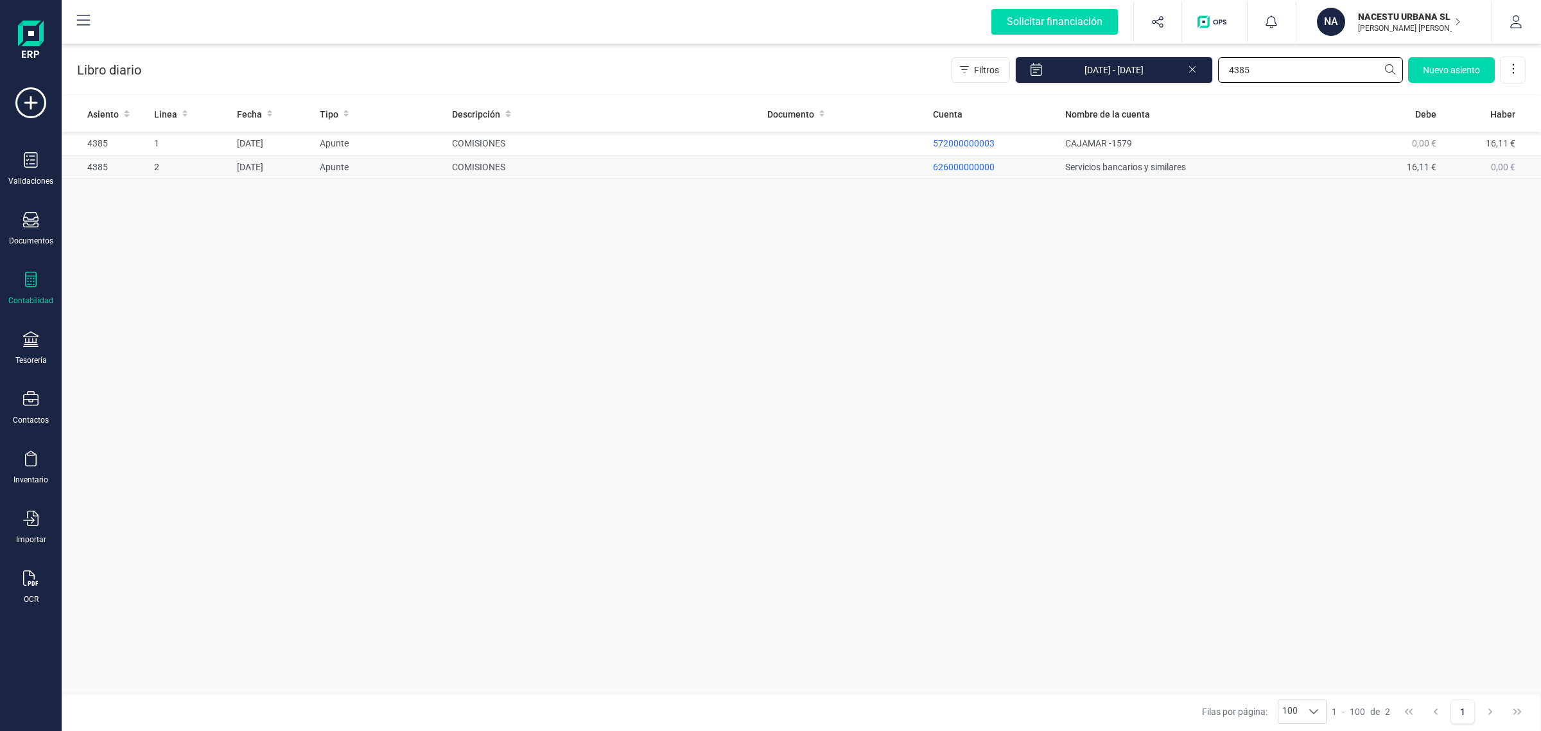
type input "4385"
click at [875, 165] on td at bounding box center [845, 167] width 166 height 24
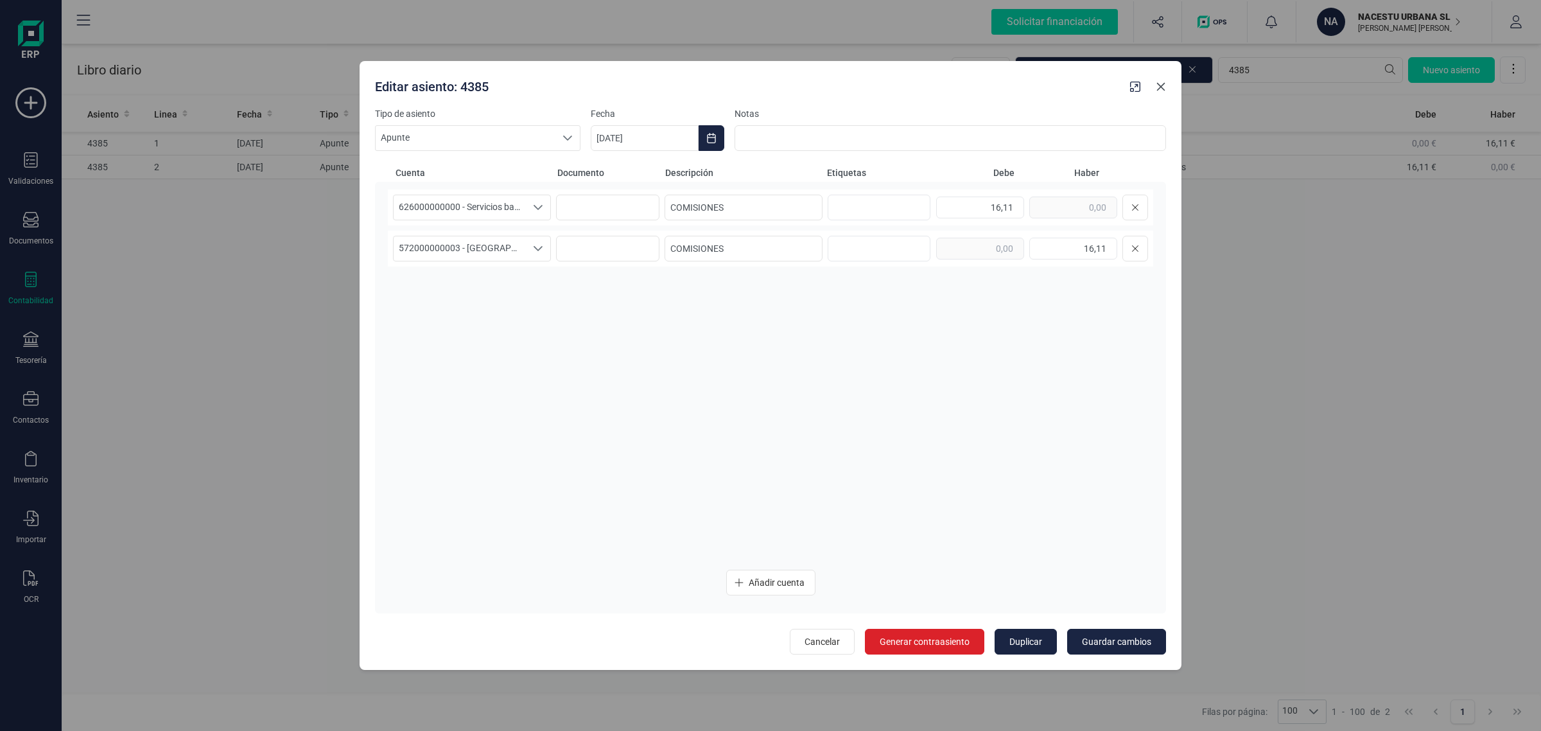
click at [1160, 91] on icon "button" at bounding box center [1161, 87] width 10 height 10
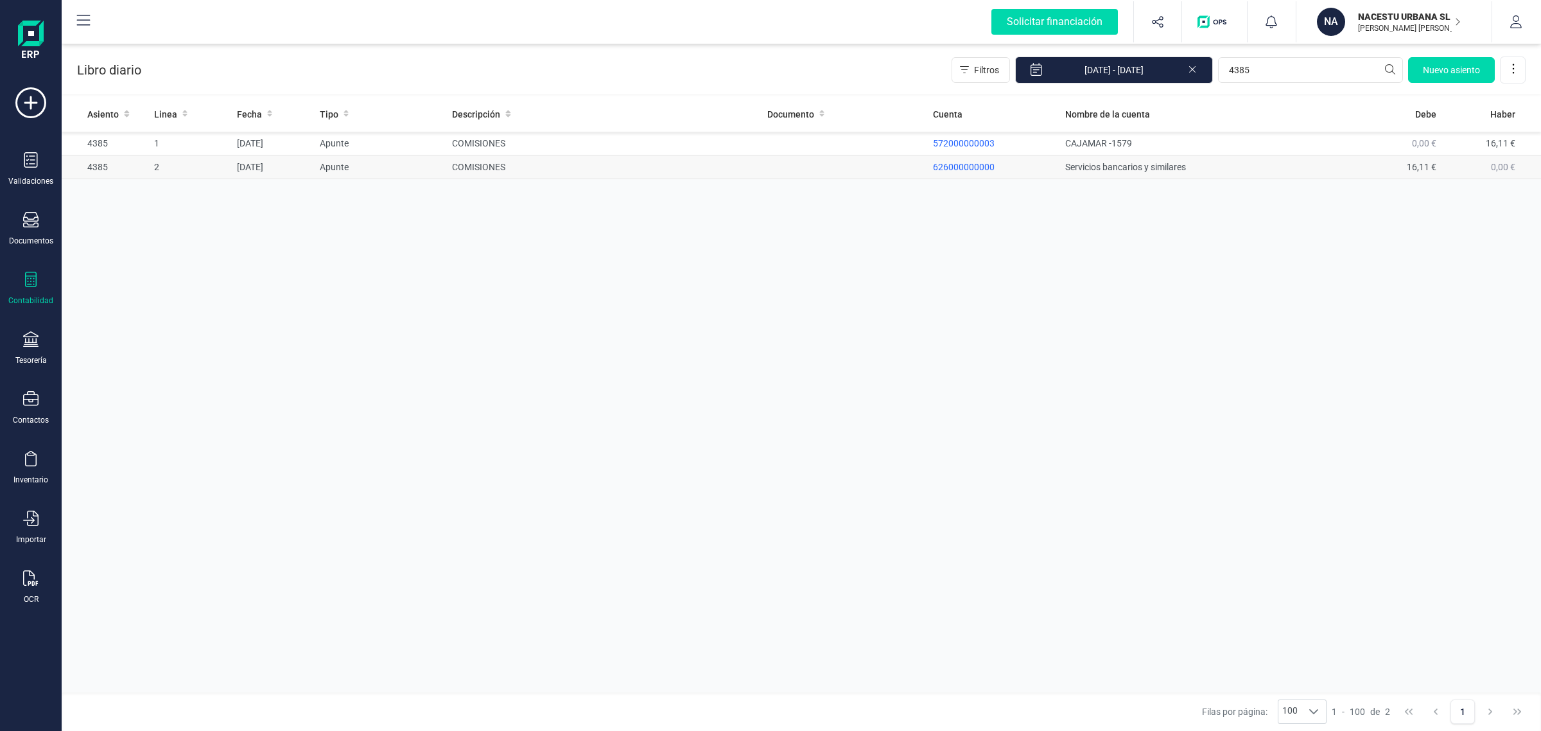
click at [804, 169] on td at bounding box center [845, 167] width 166 height 24
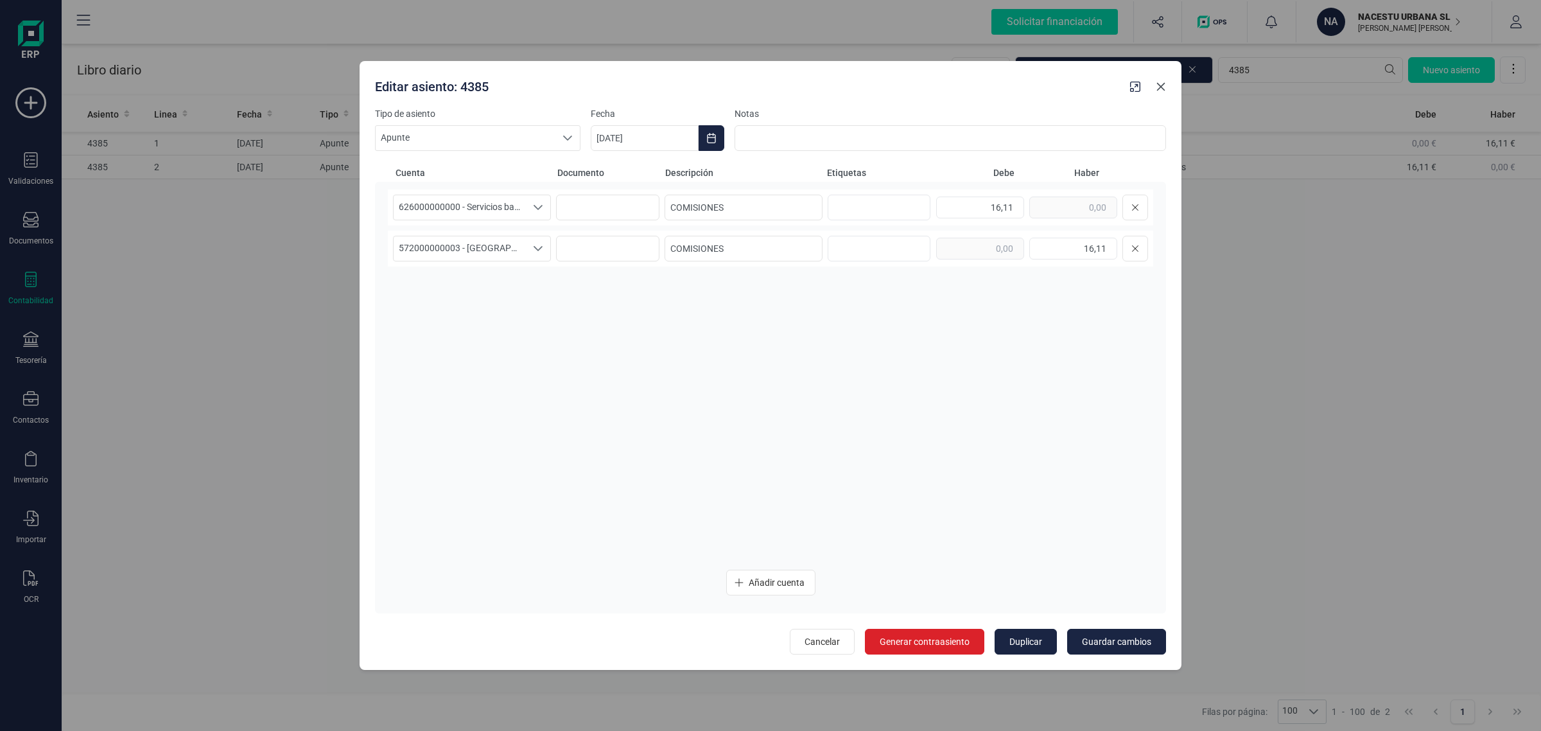
click at [1162, 87] on icon "button" at bounding box center [1161, 87] width 10 height 10
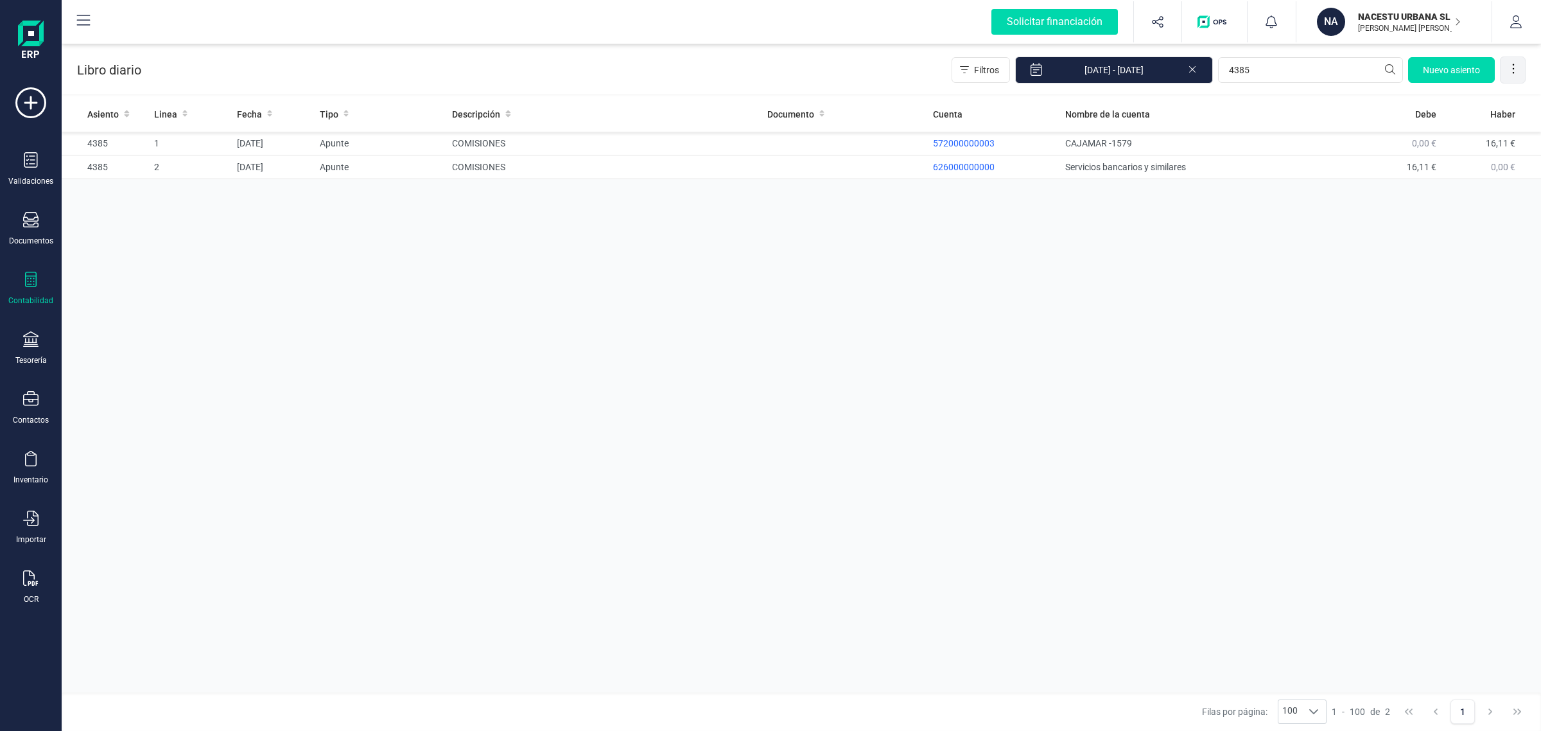
click at [1516, 74] on icon at bounding box center [1513, 68] width 13 height 13
click at [1282, 299] on div "Asiento Linea Fecha Tipo Descripción Documento Cuenta Nombre de la cuenta Debe …" at bounding box center [801, 396] width 1479 height 600
click at [30, 329] on div "Validaciones Documentos Documentos Presupuestos Pedidos Albaranes Facturas Fact…" at bounding box center [30, 350] width 51 height 527
click at [39, 347] on div "Tesorería" at bounding box center [30, 348] width 51 height 34
click at [139, 218] on span "Cuentas bancarias" at bounding box center [156, 218] width 113 height 15
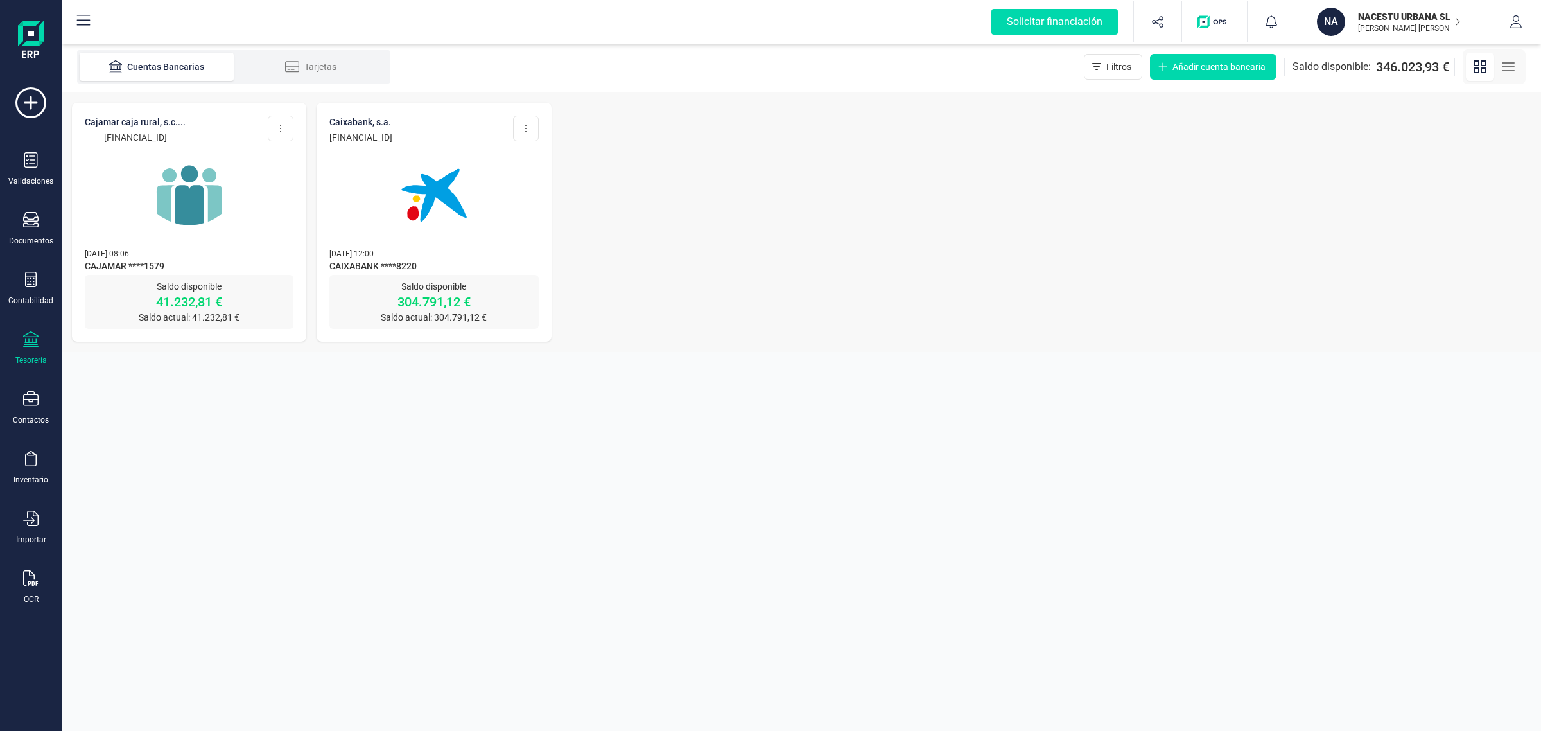
click at [211, 241] on img at bounding box center [189, 195] width 108 height 108
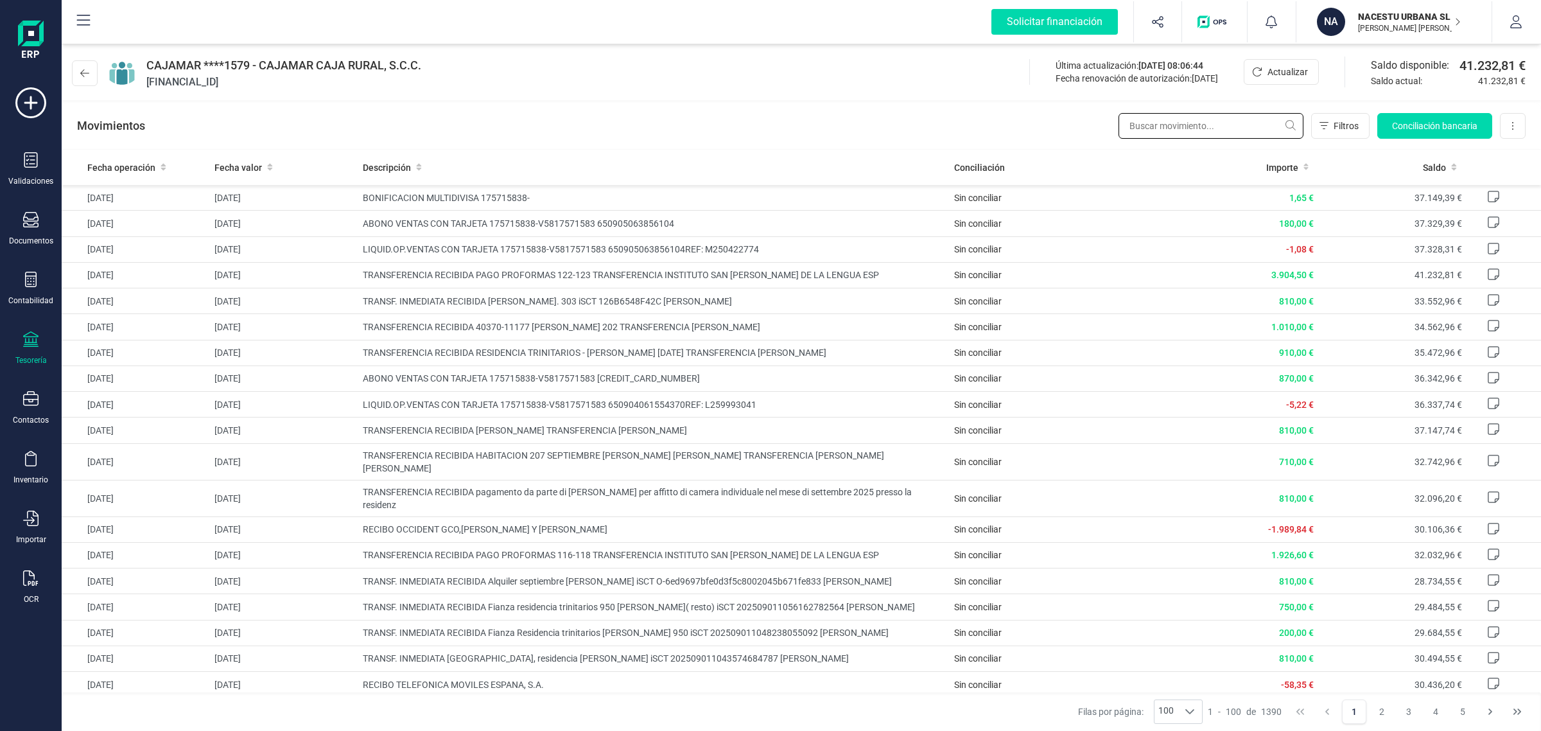
click at [1140, 135] on input "text" at bounding box center [1210, 126] width 185 height 26
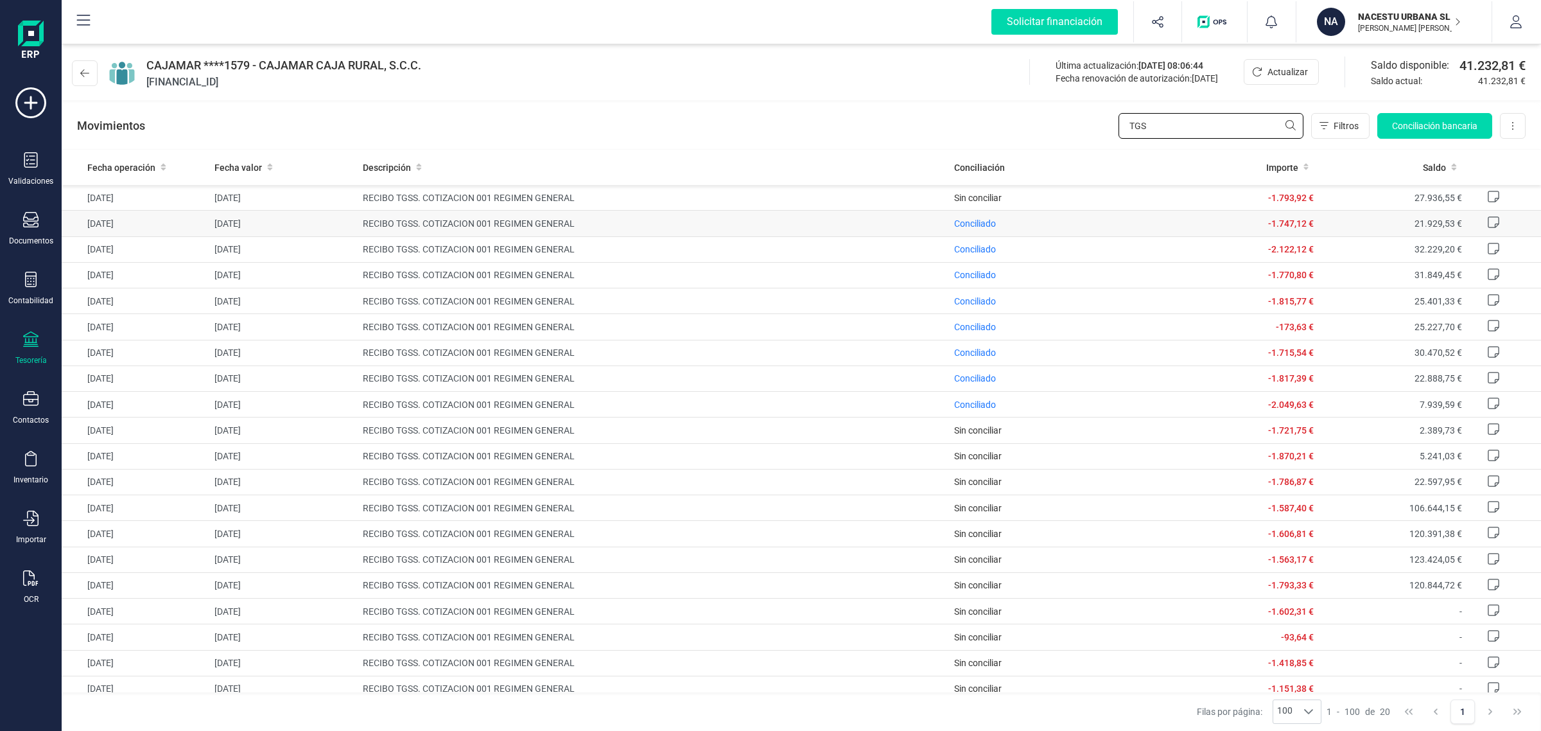
type input "TGS"
click at [968, 217] on span "Conciliado" at bounding box center [975, 223] width 42 height 13
click at [970, 229] on span "Conciliado" at bounding box center [975, 223] width 42 height 13
click at [970, 225] on span "Conciliado" at bounding box center [975, 223] width 42 height 10
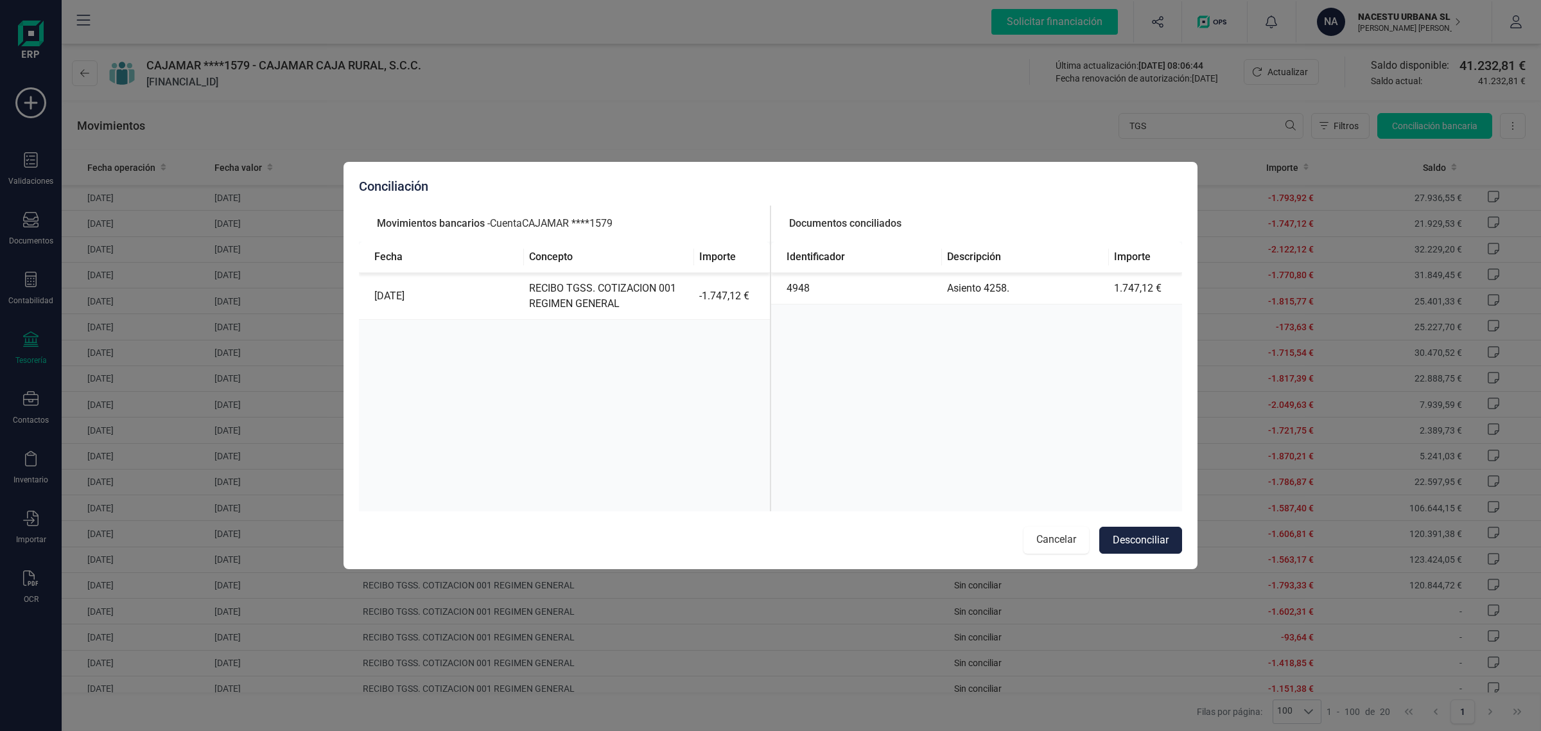
click at [1060, 540] on button "Cancelar" at bounding box center [1055, 540] width 65 height 27
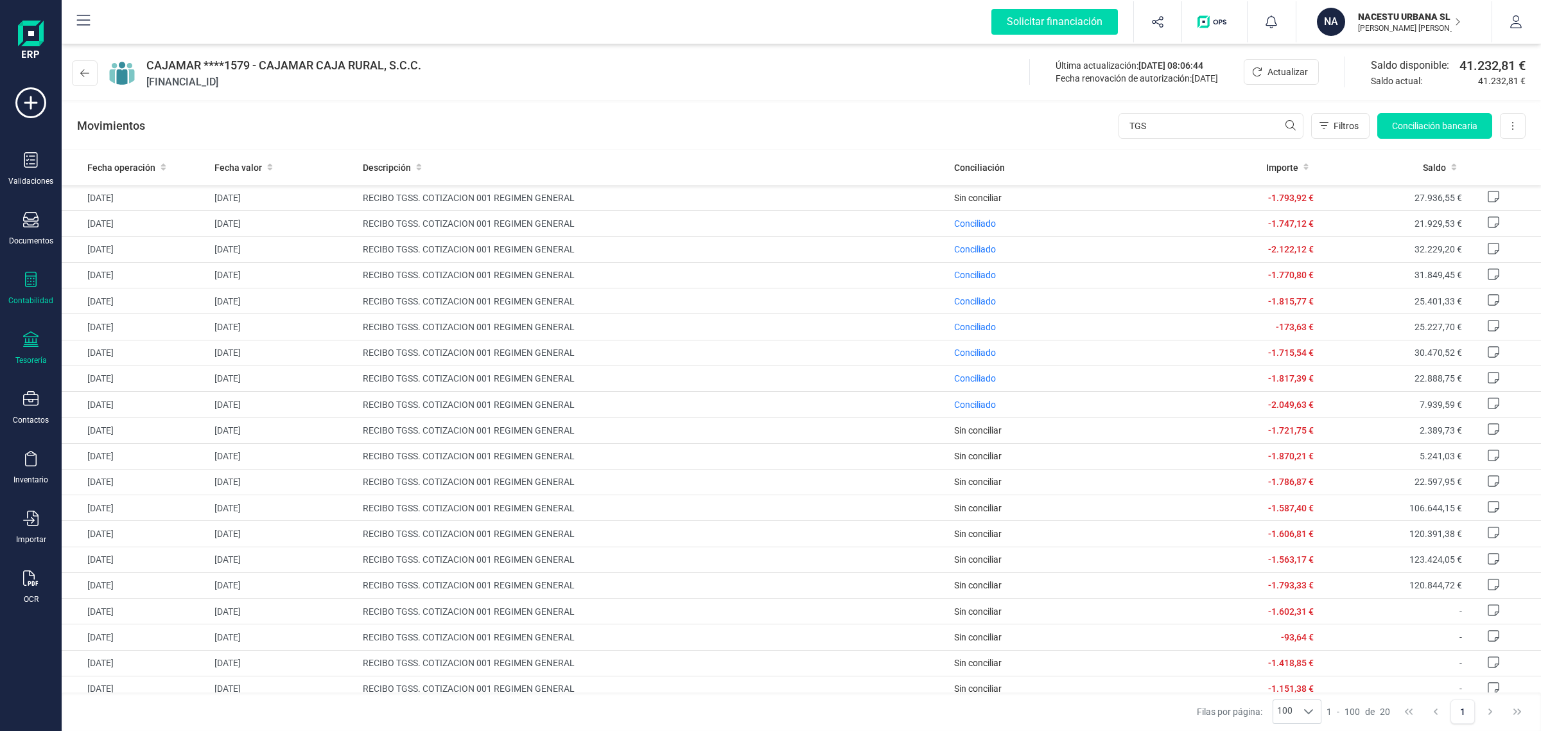
click at [26, 286] on div at bounding box center [30, 281] width 15 height 19
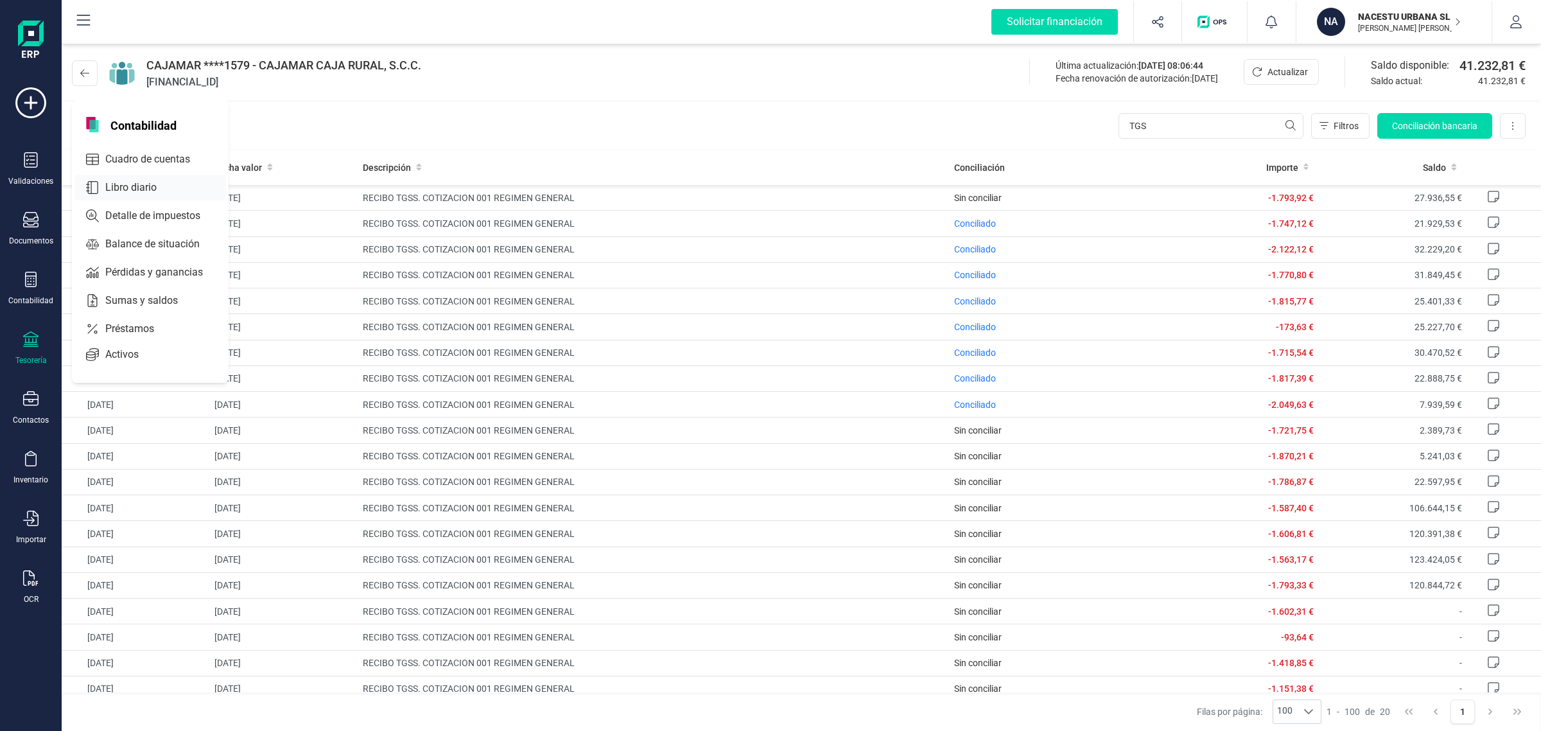
click at [137, 186] on span "Libro diario" at bounding box center [140, 187] width 80 height 15
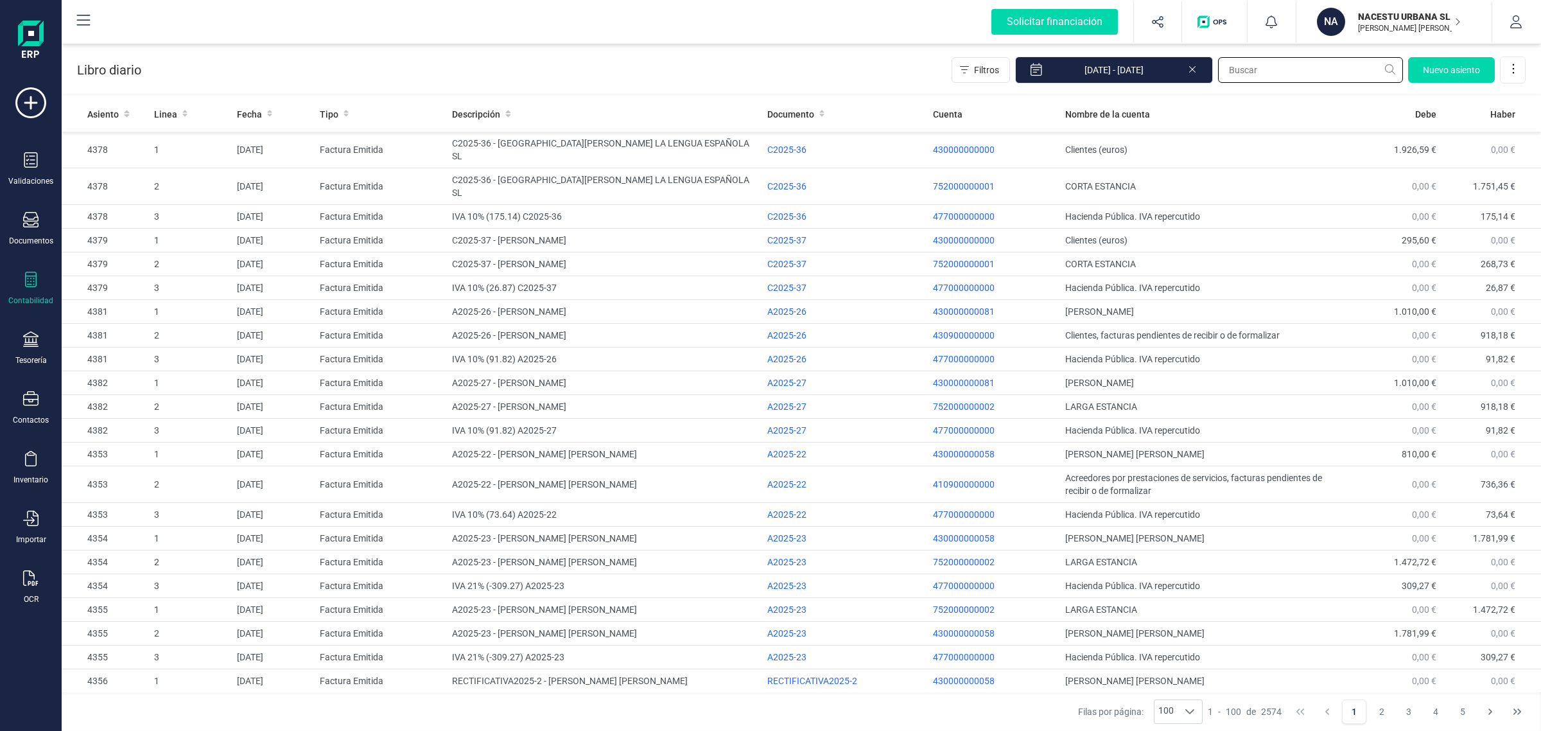
click at [1273, 74] on input "text" at bounding box center [1310, 70] width 185 height 26
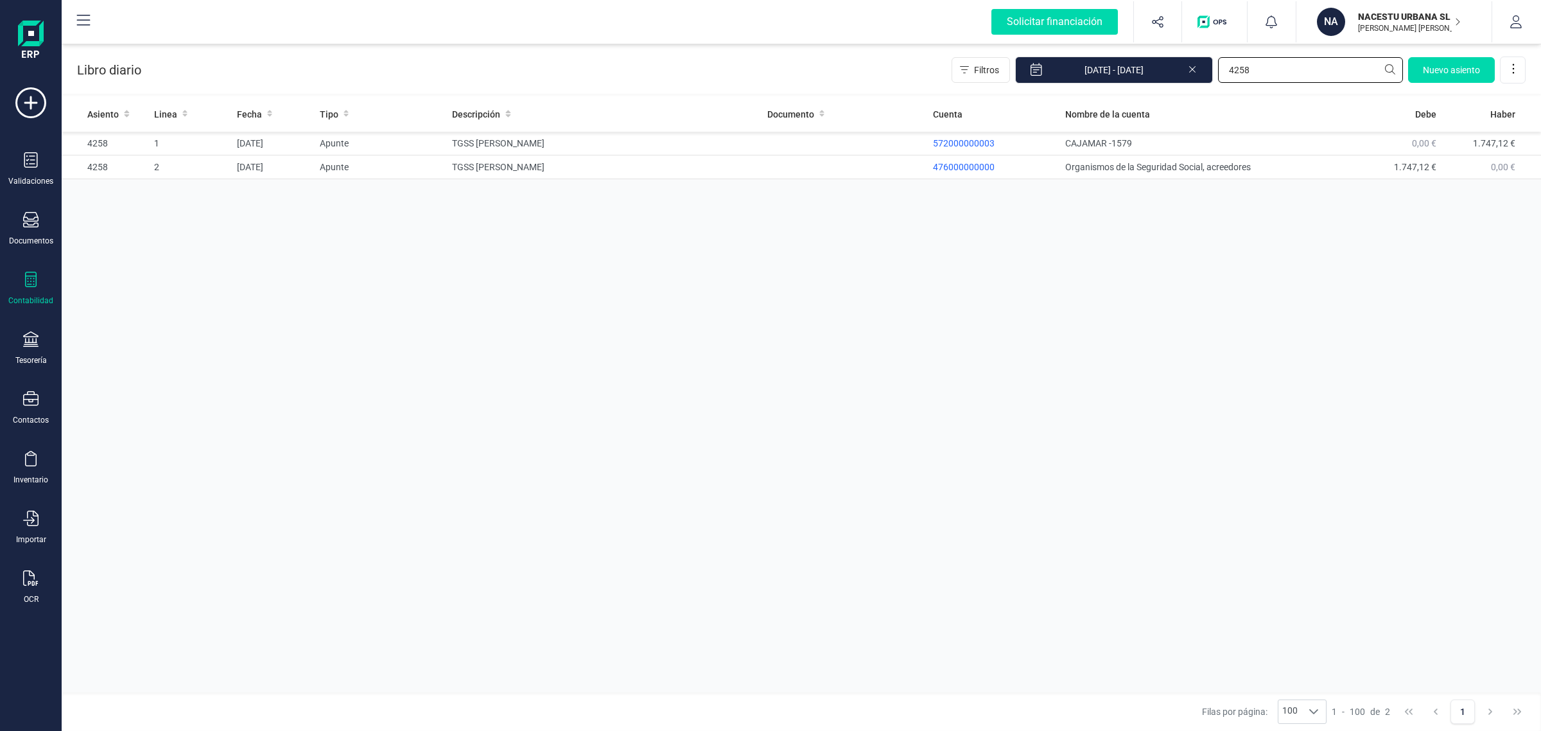
type input "4258"
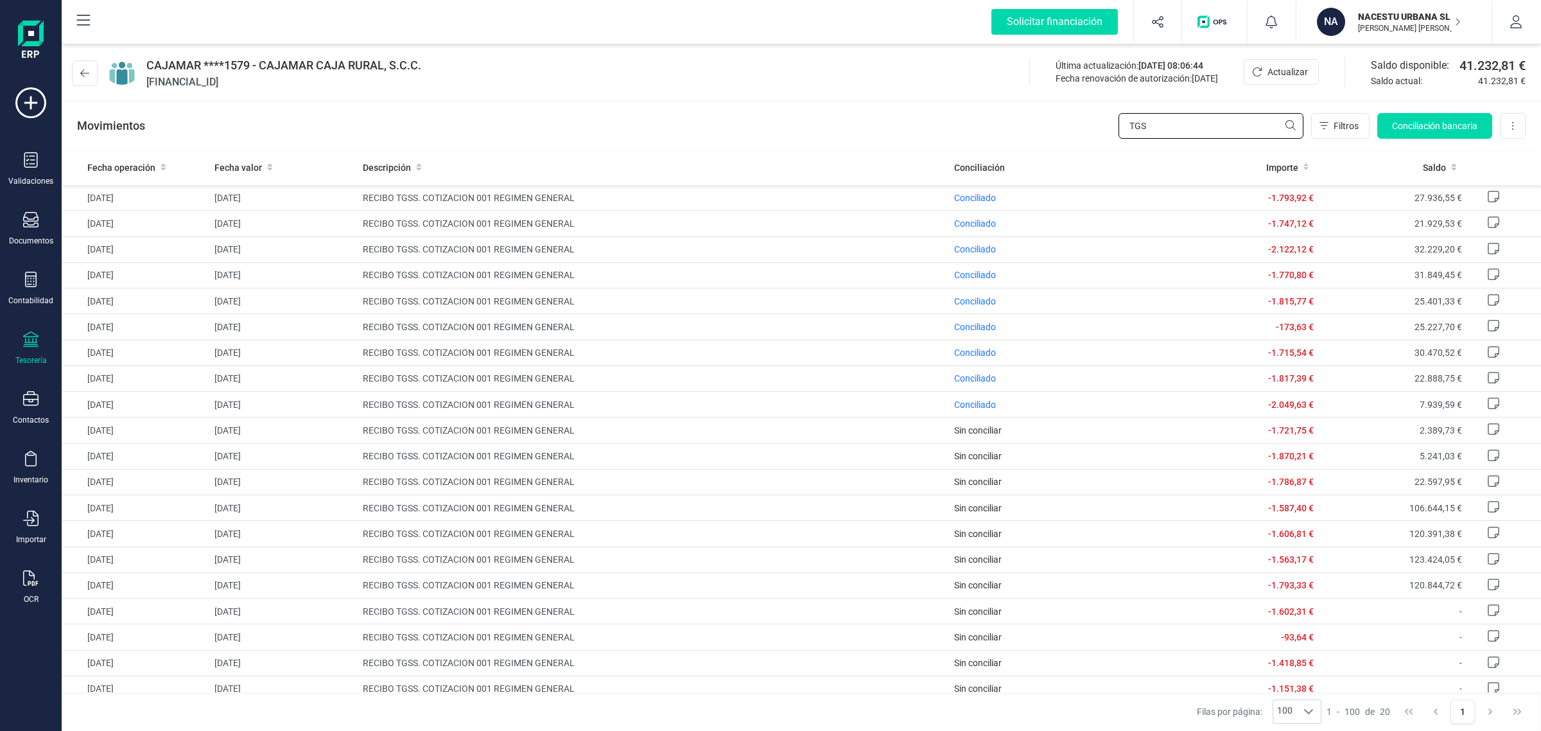
drag, startPoint x: 1163, startPoint y: 126, endPoint x: 1112, endPoint y: 132, distance: 51.7
click at [1112, 132] on div "Movimientos TGS Filtros Conciliación bancaria Descargar Excel Eliminar cuenta" at bounding box center [801, 126] width 1479 height 46
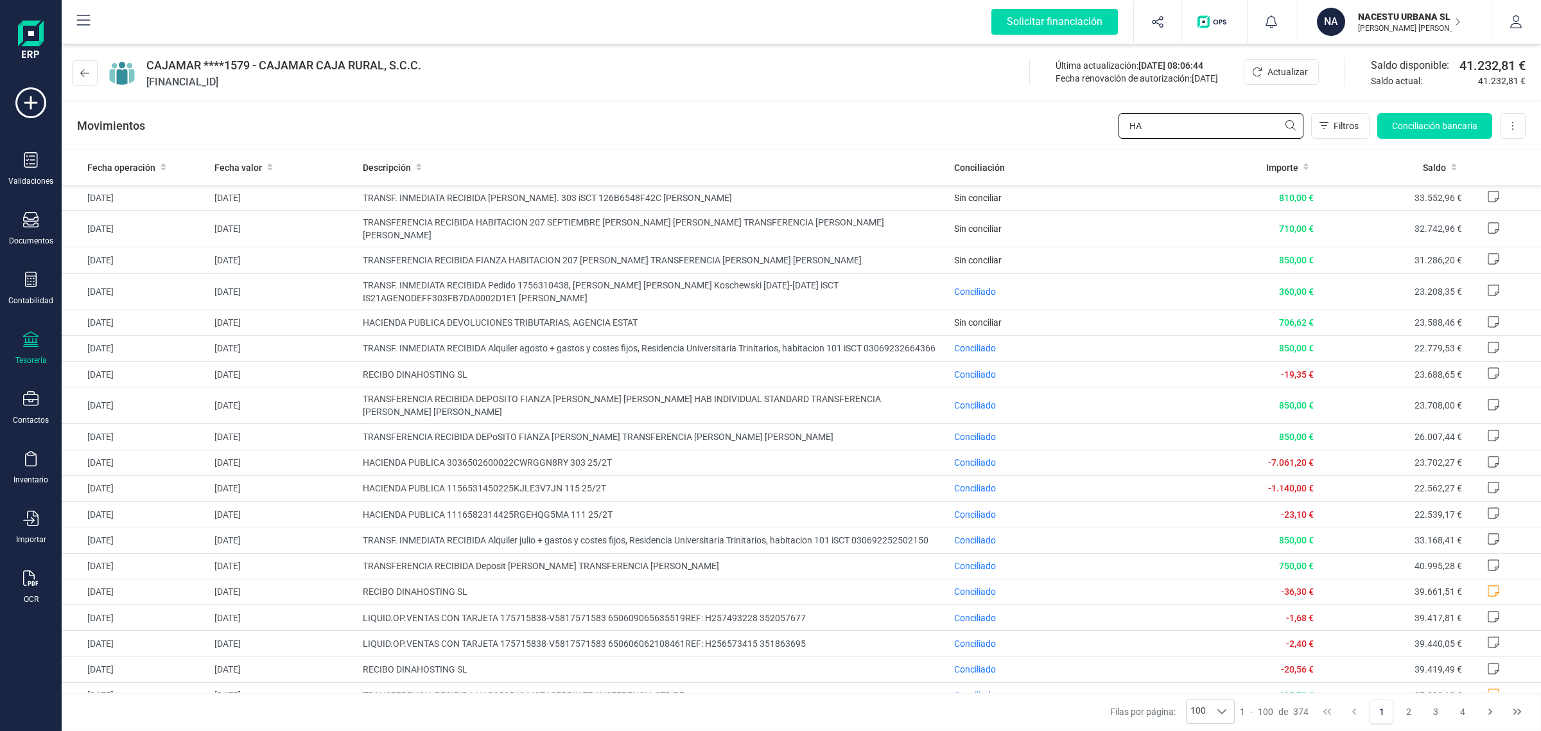
type input "HAC"
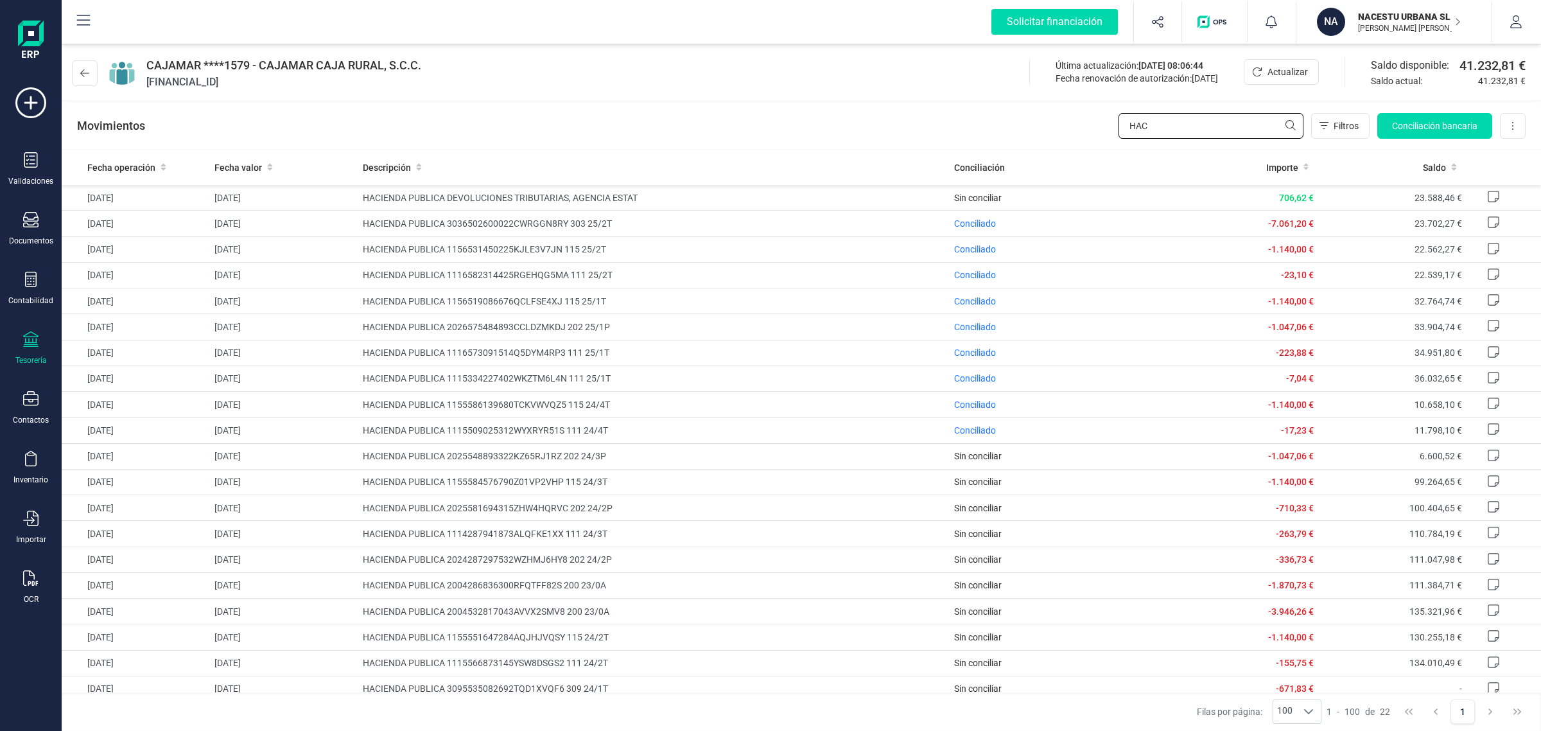
drag, startPoint x: 1183, startPoint y: 123, endPoint x: 1056, endPoint y: 148, distance: 129.5
click at [1056, 148] on div "Movimientos HAC Filtros Conciliación bancaria Descargar Excel Eliminar cuenta" at bounding box center [801, 126] width 1479 height 46
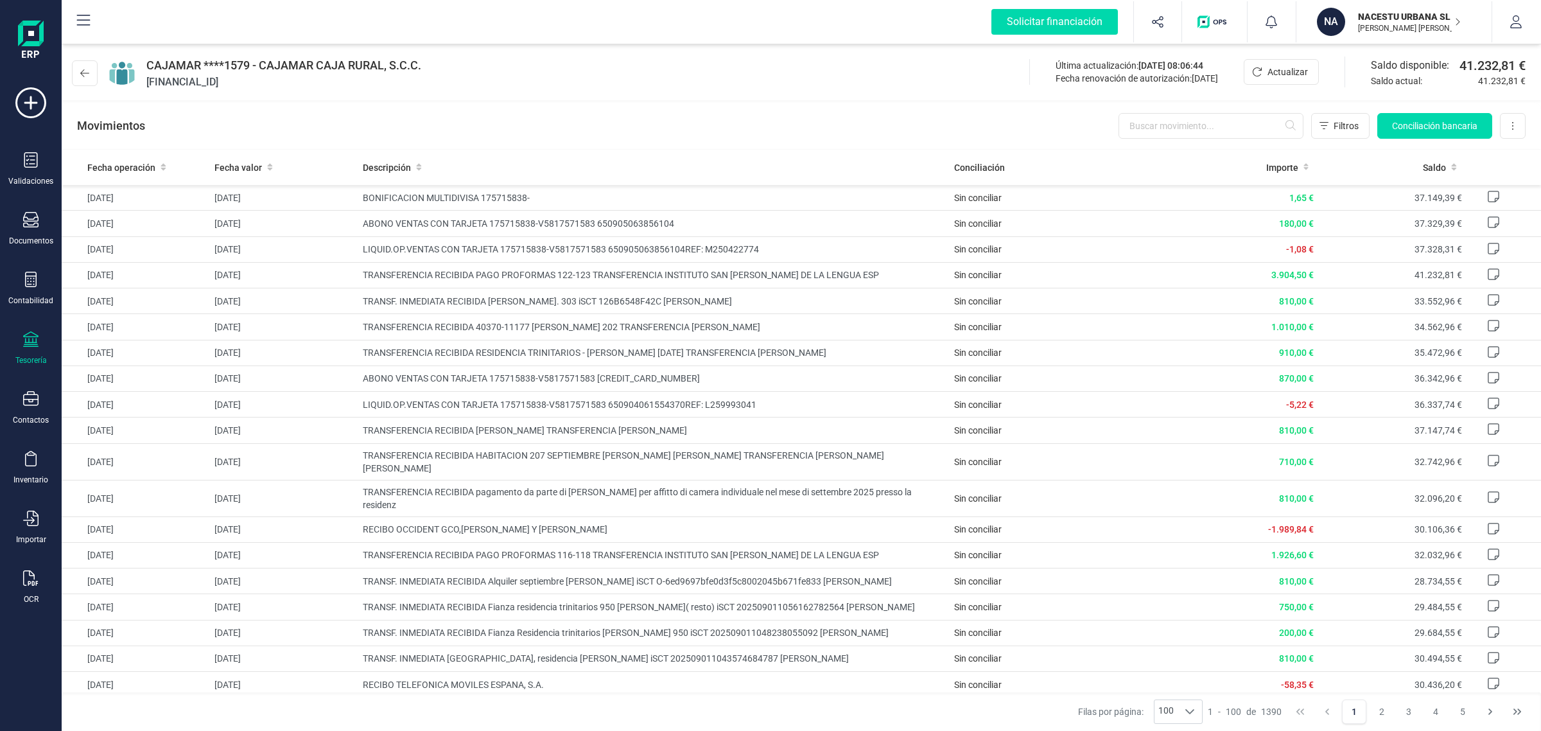
click at [778, 93] on div "CAJAMAR ****1579 - CAJAMAR CAJA RURAL, S.C.C. ES6230582003122720021579 Última a…" at bounding box center [801, 70] width 1479 height 59
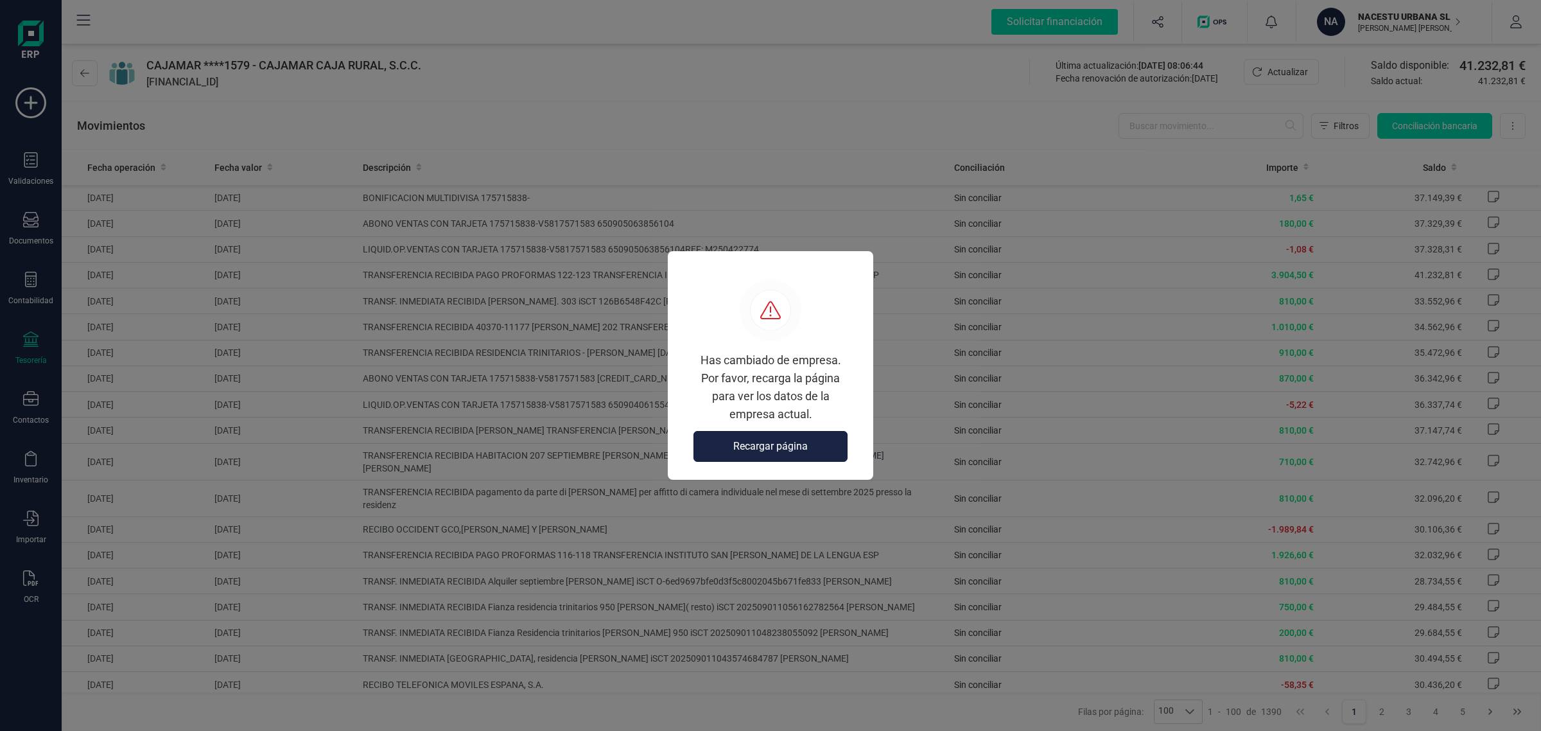
click at [751, 451] on span "Recargar página" at bounding box center [770, 446] width 74 height 15
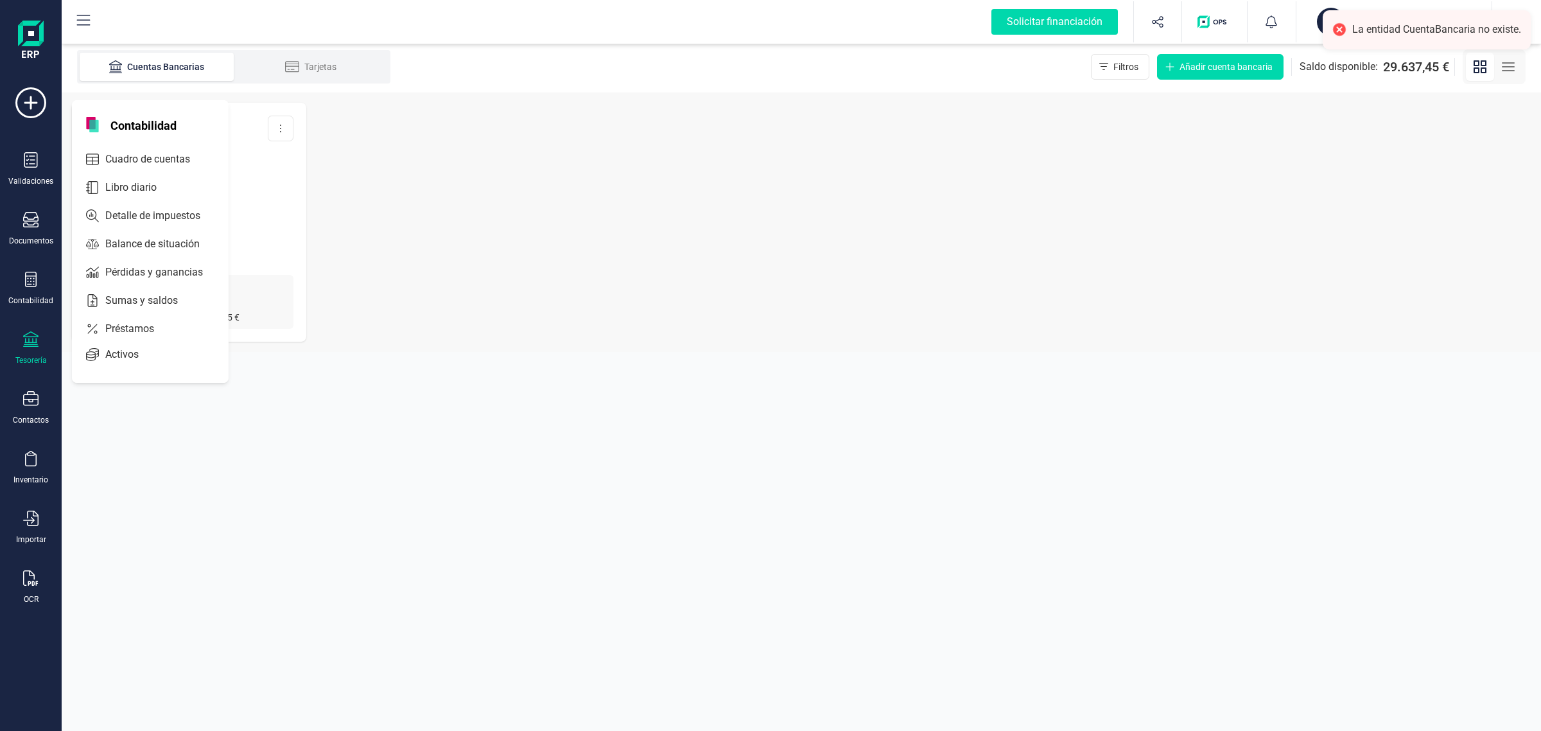
click at [155, 135] on div "Contabilidad" at bounding box center [150, 122] width 157 height 44
click at [161, 154] on span "Cuadro de cuentas" at bounding box center [156, 159] width 113 height 15
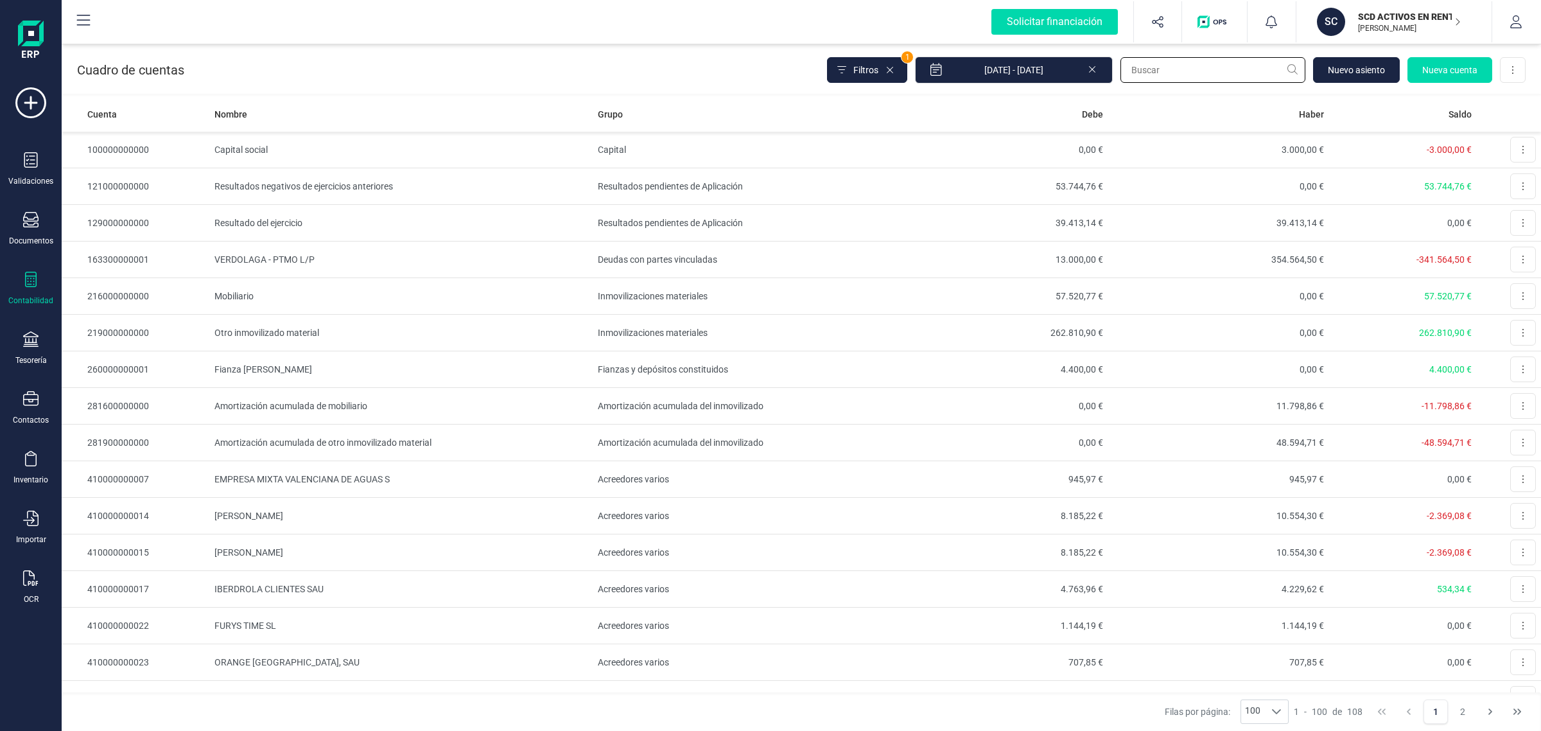
click at [1185, 71] on input "text" at bounding box center [1212, 70] width 185 height 26
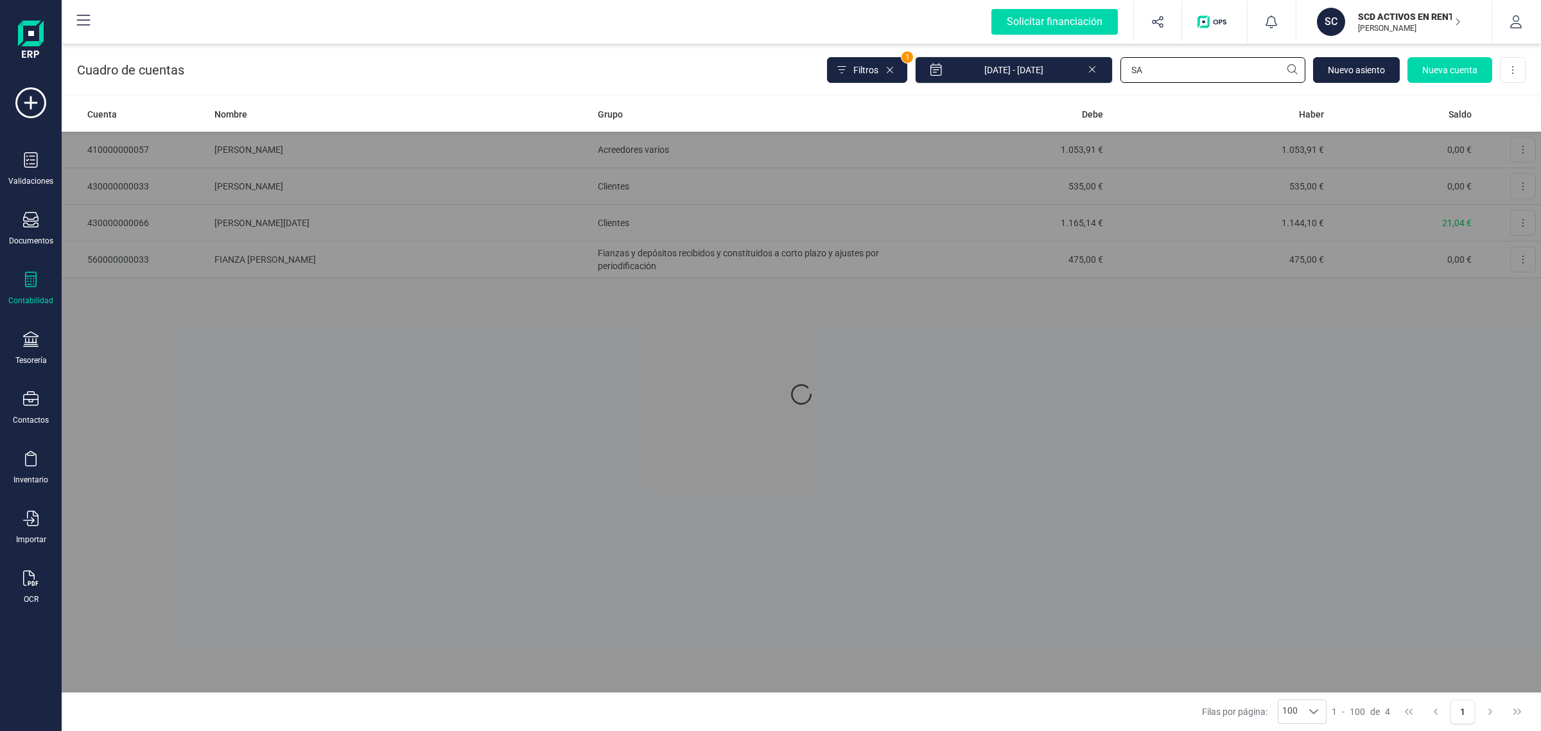
type input "S"
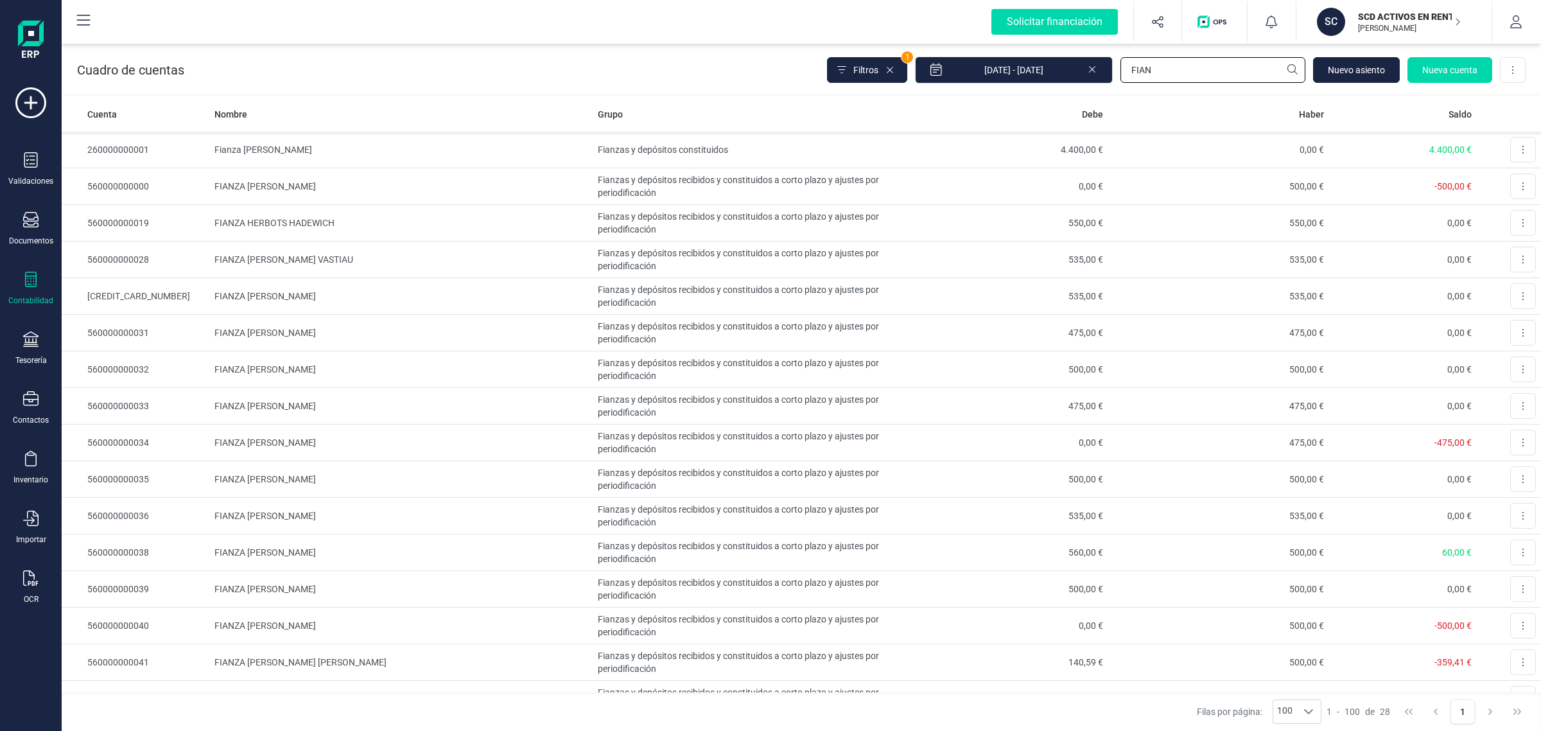
scroll to position [492, 0]
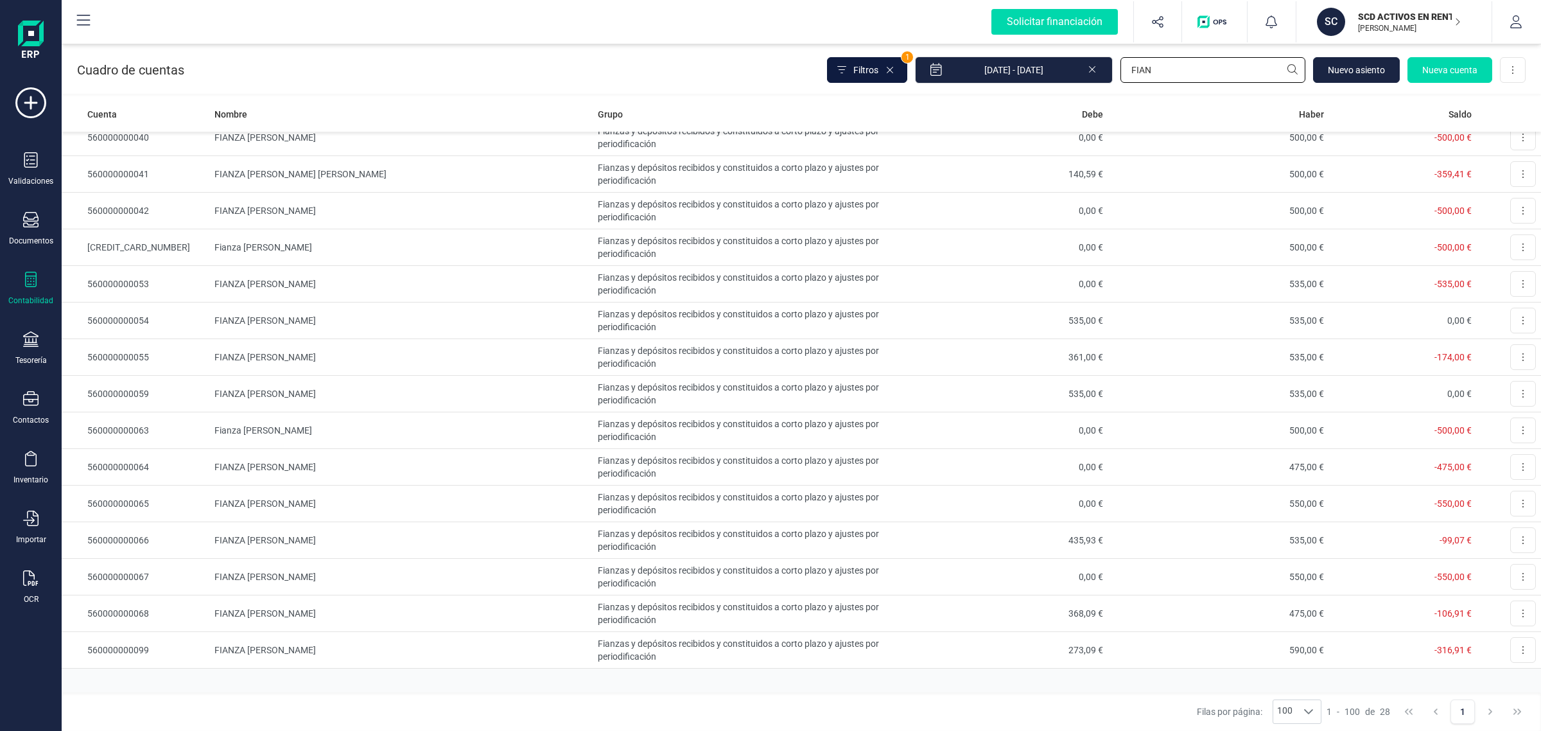
type input "FIAN"
click at [878, 66] on span "Filtros" at bounding box center [865, 70] width 25 height 13
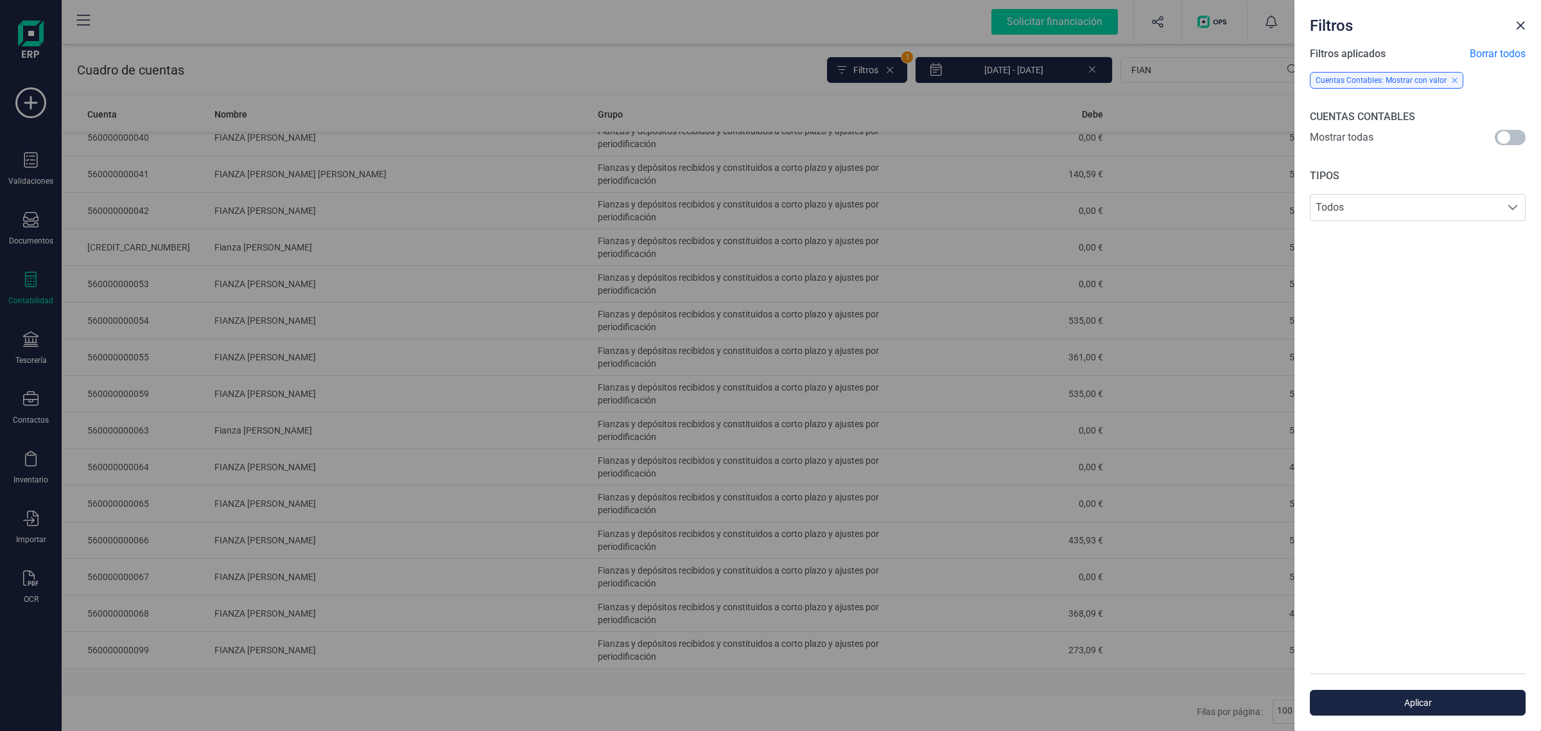
click at [1514, 136] on span at bounding box center [1510, 137] width 31 height 15
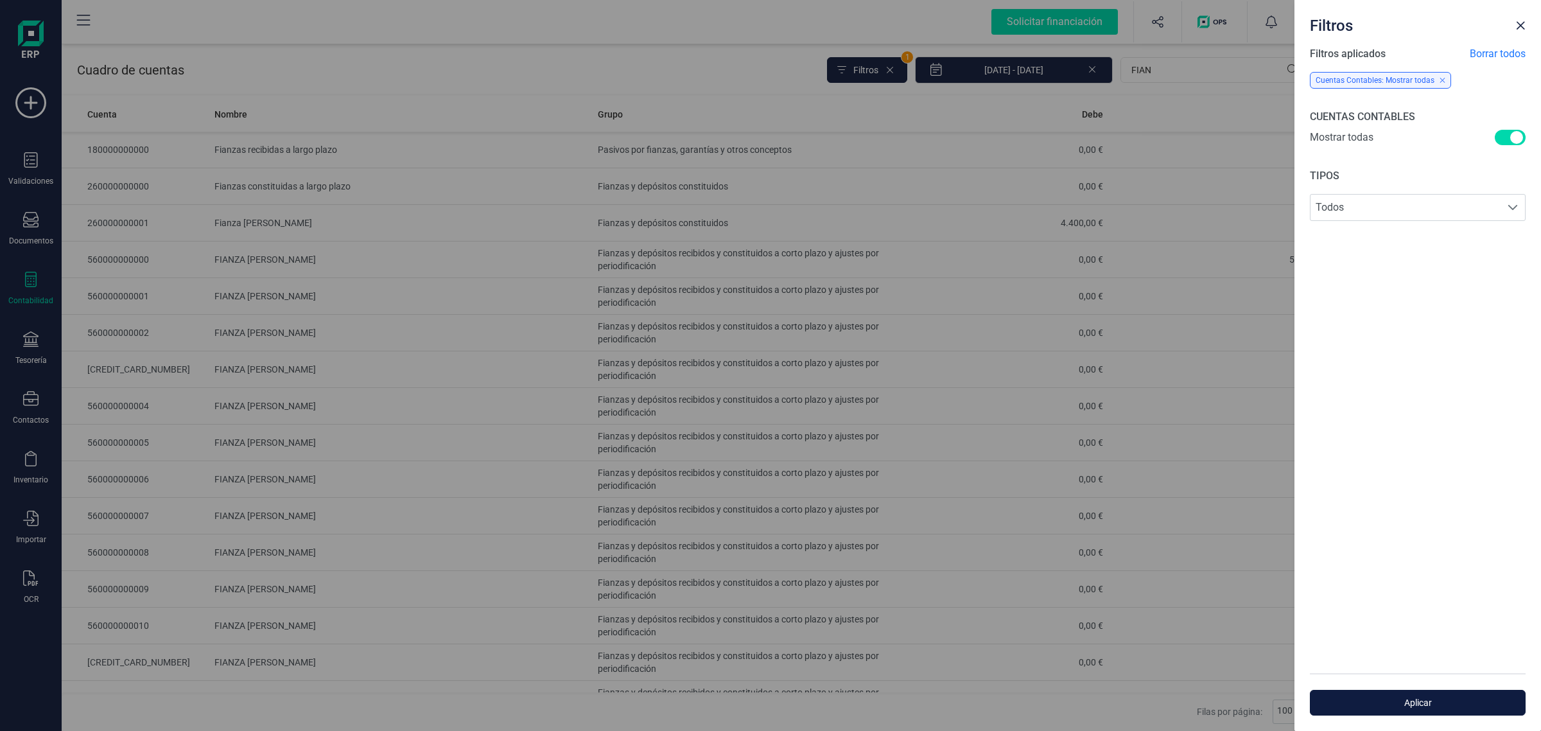
click at [1435, 706] on span "Aplicar" at bounding box center [1418, 702] width 186 height 13
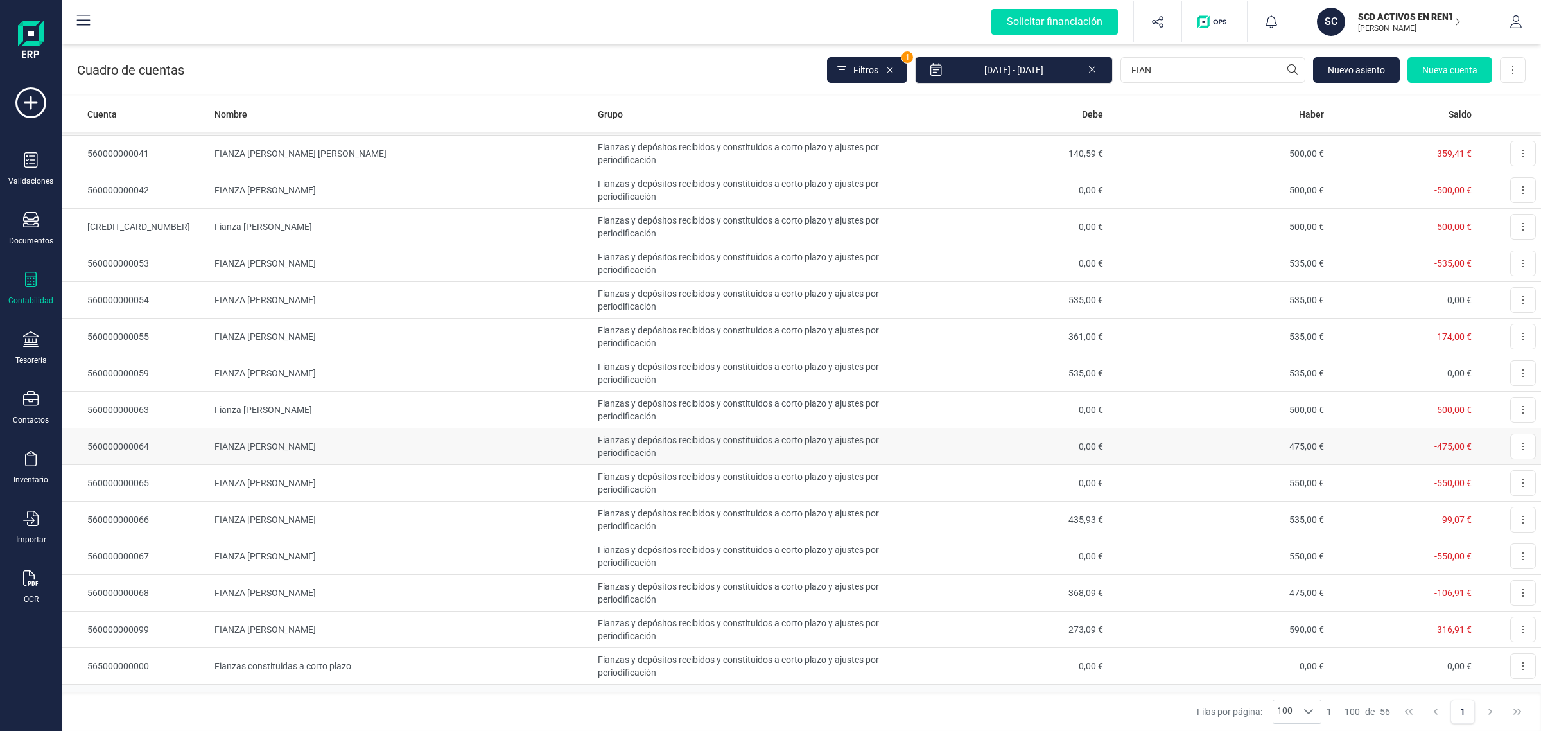
scroll to position [1520, 0]
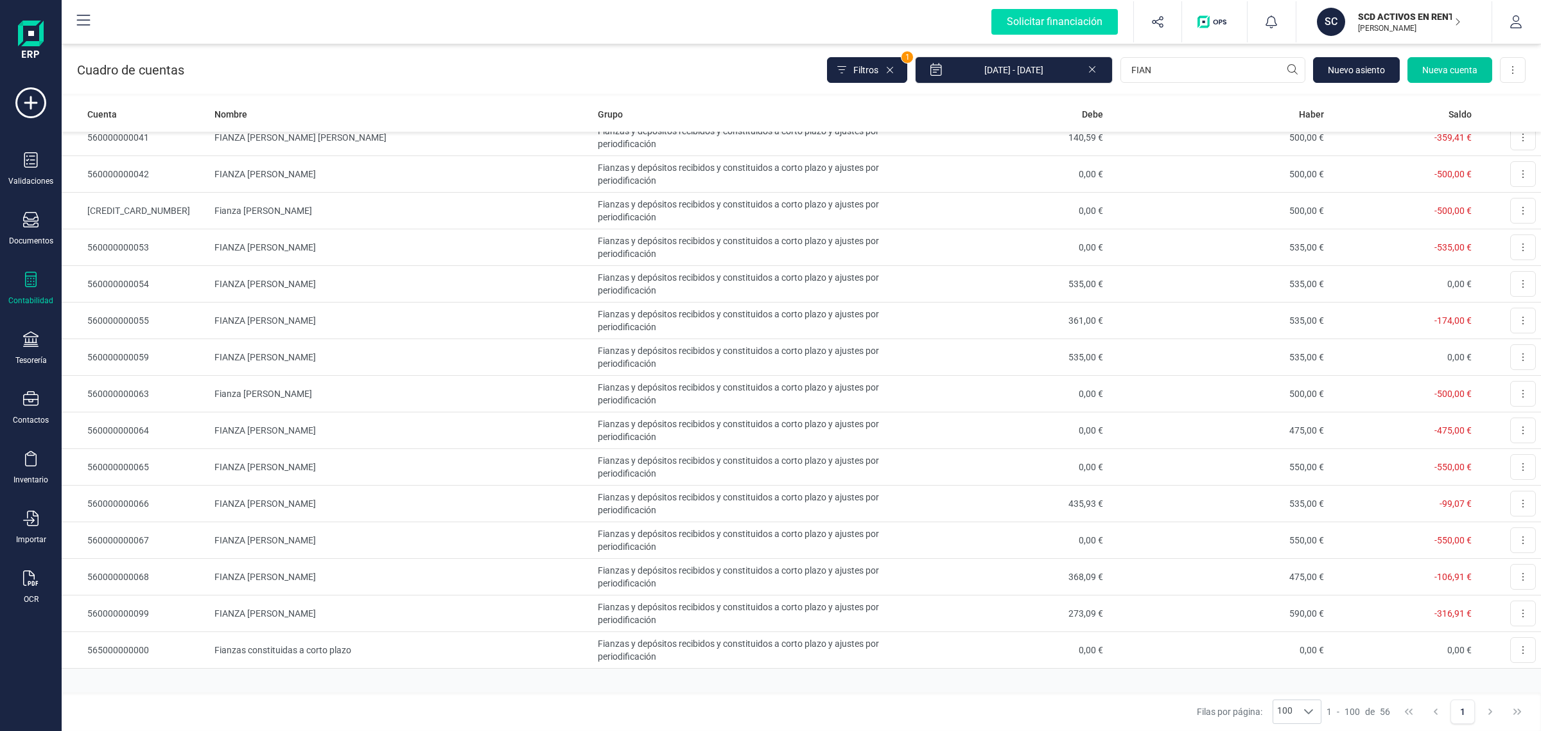
click at [1468, 69] on span "Nueva cuenta" at bounding box center [1449, 70] width 55 height 13
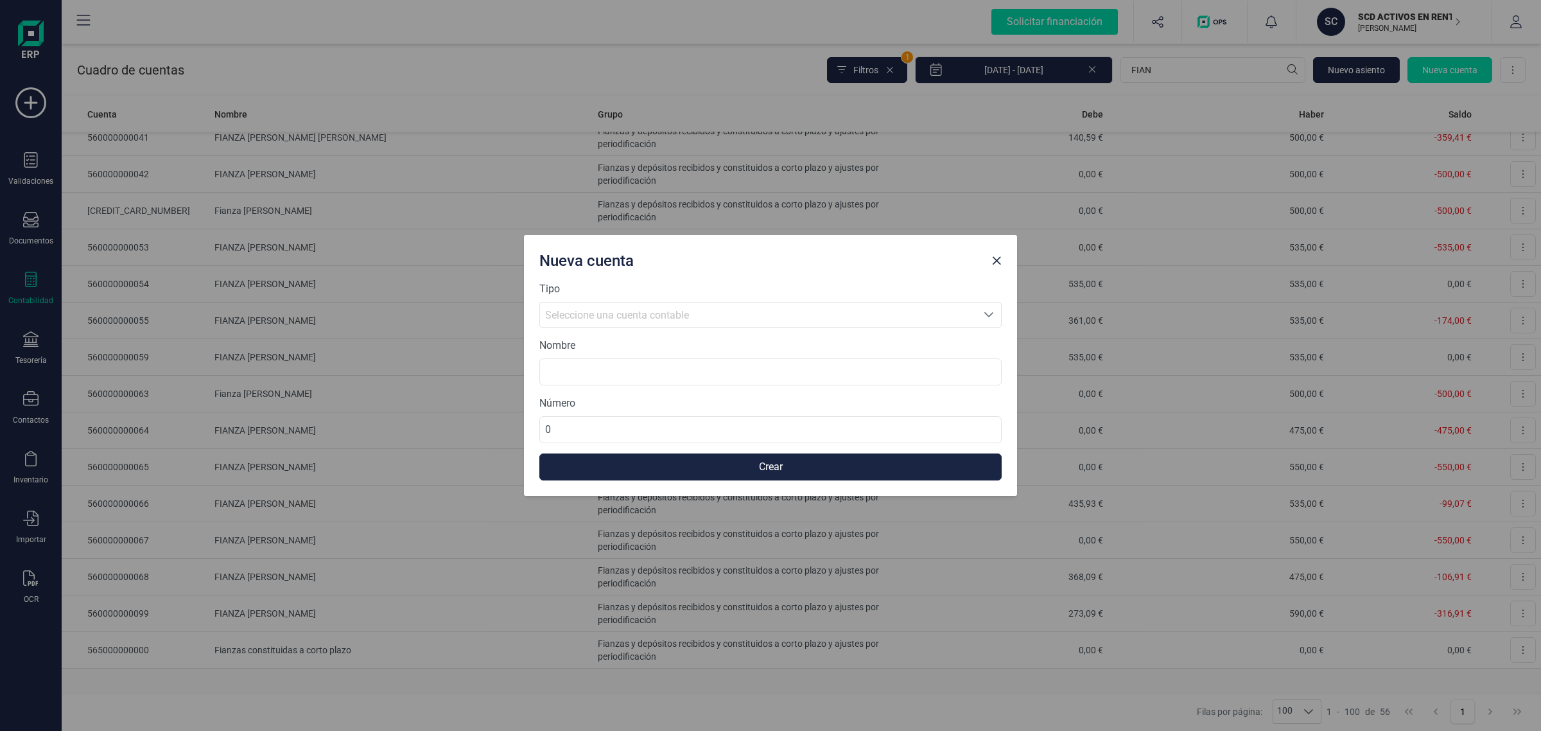
click at [685, 313] on span "Seleccione una cuenta contable" at bounding box center [617, 315] width 144 height 12
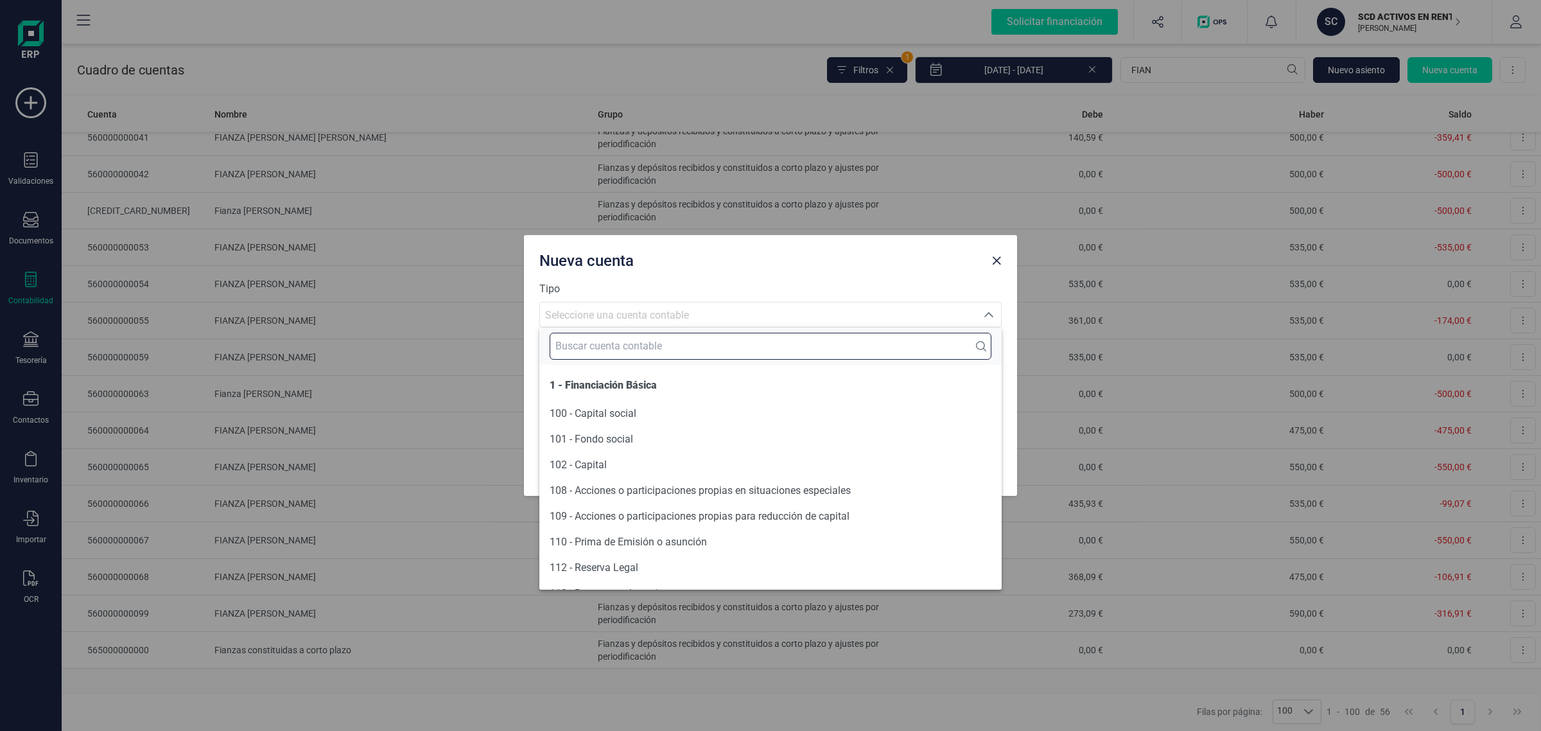
click at [586, 347] on input "text" at bounding box center [771, 346] width 442 height 27
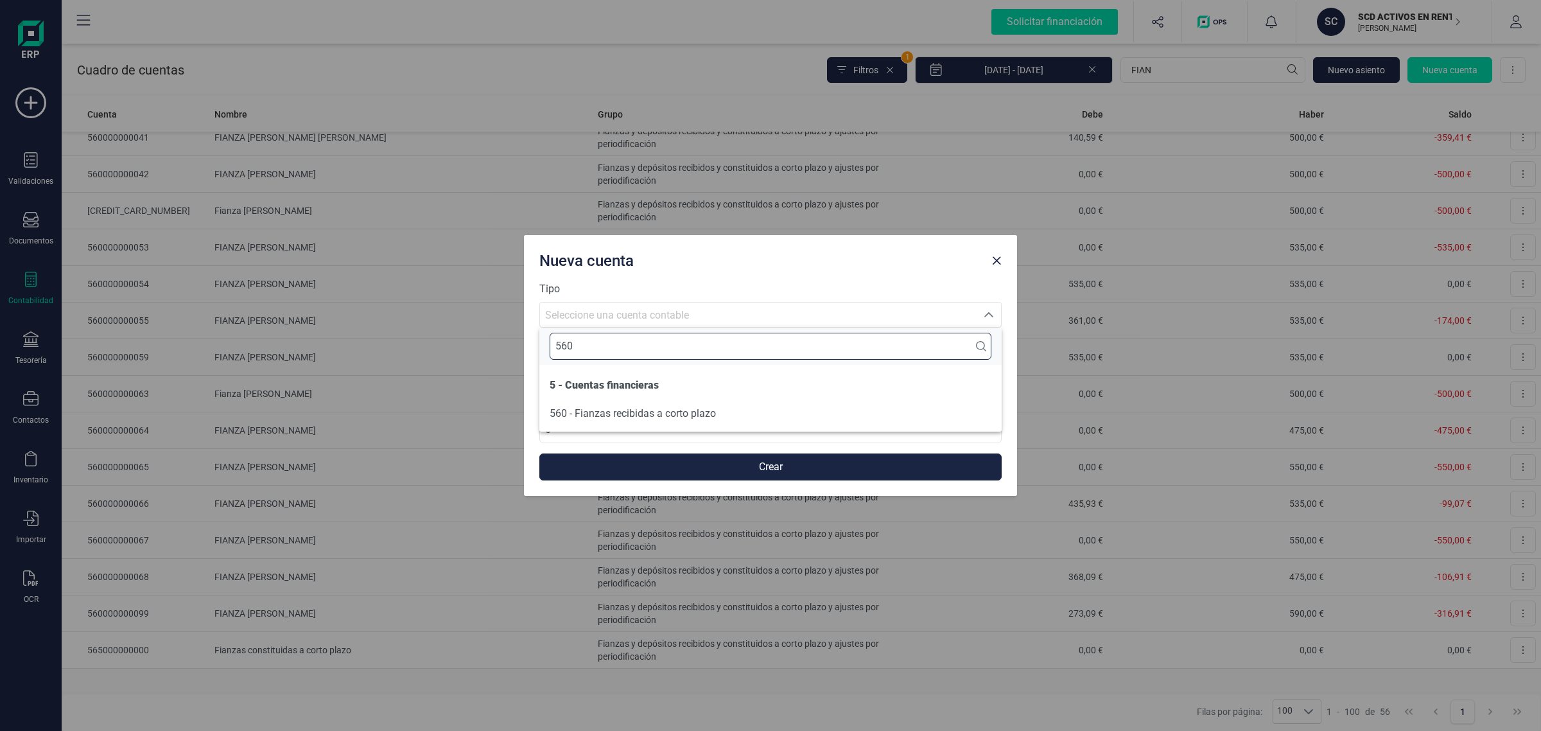
type input "560"
click at [640, 412] on span "560 - Fianzas recibidas a corto plazo" at bounding box center [633, 413] width 166 height 12
click at [583, 369] on input at bounding box center [770, 371] width 462 height 27
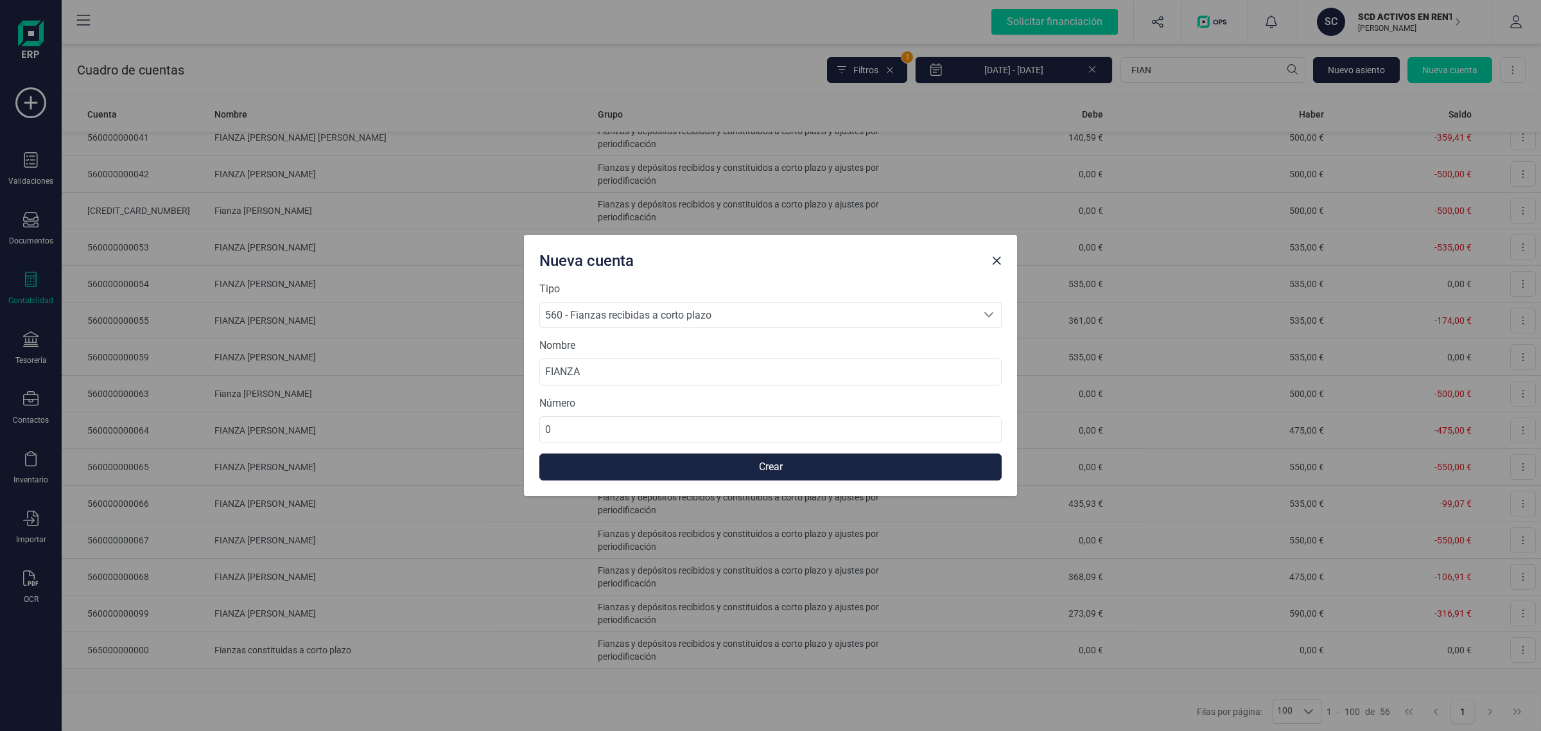
scroll to position [0, 0]
click at [665, 367] on input "FIANZA" at bounding box center [770, 371] width 462 height 27
paste input "Sana Kvrgic"
type input "FIANZA Sana Kvrgic"
click at [587, 429] on input "0" at bounding box center [770, 429] width 462 height 27
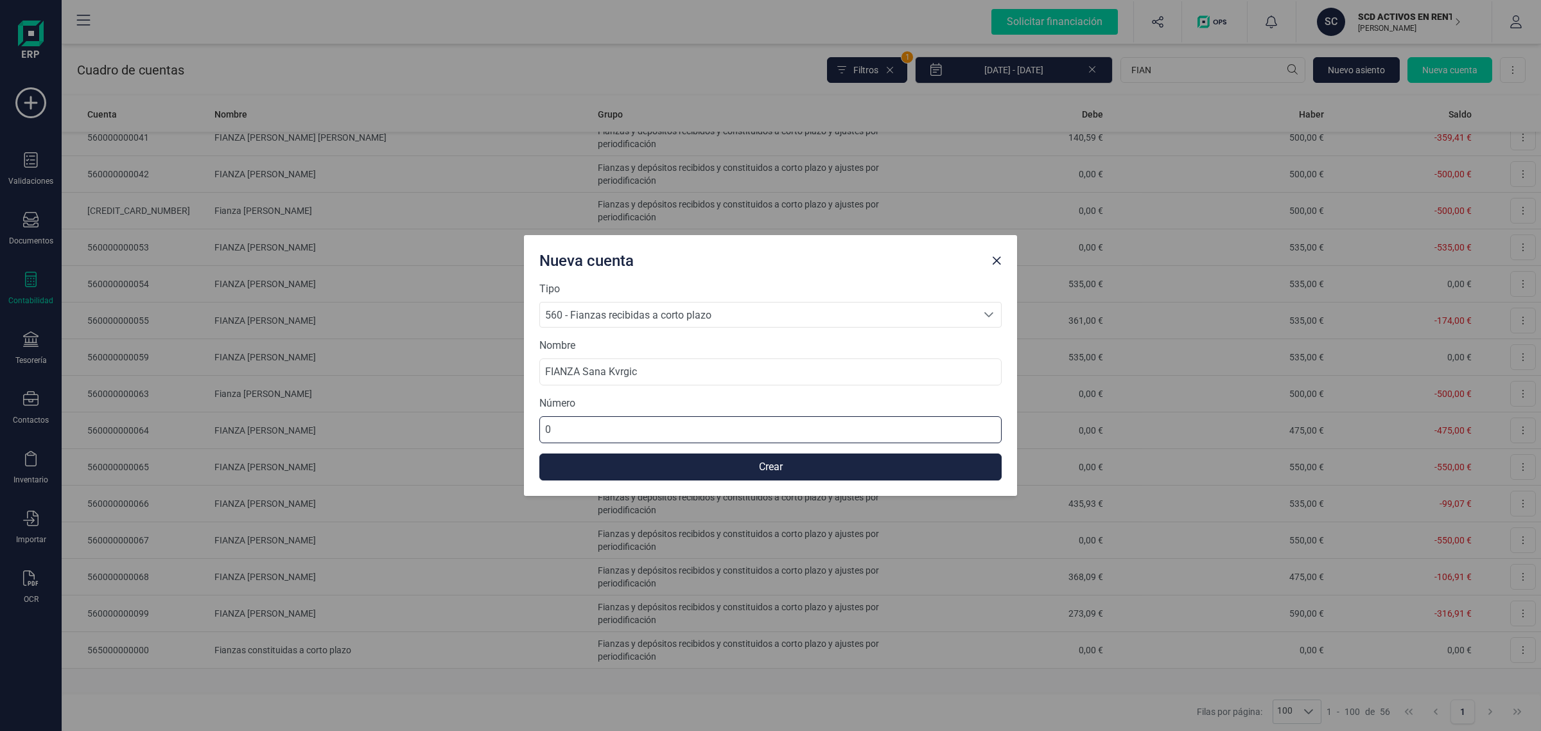
drag, startPoint x: 582, startPoint y: 431, endPoint x: 496, endPoint y: 431, distance: 86.0
click at [496, 431] on div "Nueva cuenta Tipo 560 - Fianzas recibidas a corto plazo 560 - Fianzas recibidas…" at bounding box center [770, 365] width 1541 height 731
type input "560000000069"
click at [825, 459] on button "Crear" at bounding box center [770, 466] width 462 height 27
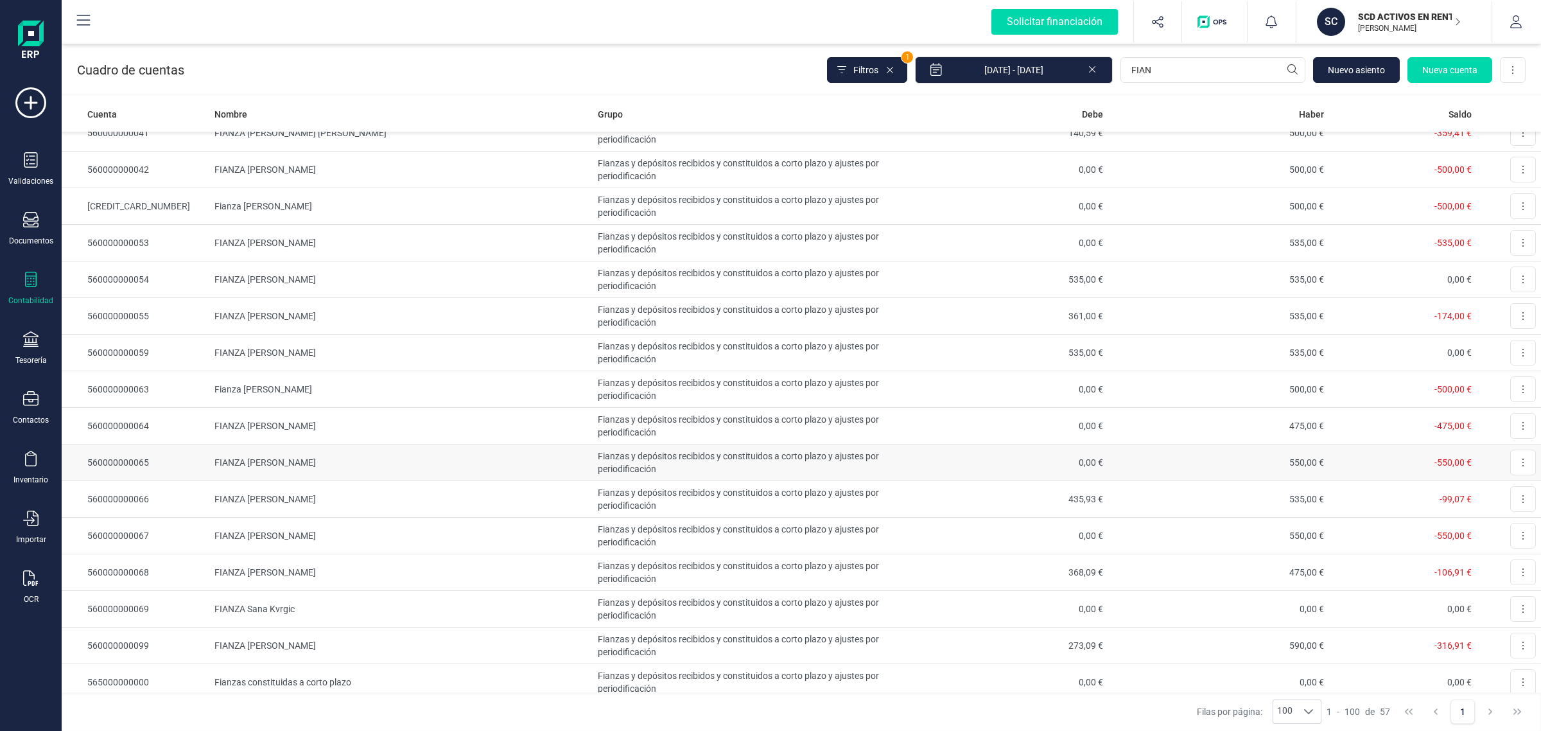
scroll to position [1520, 0]
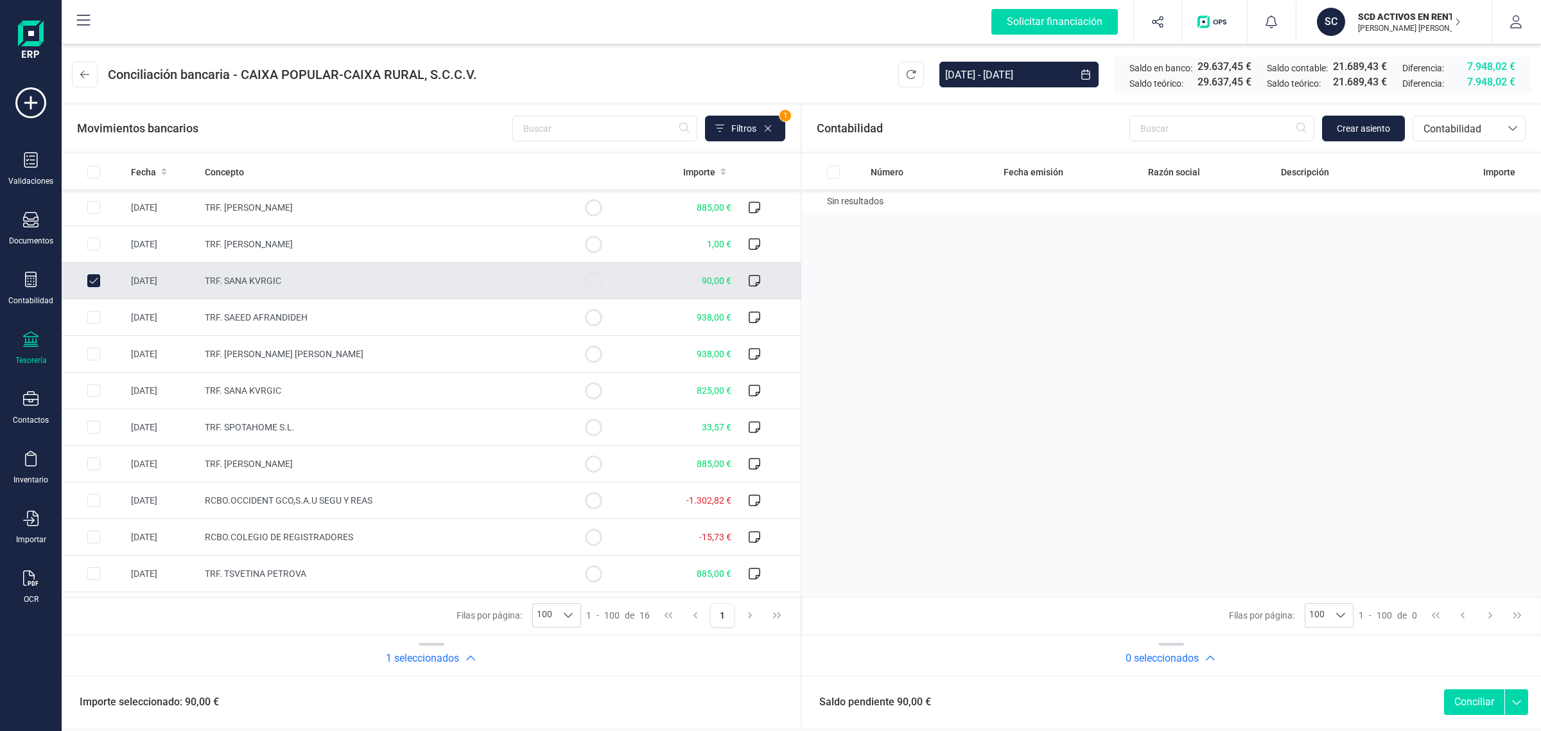
click at [467, 284] on td "TRF. SANA KVRGIC" at bounding box center [380, 281] width 361 height 37
checkbox input "false"
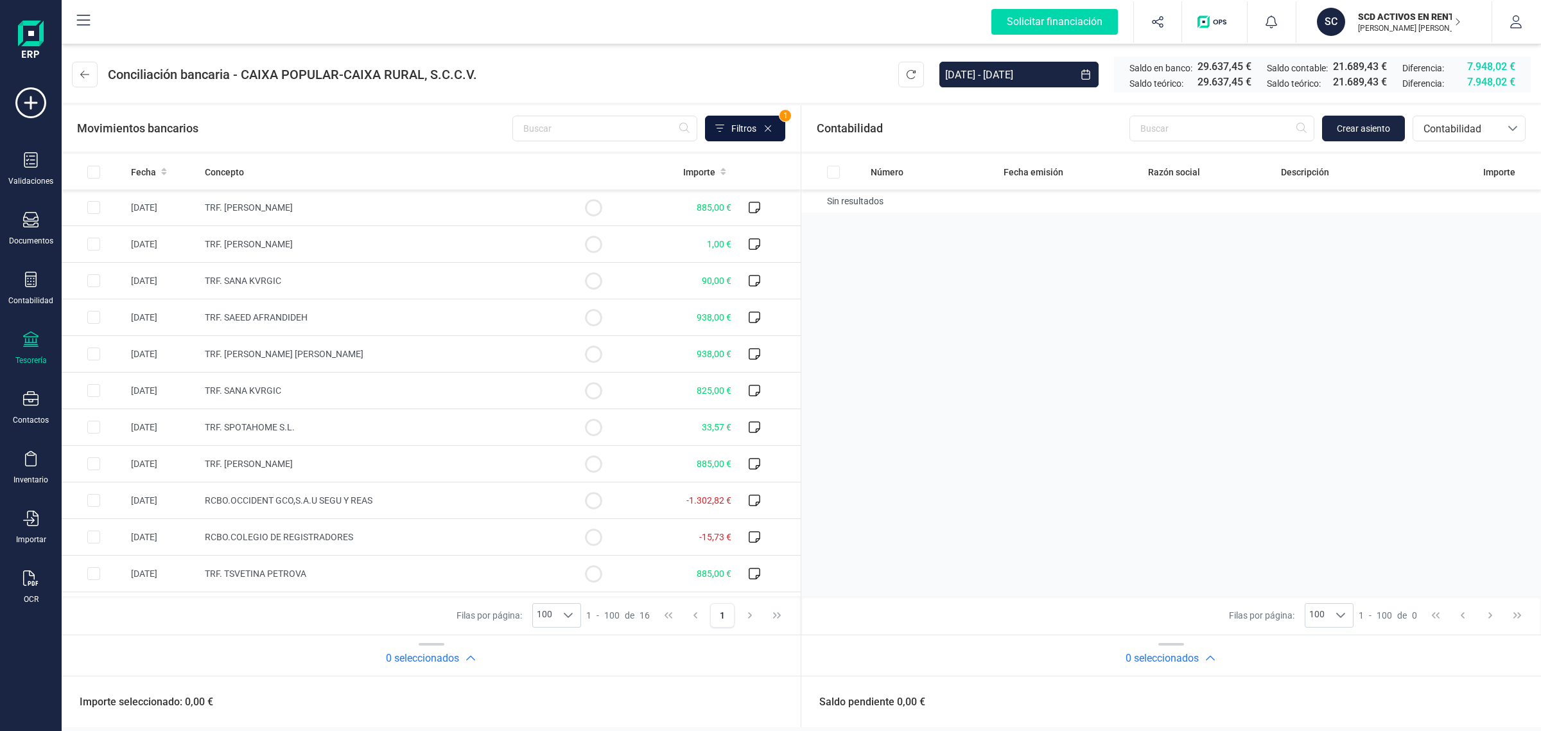
click at [726, 124] on span at bounding box center [719, 128] width 13 height 13
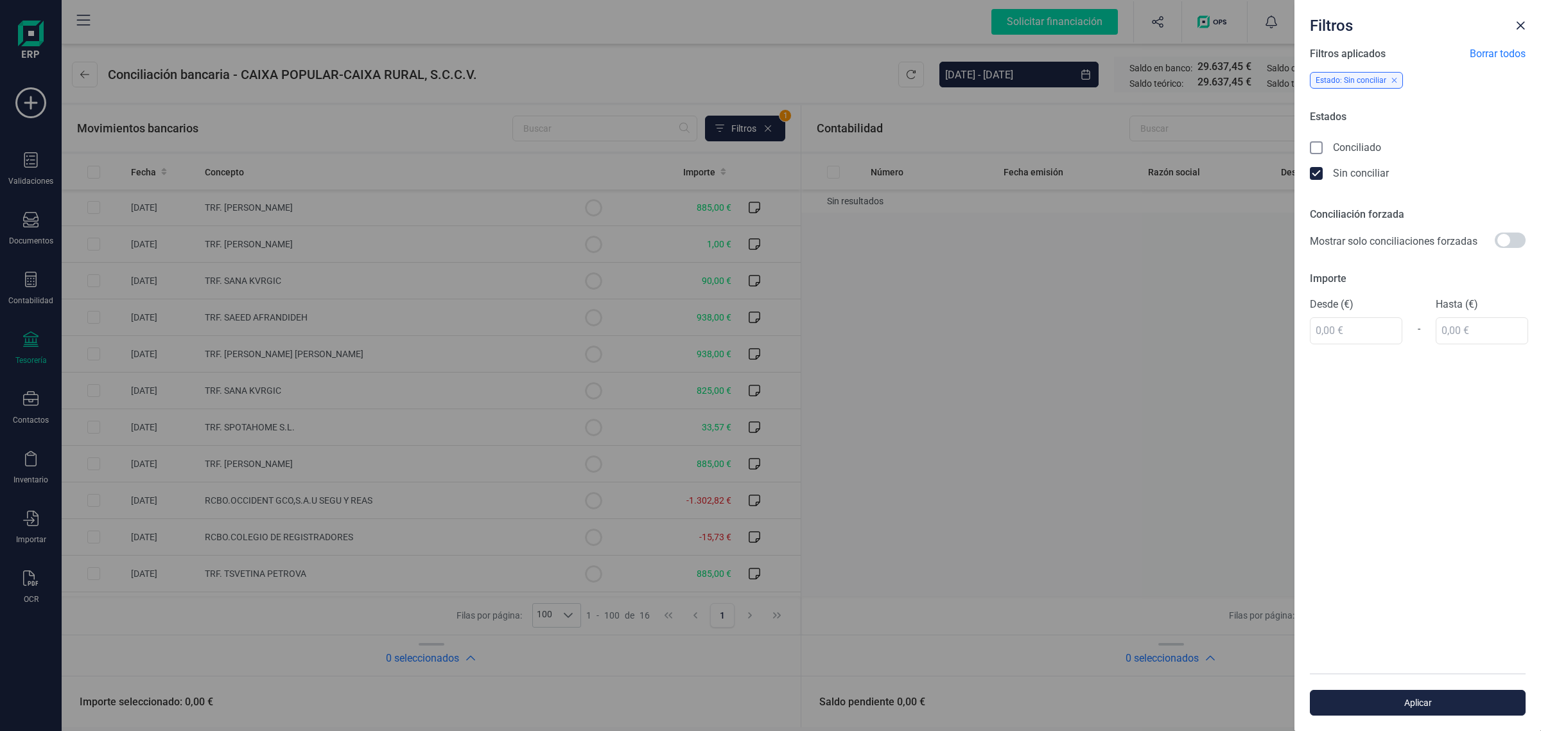
click at [925, 263] on div "Filtros Filtros aplicados Borrar todos Estado: Sin conciliar Estados Conciliado…" at bounding box center [770, 365] width 1541 height 731
click at [1513, 24] on button "Close" at bounding box center [1520, 25] width 21 height 21
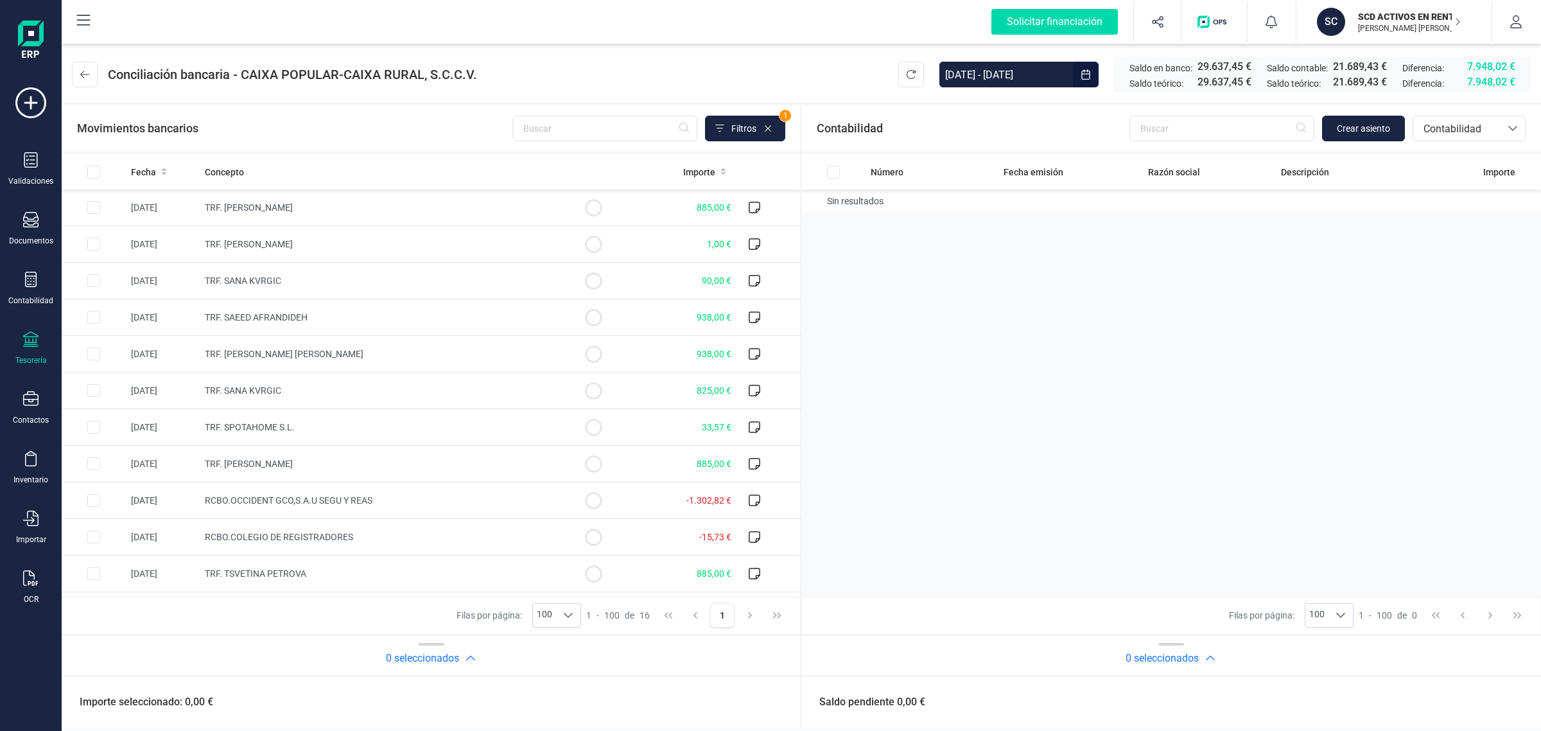
click at [979, 67] on input "[DATE] - [DATE]" at bounding box center [1006, 75] width 134 height 26
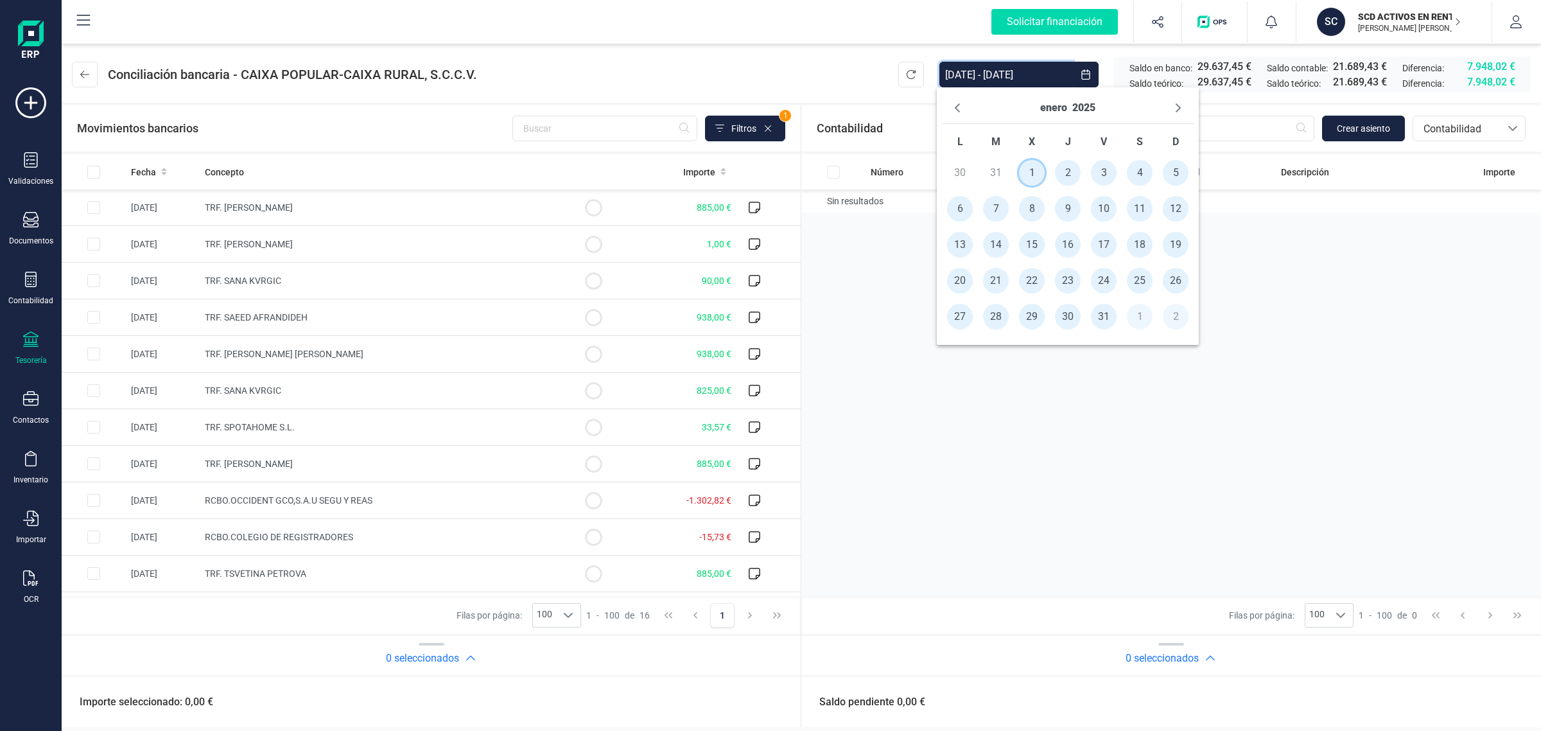
click at [1026, 171] on span "1" at bounding box center [1032, 173] width 26 height 26
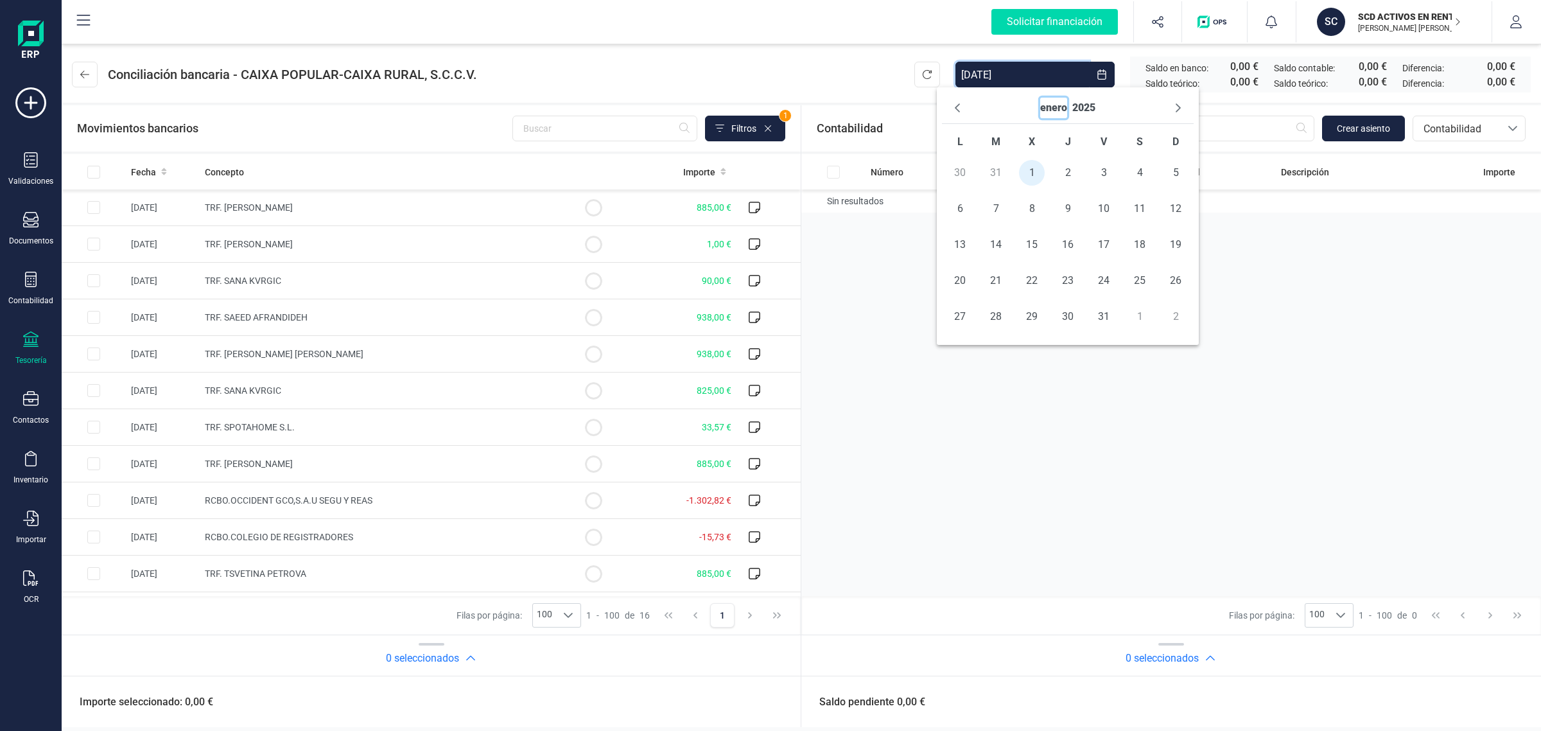
click at [1050, 105] on button "enero" at bounding box center [1053, 108] width 27 height 21
click at [1070, 200] on span "ago" at bounding box center [1086, 193] width 83 height 26
click at [1196, 318] on span "31" at bounding box center [1194, 317] width 26 height 26
type input "[DATE] - [DATE]"
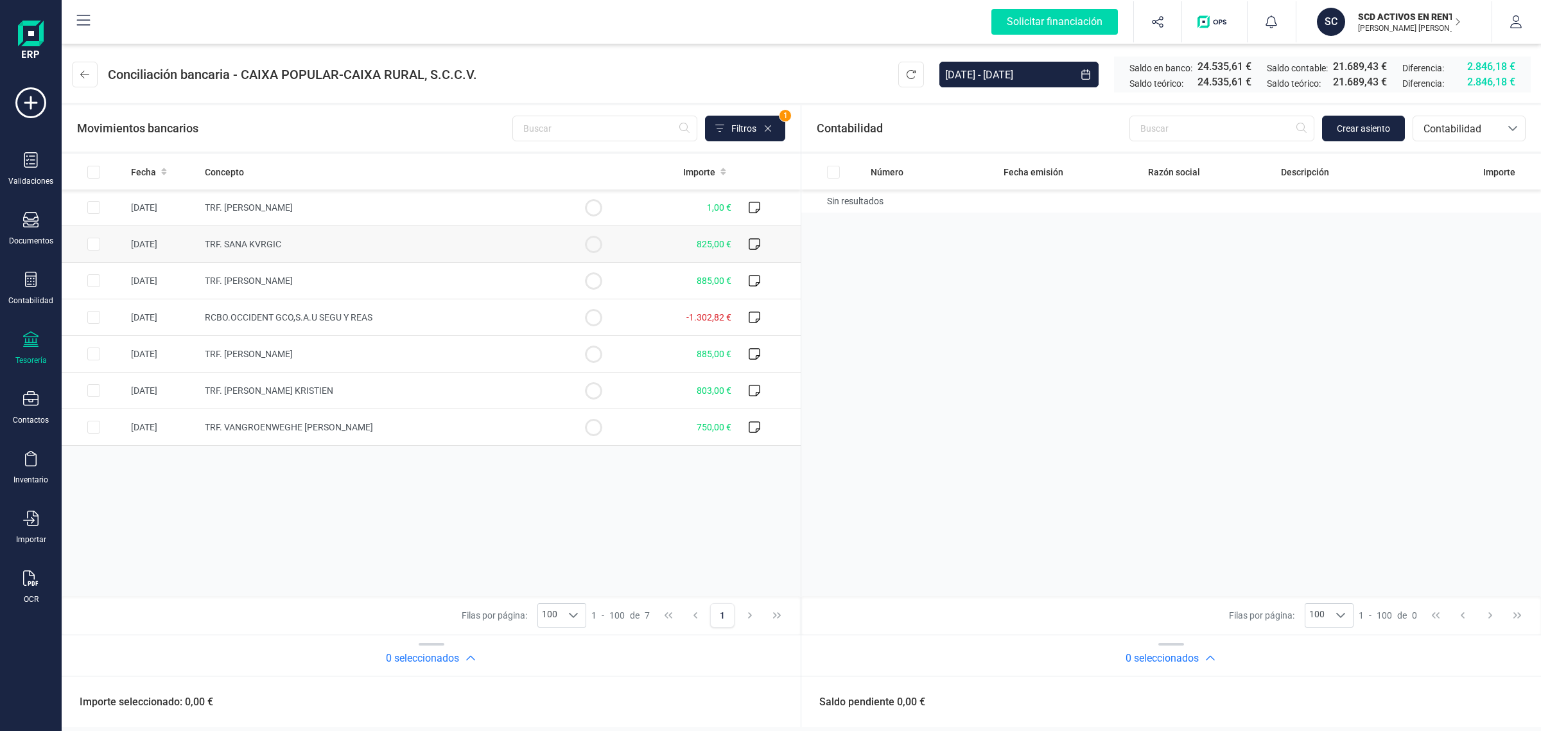
click at [373, 229] on td "TRF. SANA KVRGIC" at bounding box center [380, 244] width 361 height 37
checkbox input "true"
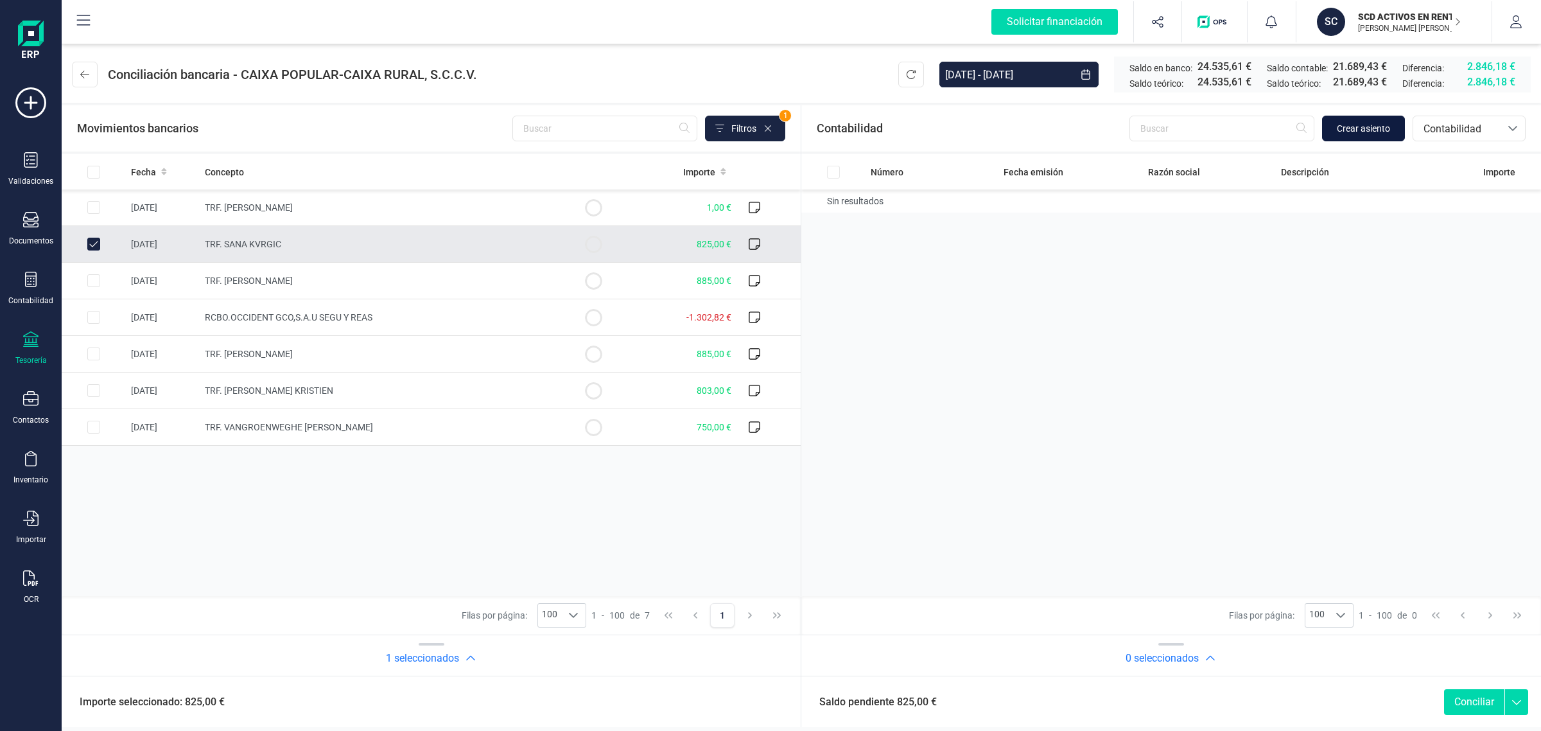
click at [1373, 116] on button "Crear asiento" at bounding box center [1363, 129] width 83 height 26
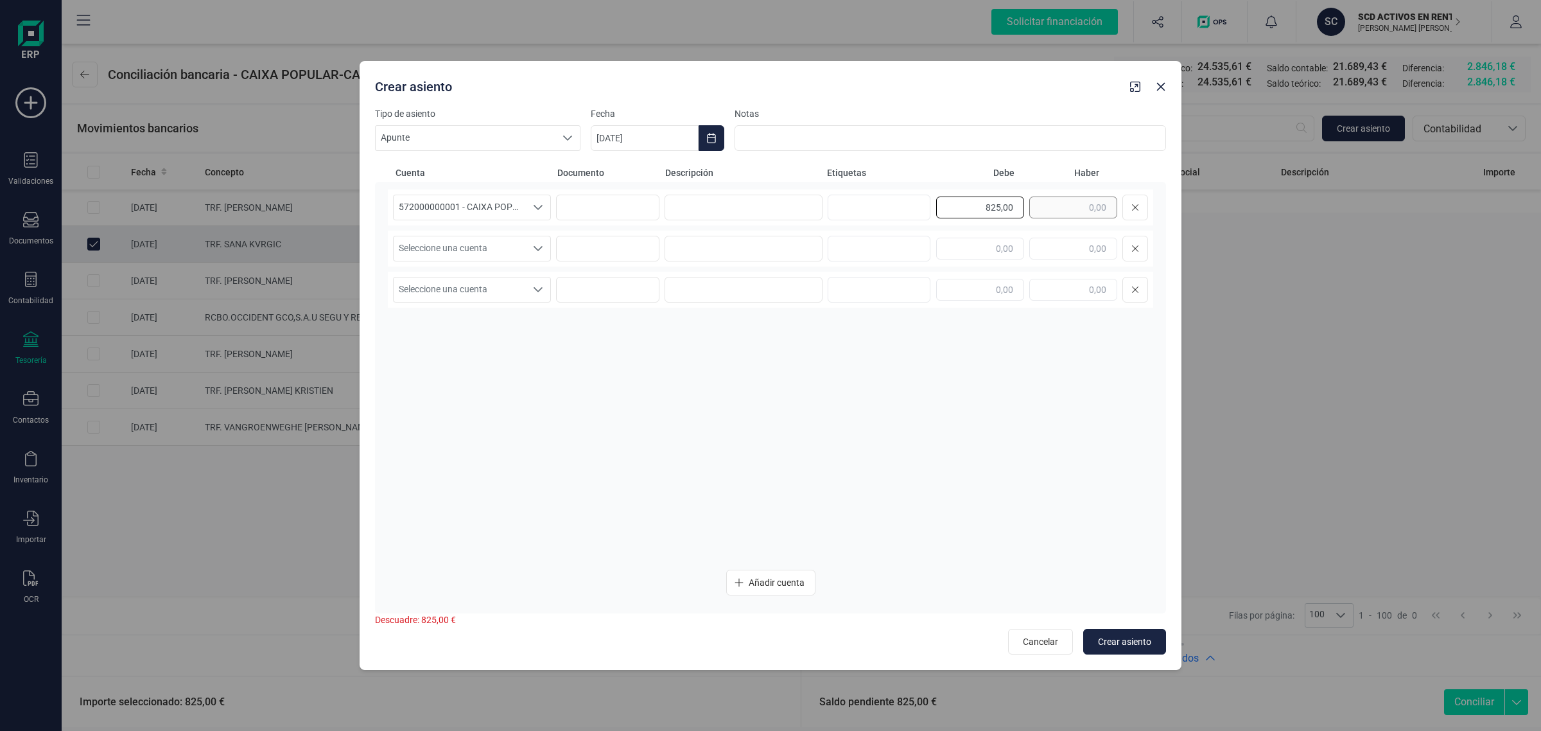
click at [1075, 218] on div "825,00" at bounding box center [1042, 208] width 212 height 26
click at [1052, 252] on input "text" at bounding box center [1073, 249] width 88 height 22
paste input "825,00"
type input "825,00"
click at [494, 236] on span "Seleccione una cuenta" at bounding box center [460, 248] width 132 height 24
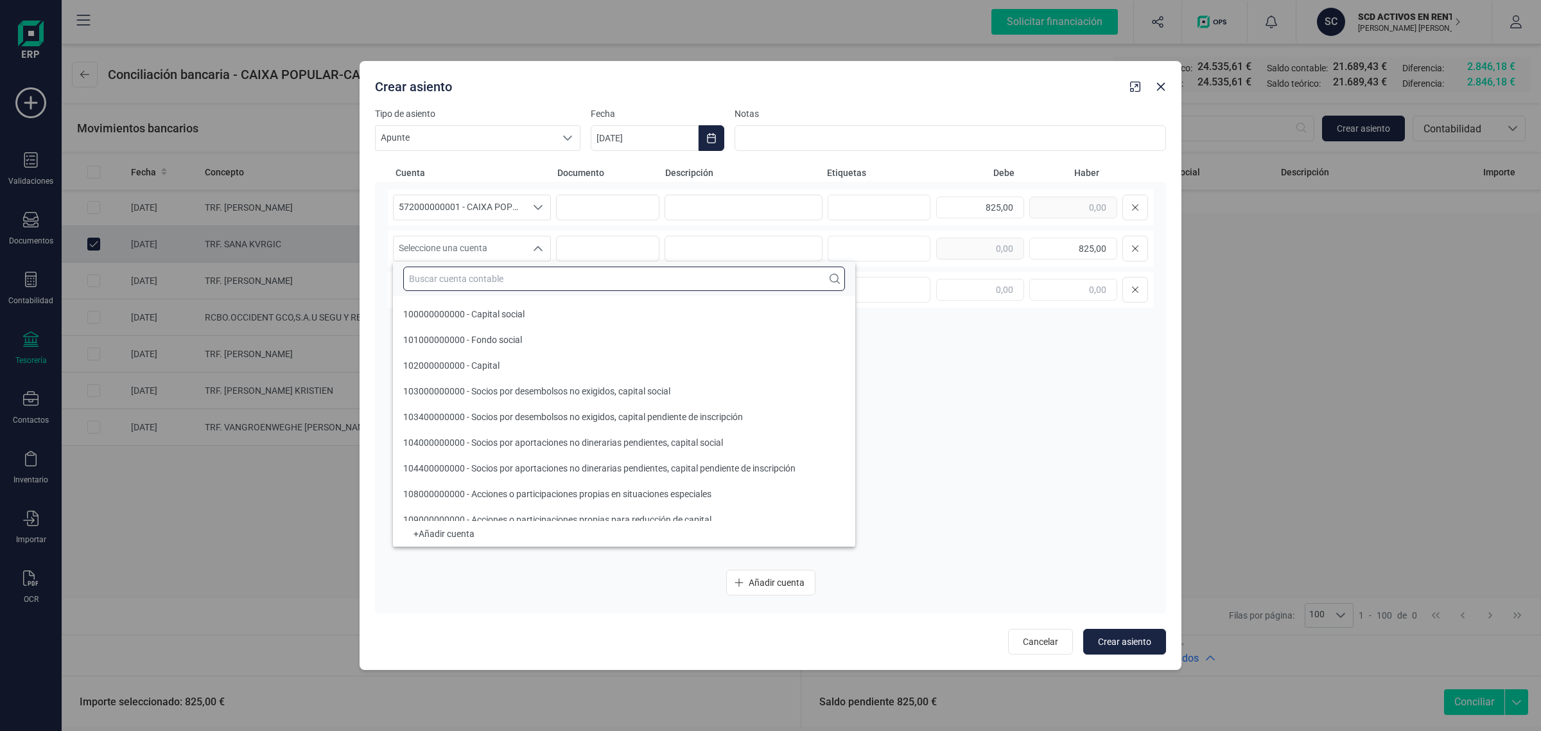
click at [444, 276] on input "text" at bounding box center [624, 278] width 442 height 24
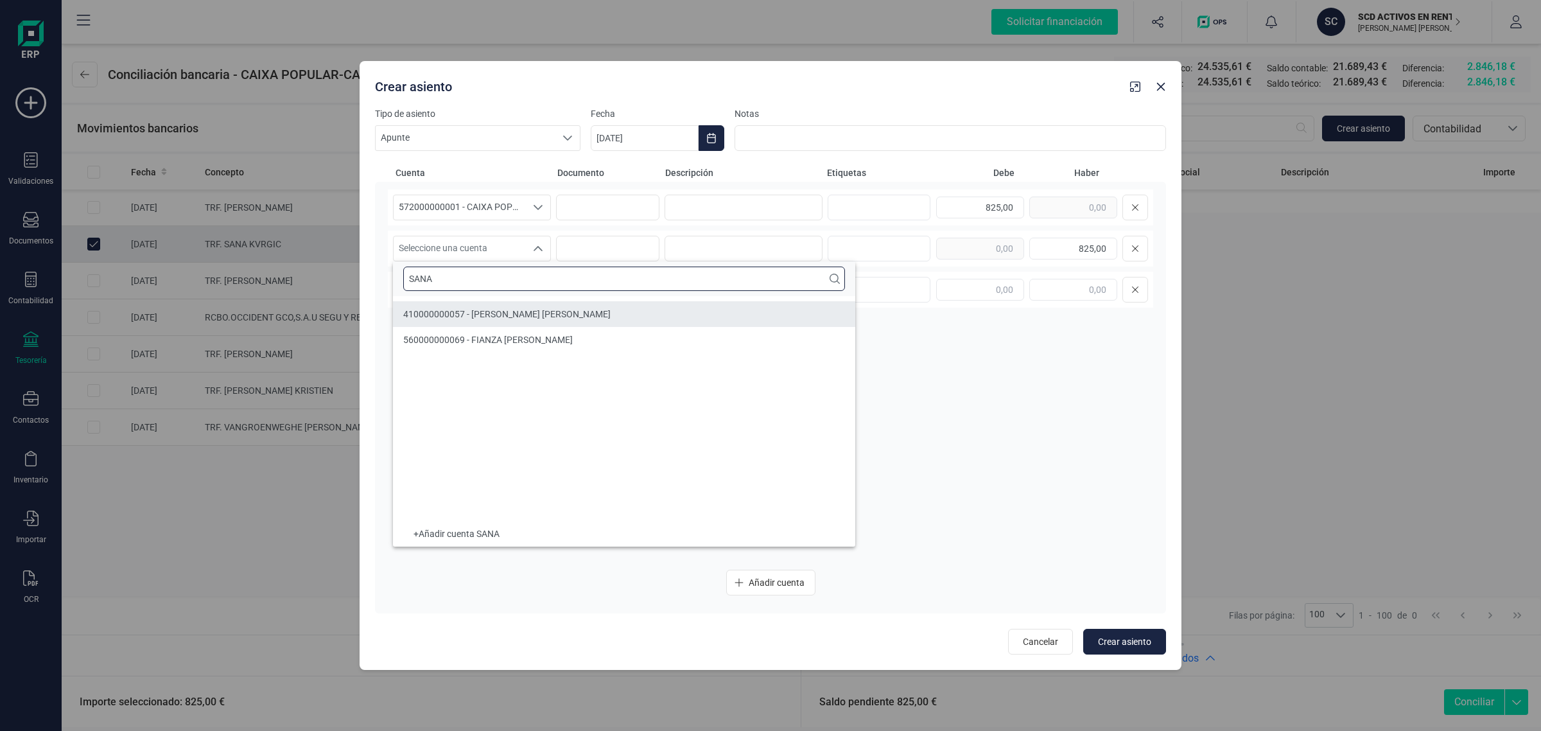
type input "SANA"
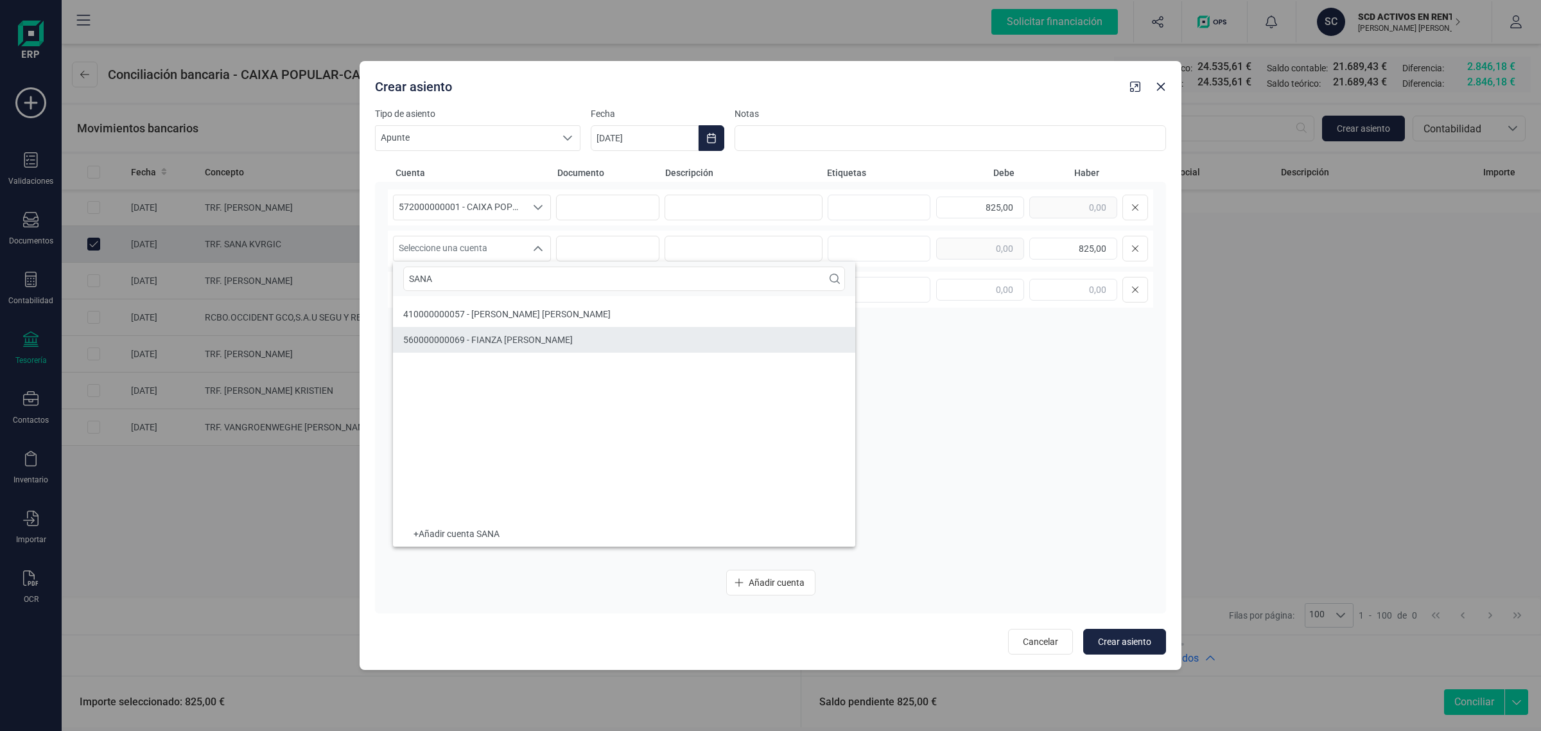
click at [475, 329] on li "560000000069 - FIANZA Sana Kvrgic" at bounding box center [624, 340] width 462 height 26
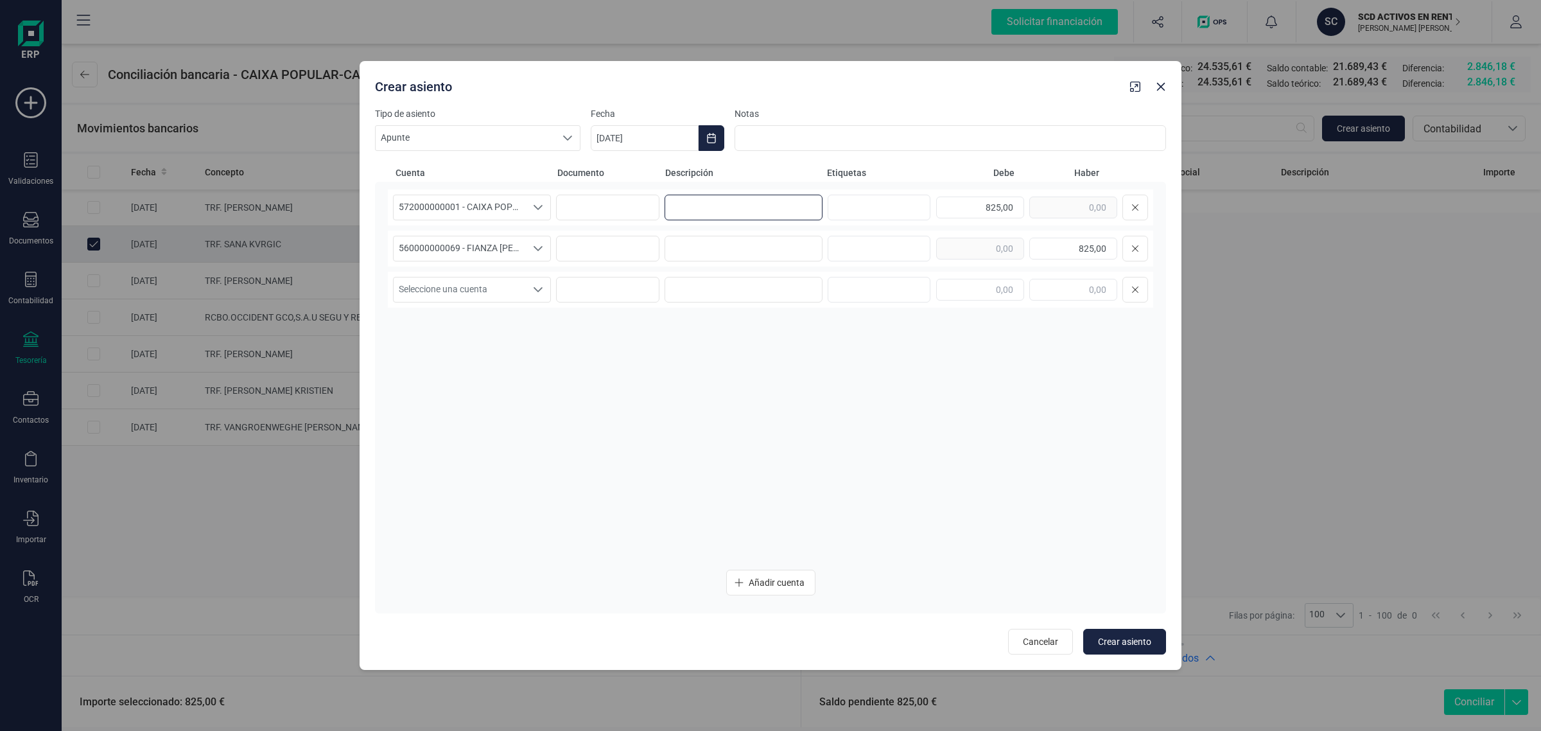
click at [704, 214] on input at bounding box center [744, 208] width 158 height 26
drag, startPoint x: 707, startPoint y: 213, endPoint x: 648, endPoint y: 217, distance: 58.6
click at [648, 217] on div "572000000001 - CAIXA POPULAR-CAIXA RURAL, S.C.C.V. 572000000001 - CAIXA POPULAR…" at bounding box center [770, 207] width 765 height 36
type input "FIANZA"
click at [684, 252] on input at bounding box center [744, 249] width 158 height 26
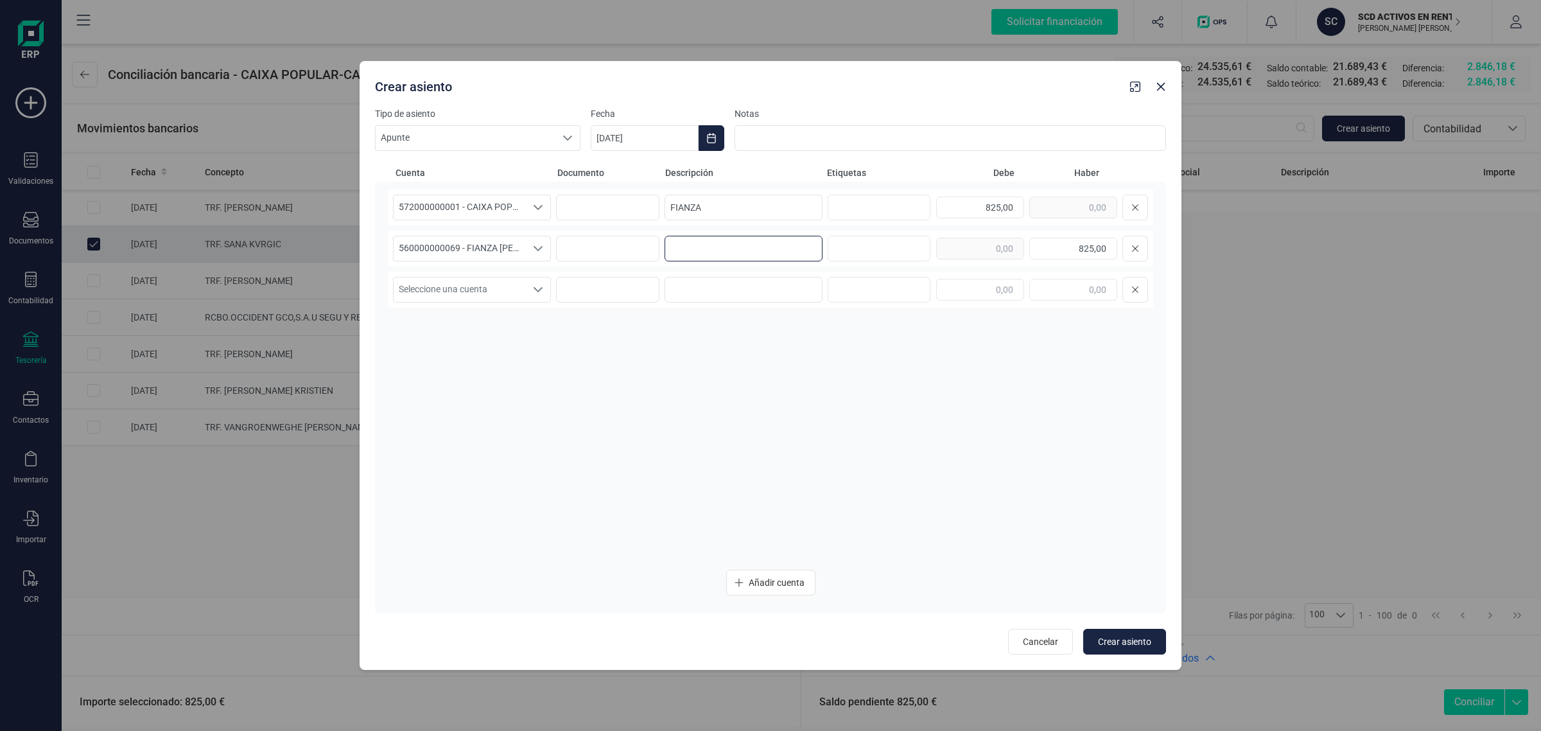
paste input "FIANZA"
type input "FIANZA"
click at [706, 138] on icon "Choose Date" at bounding box center [711, 138] width 10 height 10
click at [626, 175] on button "Previous Month" at bounding box center [616, 176] width 21 height 21
click at [842, 286] on span "8" at bounding box center [835, 288] width 26 height 26
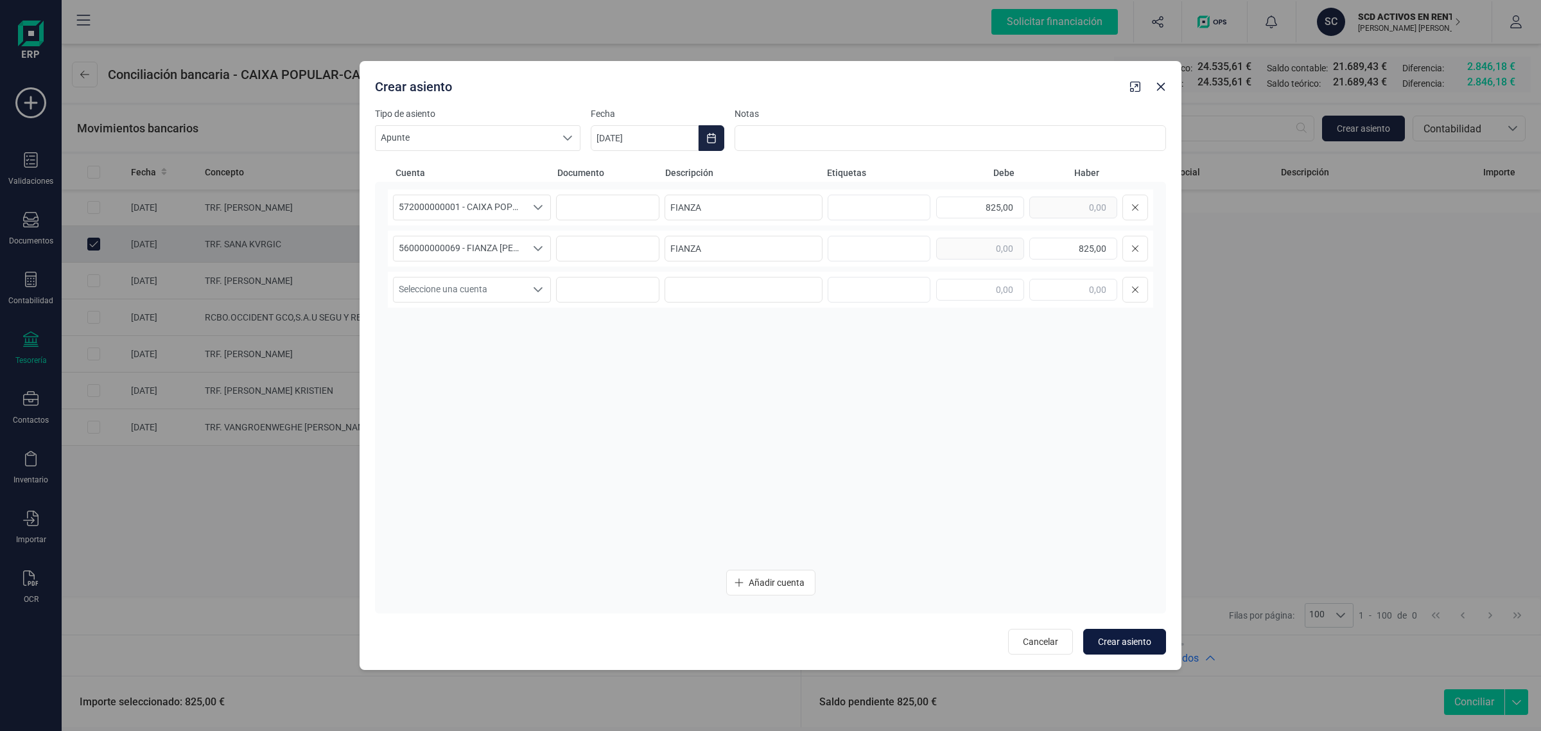
click at [1115, 640] on span "Crear asiento" at bounding box center [1124, 641] width 53 height 13
type input "[DATE]"
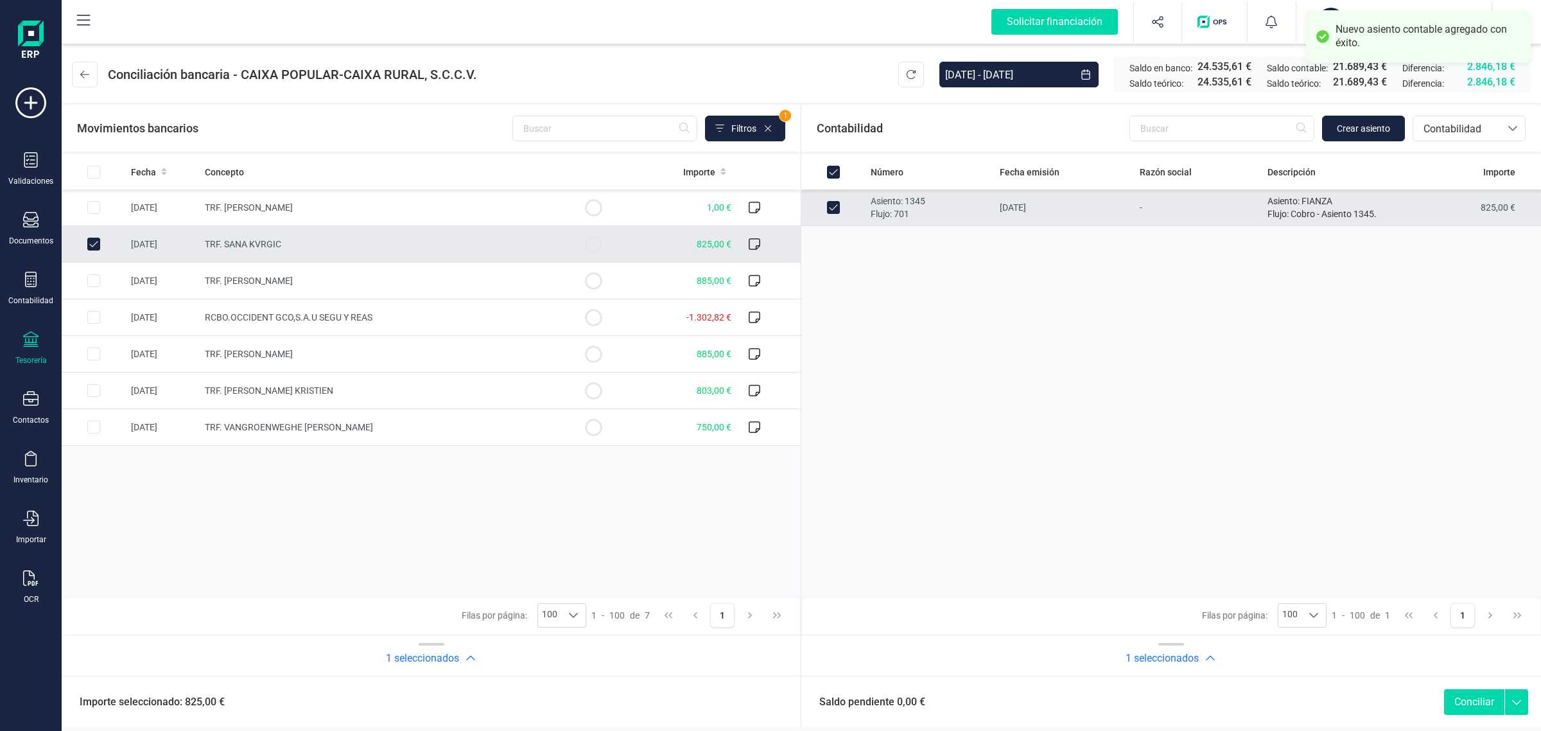
click at [1490, 701] on button "Conciliar" at bounding box center [1474, 702] width 60 height 26
checkbox input "false"
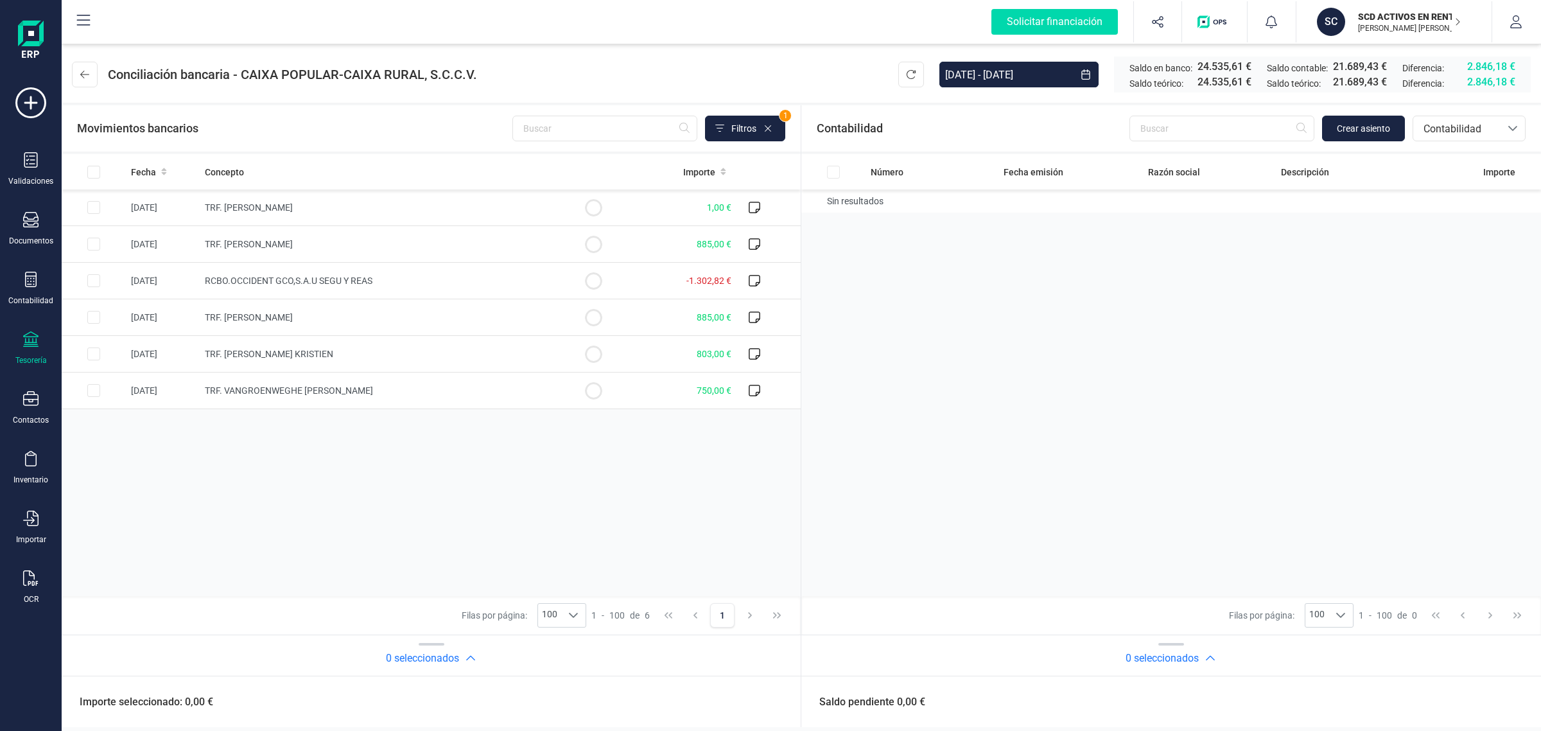
drag, startPoint x: 390, startPoint y: 538, endPoint x: 387, endPoint y: 532, distance: 7.2
click at [390, 538] on div "Fecha Concepto Importe 14/08/2025 TRF. ANDONI GONZALO RODRIGUEZ 1,00 € 30/08/20…" at bounding box center [431, 375] width 739 height 442
click at [286, 472] on div "Fecha Concepto Importe 14/08/2025 TRF. ANDONI GONZALO RODRIGUEZ 1,00 € 30/08/20…" at bounding box center [431, 375] width 739 height 442
